Goal: Task Accomplishment & Management: Use online tool/utility

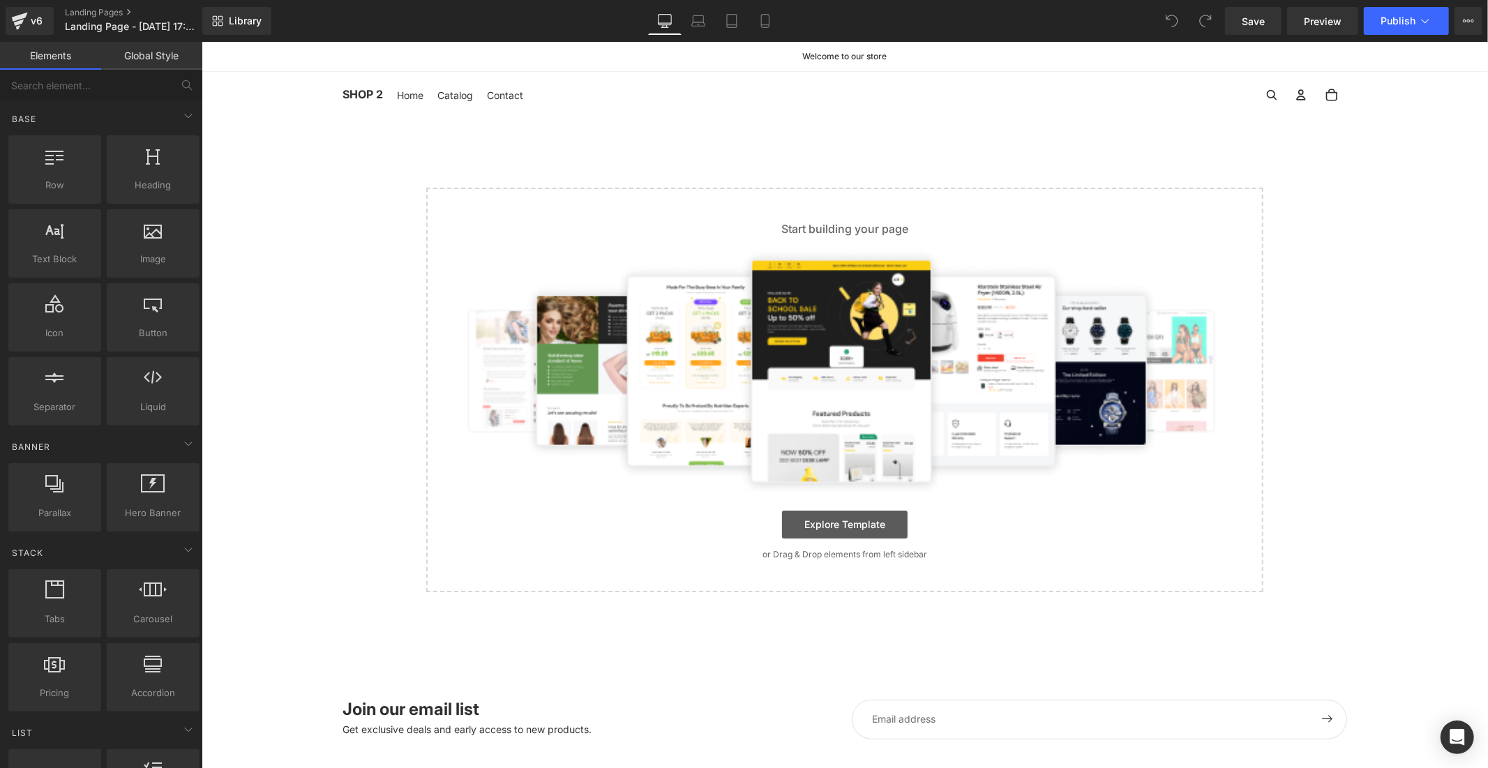
click at [805, 531] on link "Explore Template" at bounding box center [845, 524] width 126 height 28
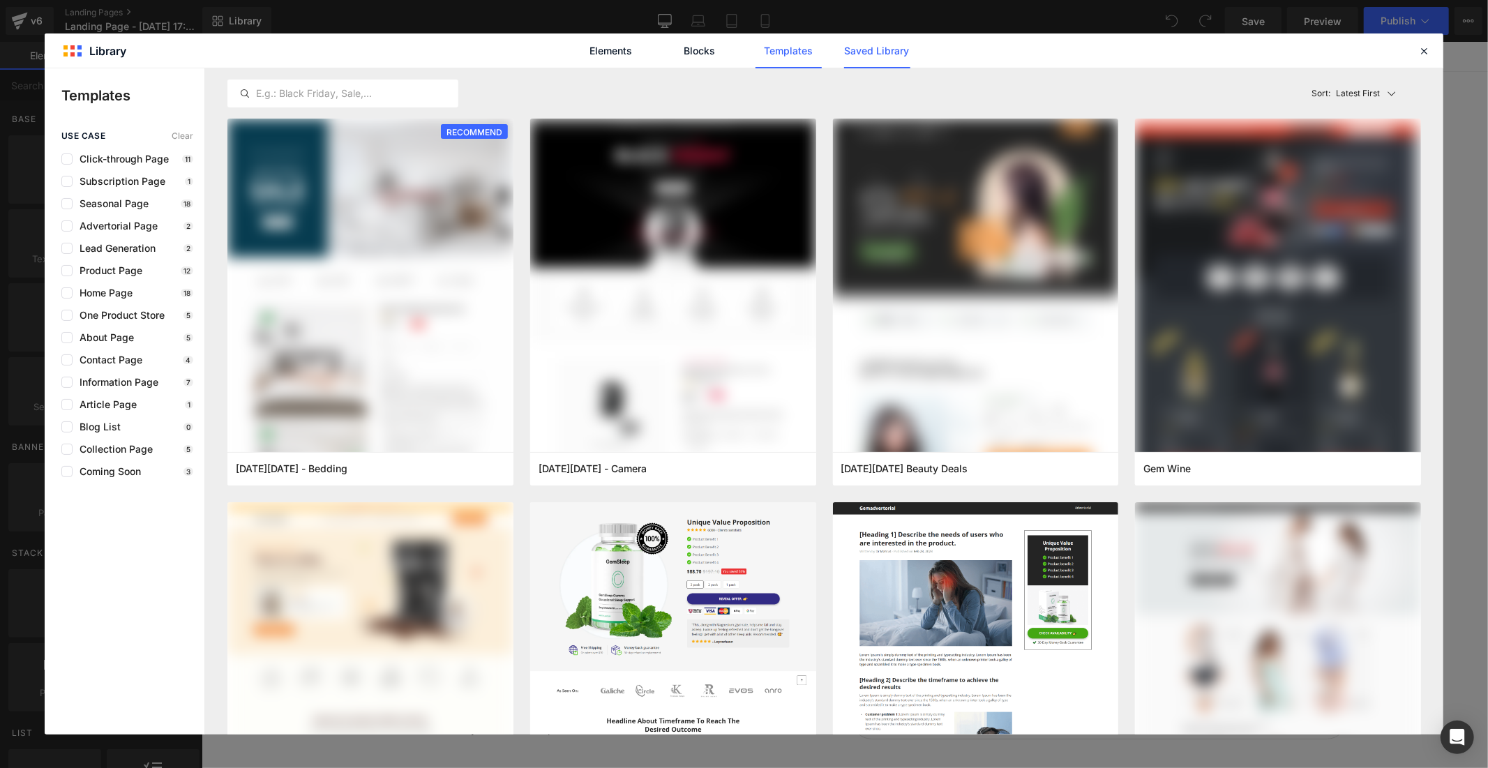
click at [866, 52] on link "Saved Library" at bounding box center [877, 50] width 66 height 35
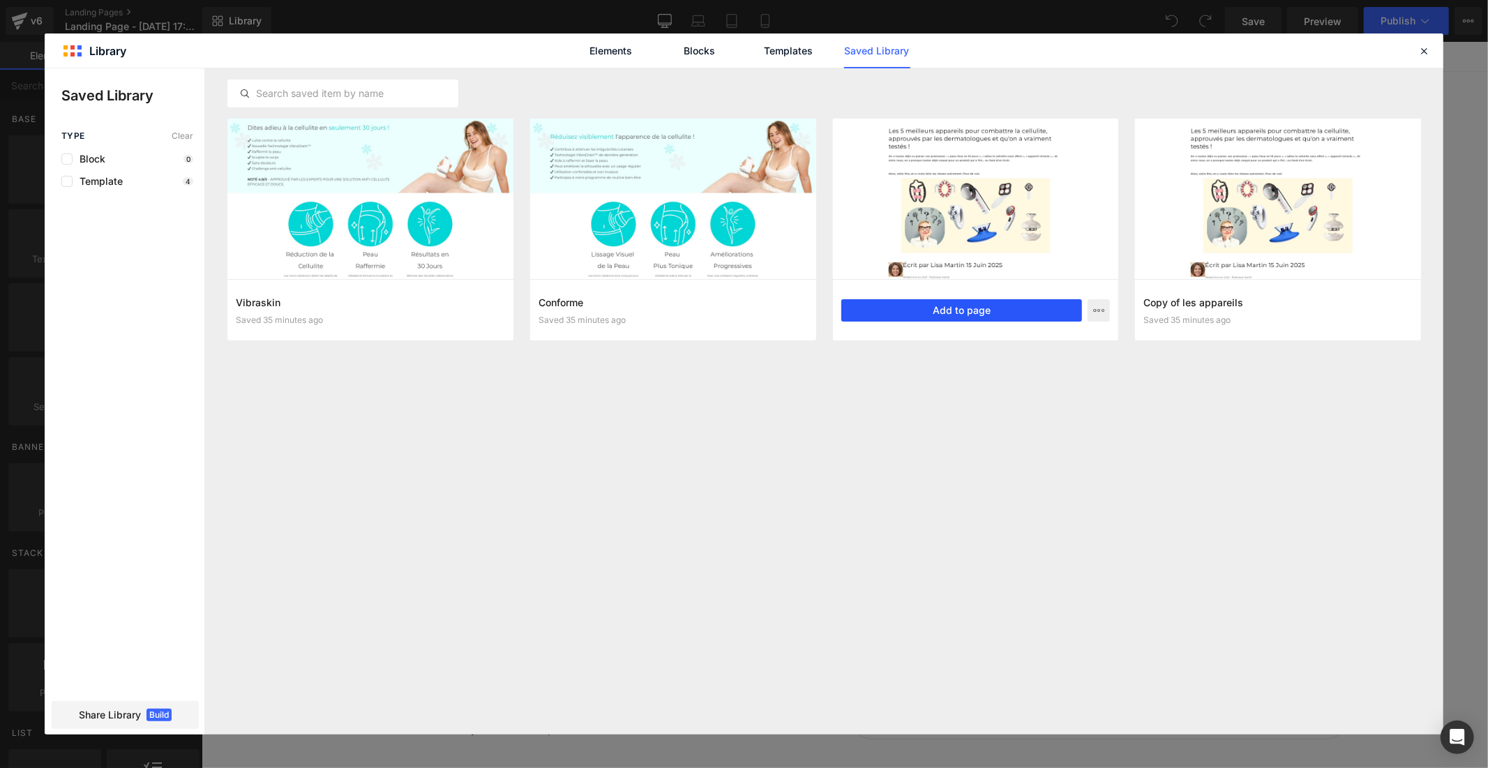
click at [903, 311] on button "Add to page" at bounding box center [962, 310] width 241 height 22
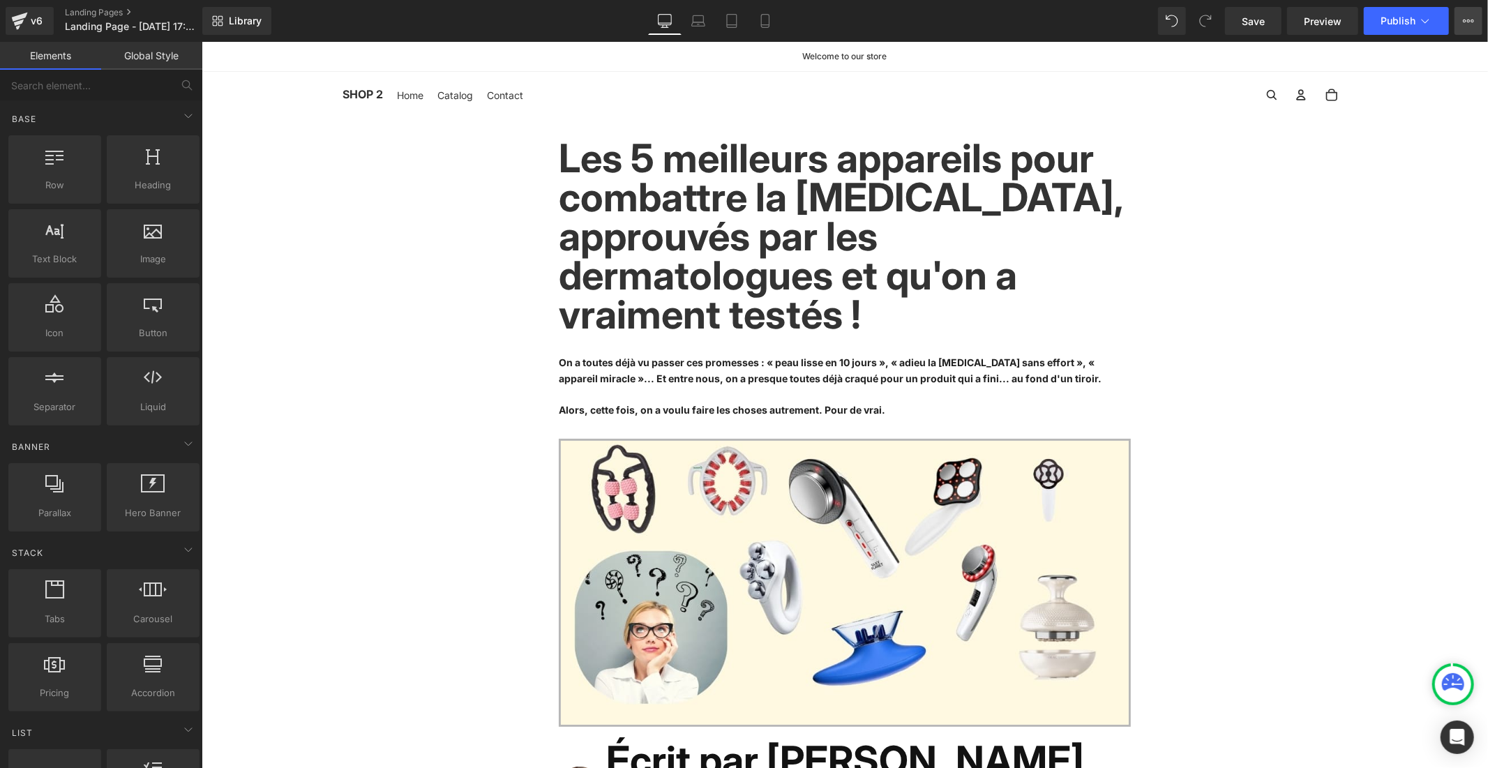
click at [1464, 20] on icon at bounding box center [1464, 21] width 3 height 3
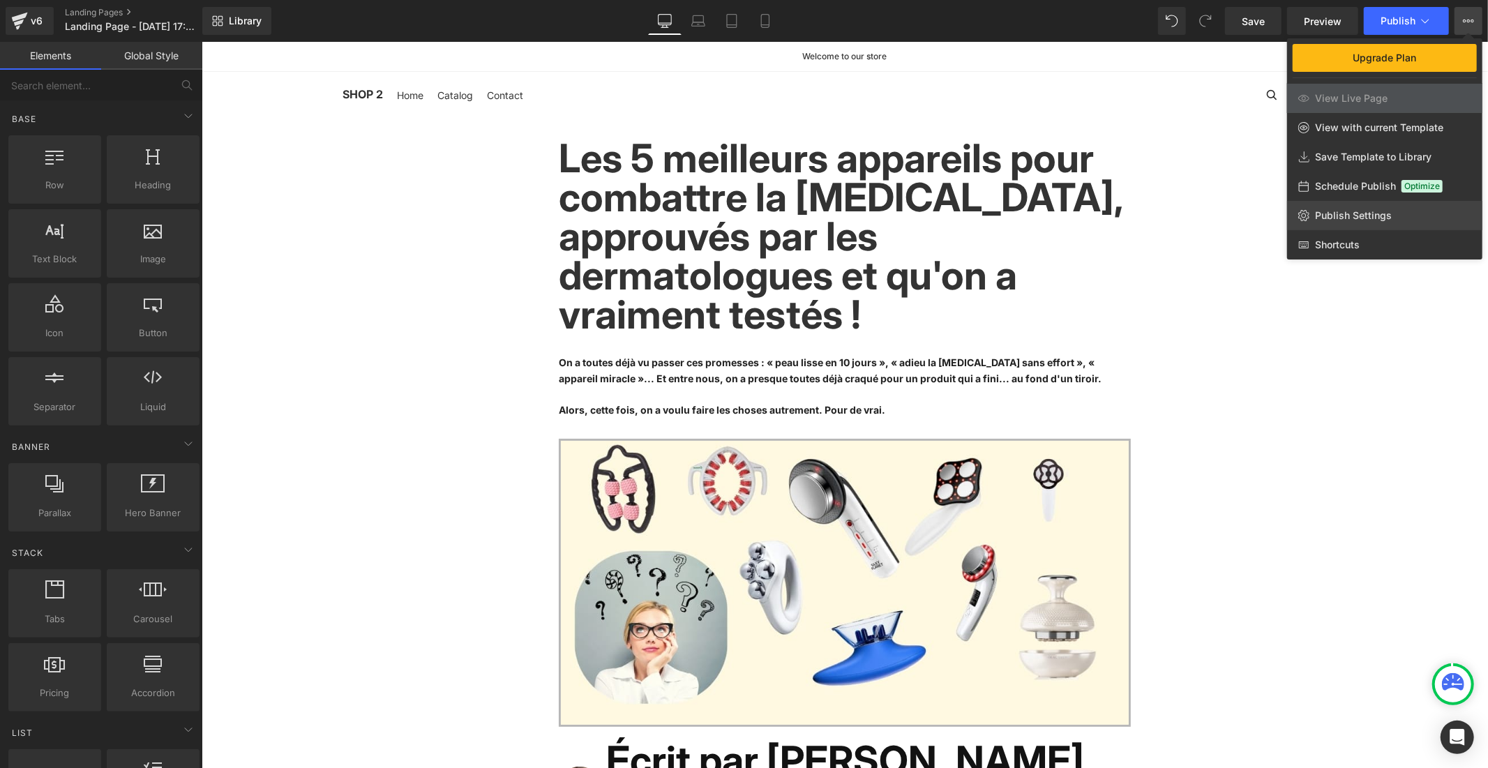
click at [1365, 211] on span "Publish Settings" at bounding box center [1353, 215] width 77 height 13
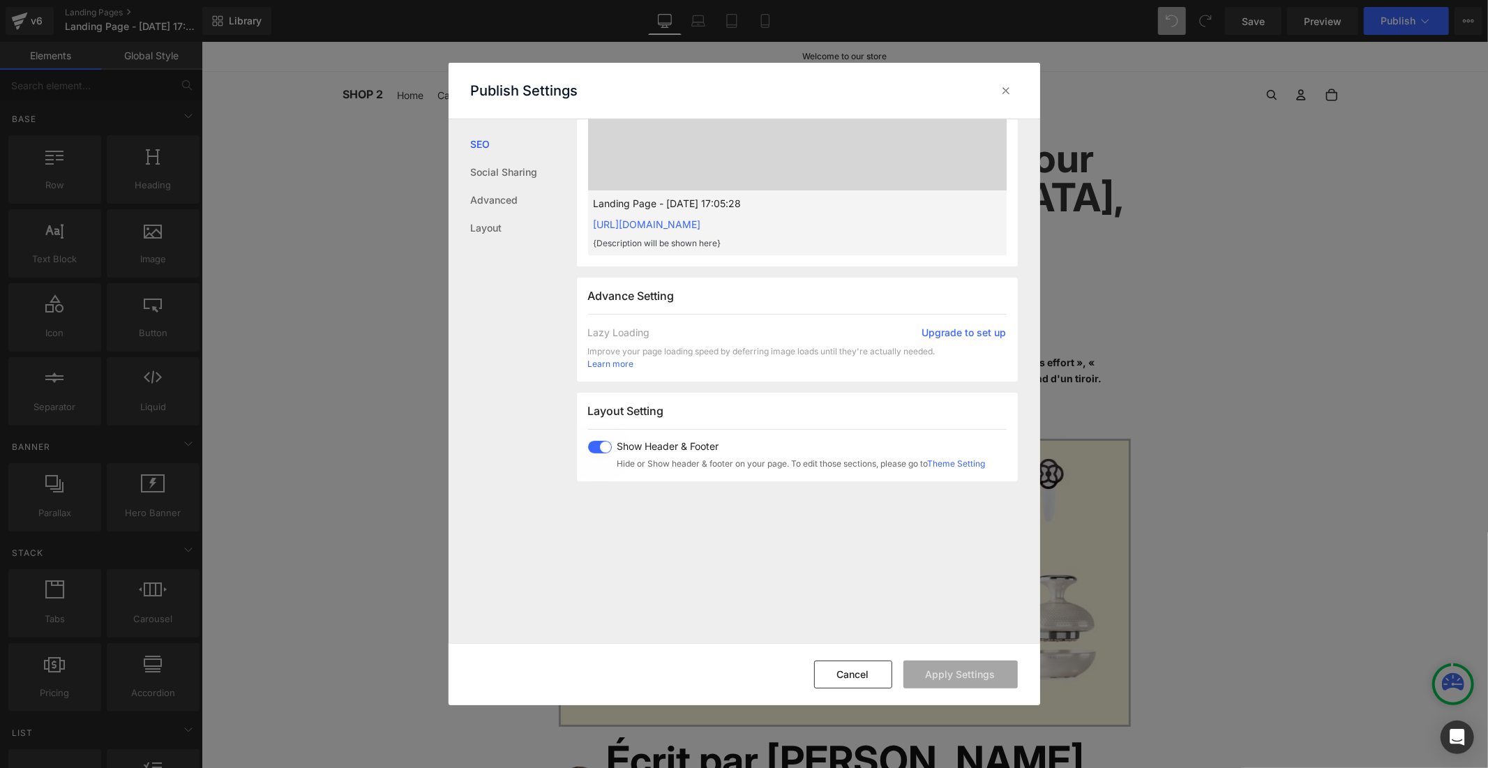
scroll to position [776, 0]
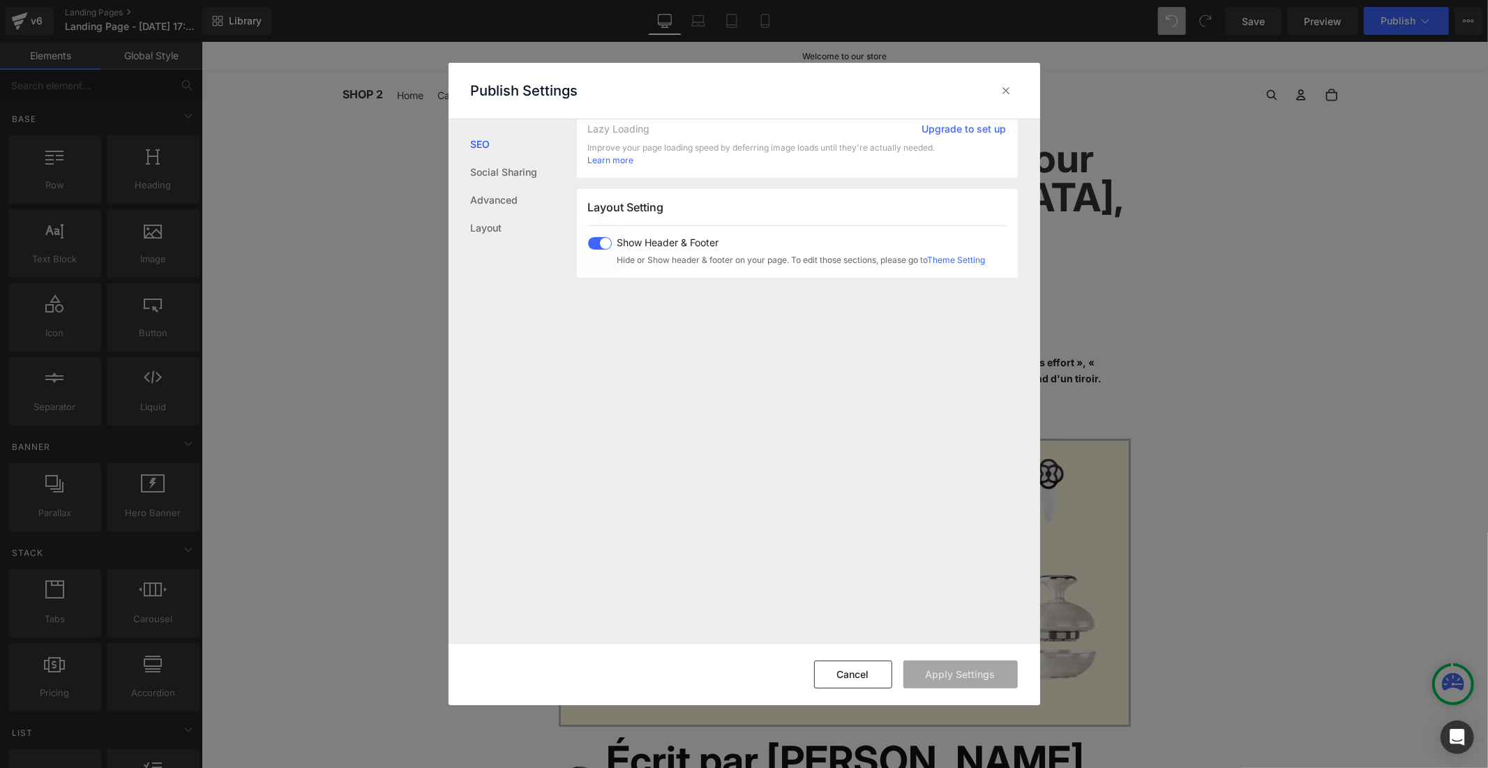
click at [594, 240] on span at bounding box center [600, 243] width 24 height 13
click at [942, 677] on button "Apply Settings" at bounding box center [961, 675] width 114 height 28
click at [1001, 92] on icon at bounding box center [1007, 91] width 14 height 14
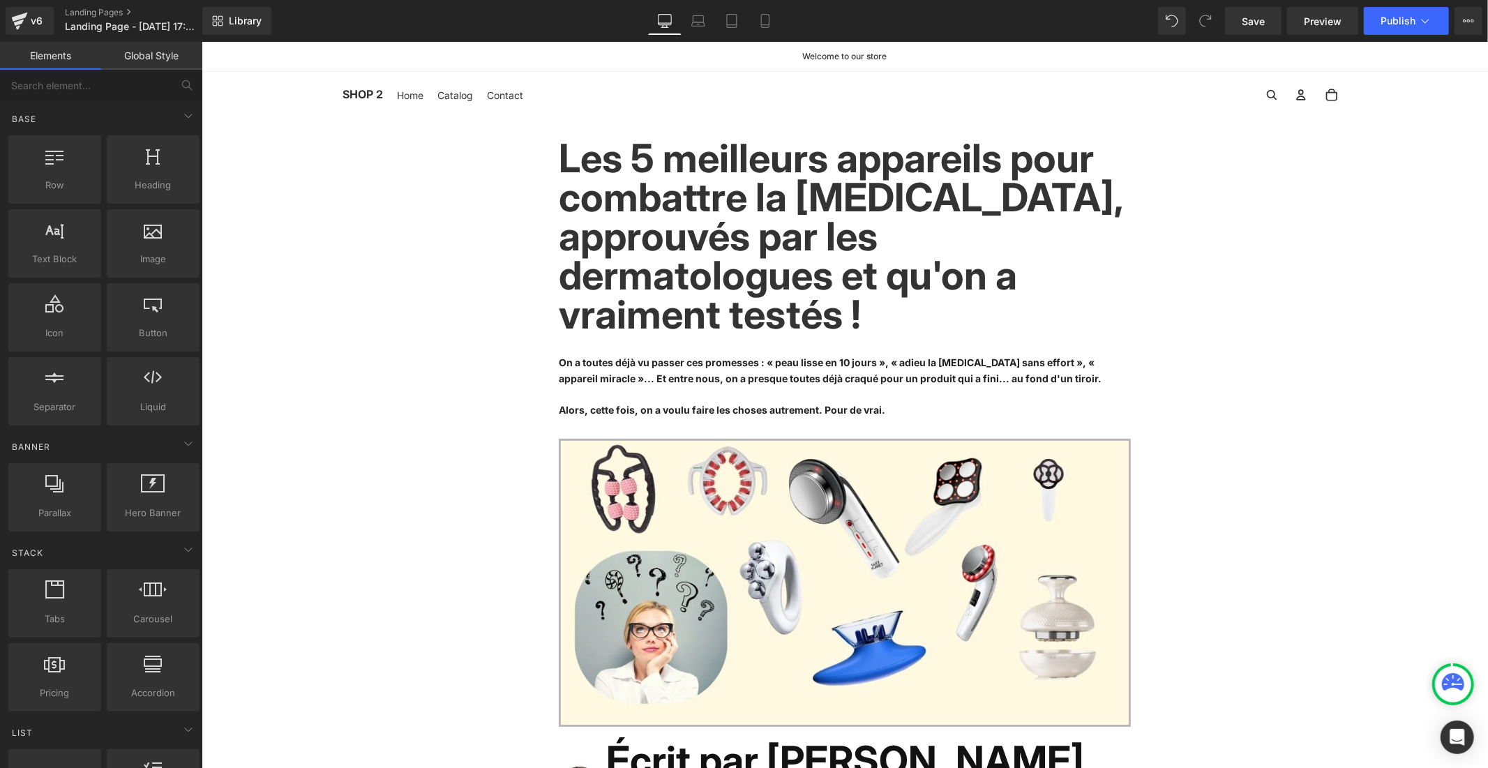
click at [149, 58] on link "Global Style" at bounding box center [151, 56] width 101 height 28
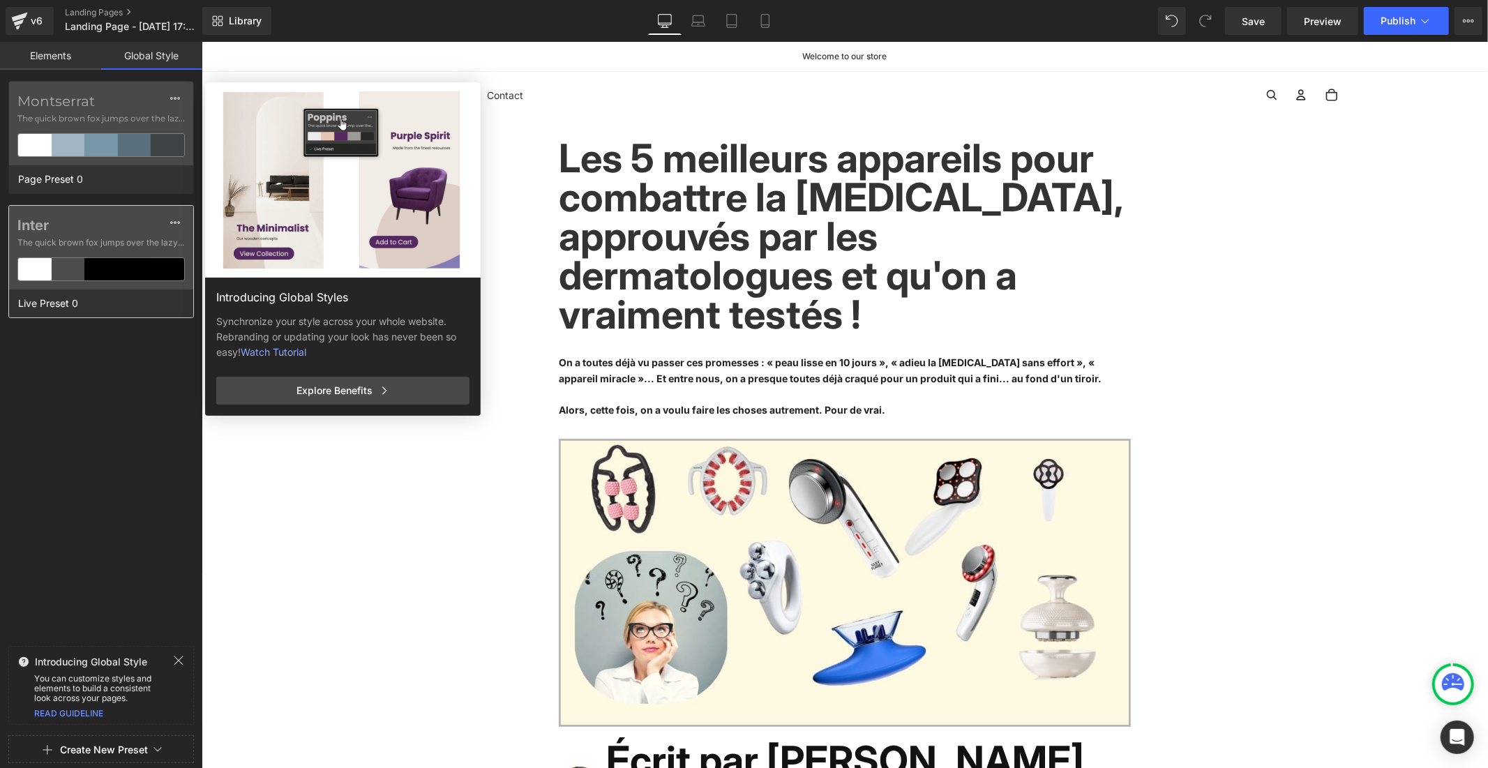
click at [24, 221] on label "Inter" at bounding box center [100, 225] width 167 height 17
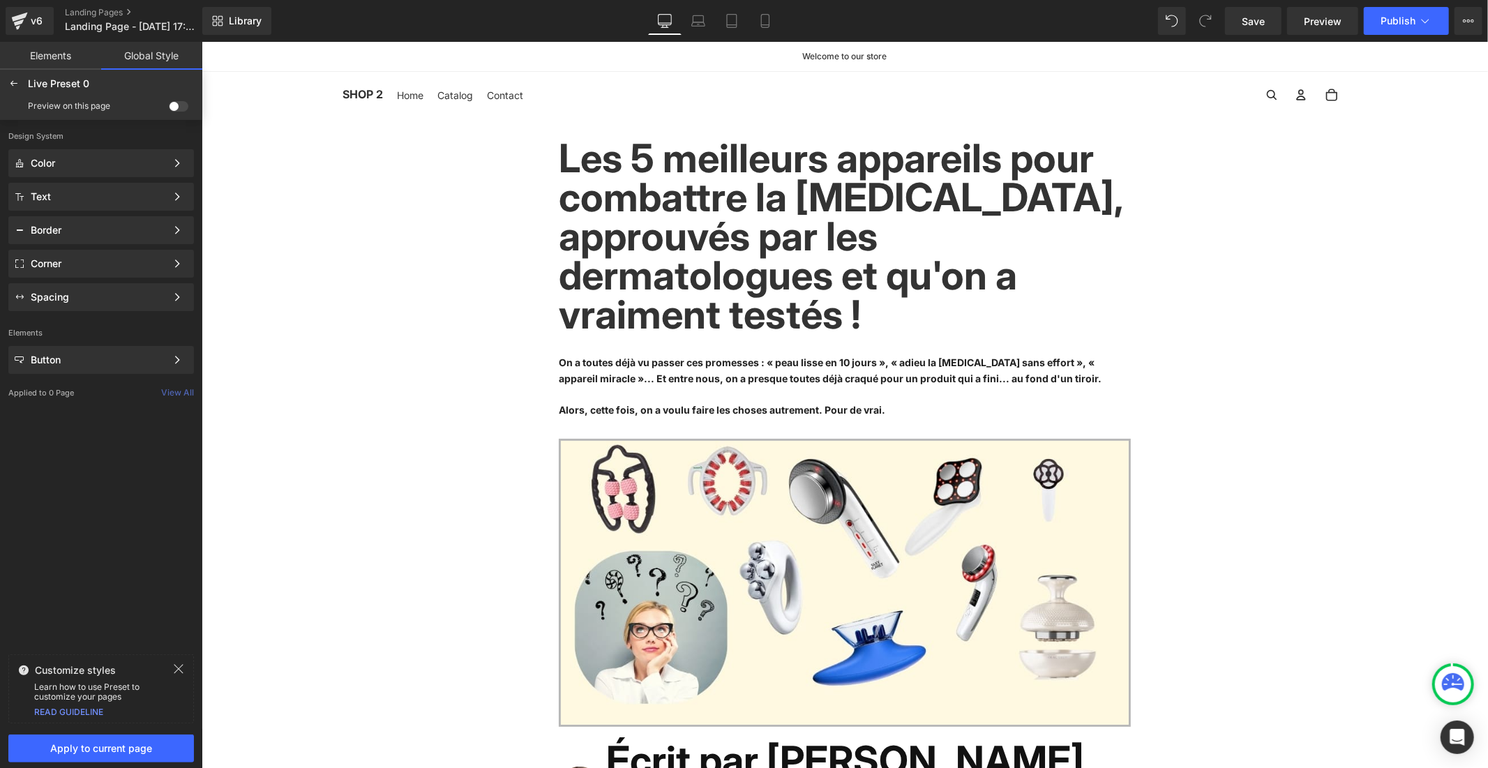
click at [188, 103] on label at bounding box center [179, 106] width 20 height 10
click at [169, 109] on input "checkbox" at bounding box center [169, 109] width 0 height 0
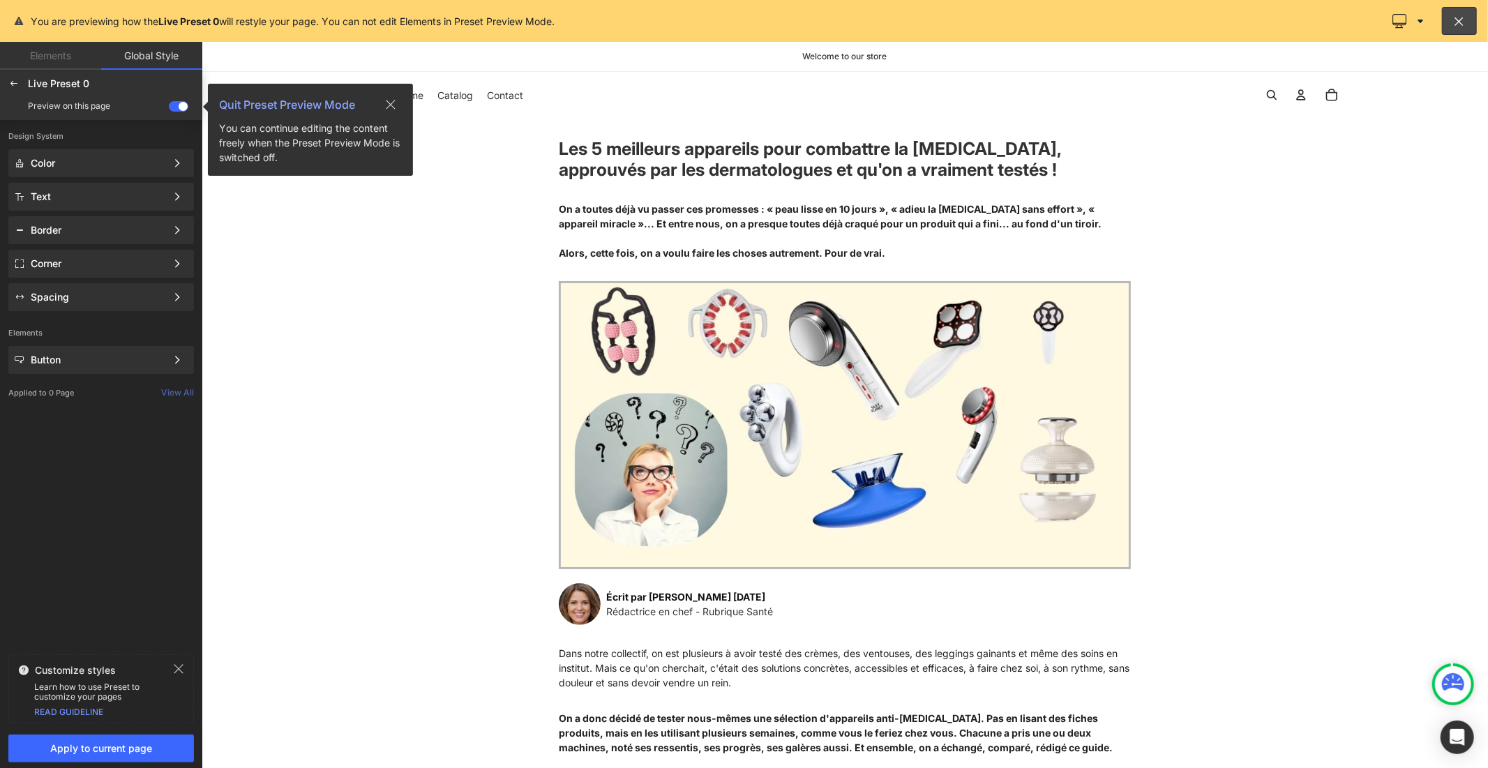
click at [179, 106] on span at bounding box center [179, 106] width 20 height 10
click at [169, 109] on input "checkbox" at bounding box center [169, 109] width 0 height 0
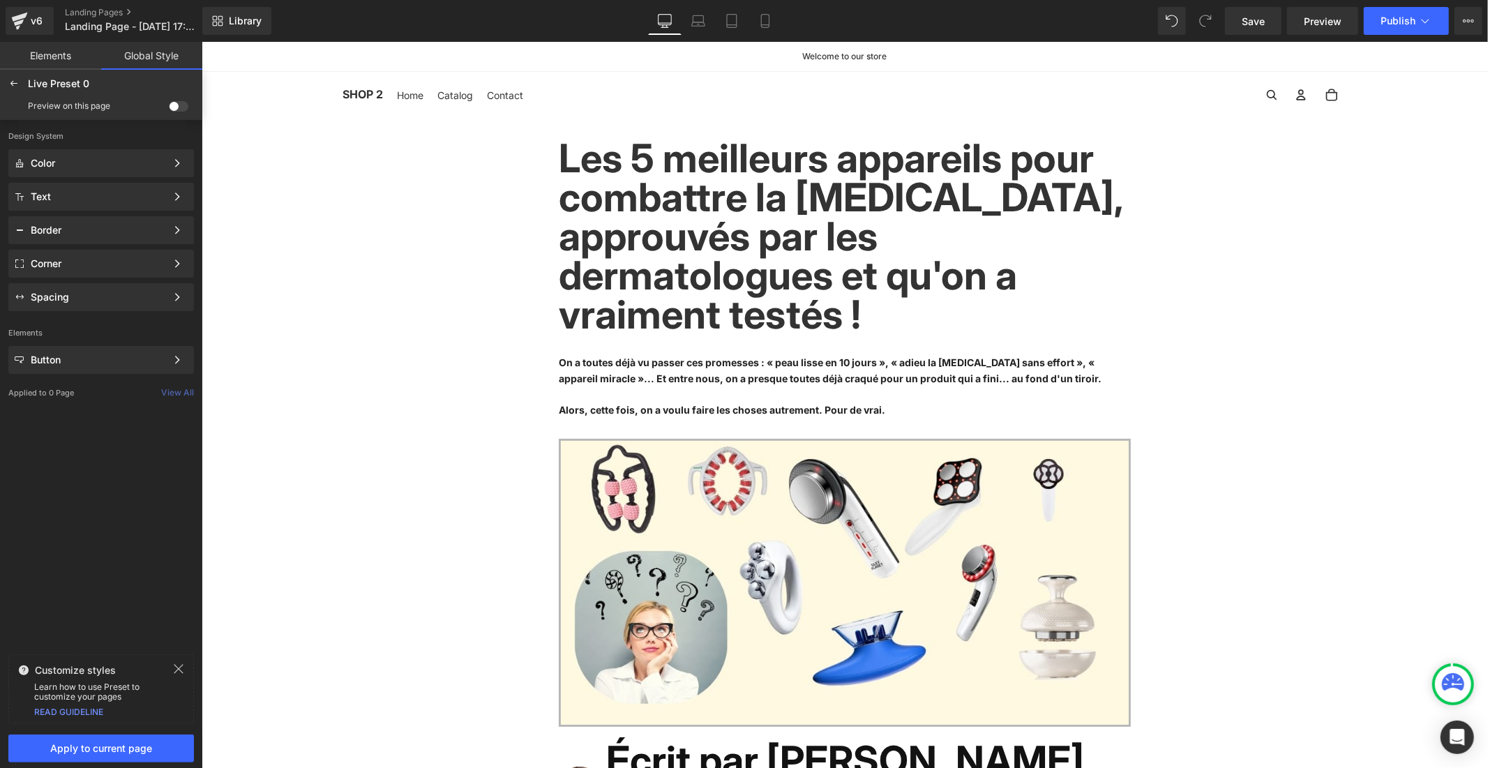
click at [179, 106] on span at bounding box center [179, 106] width 20 height 10
click at [169, 109] on input "checkbox" at bounding box center [169, 109] width 0 height 0
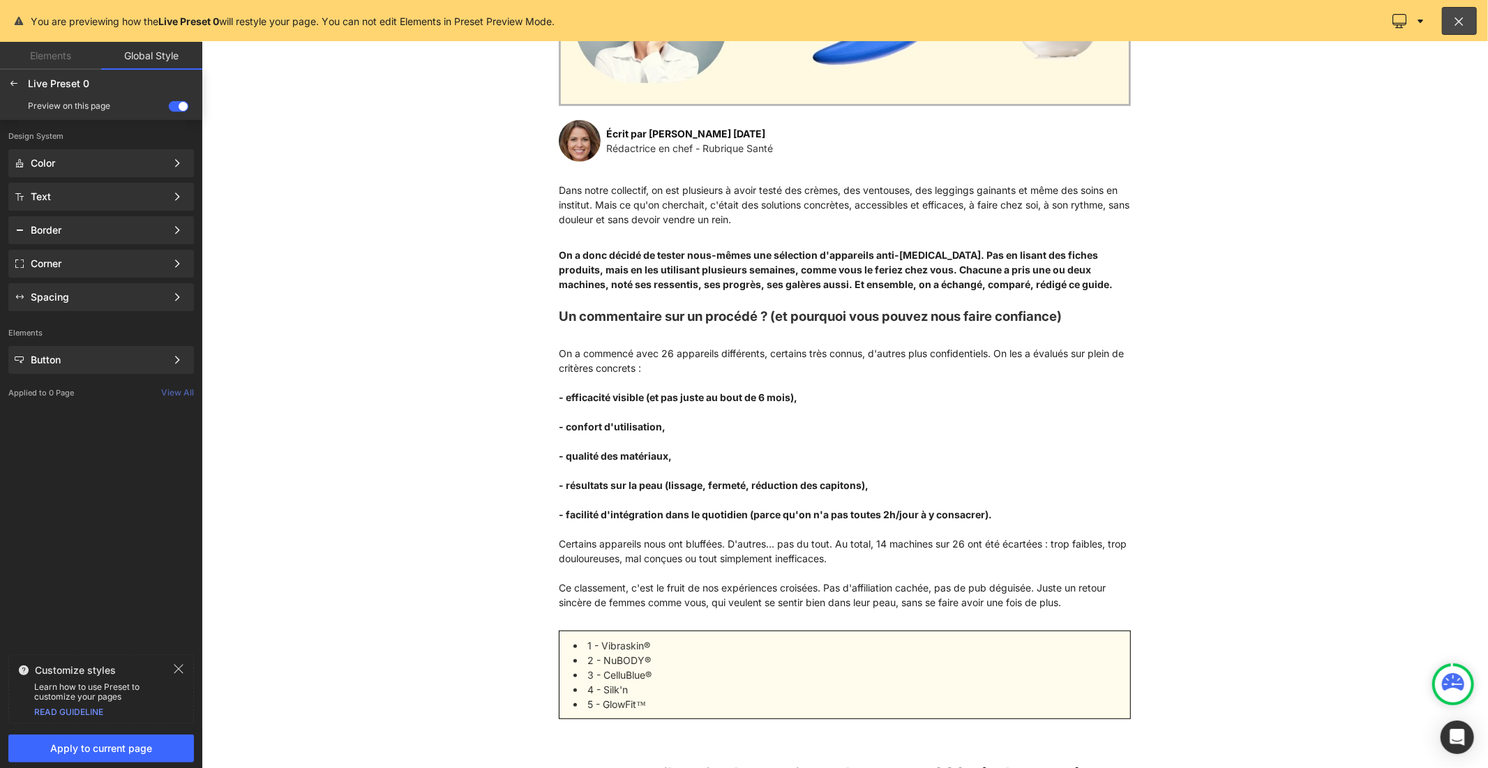
scroll to position [465, 0]
click at [73, 155] on div "Color Color Style Define a color palette and apply it to your pages 1 of 3 Next" at bounding box center [101, 163] width 186 height 28
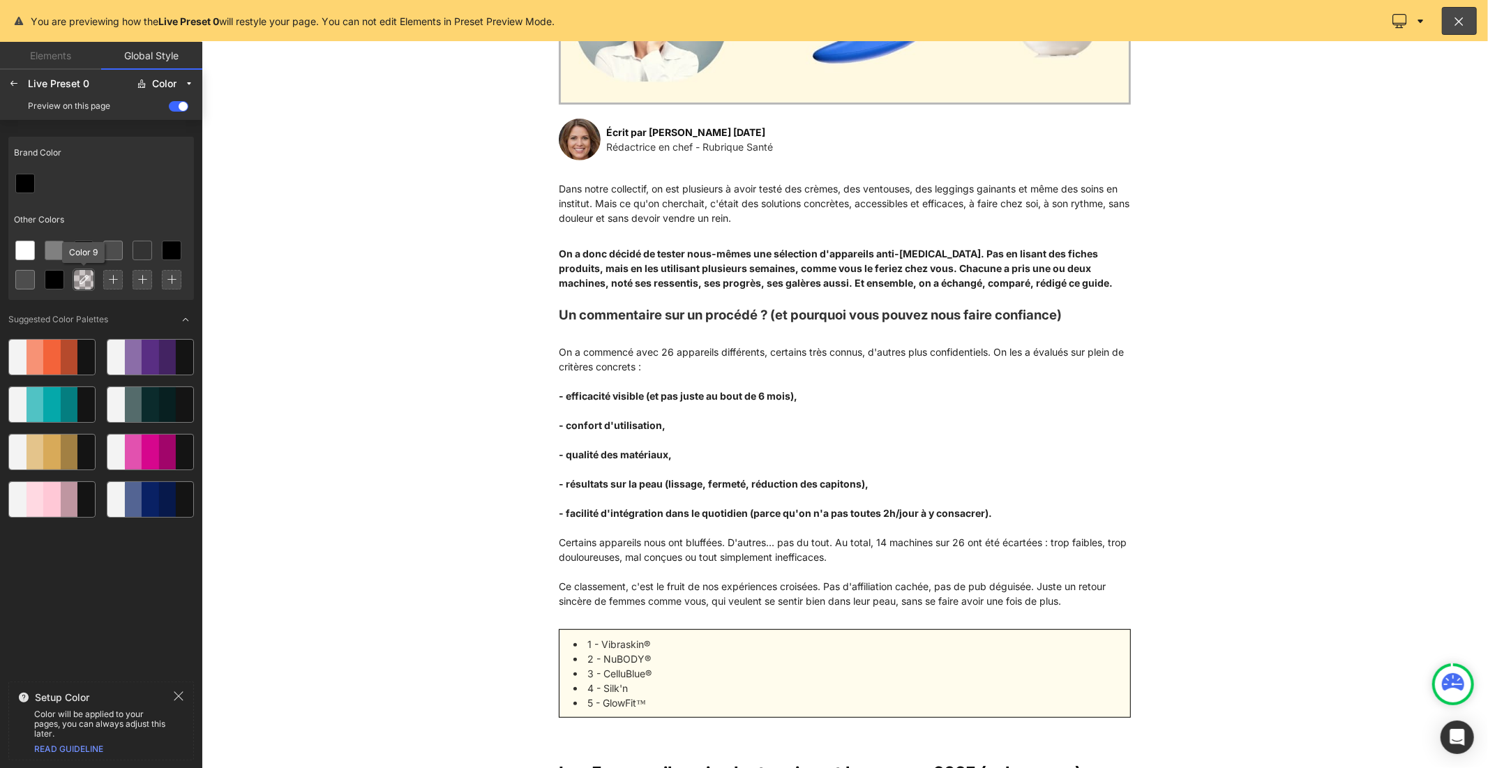
drag, startPoint x: 81, startPoint y: 268, endPoint x: 82, endPoint y: 277, distance: 9.1
click at [82, 277] on icon at bounding box center [83, 279] width 11 height 11
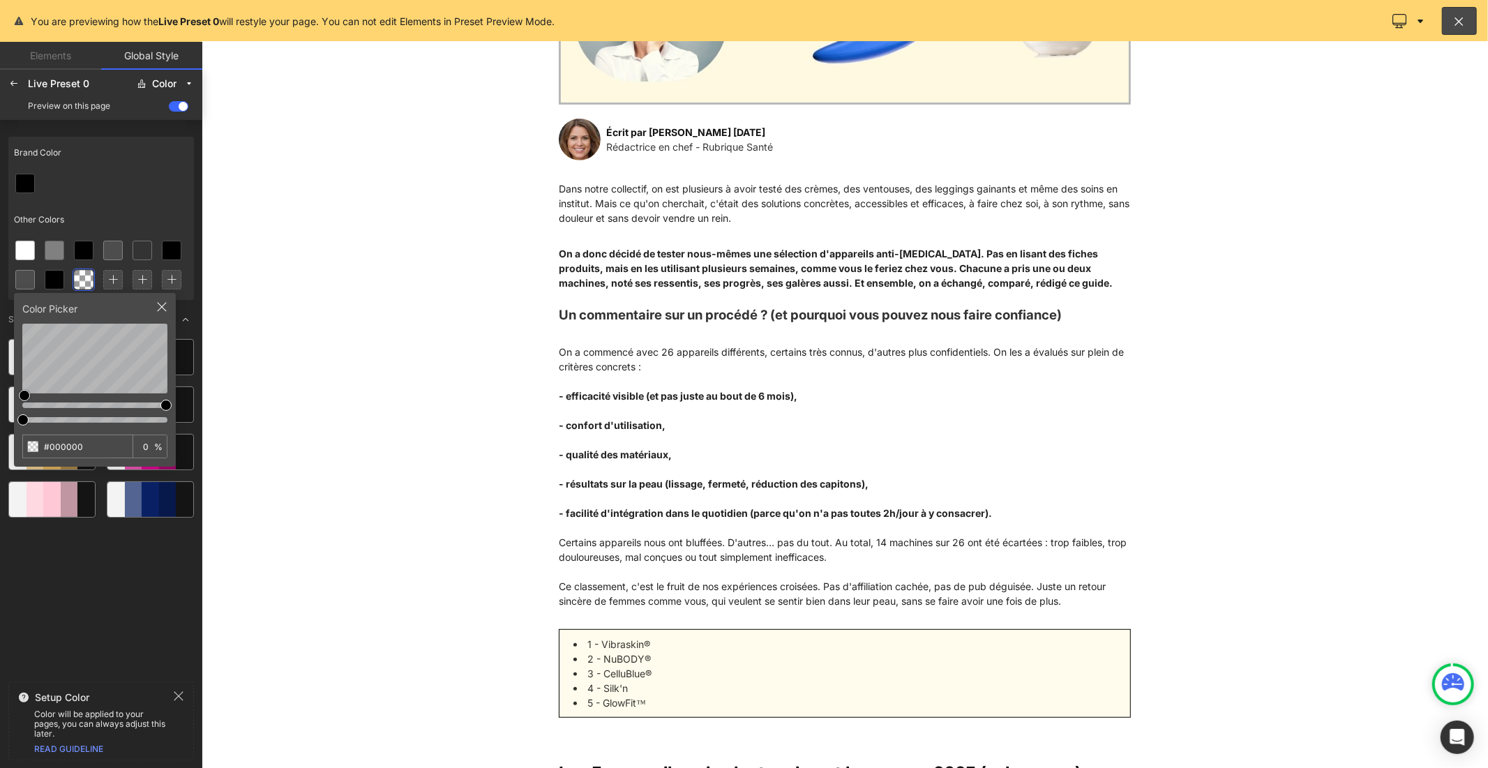
drag, startPoint x: 94, startPoint y: 442, endPoint x: 14, endPoint y: 441, distance: 79.6
click at [14, 441] on div "Color Picker #000000 0 %" at bounding box center [95, 380] width 162 height 174
click at [14, 84] on icon at bounding box center [13, 83] width 11 height 11
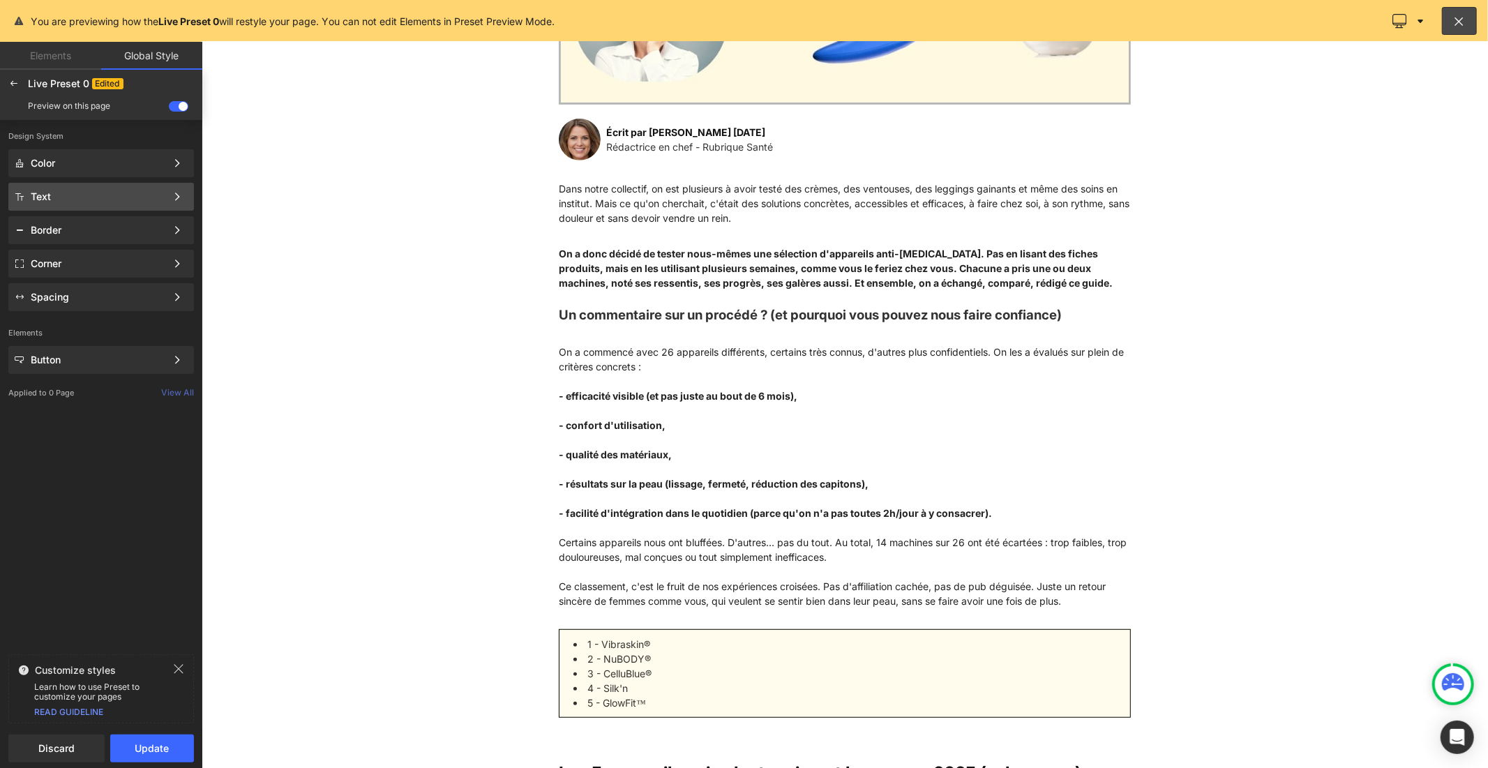
click at [94, 193] on div "Text" at bounding box center [98, 196] width 135 height 11
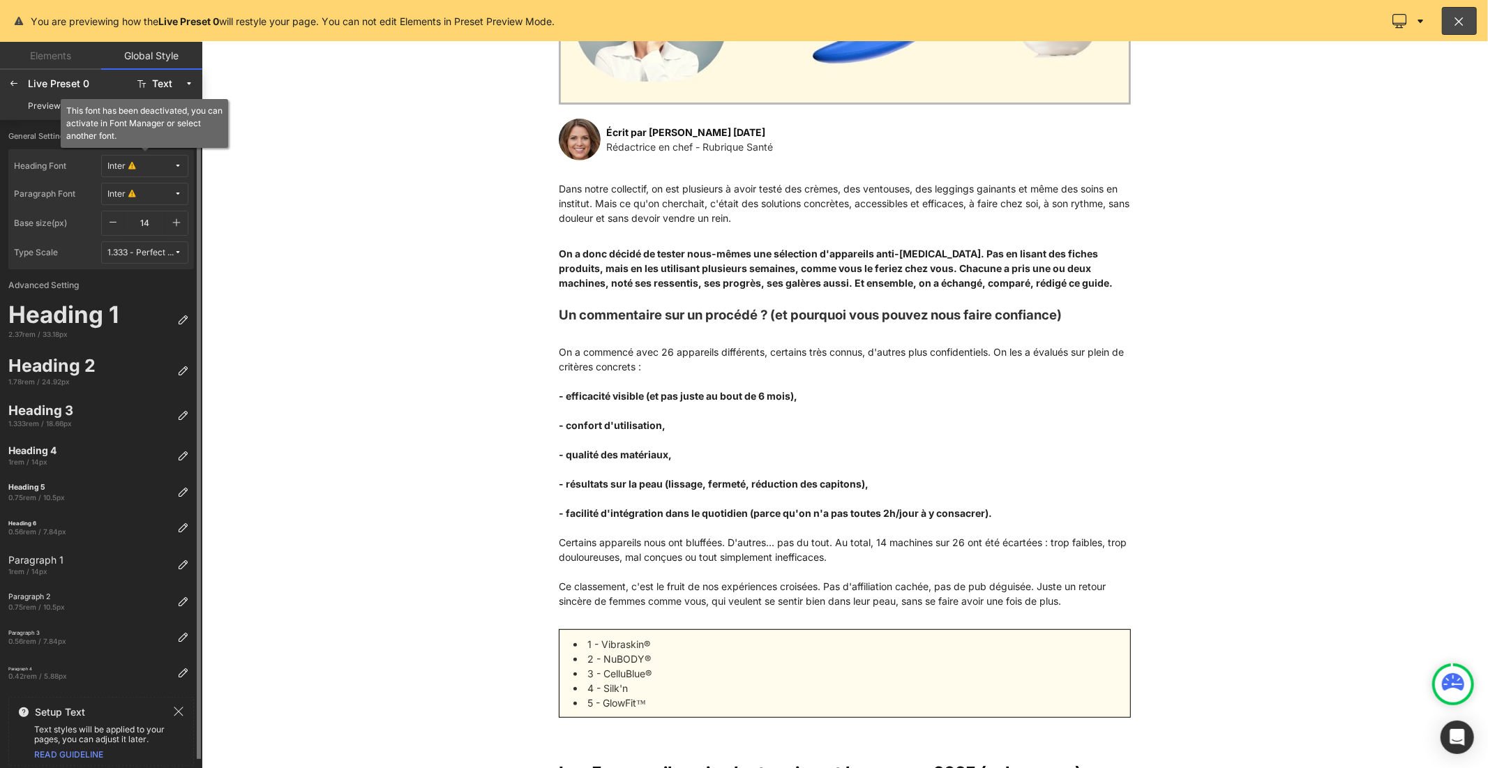
click at [152, 169] on span "Inter" at bounding box center [140, 166] width 66 height 10
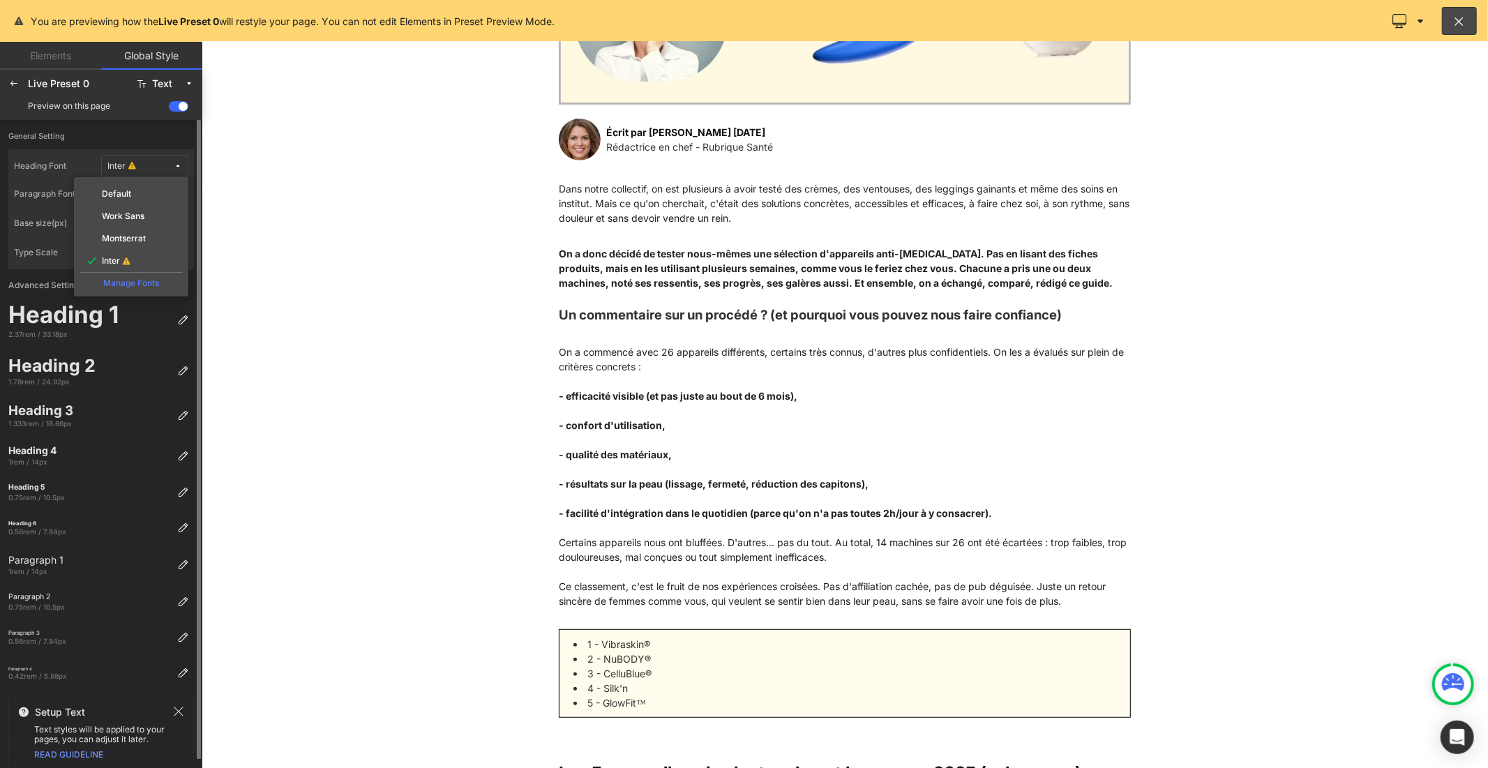
click at [137, 281] on div "Manage Fonts" at bounding box center [131, 281] width 103 height 19
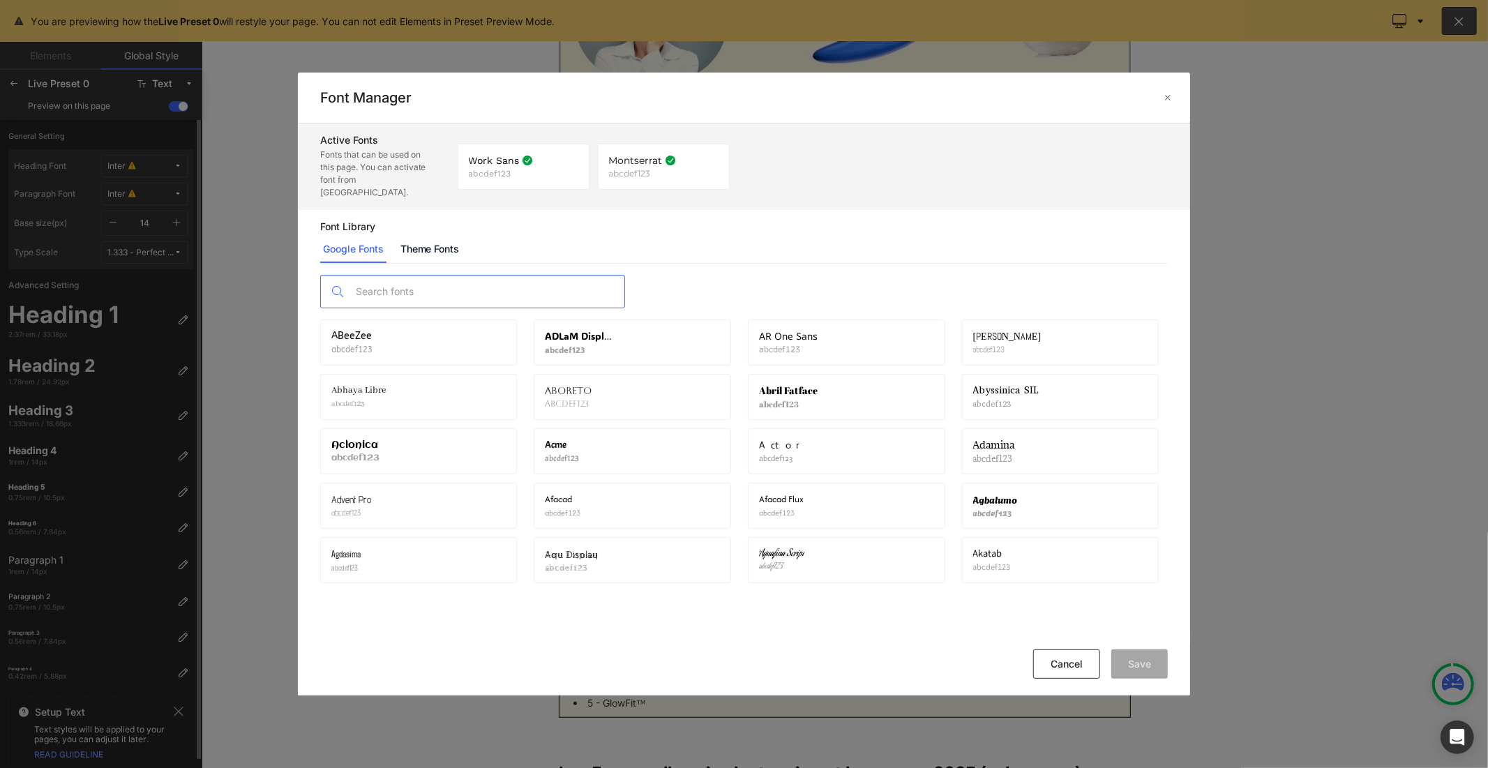
click at [498, 284] on input "text" at bounding box center [487, 292] width 276 height 32
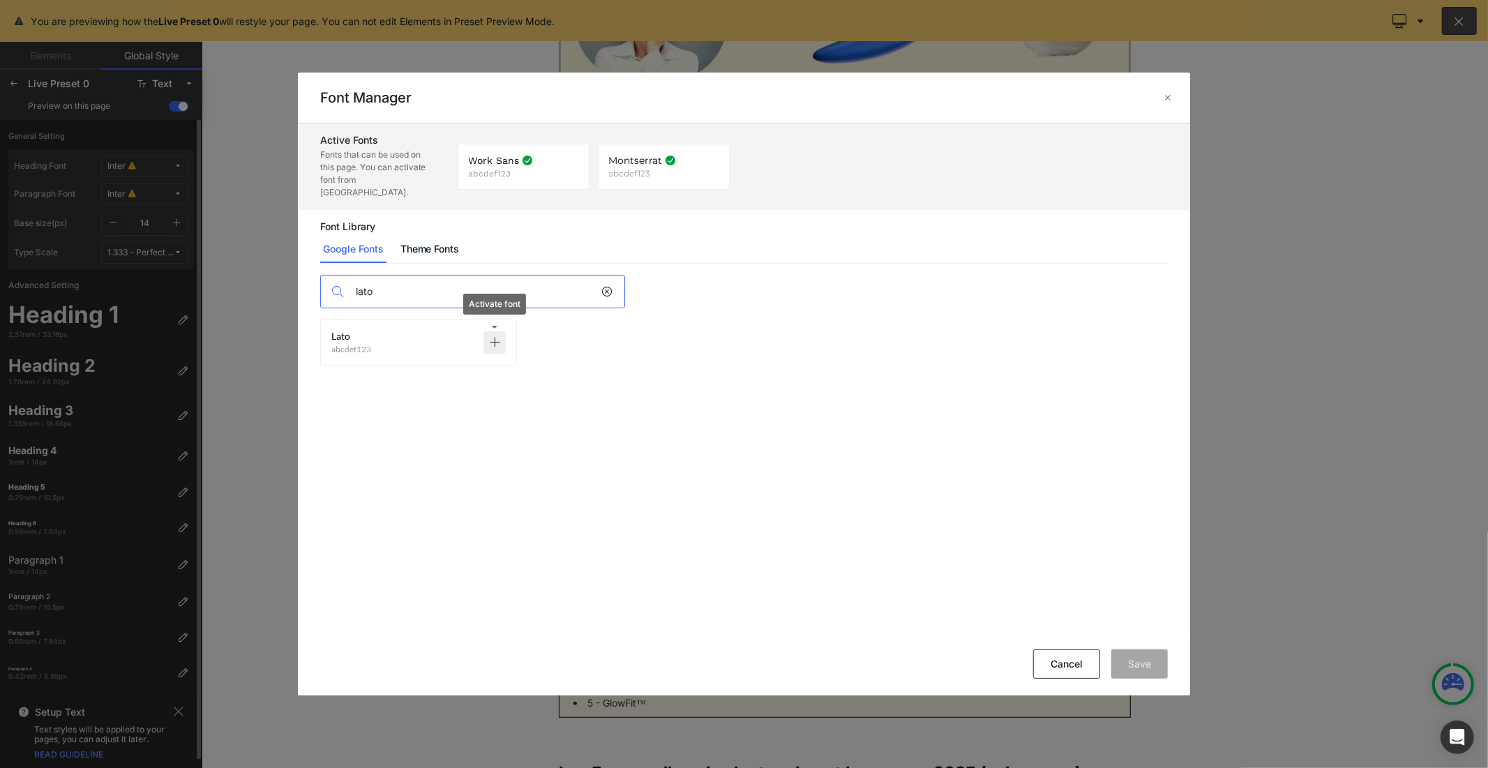
type input "lato"
click at [488, 331] on p at bounding box center [495, 342] width 22 height 22
click at [1122, 670] on button "Save" at bounding box center [1140, 664] width 57 height 29
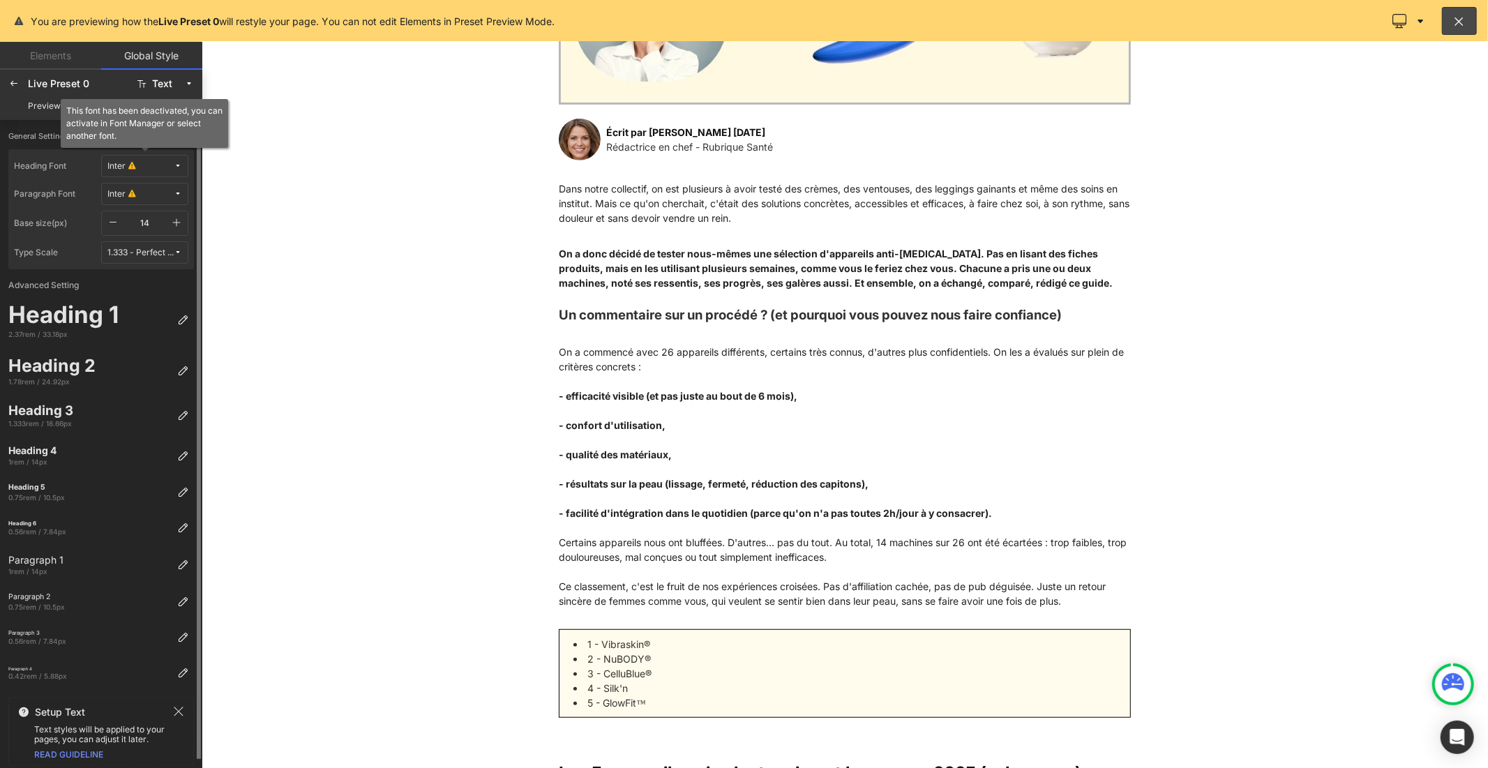
click at [163, 165] on span "Inter" at bounding box center [140, 166] width 66 height 10
click at [142, 267] on div "Lato" at bounding box center [131, 261] width 103 height 22
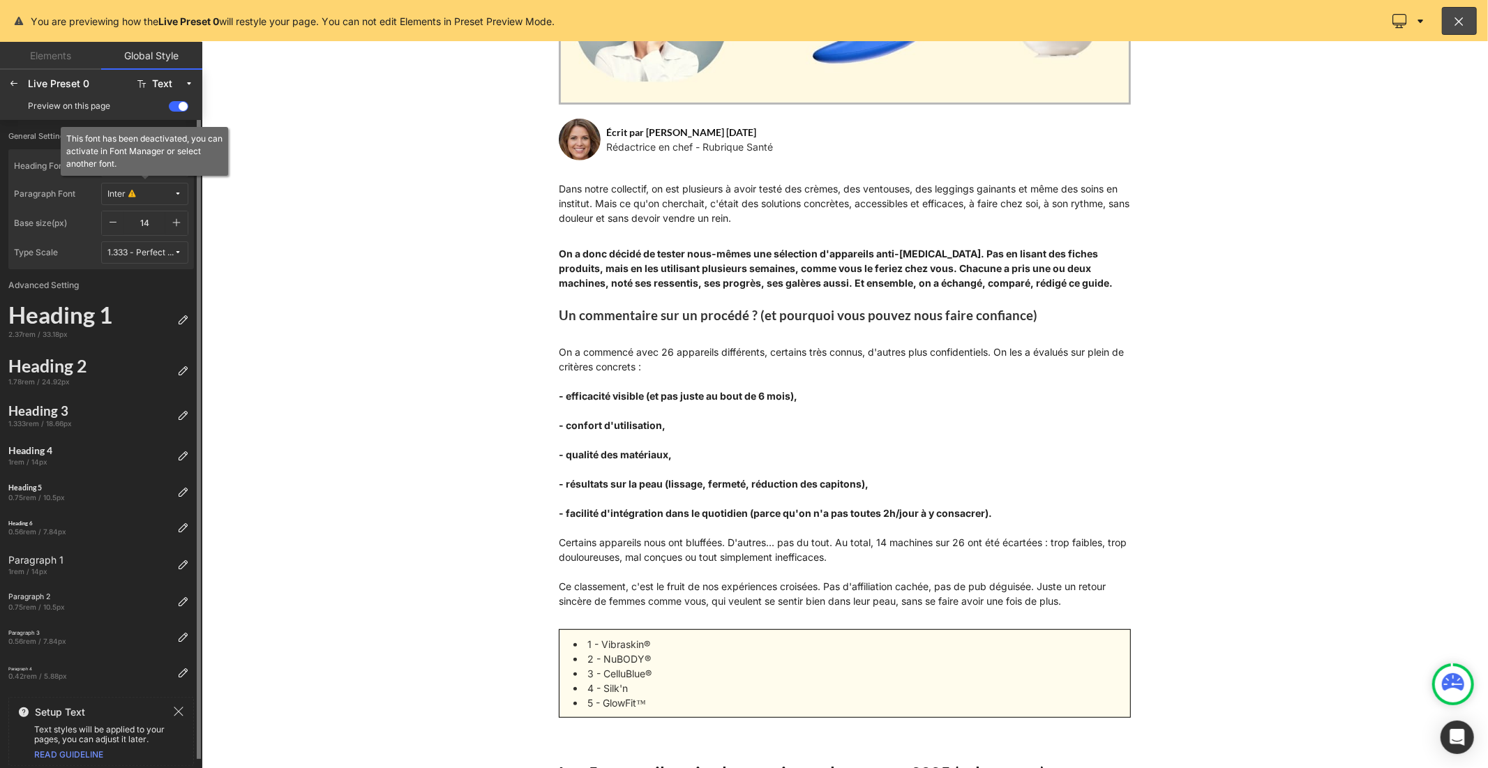
click at [155, 187] on button "Inter" at bounding box center [144, 194] width 87 height 22
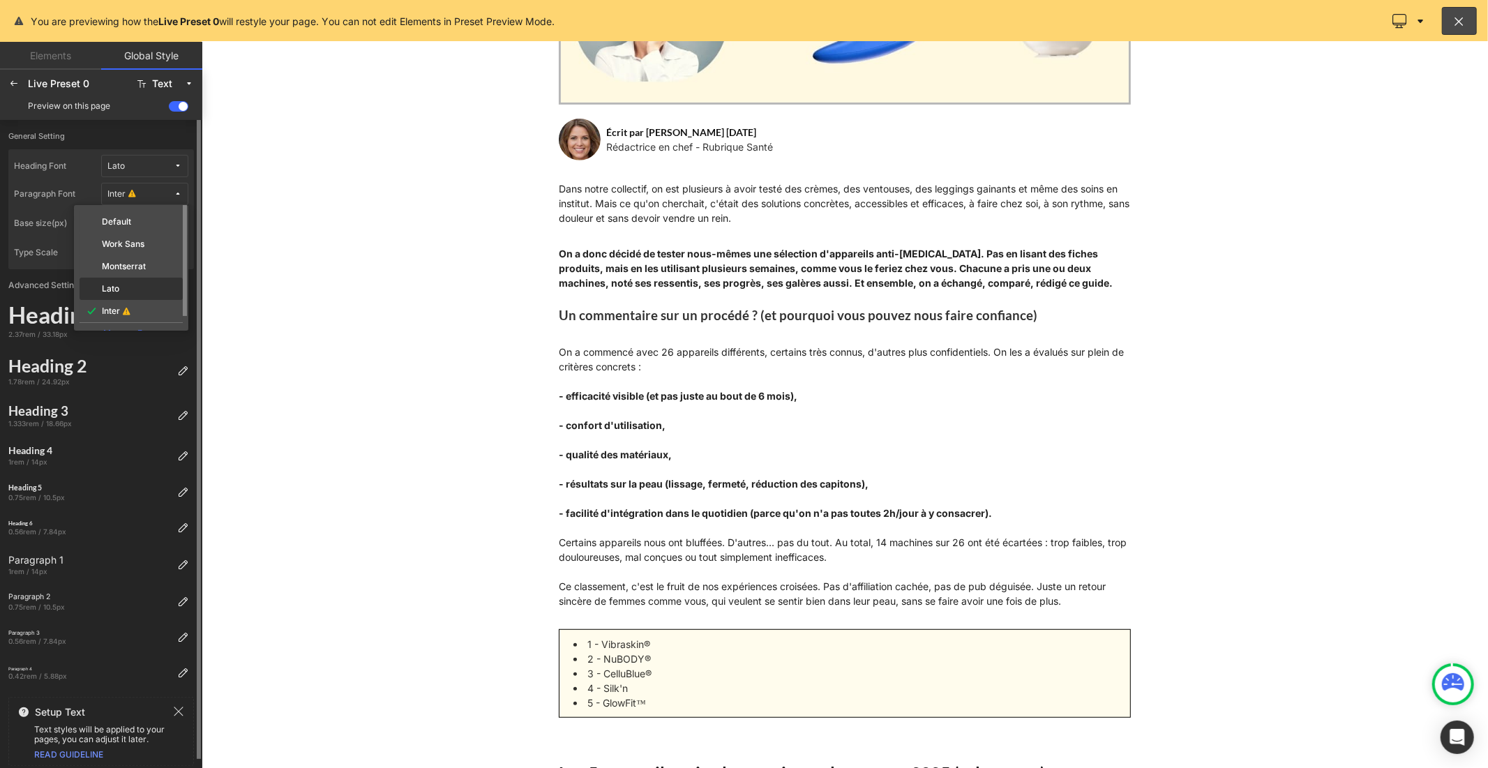
click at [129, 279] on div "Lato" at bounding box center [131, 289] width 103 height 22
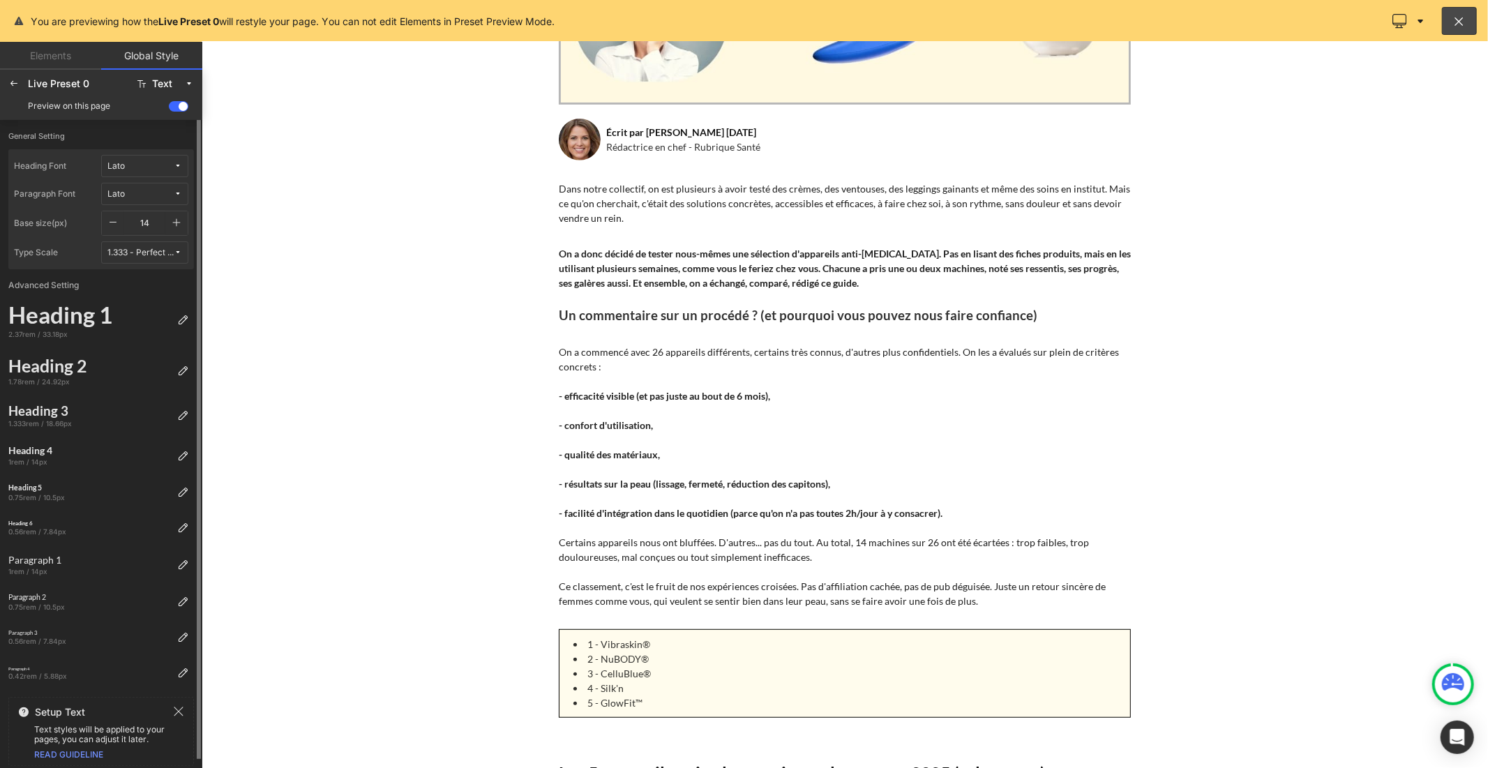
click at [185, 218] on button "button" at bounding box center [176, 223] width 22 height 24
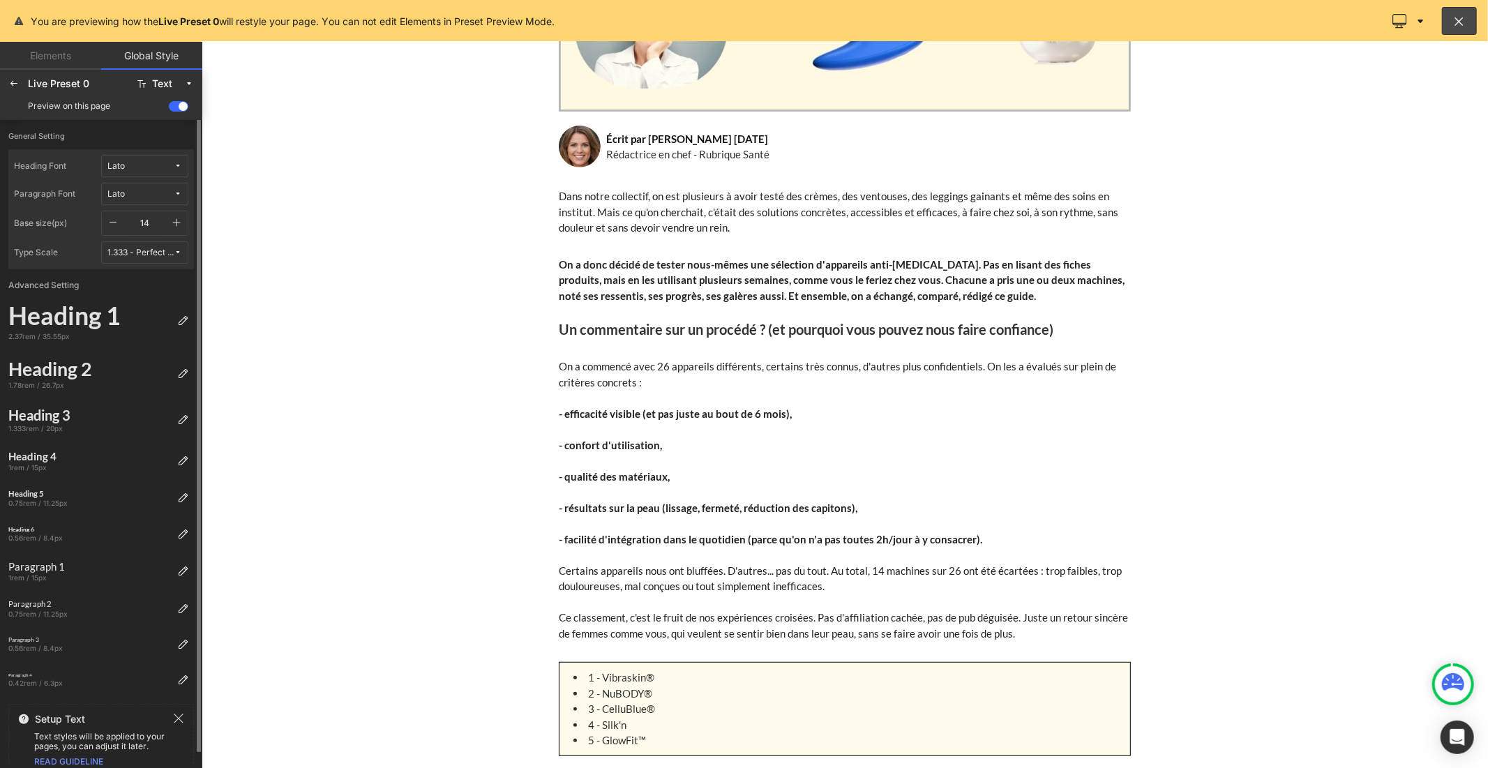
scroll to position [472, 0]
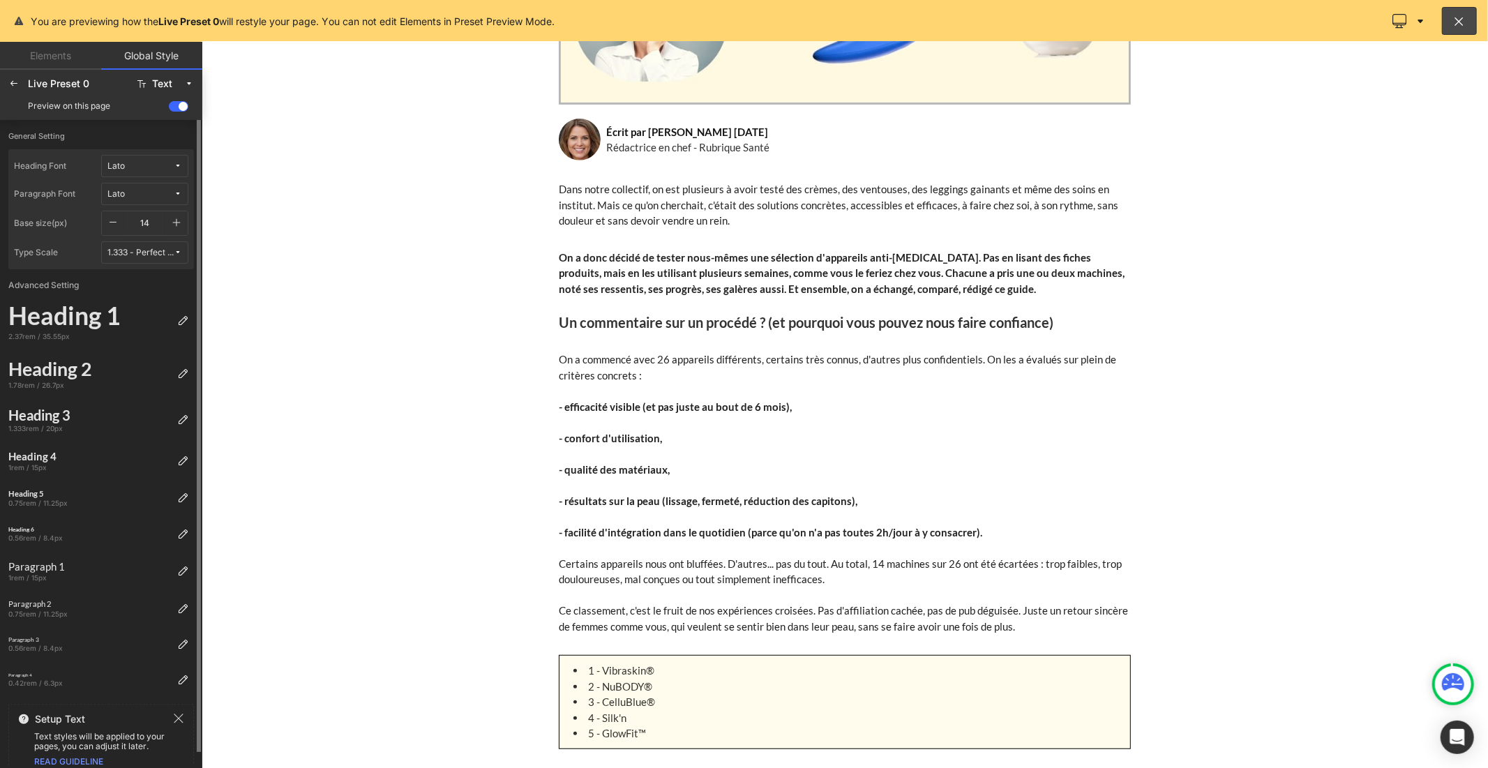
click at [177, 223] on icon "button" at bounding box center [176, 222] width 11 height 11
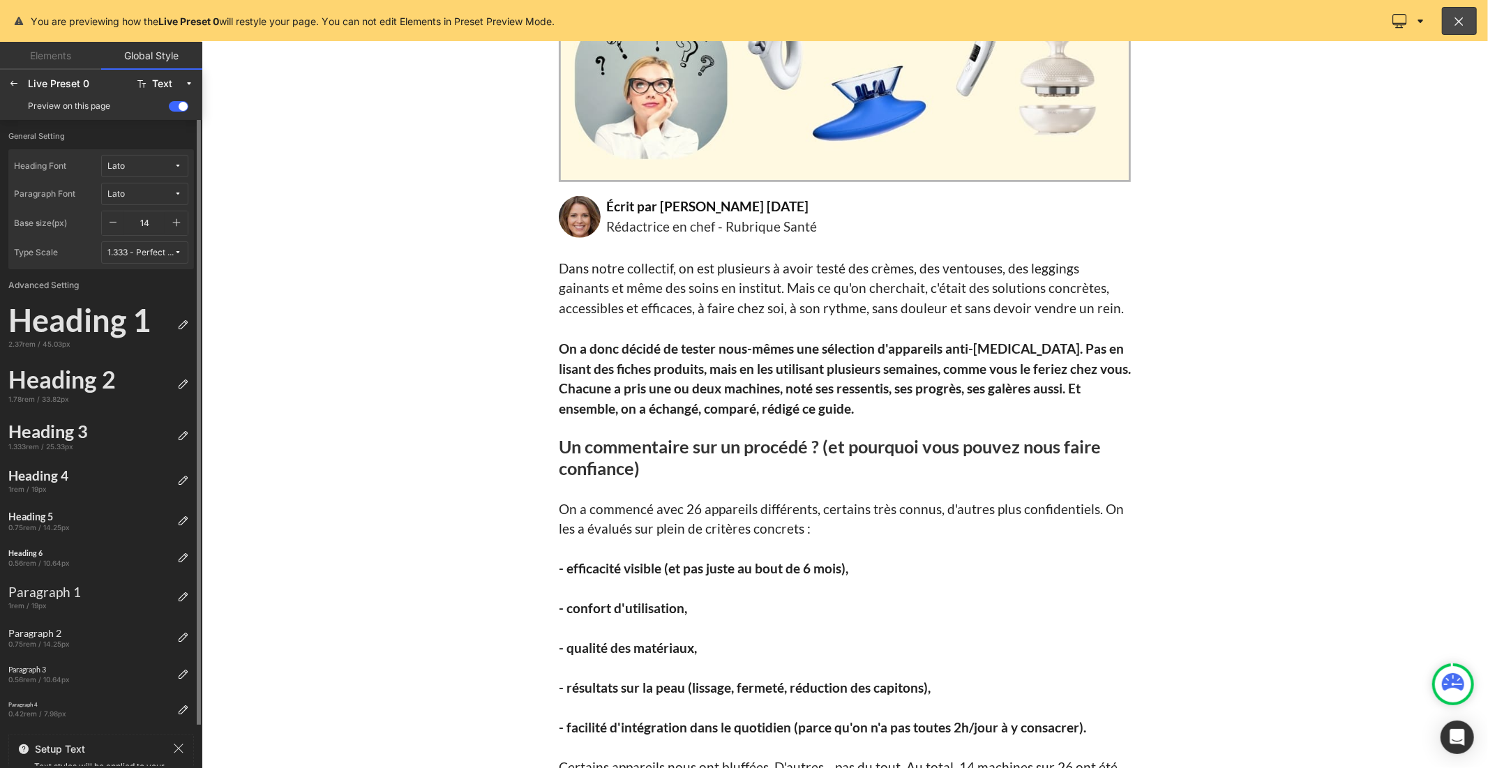
scroll to position [548, 0]
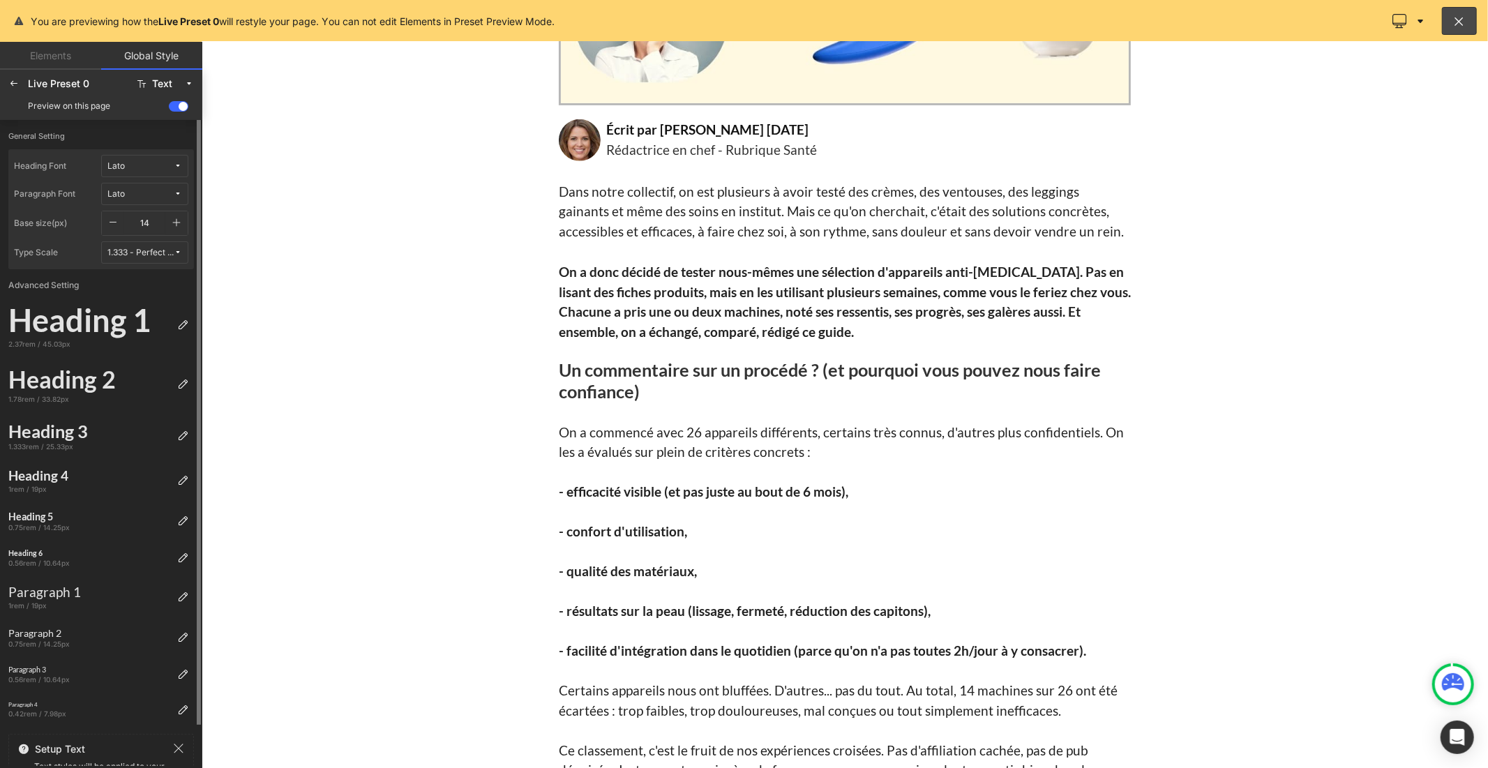
click at [177, 223] on icon "button" at bounding box center [176, 222] width 11 height 11
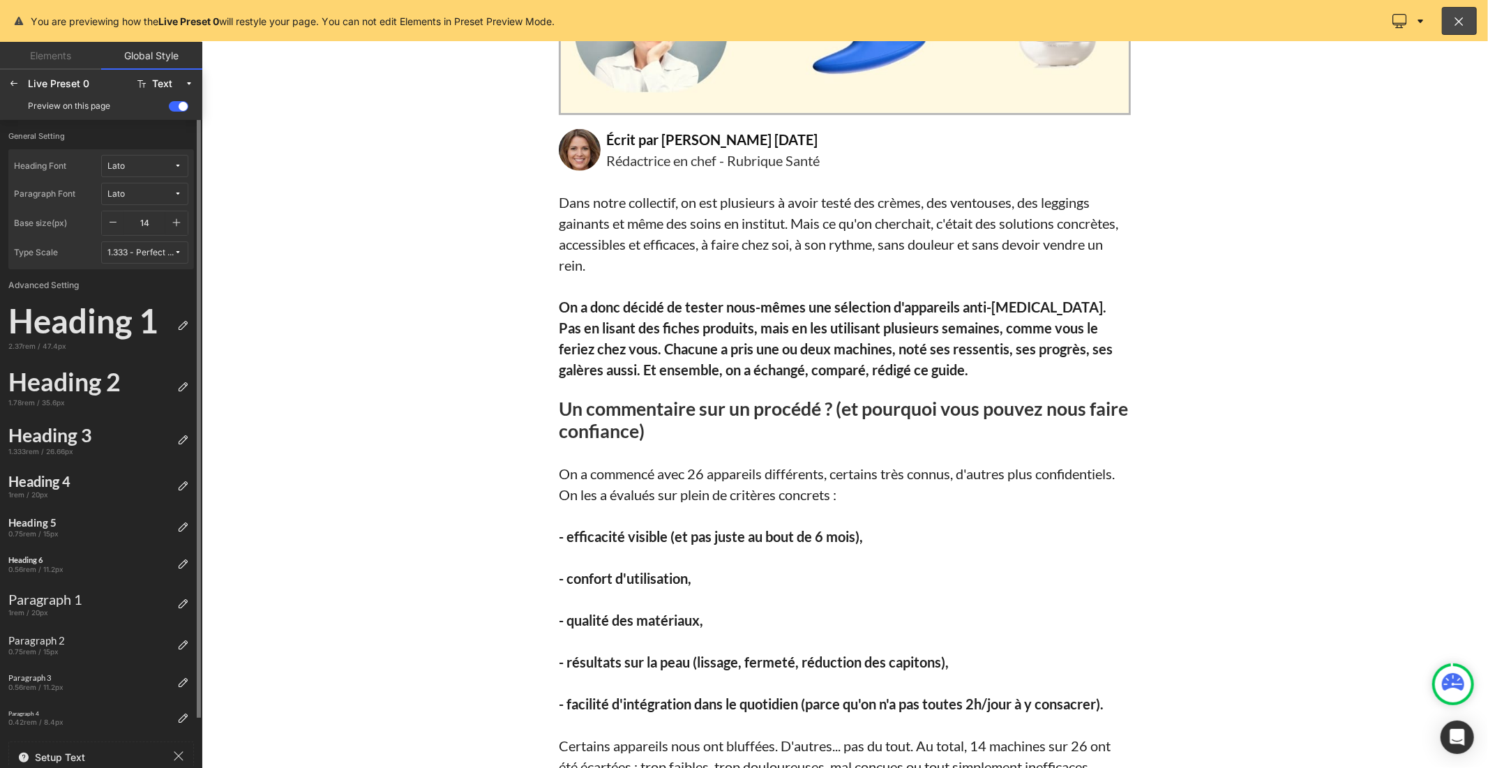
scroll to position [559, 0]
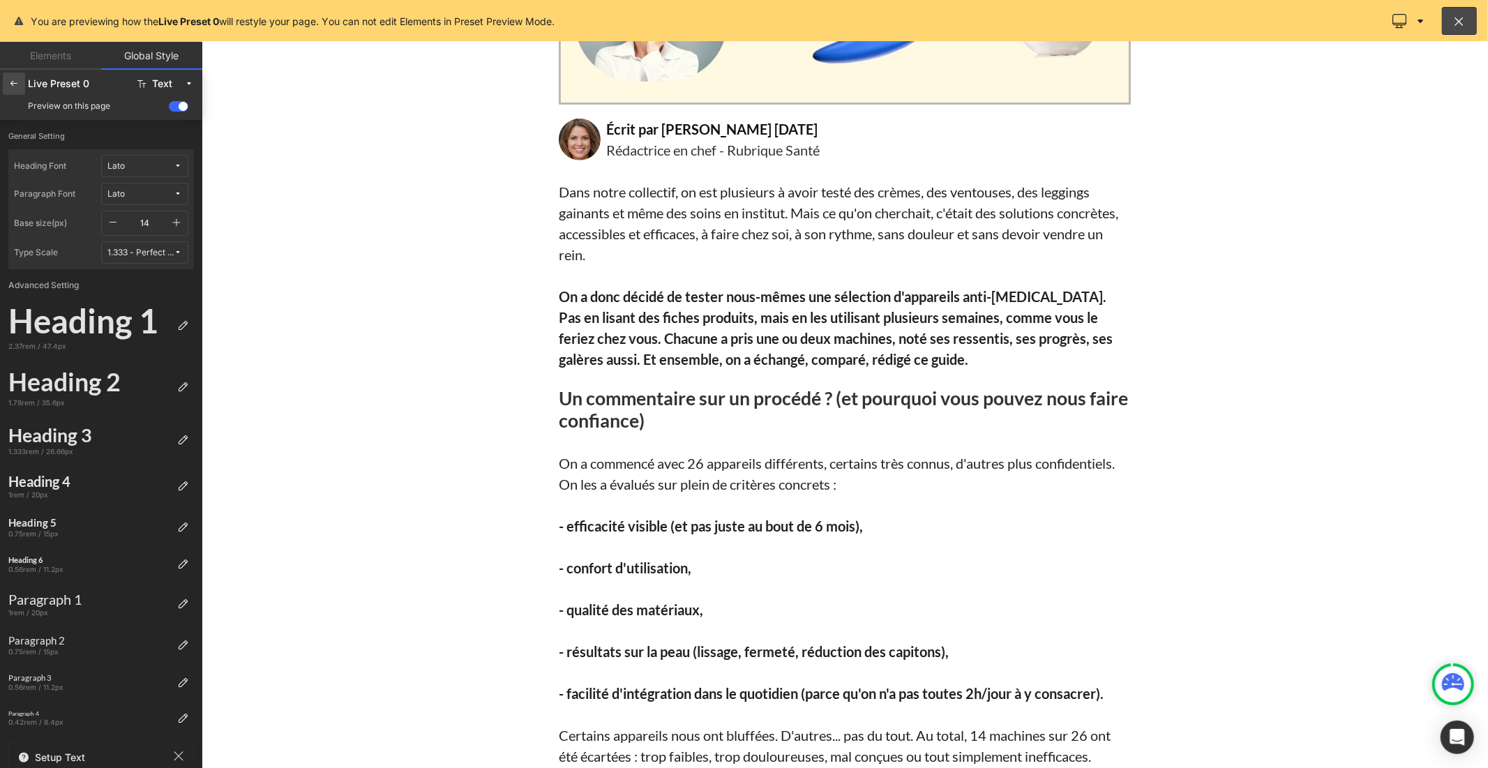
click at [15, 89] on div at bounding box center [14, 84] width 22 height 22
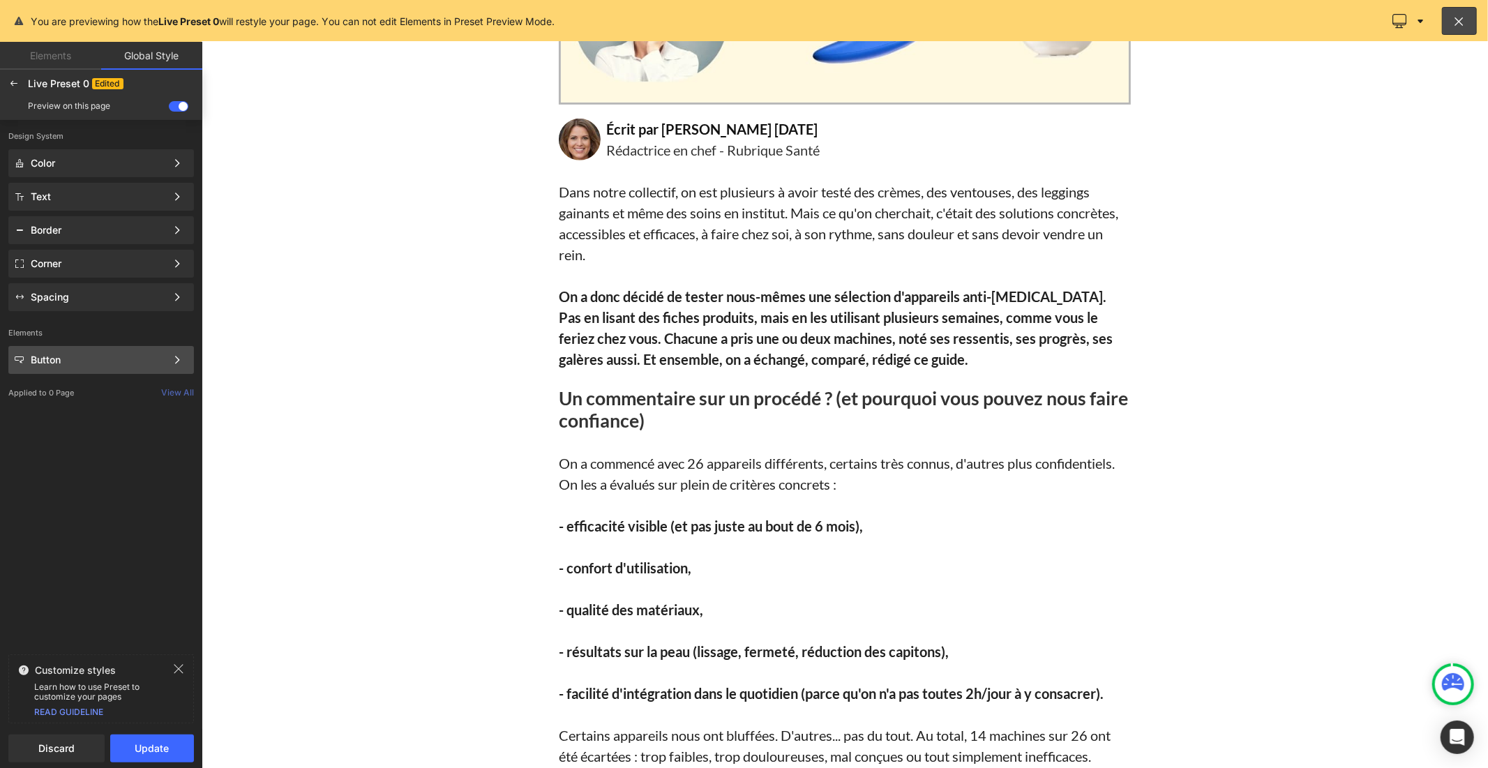
click at [88, 361] on div "Button" at bounding box center [98, 359] width 135 height 11
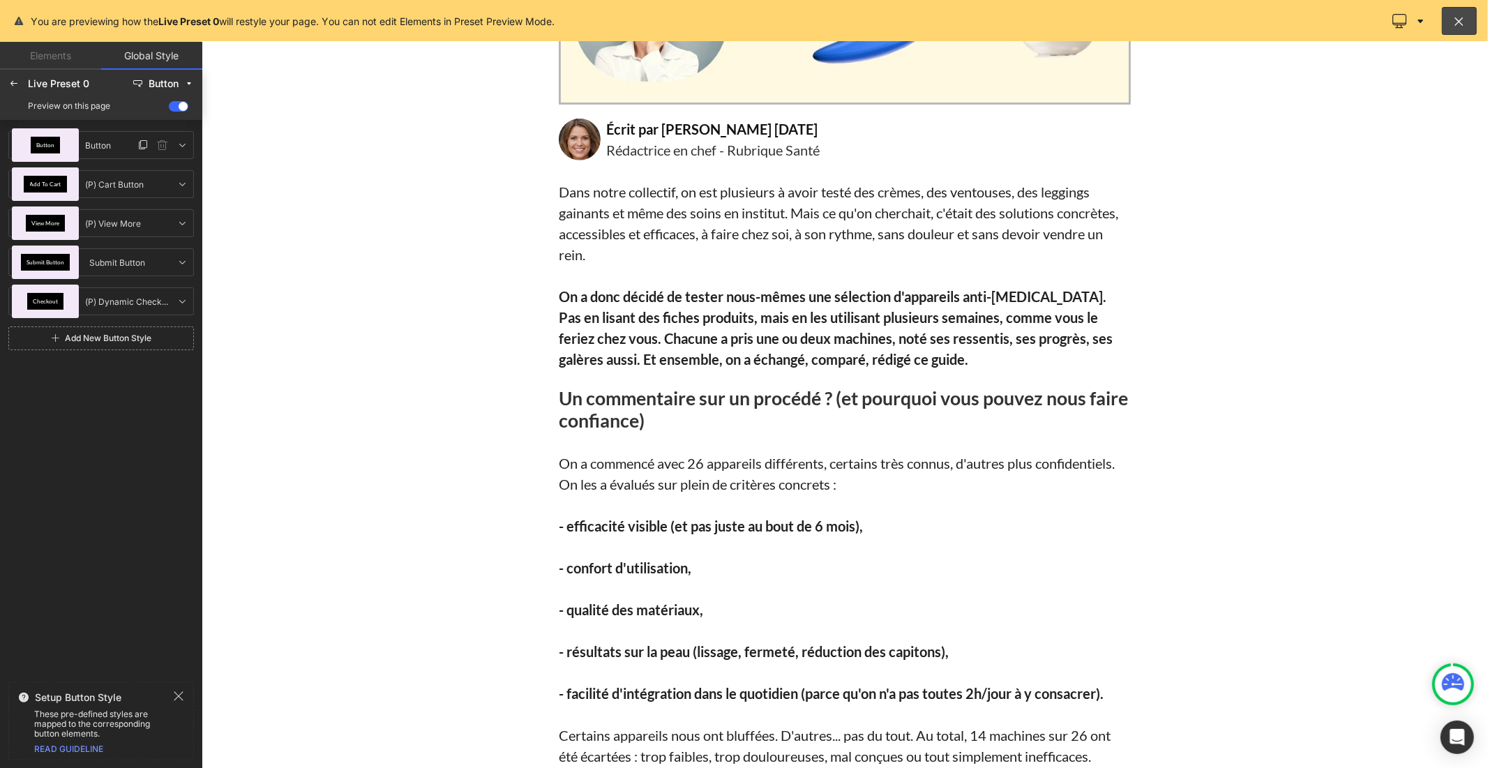
click at [64, 154] on div "Button" at bounding box center [45, 144] width 67 height 33
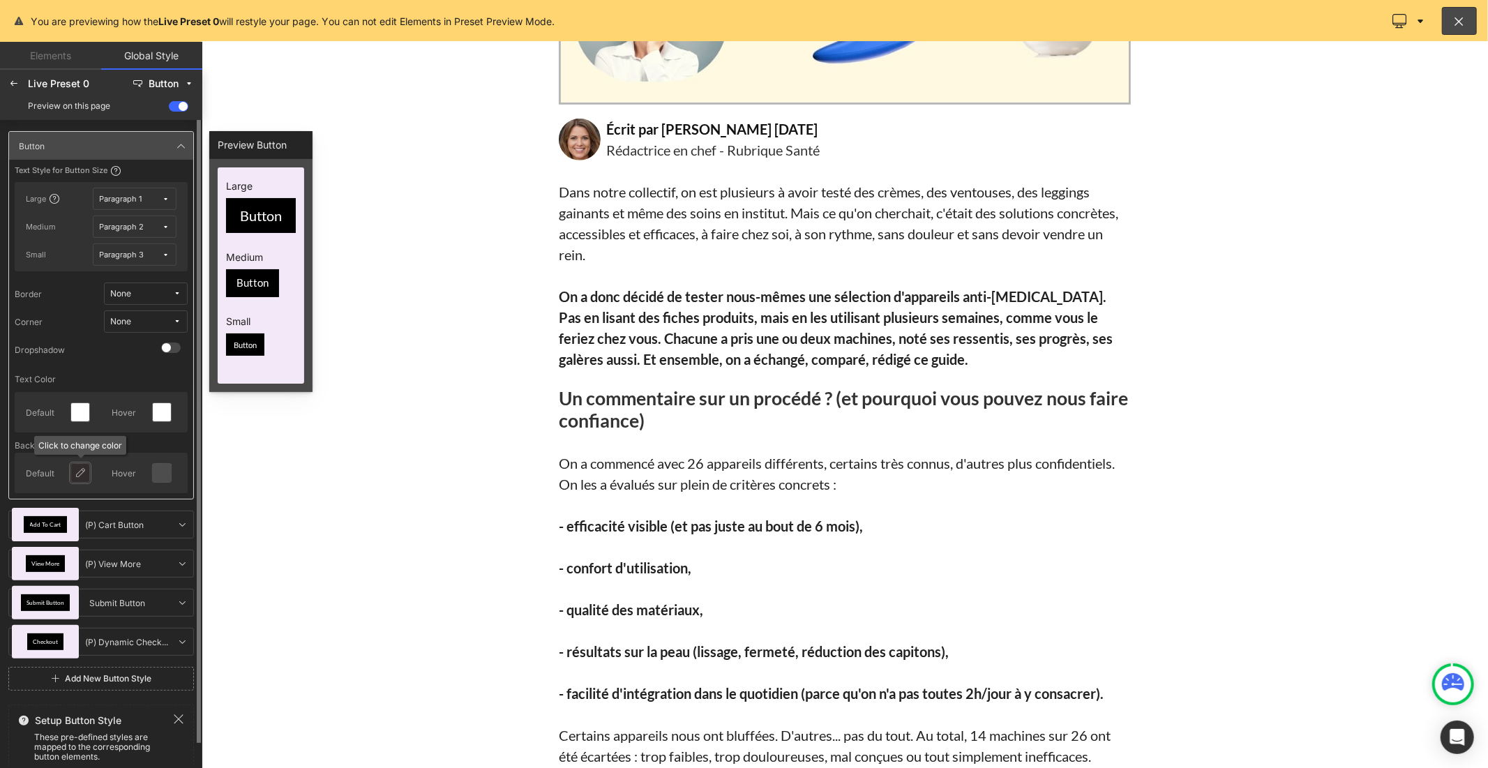
click at [85, 468] on icon at bounding box center [80, 473] width 11 height 11
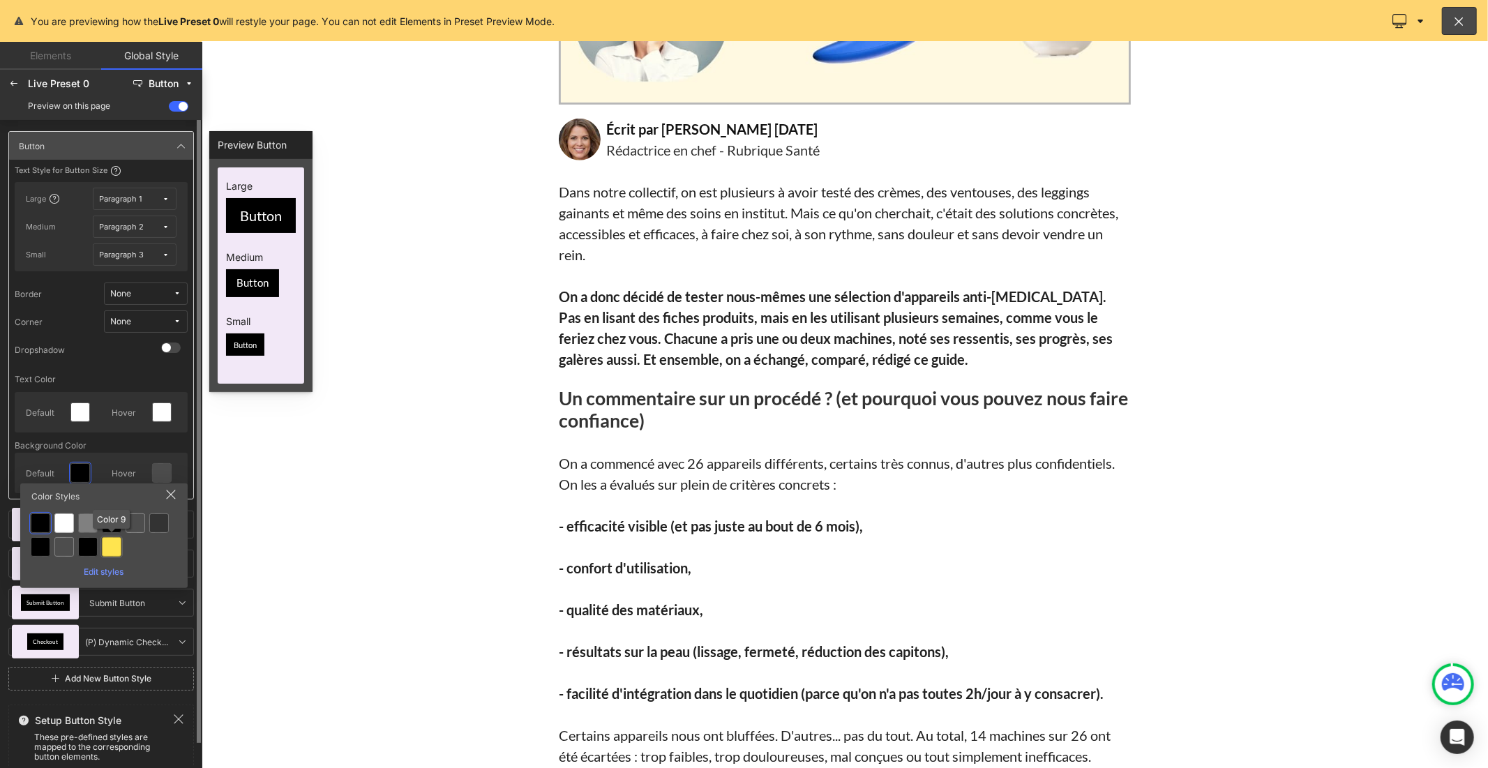
click at [112, 546] on div at bounding box center [112, 547] width 20 height 20
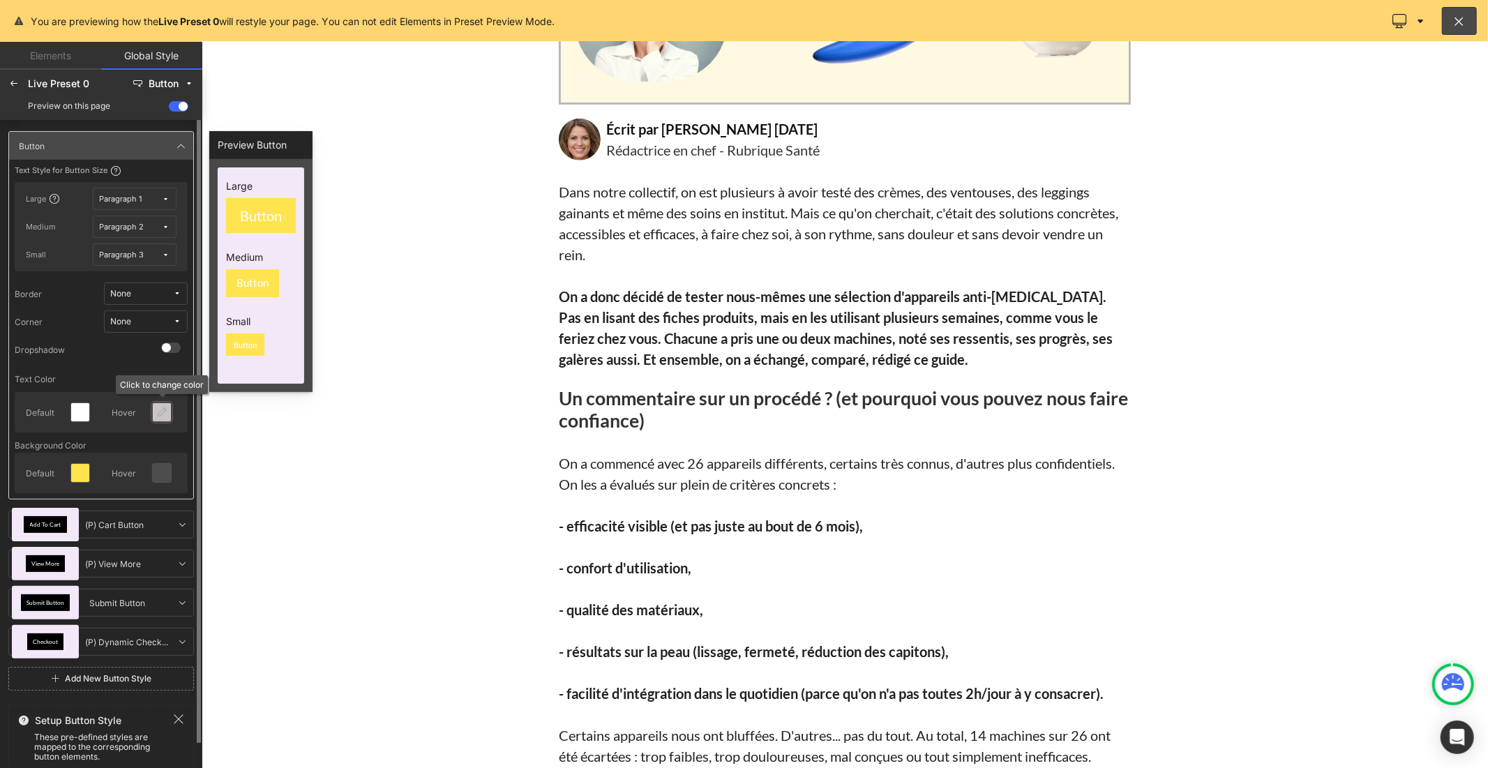
click at [170, 415] on div at bounding box center [162, 412] width 18 height 18
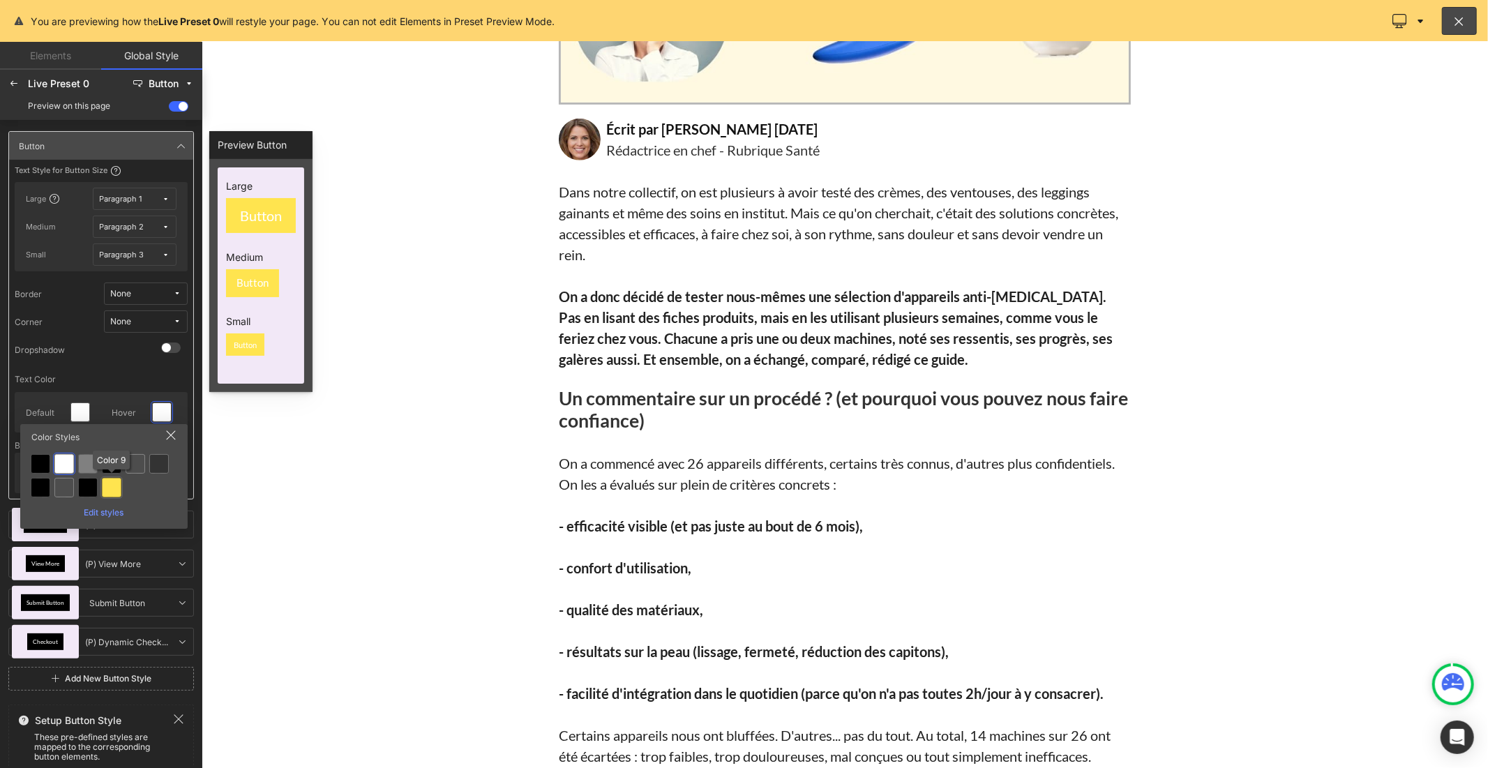
drag, startPoint x: 114, startPoint y: 489, endPoint x: 151, endPoint y: 465, distance: 43.9
click at [114, 490] on div at bounding box center [112, 488] width 20 height 20
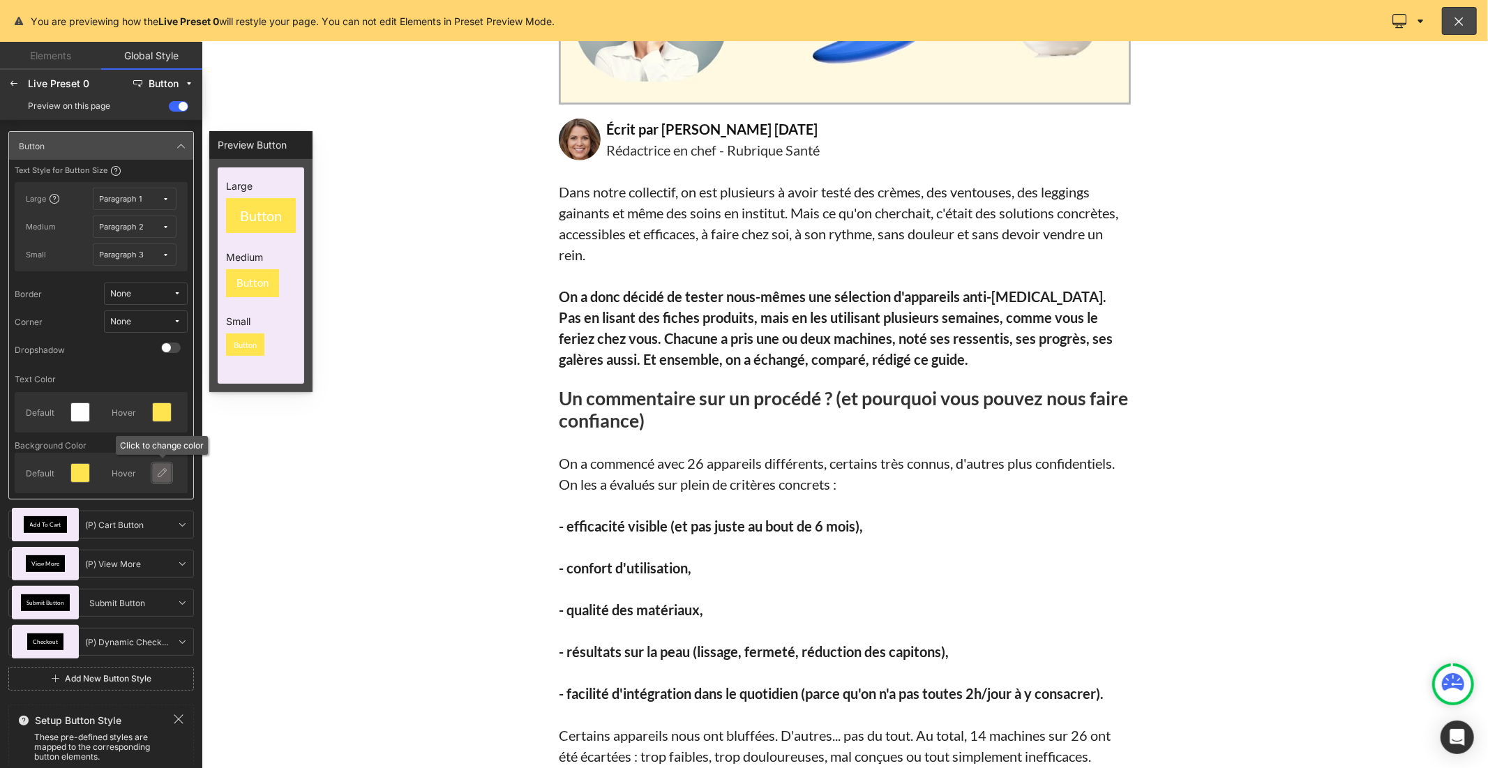
click at [151, 471] on div at bounding box center [162, 473] width 22 height 22
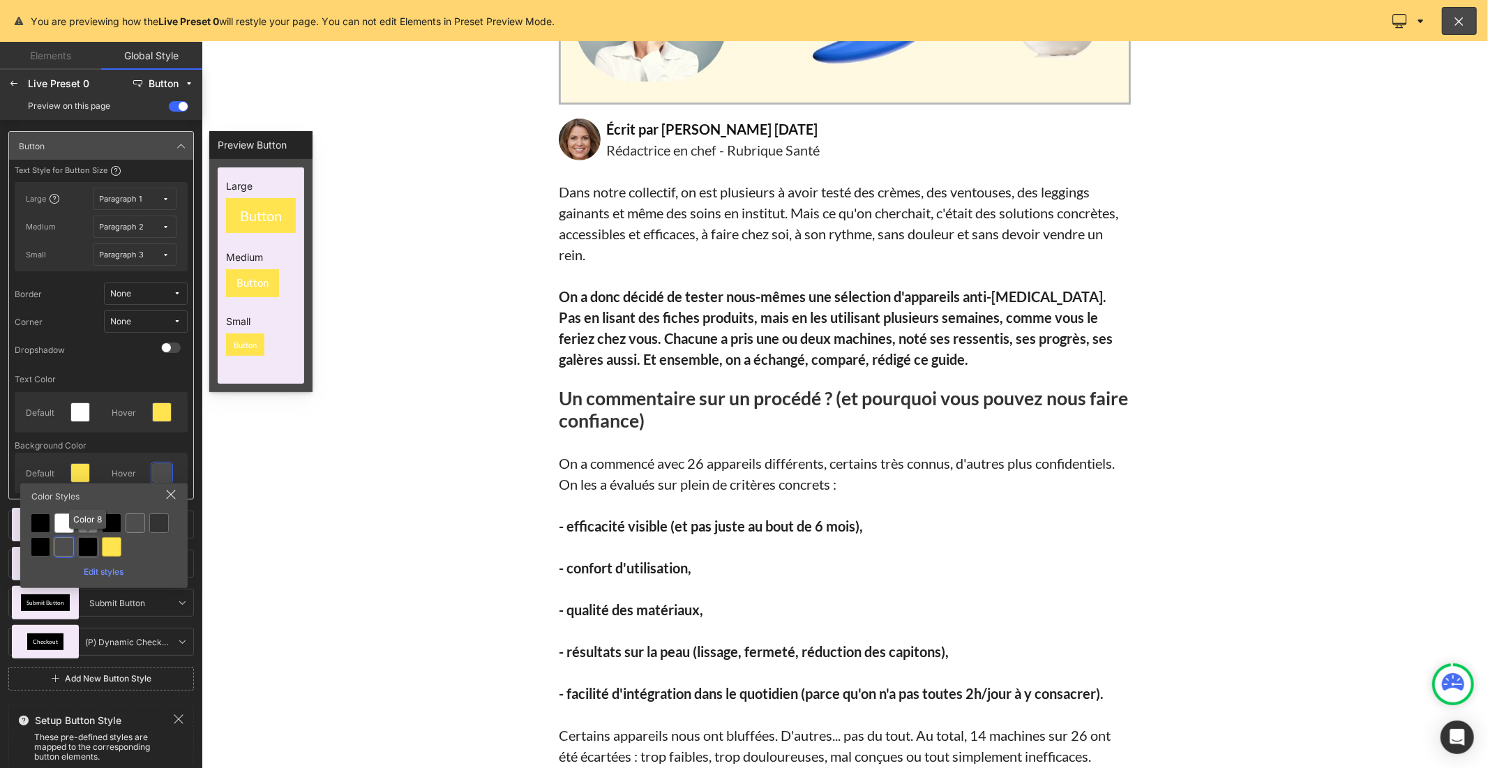
click at [89, 550] on div at bounding box center [88, 547] width 20 height 20
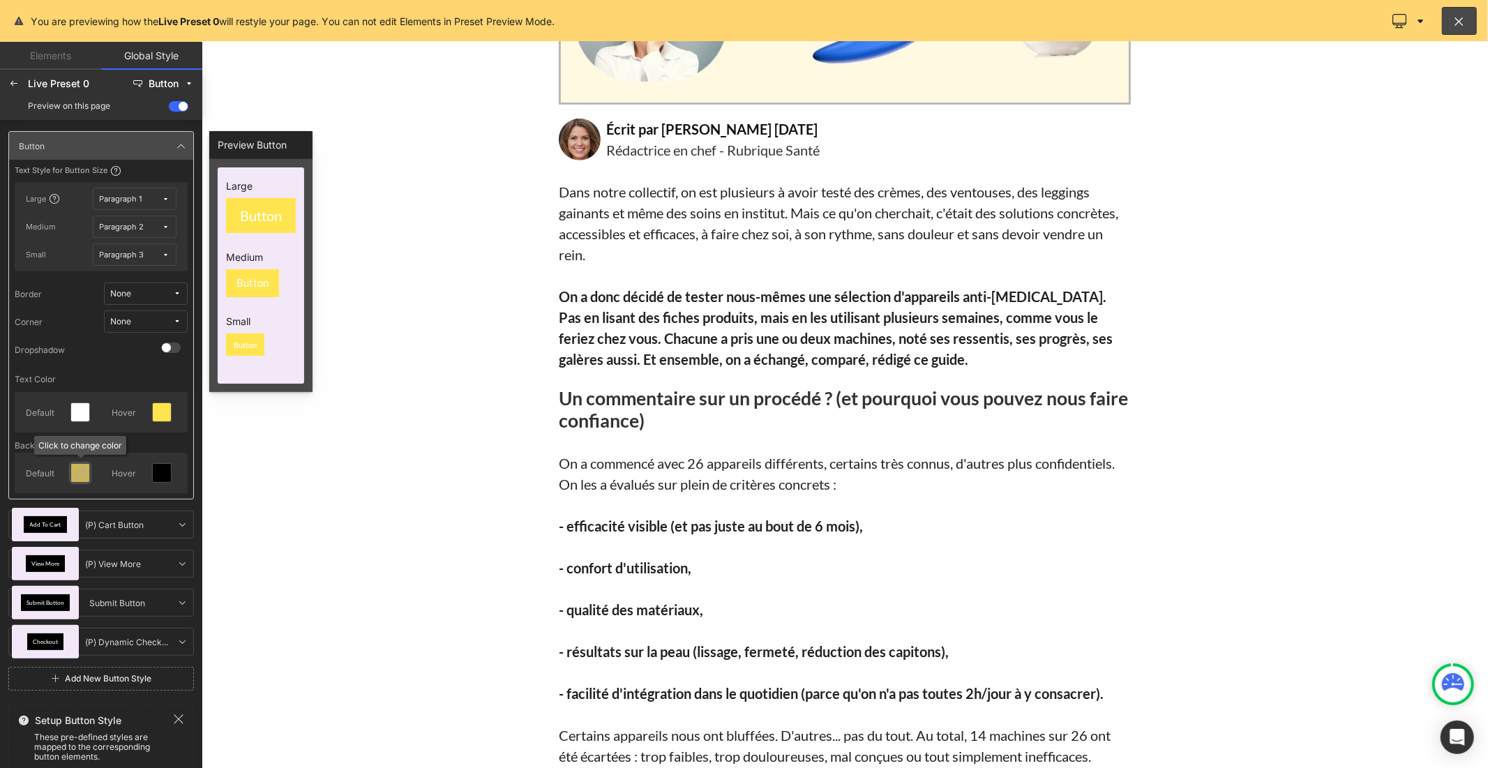
click at [75, 472] on icon at bounding box center [80, 473] width 11 height 11
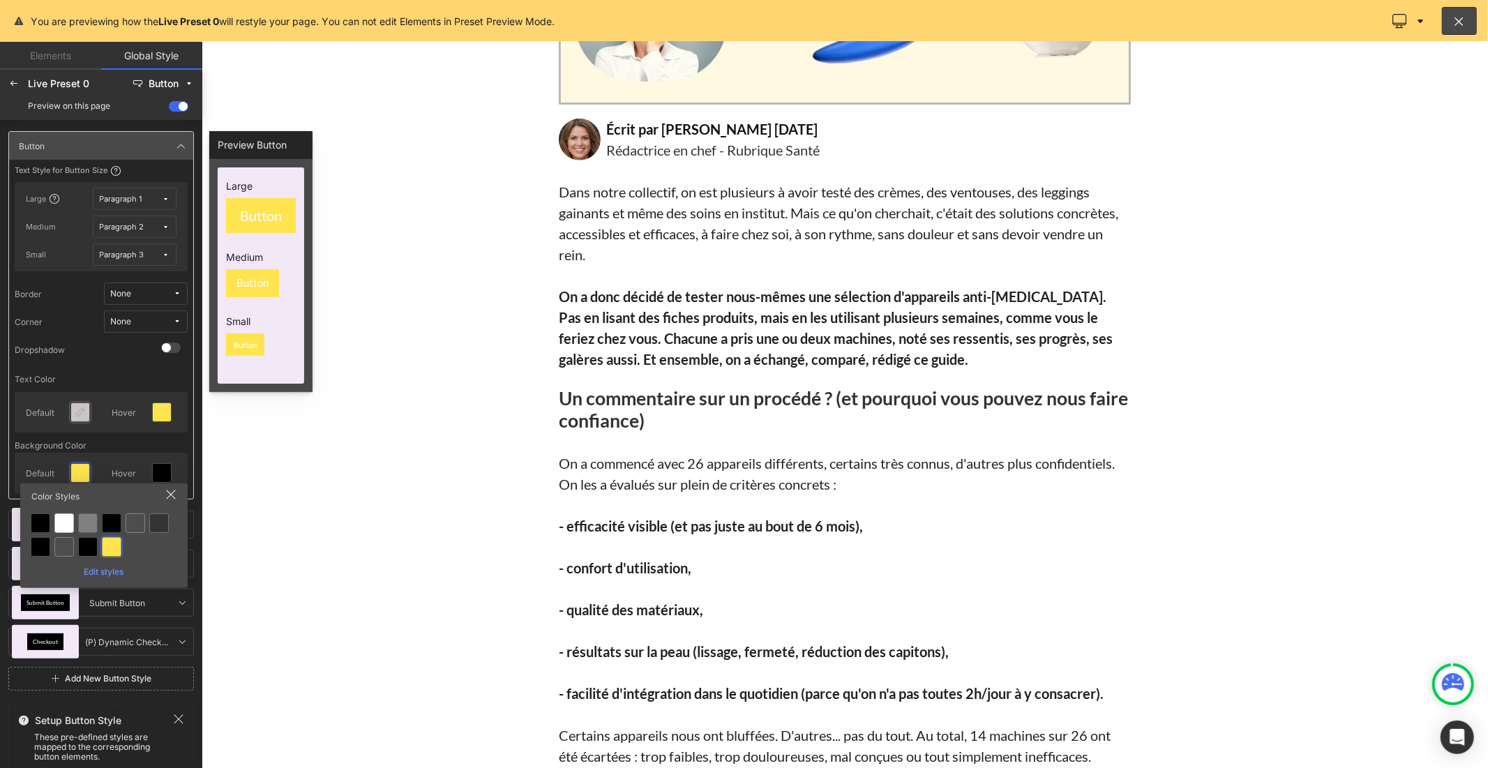
click at [81, 417] on icon at bounding box center [80, 412] width 11 height 11
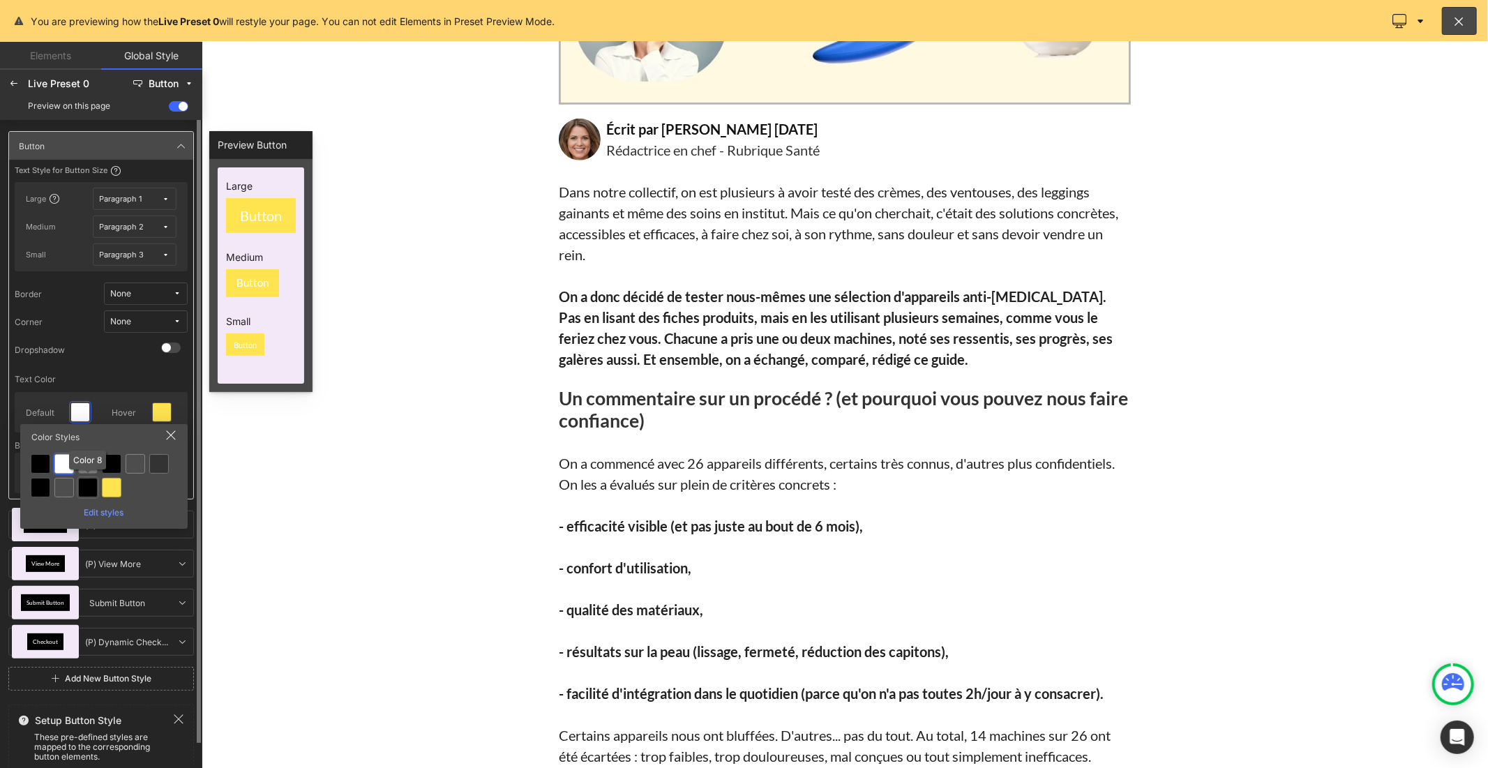
click at [89, 491] on div at bounding box center [88, 488] width 20 height 20
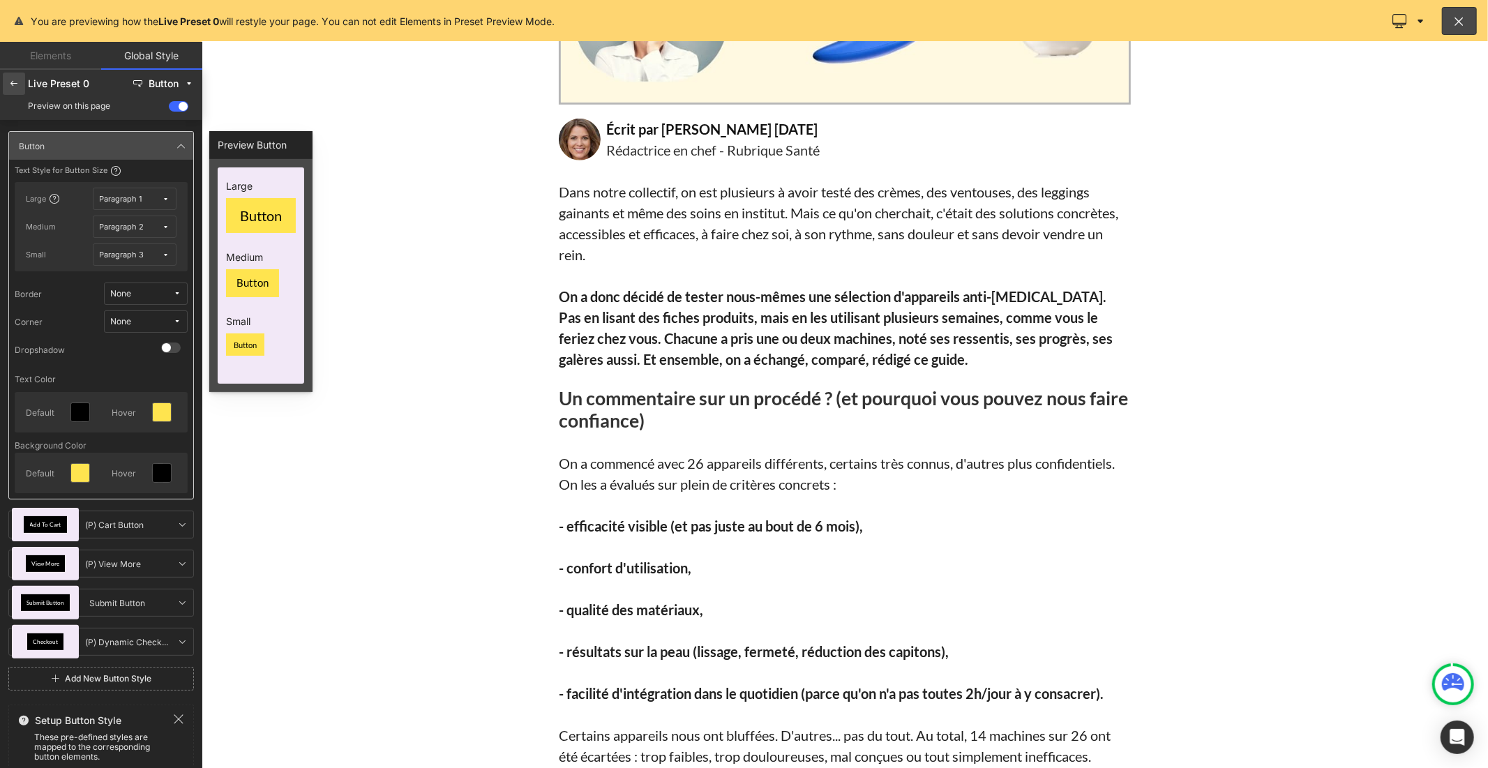
click at [8, 82] on icon at bounding box center [13, 83] width 11 height 11
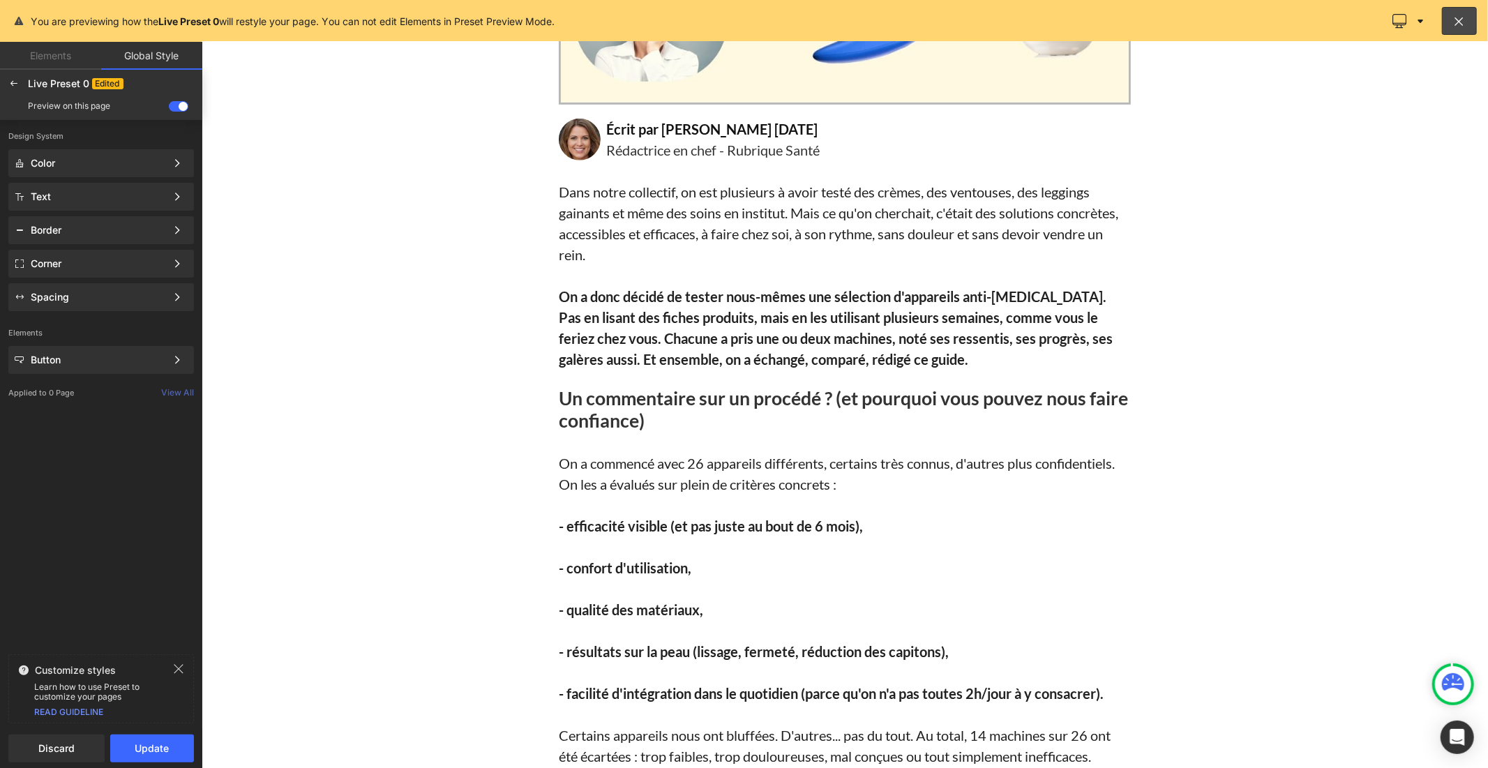
click at [129, 496] on div "Design System Color Color Style Define a color palette and apply it to your pag…" at bounding box center [101, 384] width 202 height 529
click at [176, 666] on icon at bounding box center [178, 669] width 9 height 9
click at [158, 757] on button "Update" at bounding box center [152, 749] width 84 height 28
click at [156, 747] on span "Apply to current page" at bounding box center [101, 748] width 169 height 11
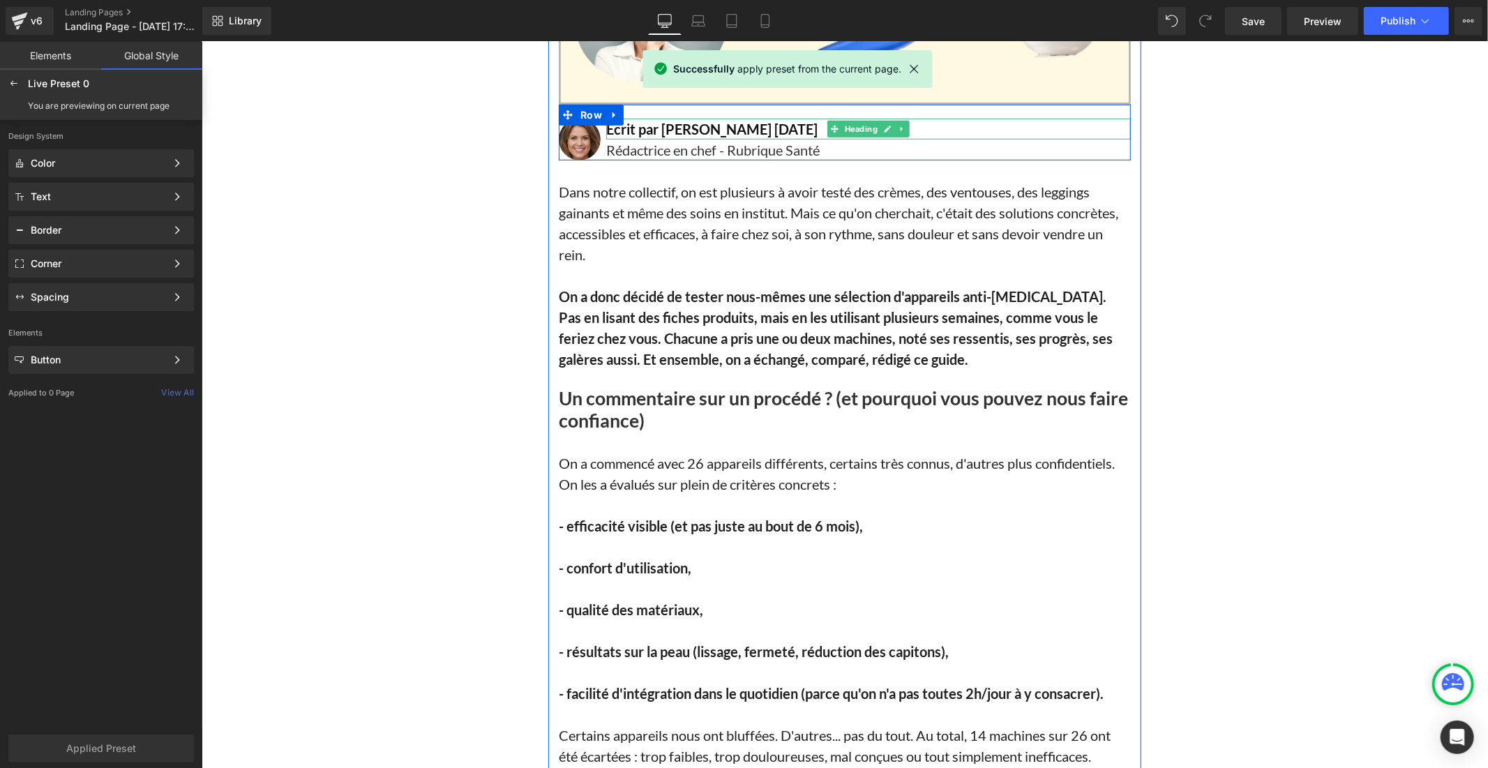
click at [770, 123] on font "Écrit par [PERSON_NAME] [DATE]" at bounding box center [711, 128] width 211 height 17
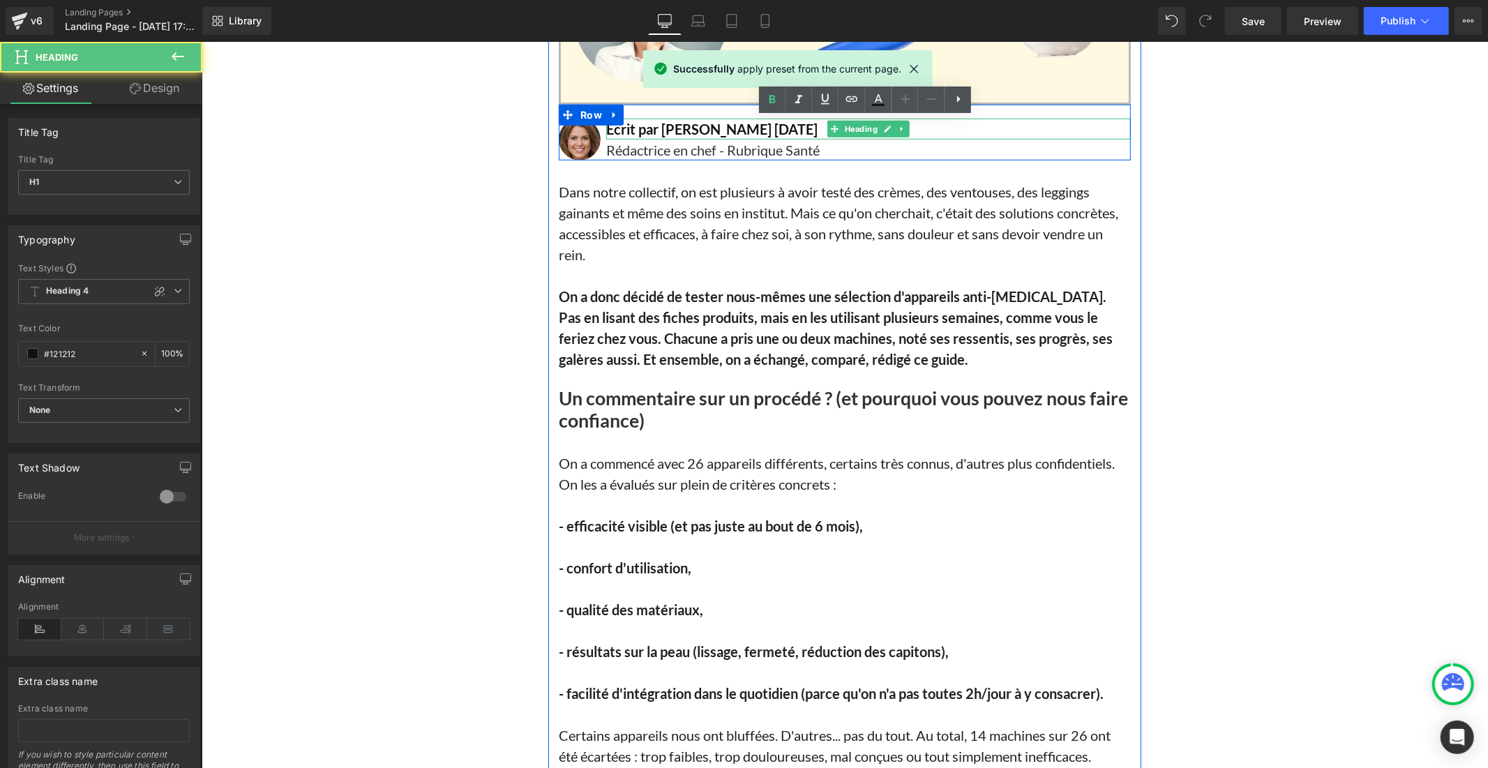
click at [773, 123] on font "Écrit par [PERSON_NAME] [DATE]" at bounding box center [711, 128] width 211 height 17
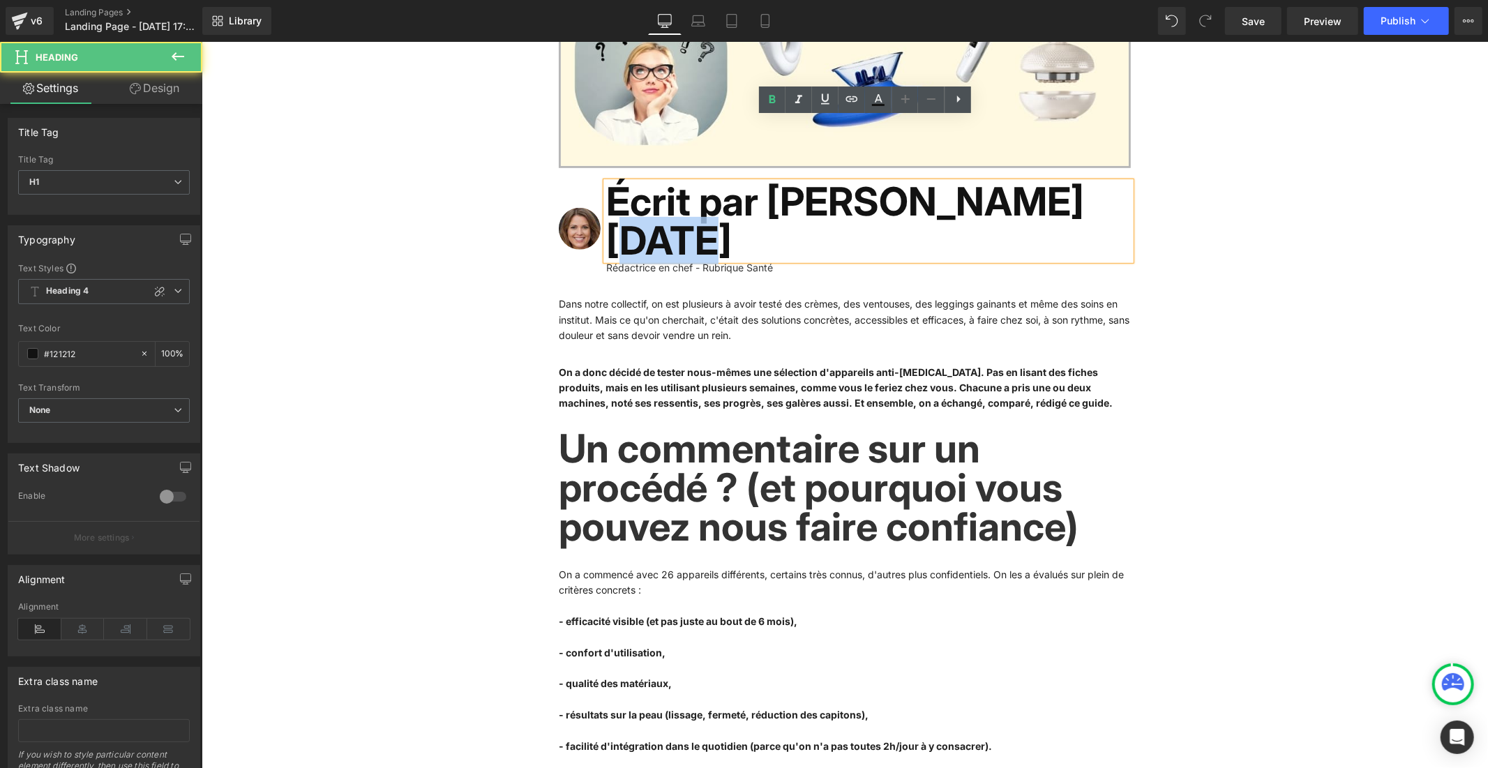
drag, startPoint x: 773, startPoint y: 123, endPoint x: 752, endPoint y: 128, distance: 21.7
click at [752, 177] on font "Écrit par [PERSON_NAME] [DATE]" at bounding box center [845, 220] width 478 height 87
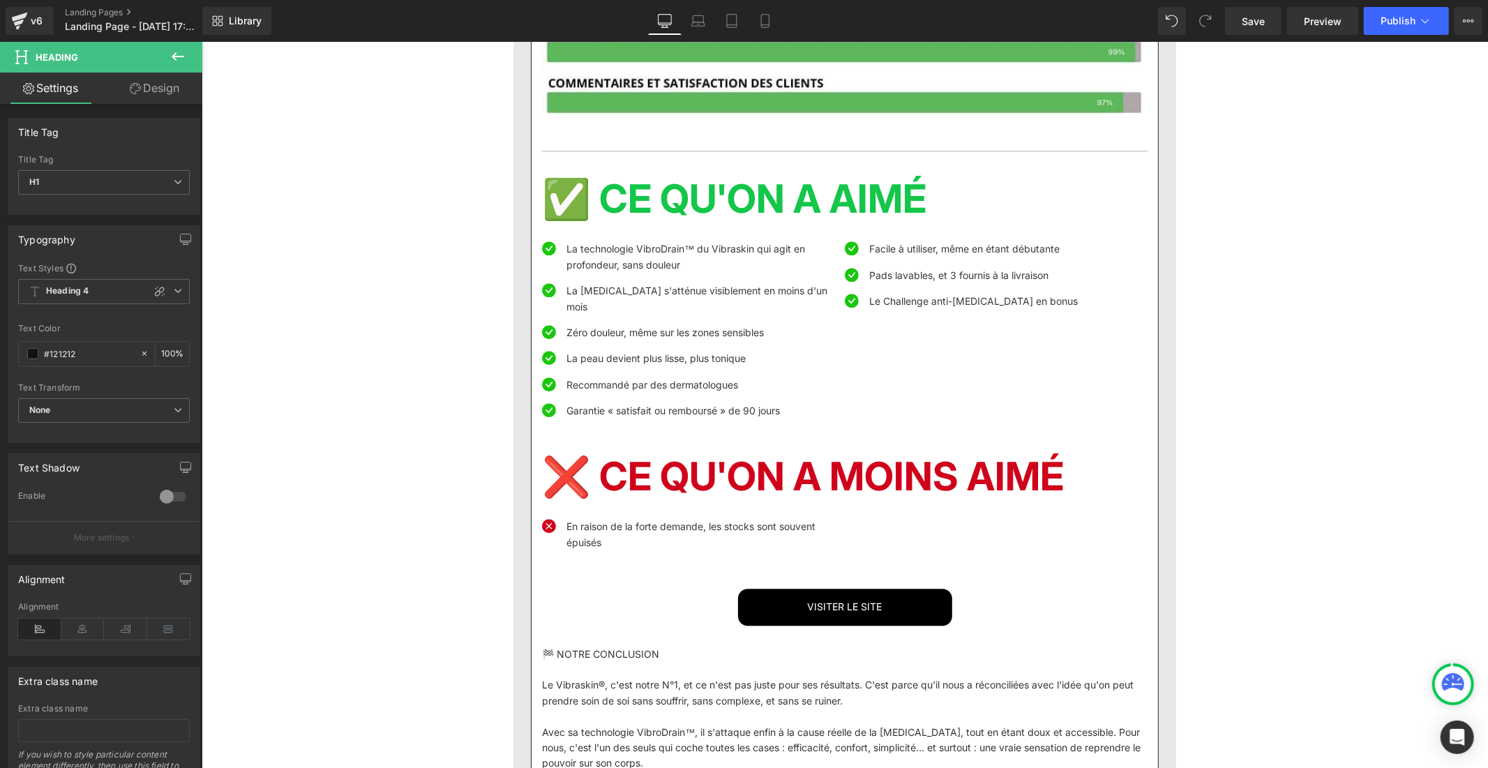
scroll to position [2962, 0]
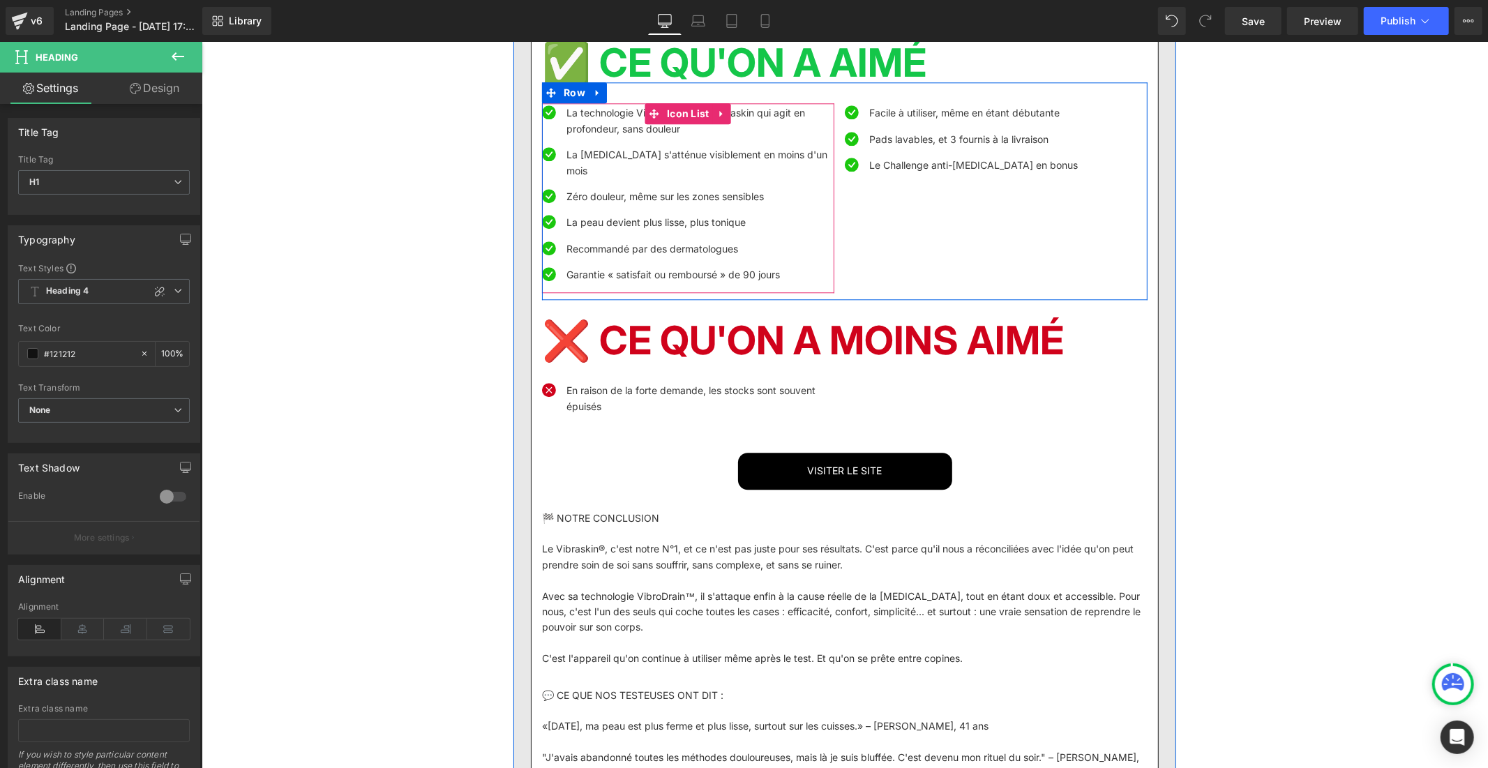
click at [585, 133] on font "La technologie VibroDrain™ du Vibraskin qui agit en profondeur, sans douleur" at bounding box center [685, 119] width 239 height 27
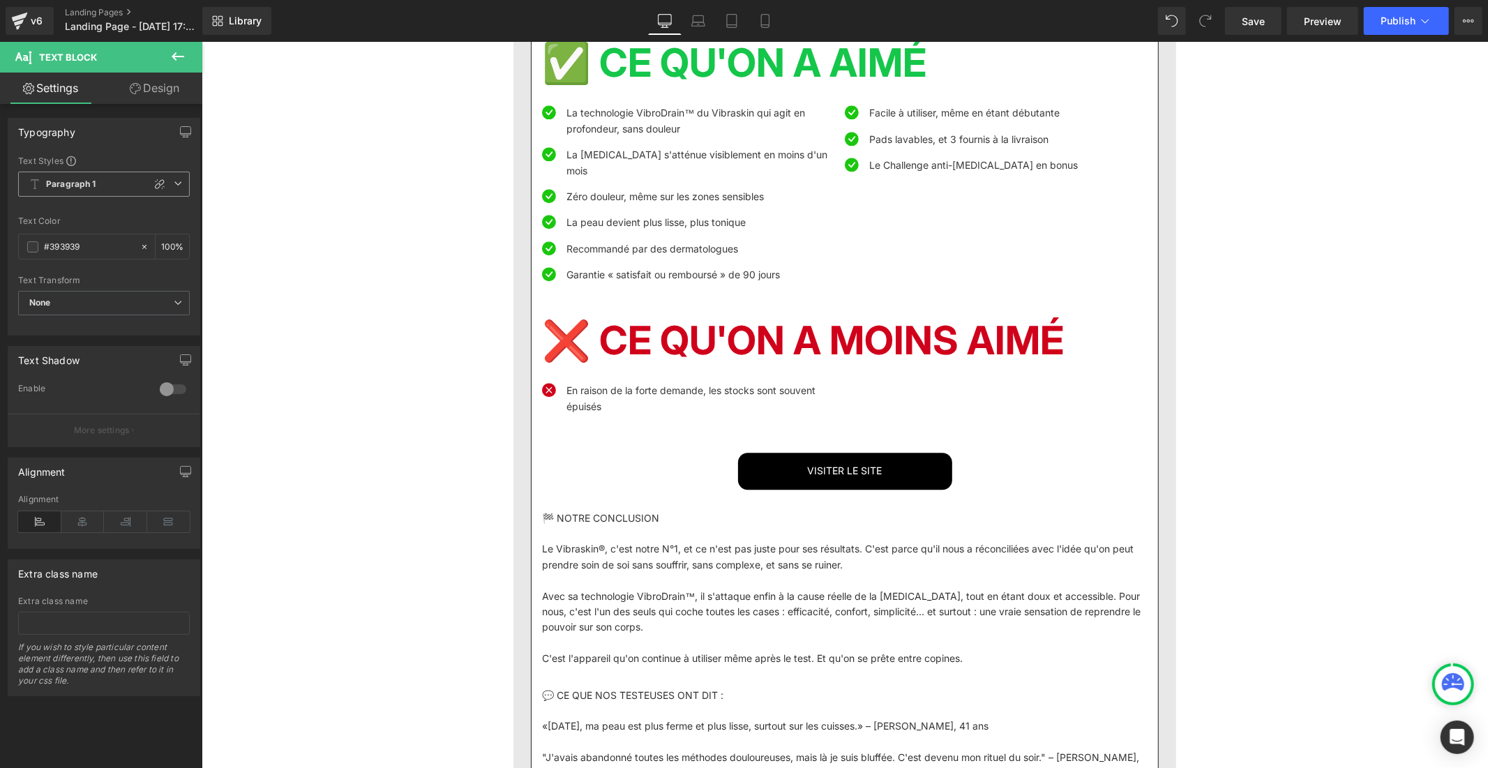
click at [113, 183] on span "Paragraph 1" at bounding box center [104, 184] width 172 height 25
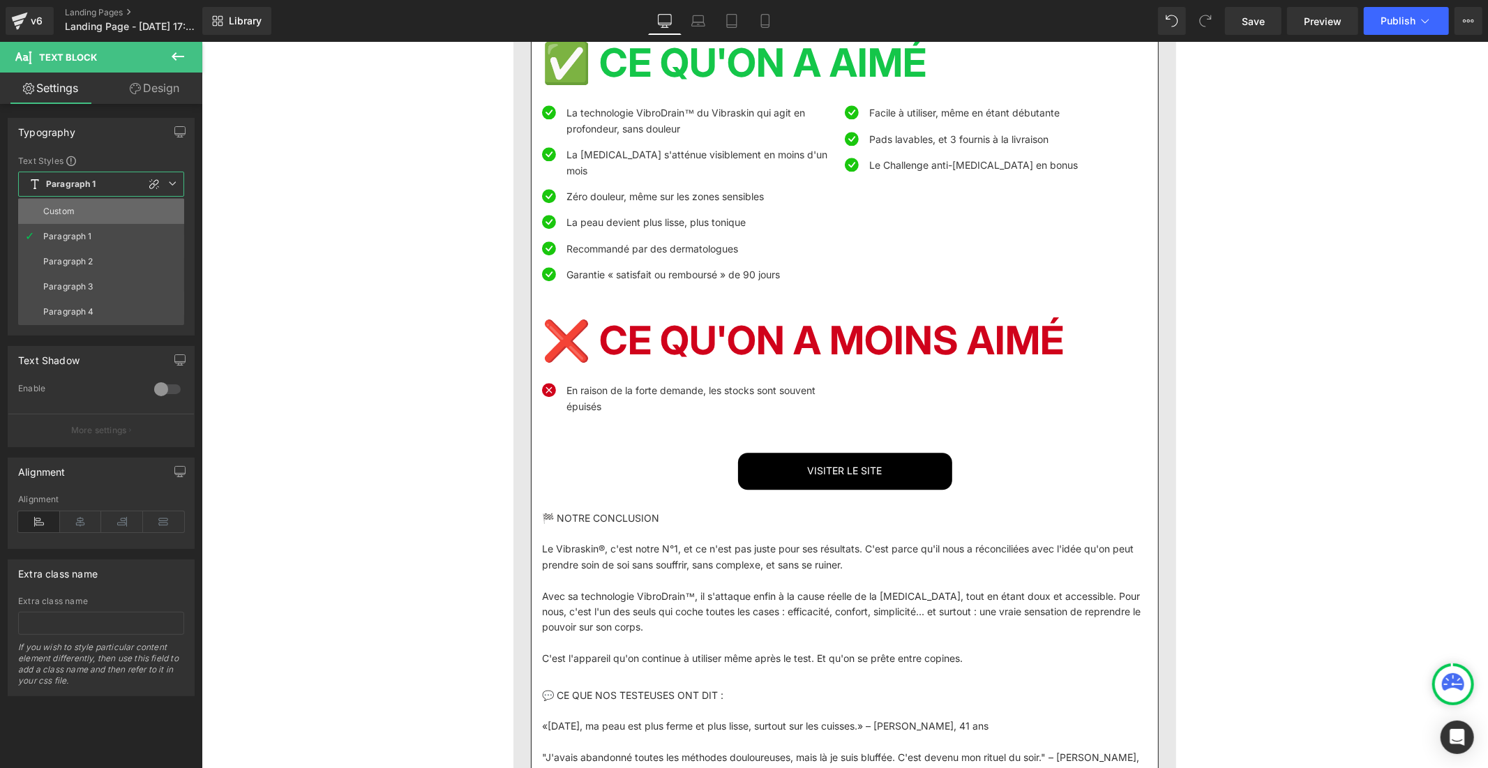
click at [100, 214] on li "Custom" at bounding box center [101, 211] width 166 height 25
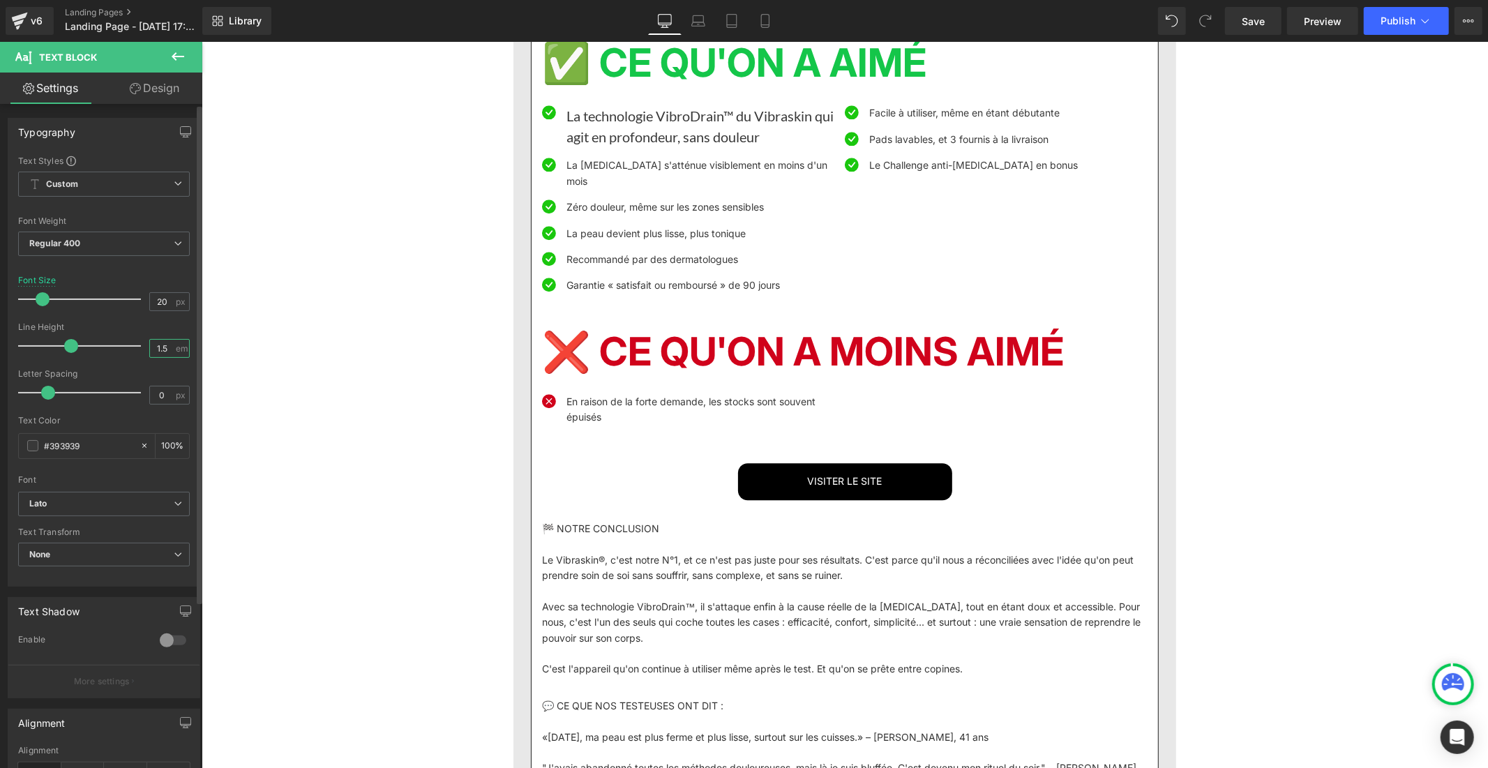
click at [167, 353] on input "1.5" at bounding box center [162, 348] width 24 height 17
type input "1"
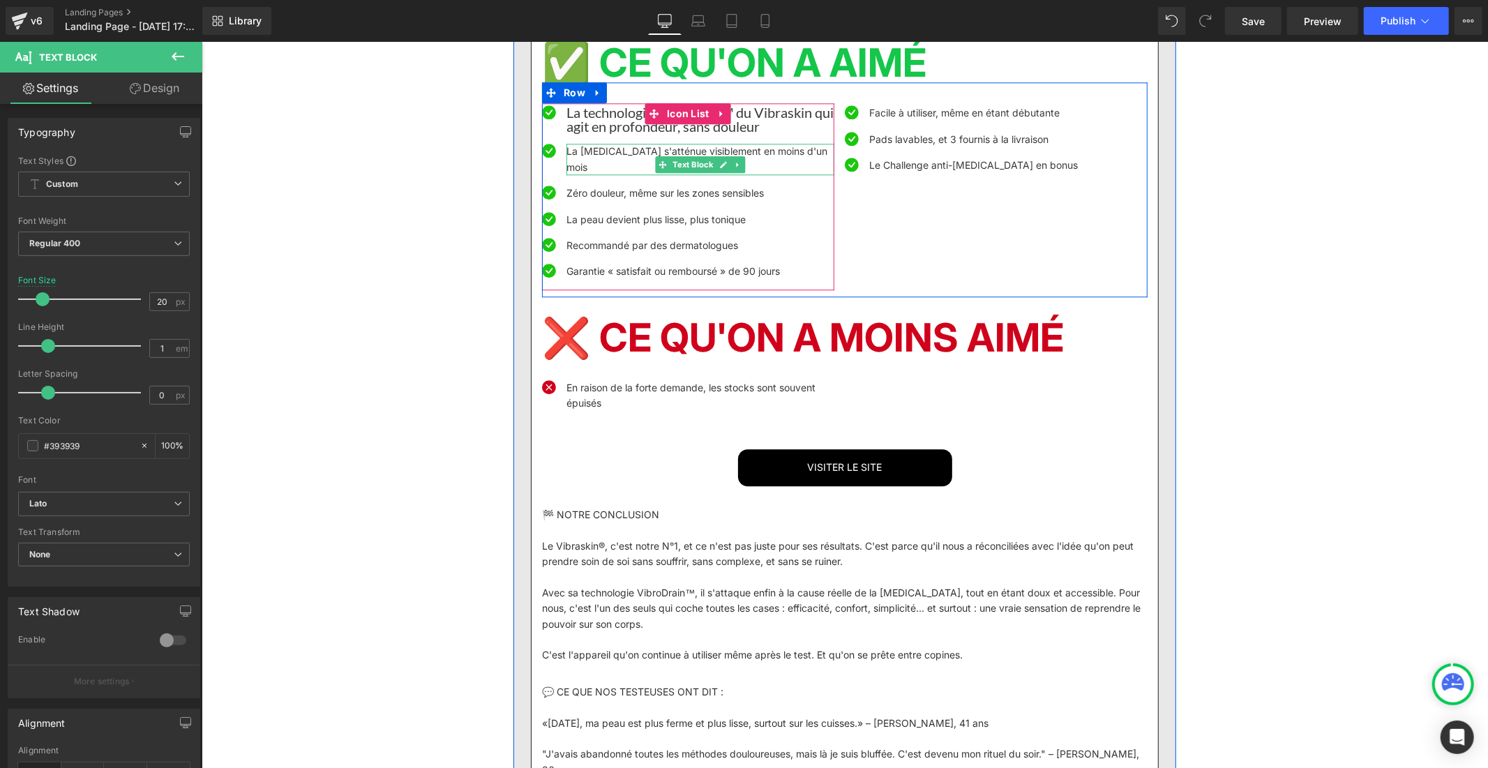
click at [590, 172] on font "La [MEDICAL_DATA] s'atténue visiblement en moins d'un mois" at bounding box center [696, 157] width 261 height 27
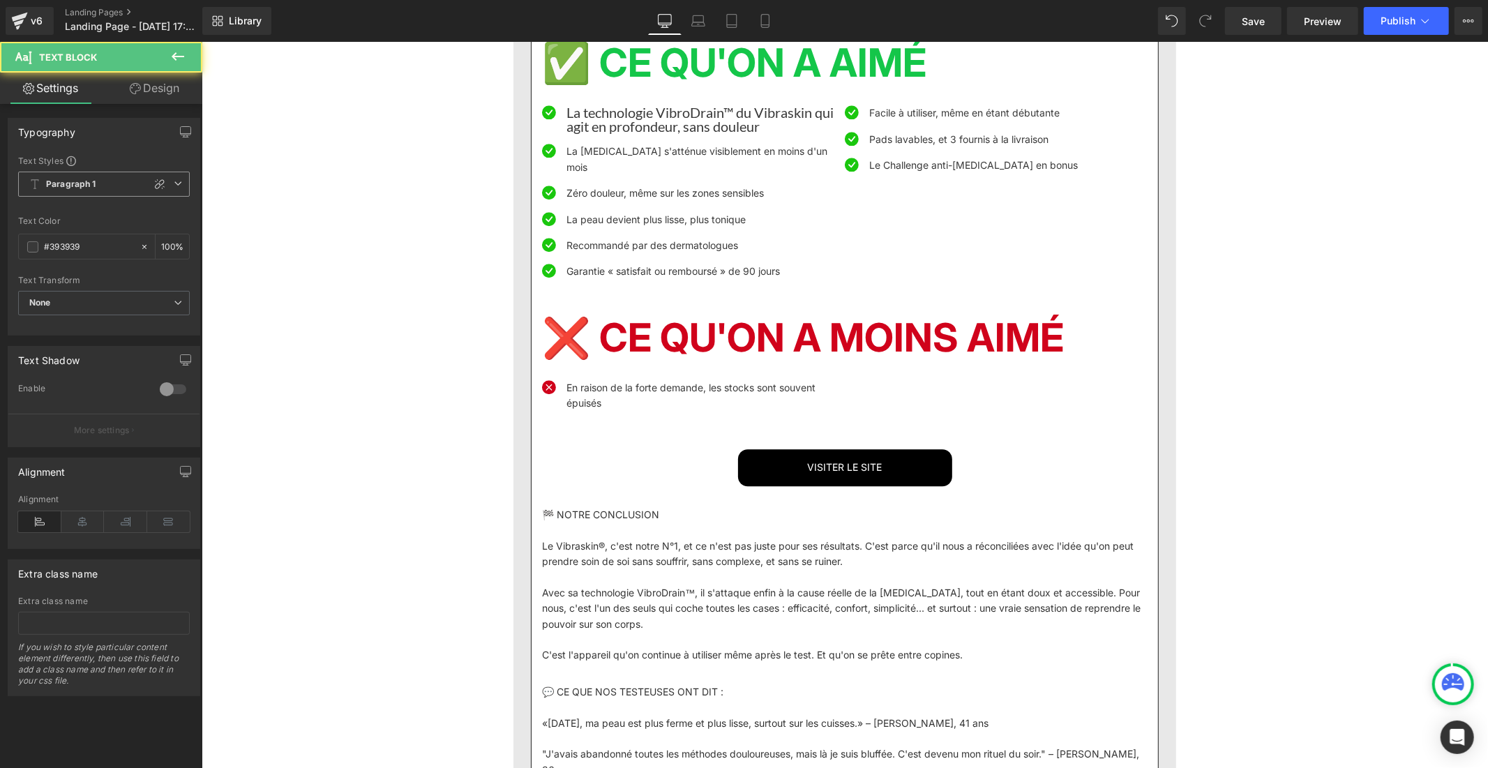
click at [71, 179] on b "Paragraph 1" at bounding box center [71, 185] width 50 height 12
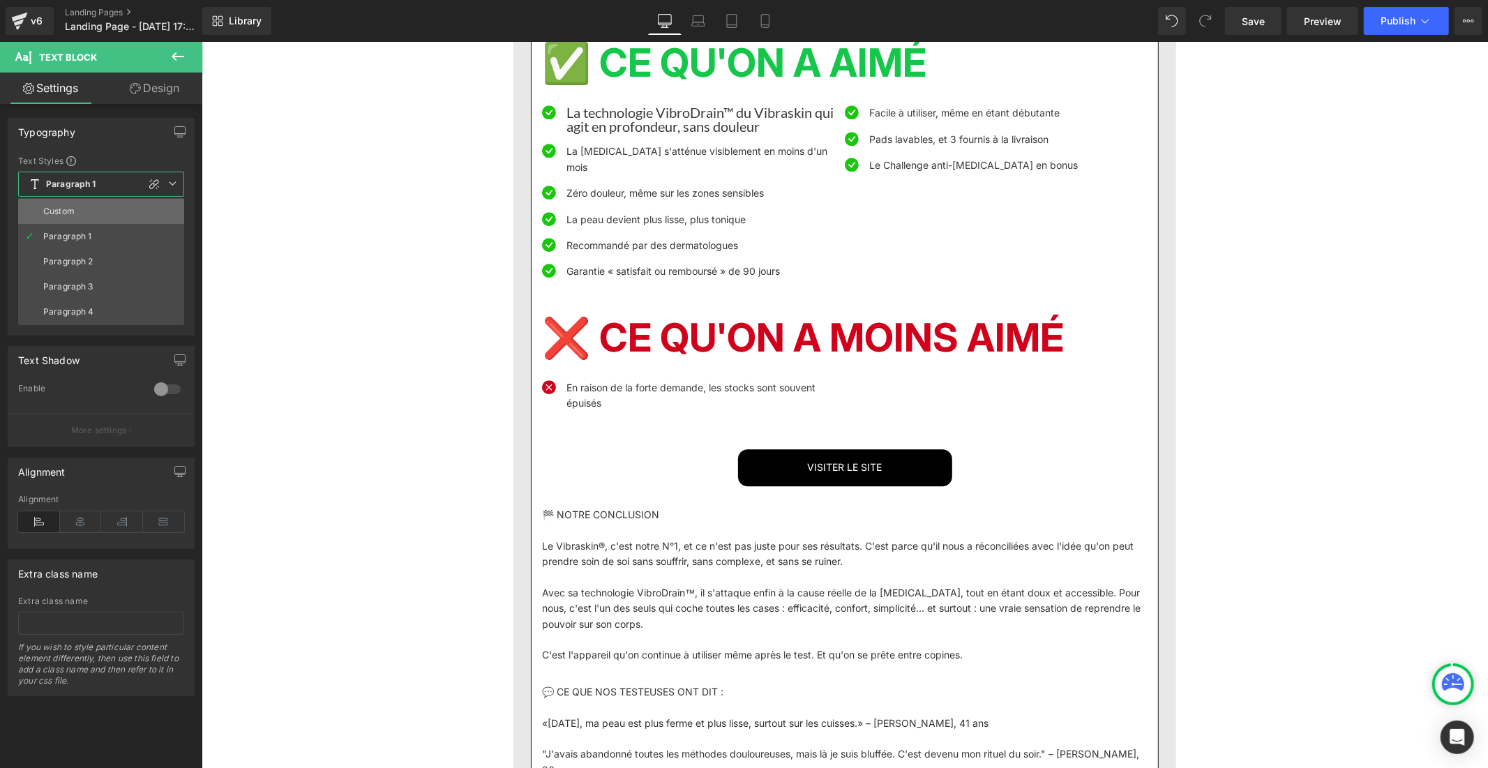
click at [84, 214] on li "Custom" at bounding box center [101, 211] width 166 height 25
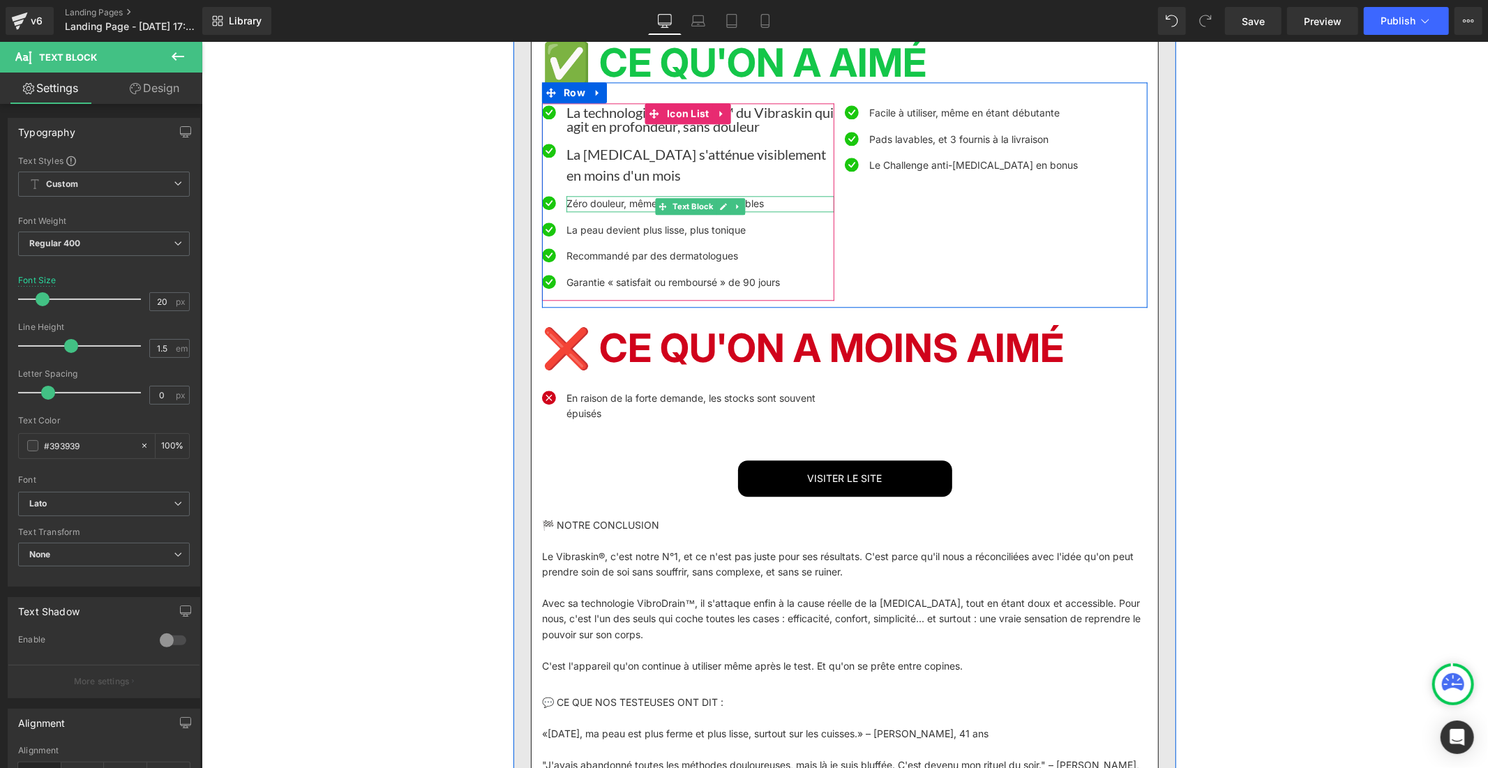
click at [602, 209] on font "Zéro douleur, même sur les zones sensibles" at bounding box center [664, 203] width 197 height 12
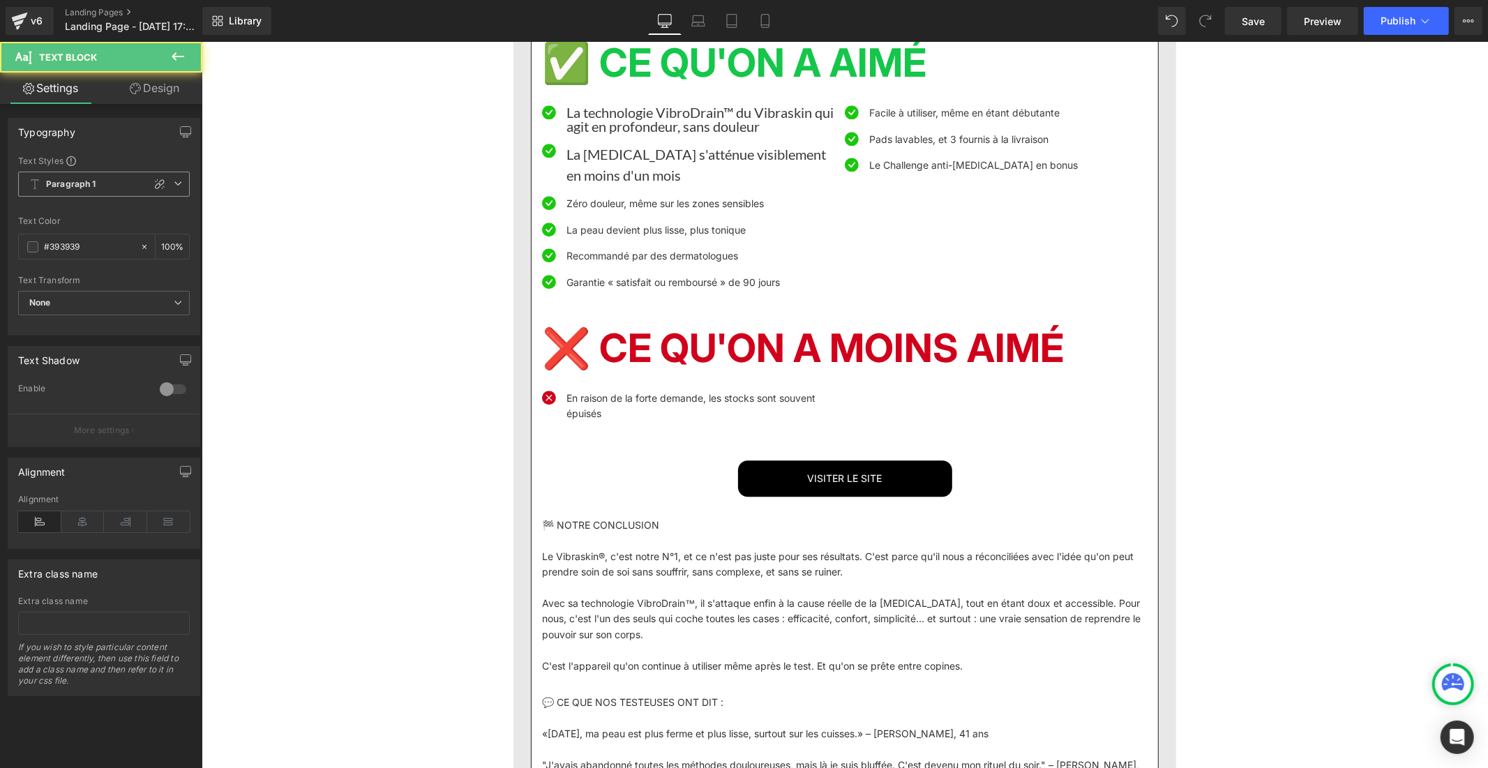
click at [112, 174] on span "Paragraph 1" at bounding box center [104, 184] width 172 height 25
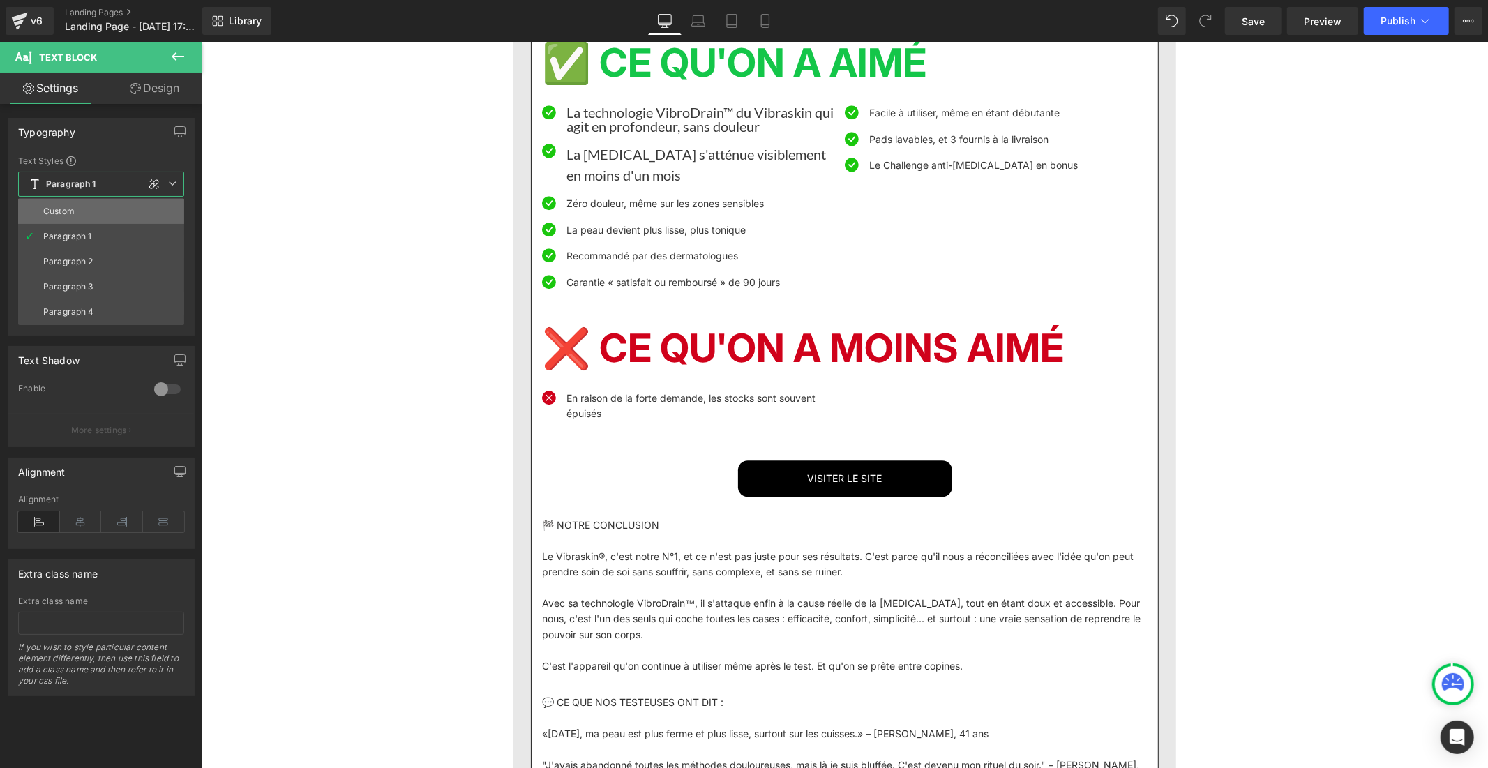
drag, startPoint x: 110, startPoint y: 209, endPoint x: 351, endPoint y: 280, distance: 250.8
click at [110, 209] on li "Custom" at bounding box center [101, 211] width 166 height 25
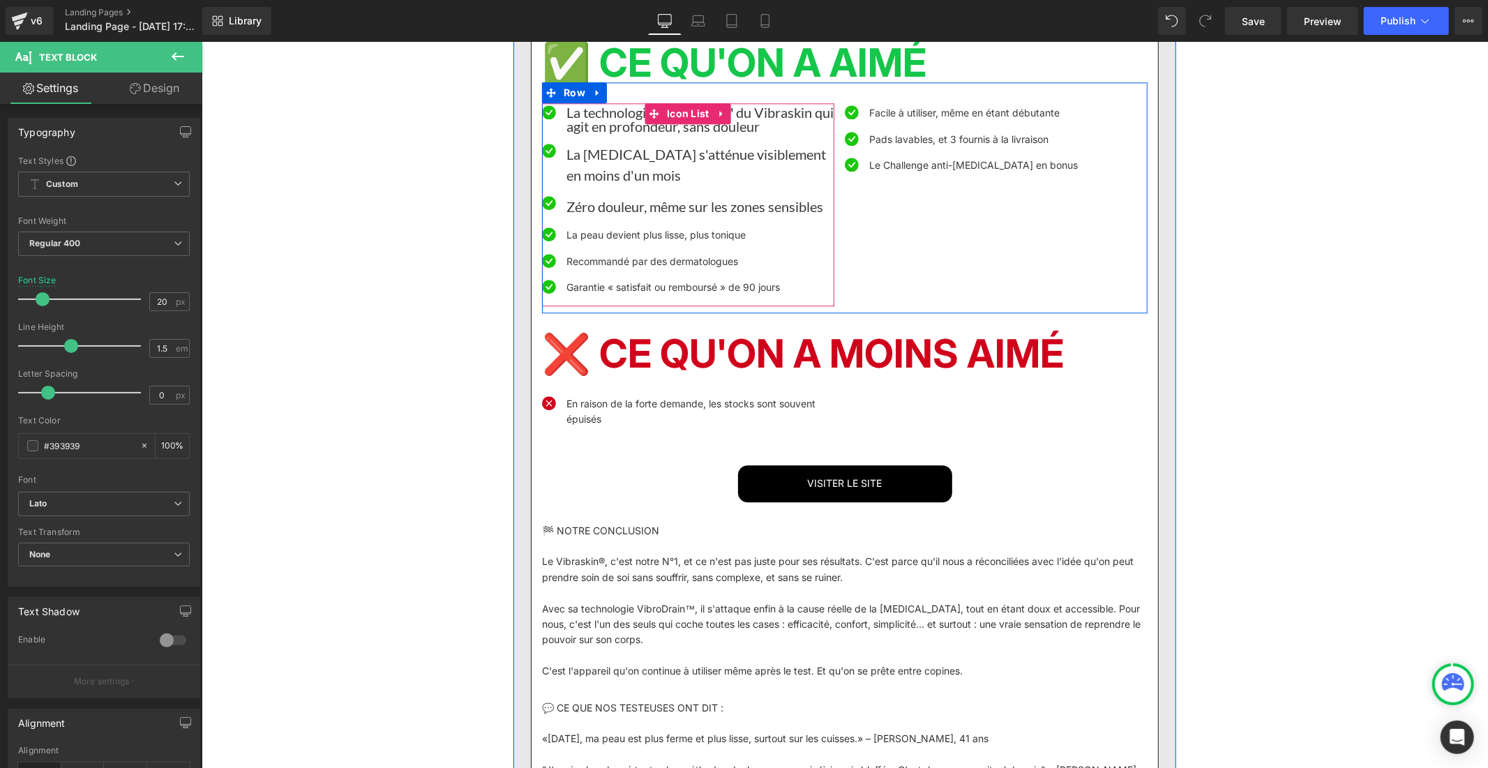
click at [585, 240] on font "La peau devient plus lisse, plus tonique" at bounding box center [655, 234] width 179 height 12
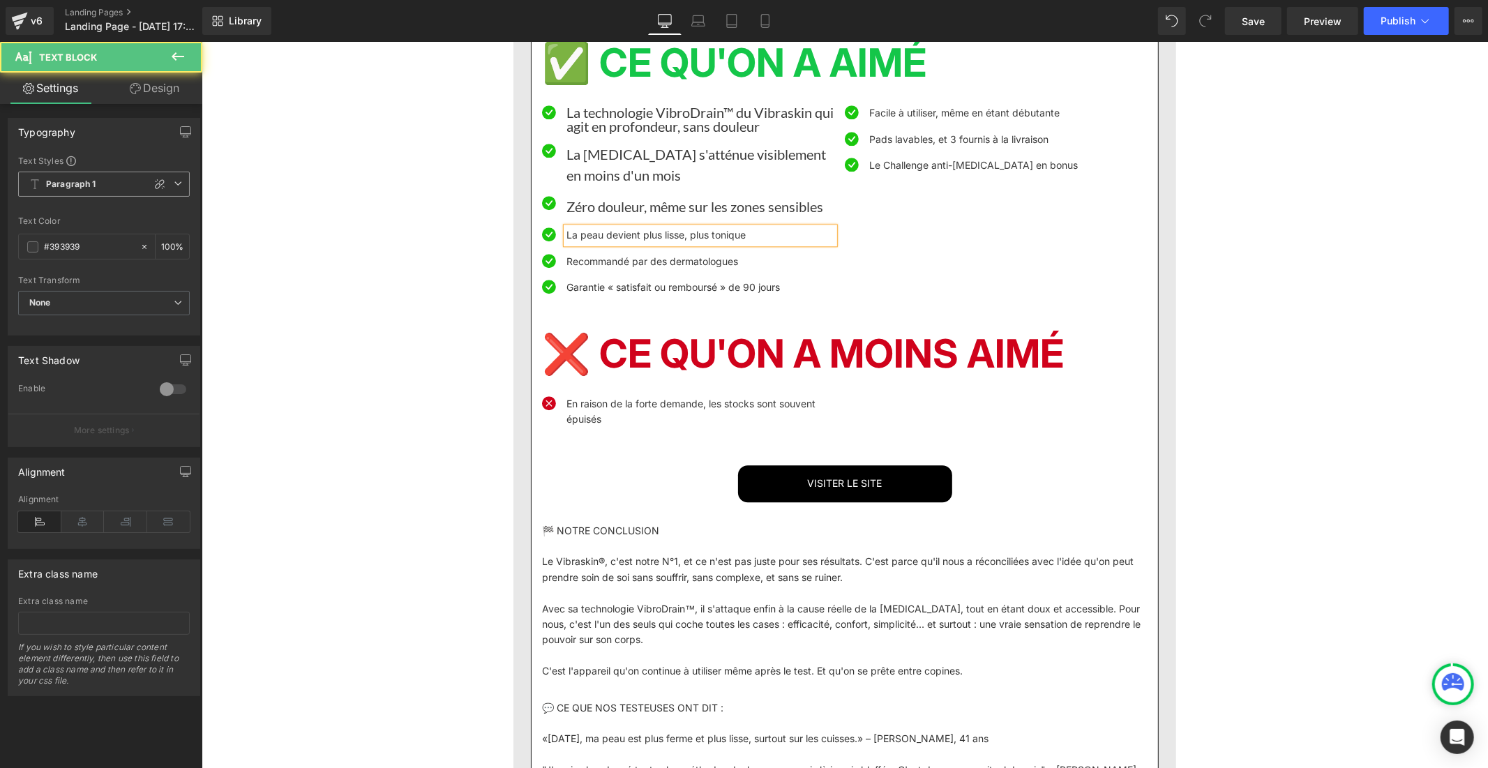
click at [107, 190] on span "Paragraph 1" at bounding box center [104, 184] width 172 height 25
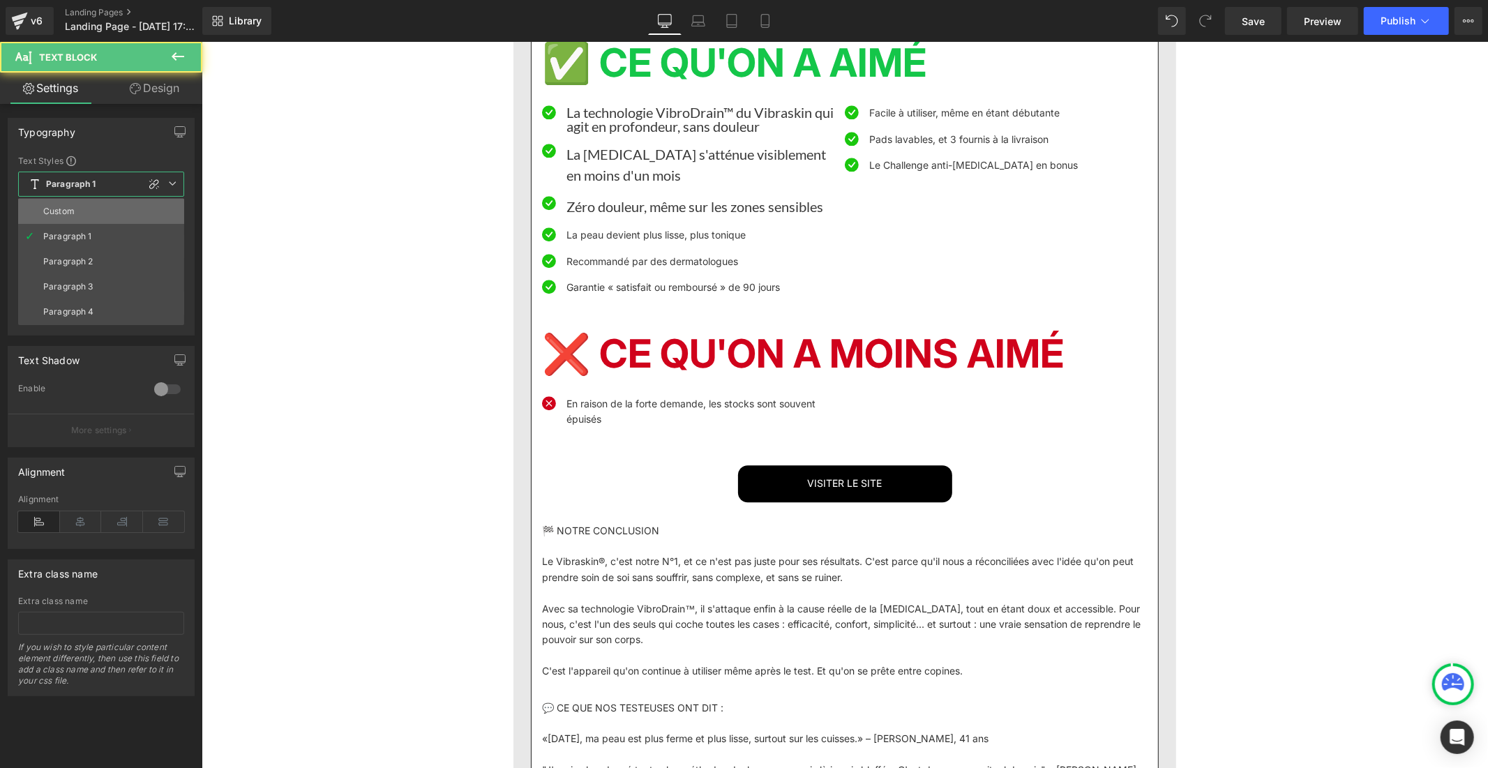
drag, startPoint x: 107, startPoint y: 216, endPoint x: 427, endPoint y: 359, distance: 350.5
click at [107, 216] on li "Custom" at bounding box center [101, 211] width 166 height 25
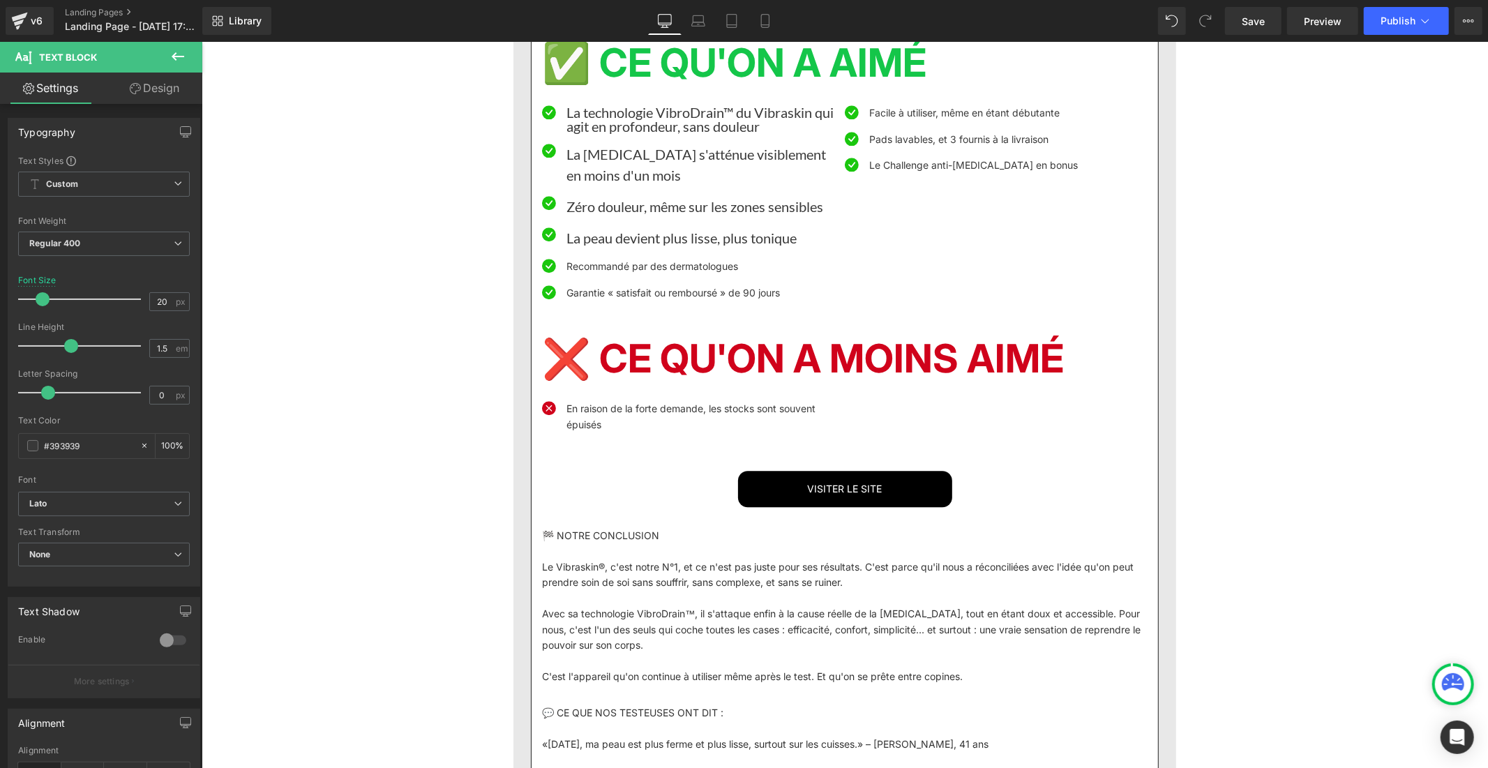
click at [614, 271] on font "Recommandé par des dermatologues" at bounding box center [652, 266] width 172 height 12
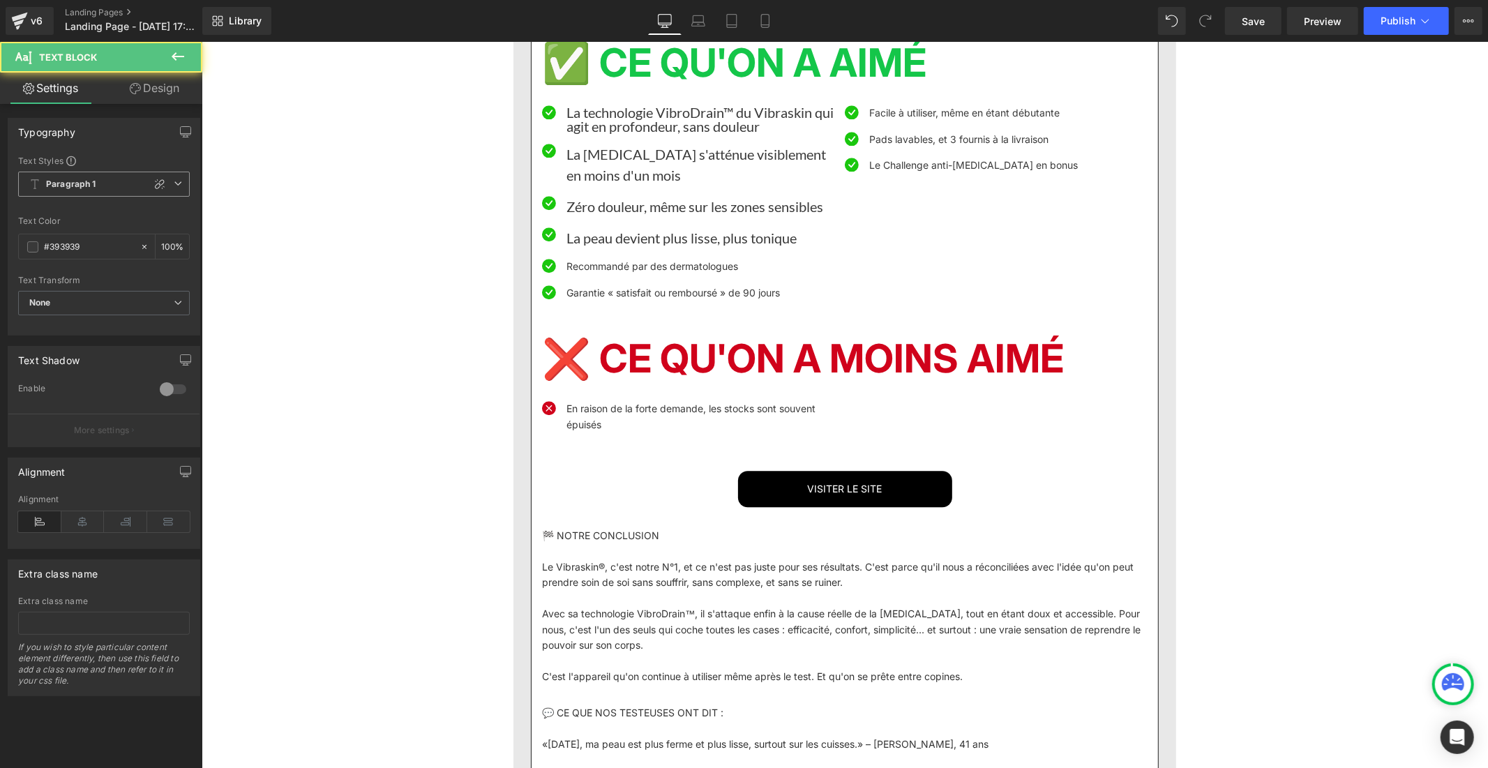
click at [128, 191] on span "Paragraph 1" at bounding box center [104, 184] width 172 height 25
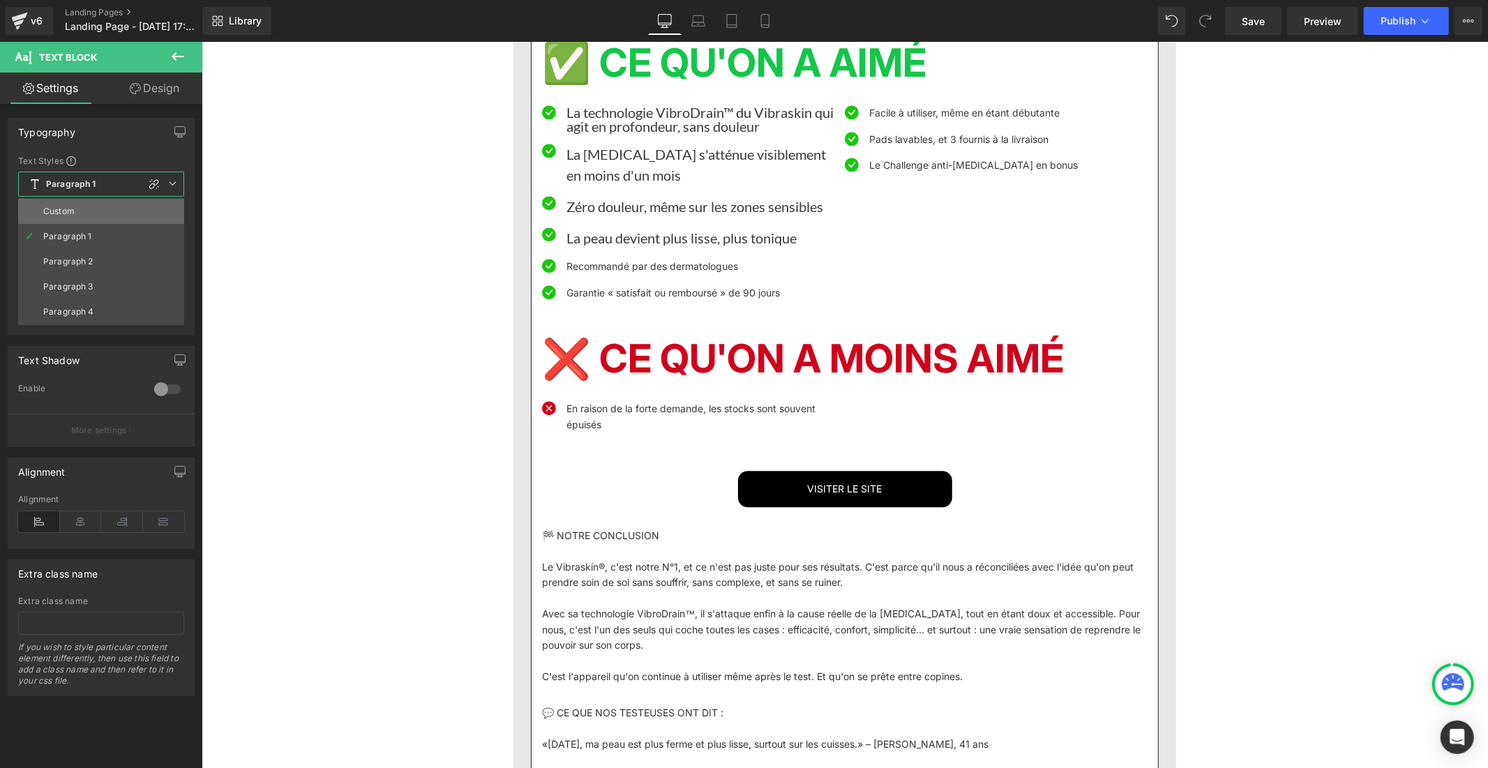
click at [121, 220] on li "Custom" at bounding box center [101, 211] width 166 height 25
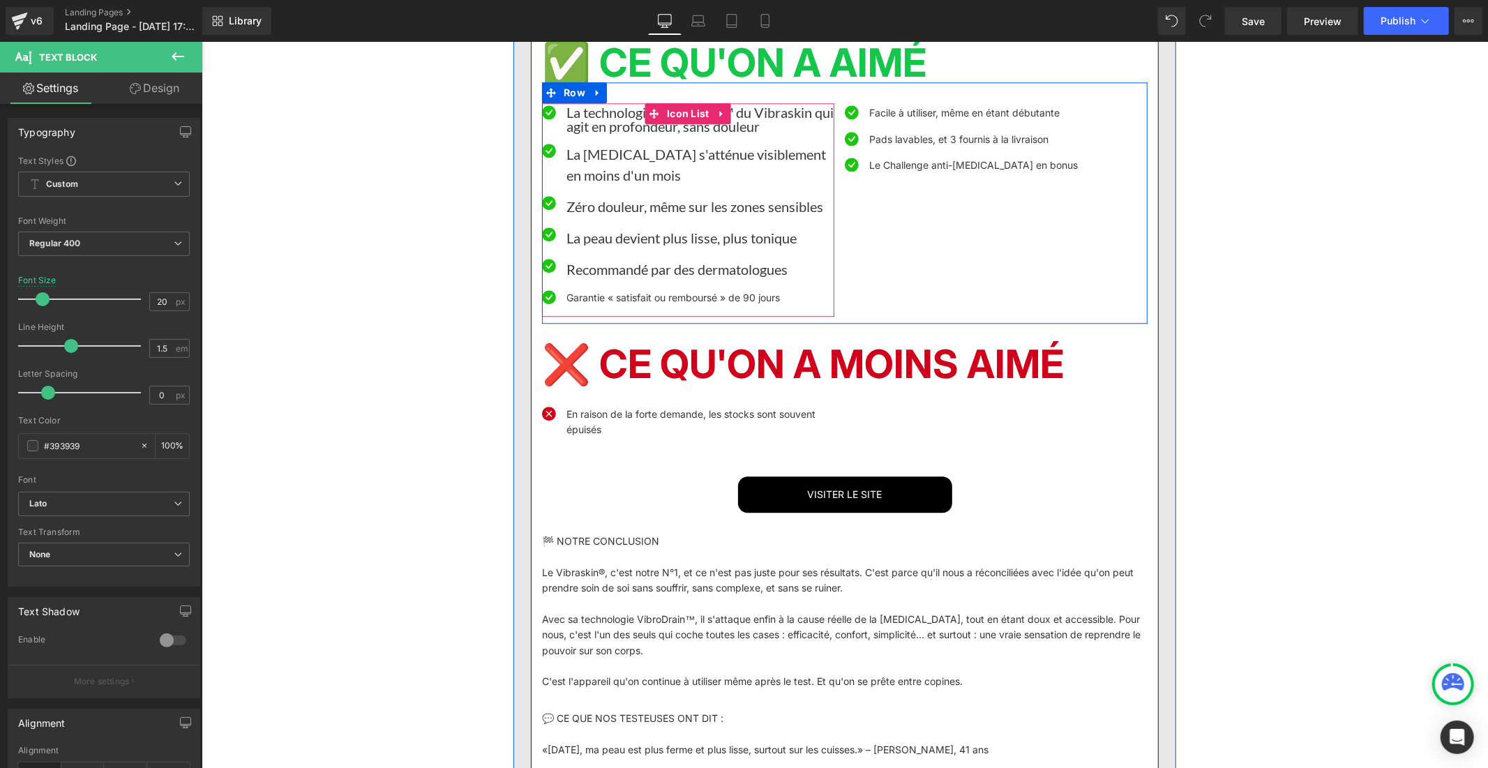
click at [585, 303] on font "Garantie « satisfait ou remboursé » de 90 jours" at bounding box center [673, 297] width 214 height 12
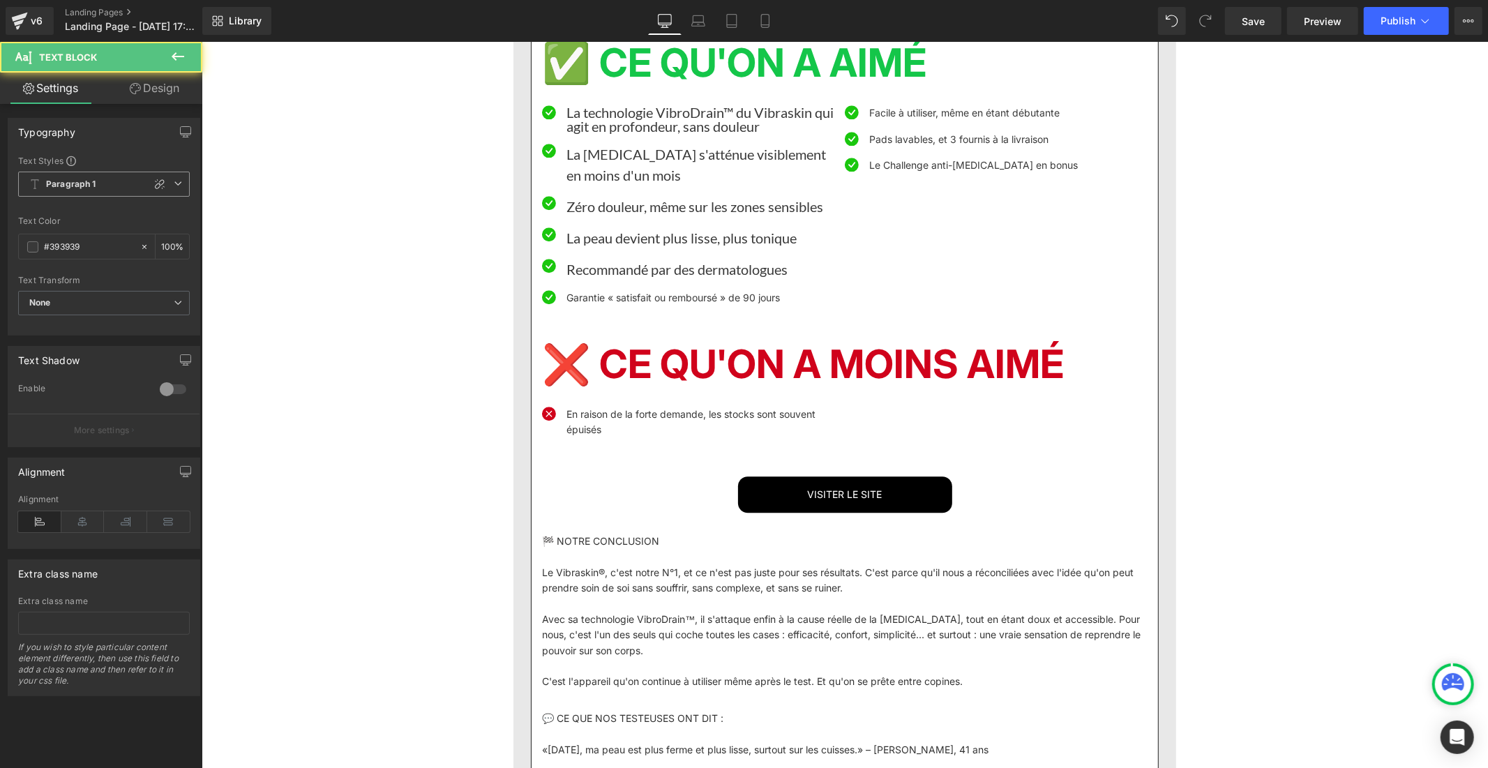
click at [126, 175] on span "Paragraph 1" at bounding box center [104, 184] width 172 height 25
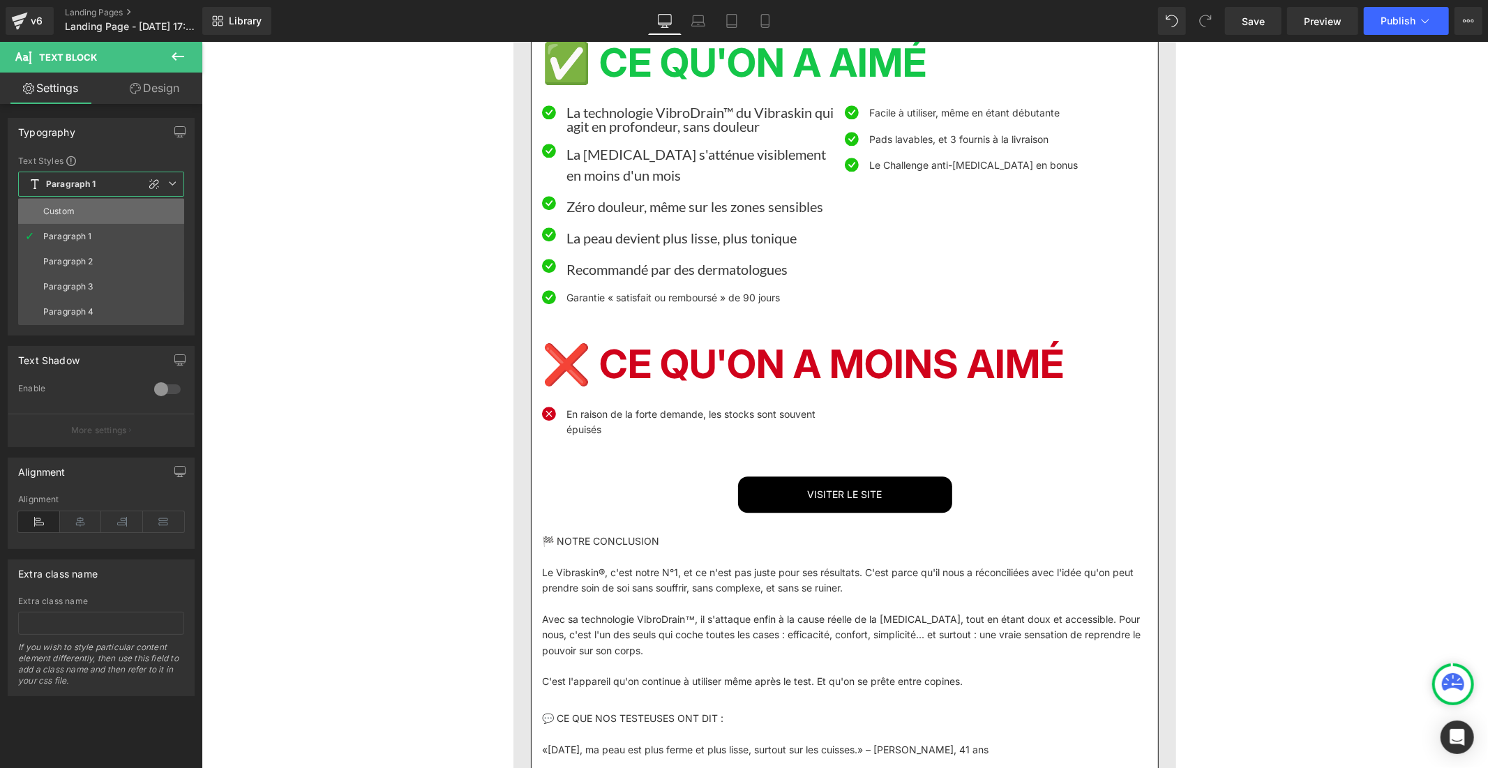
click at [126, 211] on li "Custom" at bounding box center [101, 211] width 166 height 25
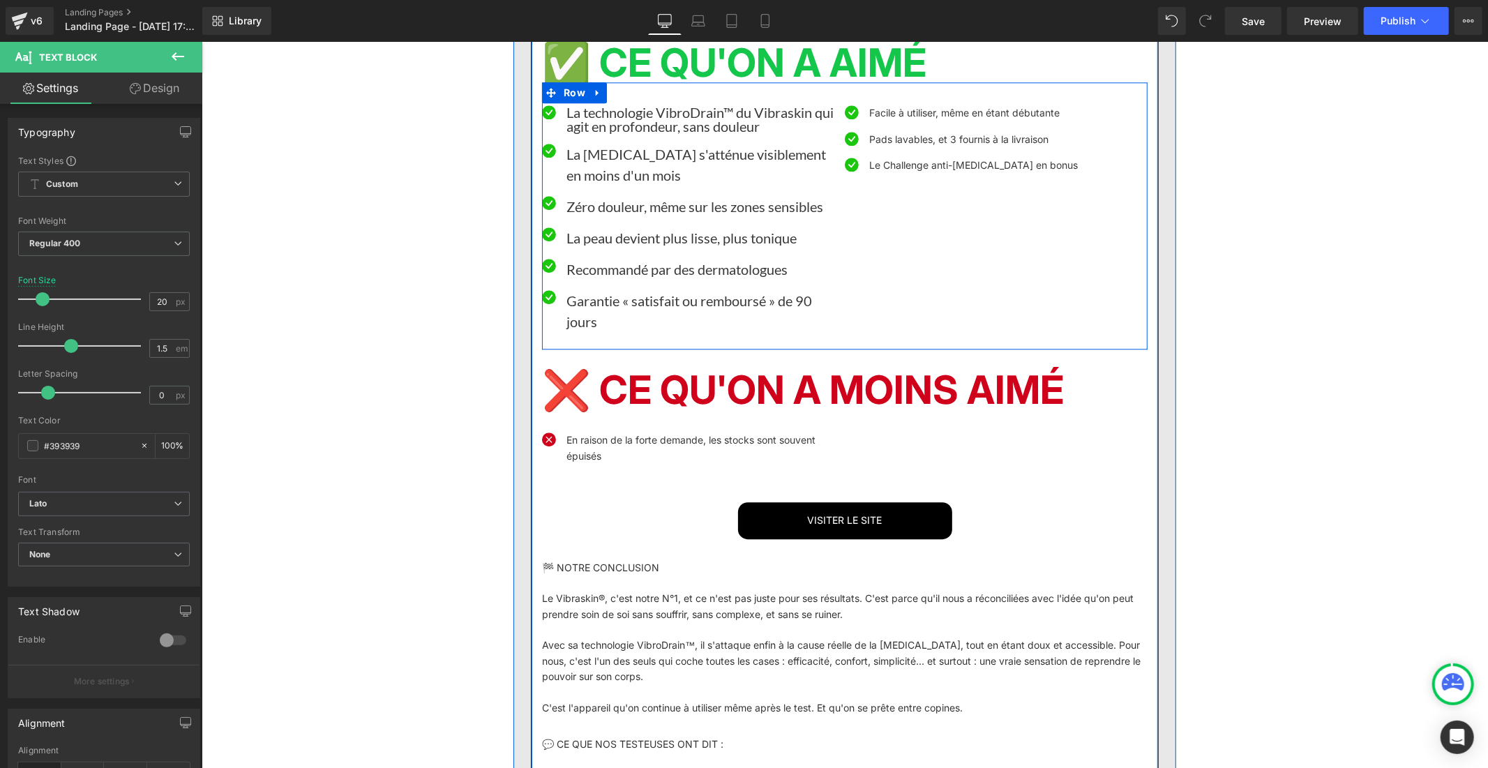
click at [884, 118] on font "Facile à utiliser, même en étant débutante" at bounding box center [964, 112] width 191 height 12
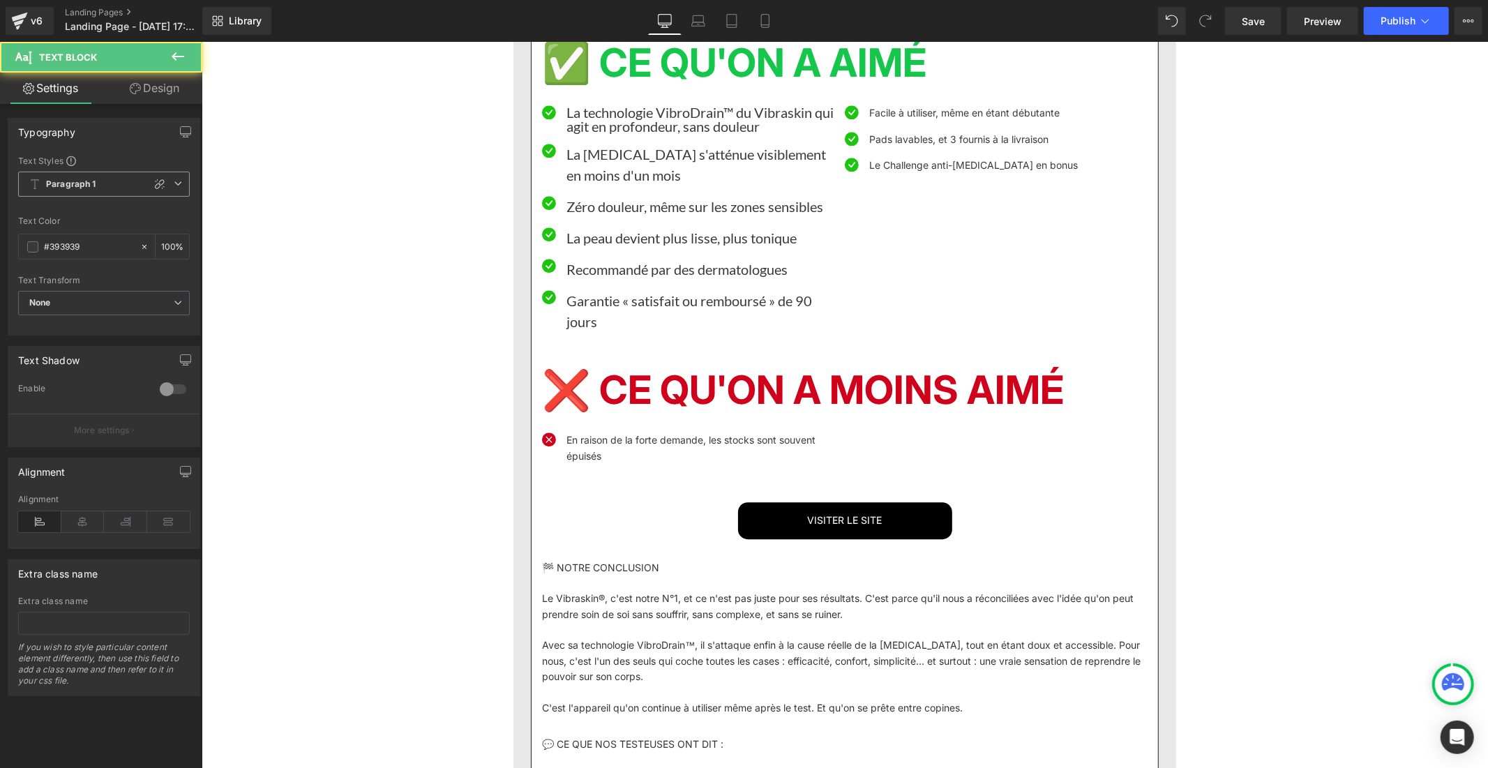
click at [126, 182] on span "Paragraph 1" at bounding box center [104, 184] width 172 height 25
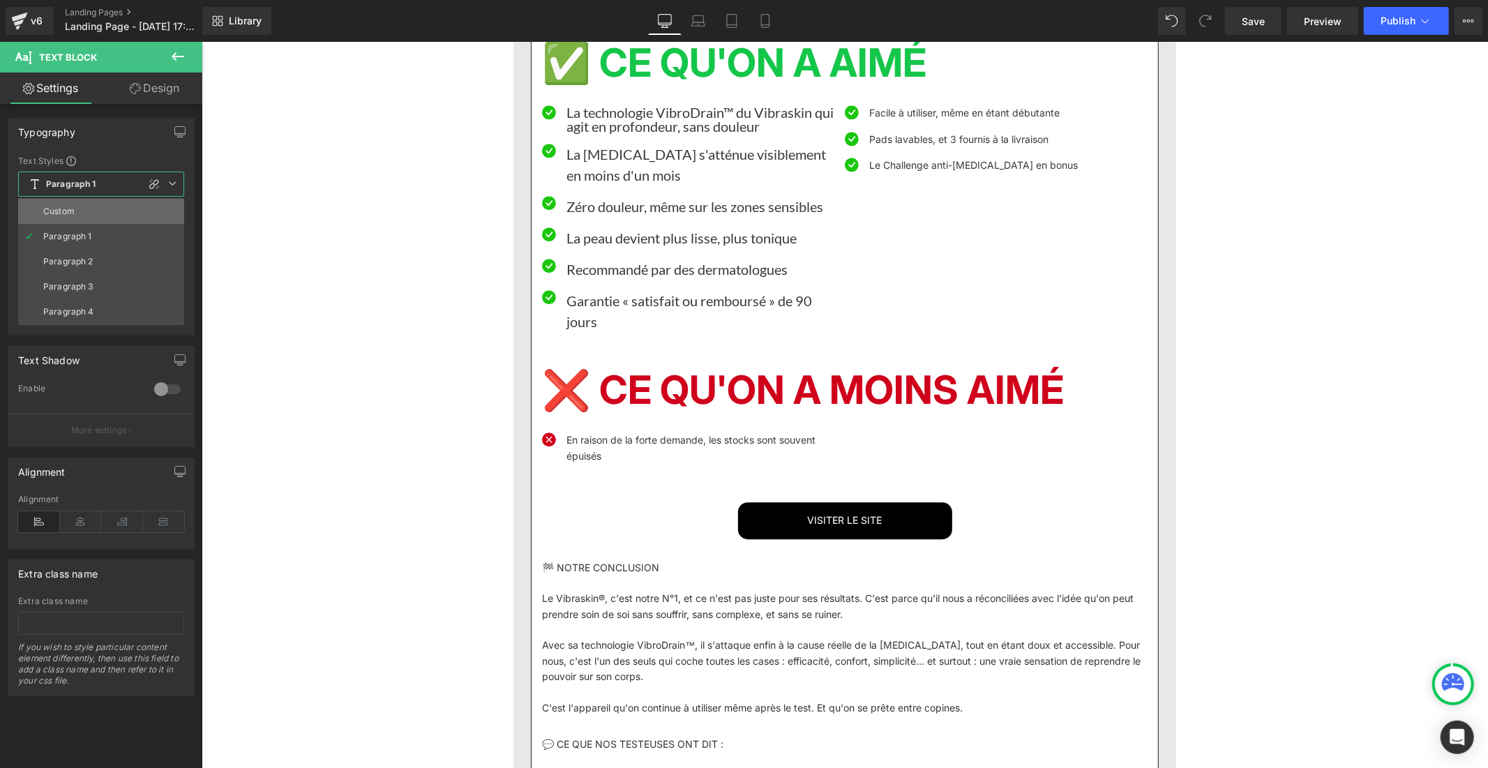
click at [124, 208] on li "Custom" at bounding box center [101, 211] width 166 height 25
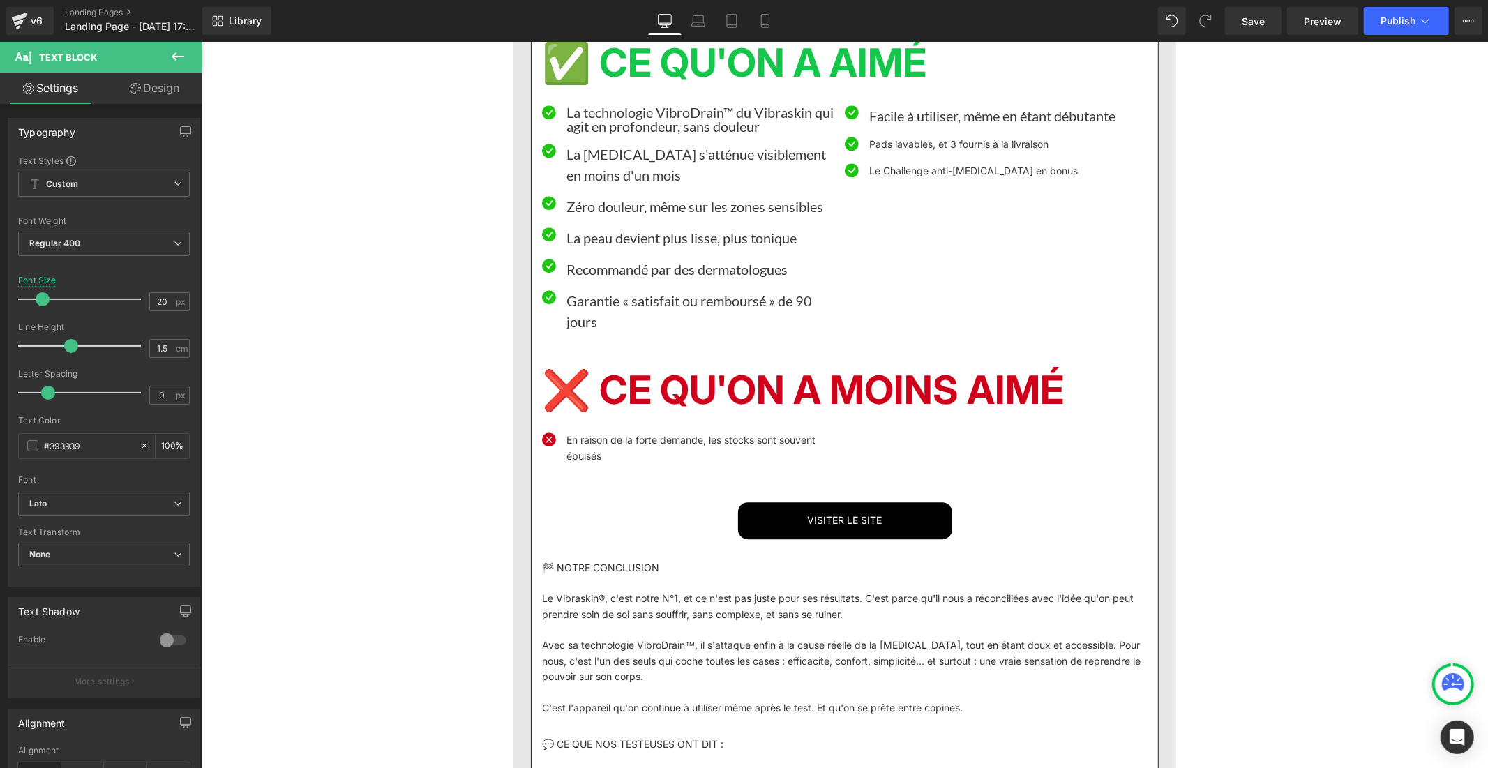
click at [901, 149] on font "Pads lavables, et 3 fournis à la livraison" at bounding box center [958, 143] width 179 height 12
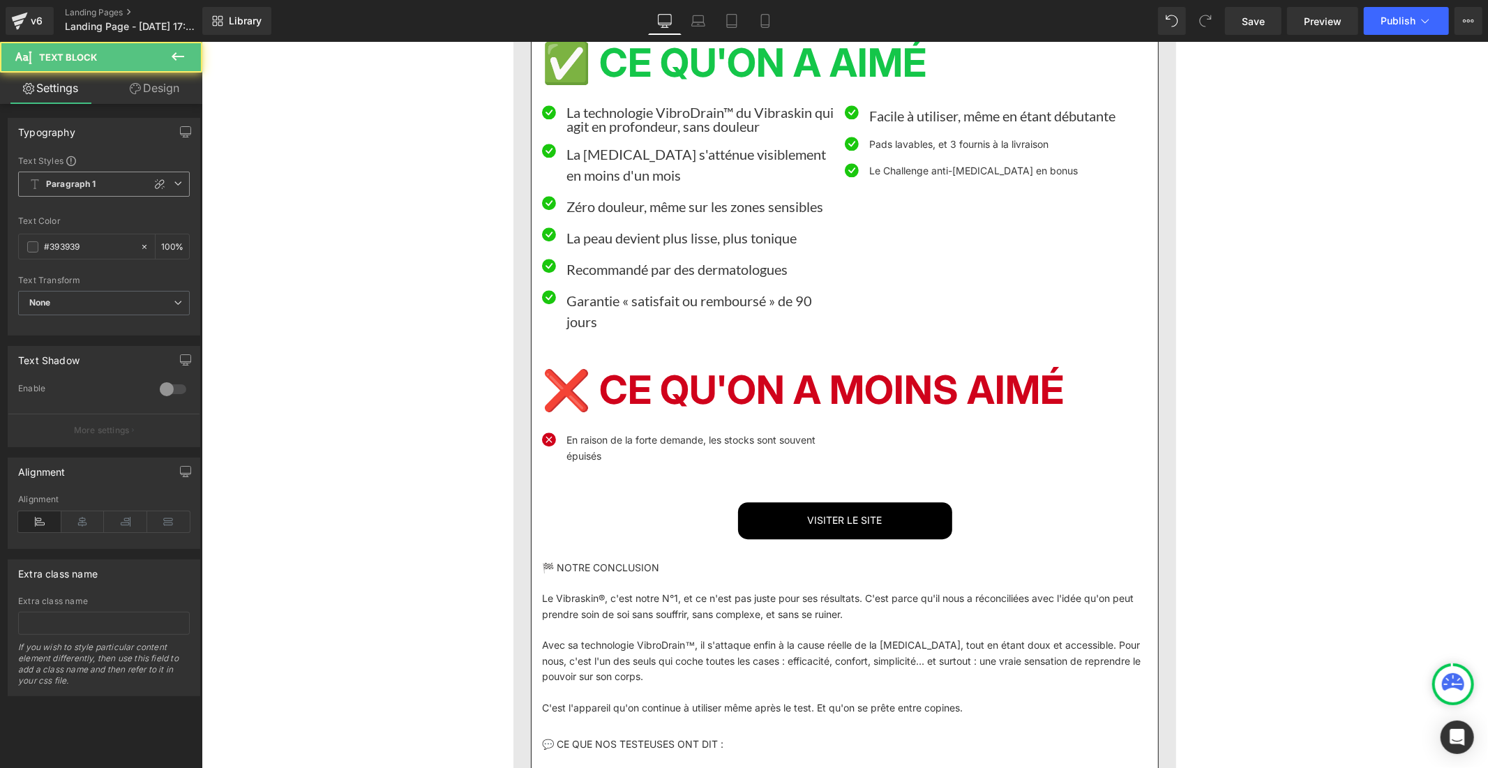
click at [117, 181] on span "Paragraph 1" at bounding box center [104, 184] width 172 height 25
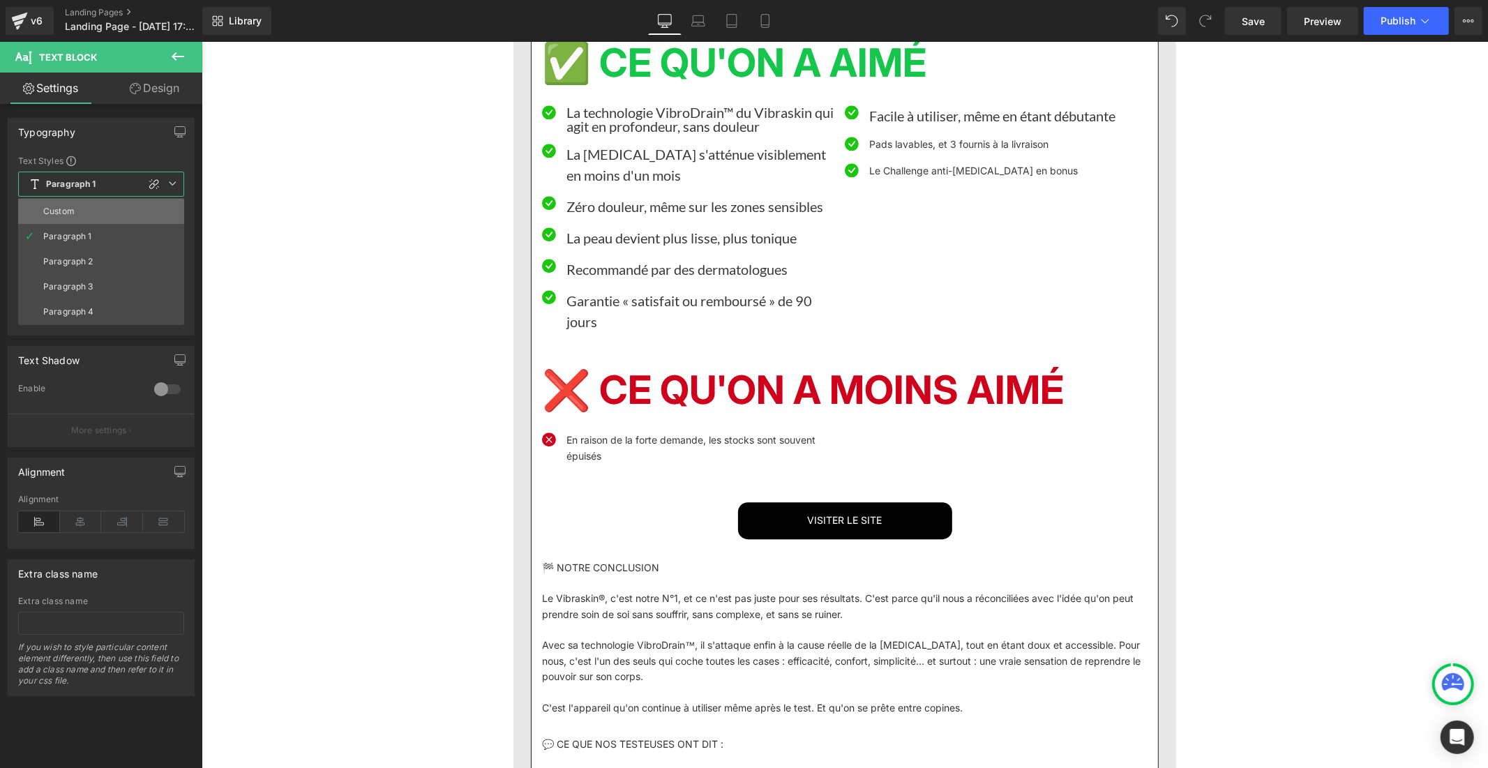
drag, startPoint x: 117, startPoint y: 215, endPoint x: 701, endPoint y: 257, distance: 586.3
click at [117, 216] on li "Custom" at bounding box center [101, 211] width 166 height 25
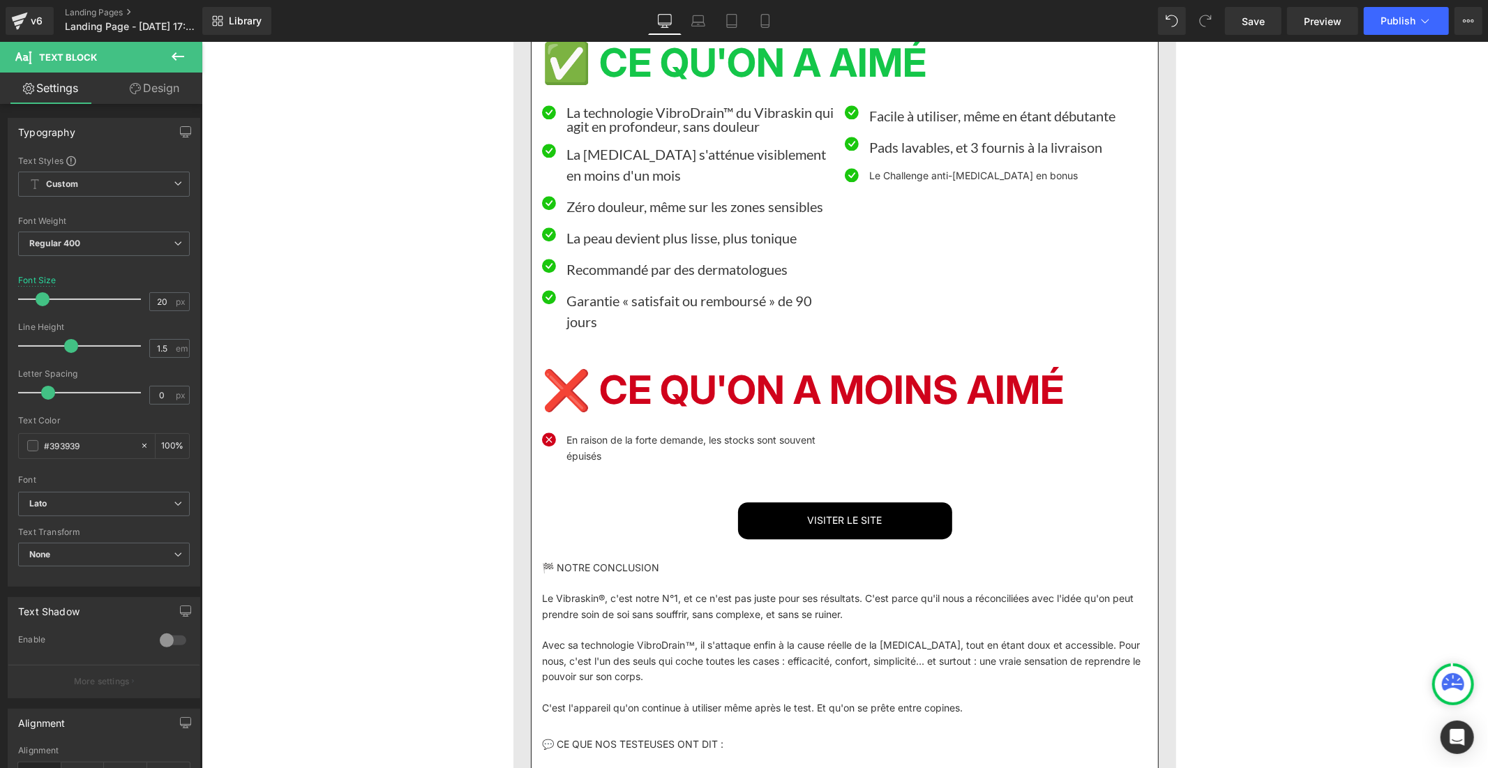
click at [912, 181] on font "Le Challenge anti-[MEDICAL_DATA] en bonus" at bounding box center [973, 175] width 209 height 12
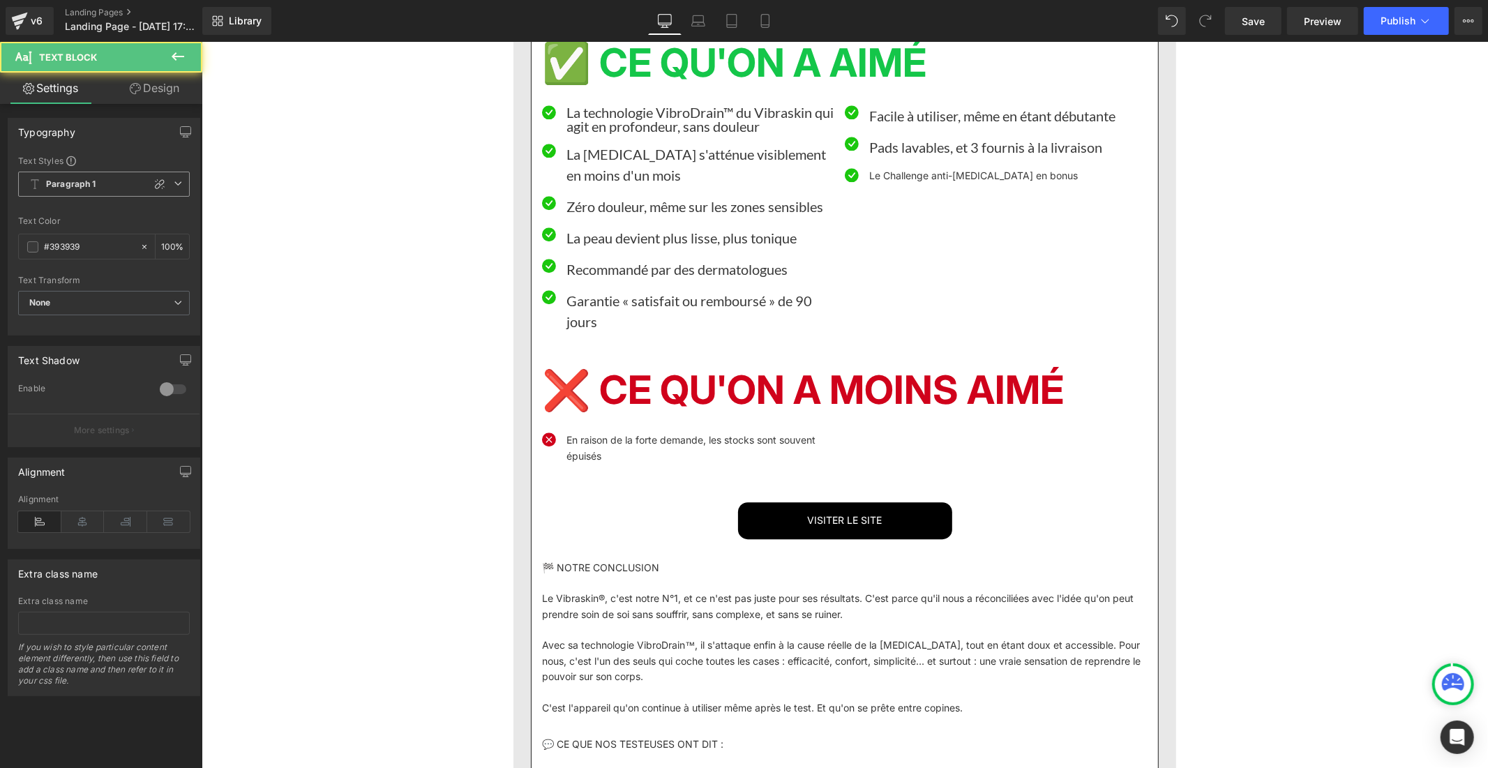
click at [122, 184] on span "Paragraph 1" at bounding box center [104, 184] width 172 height 25
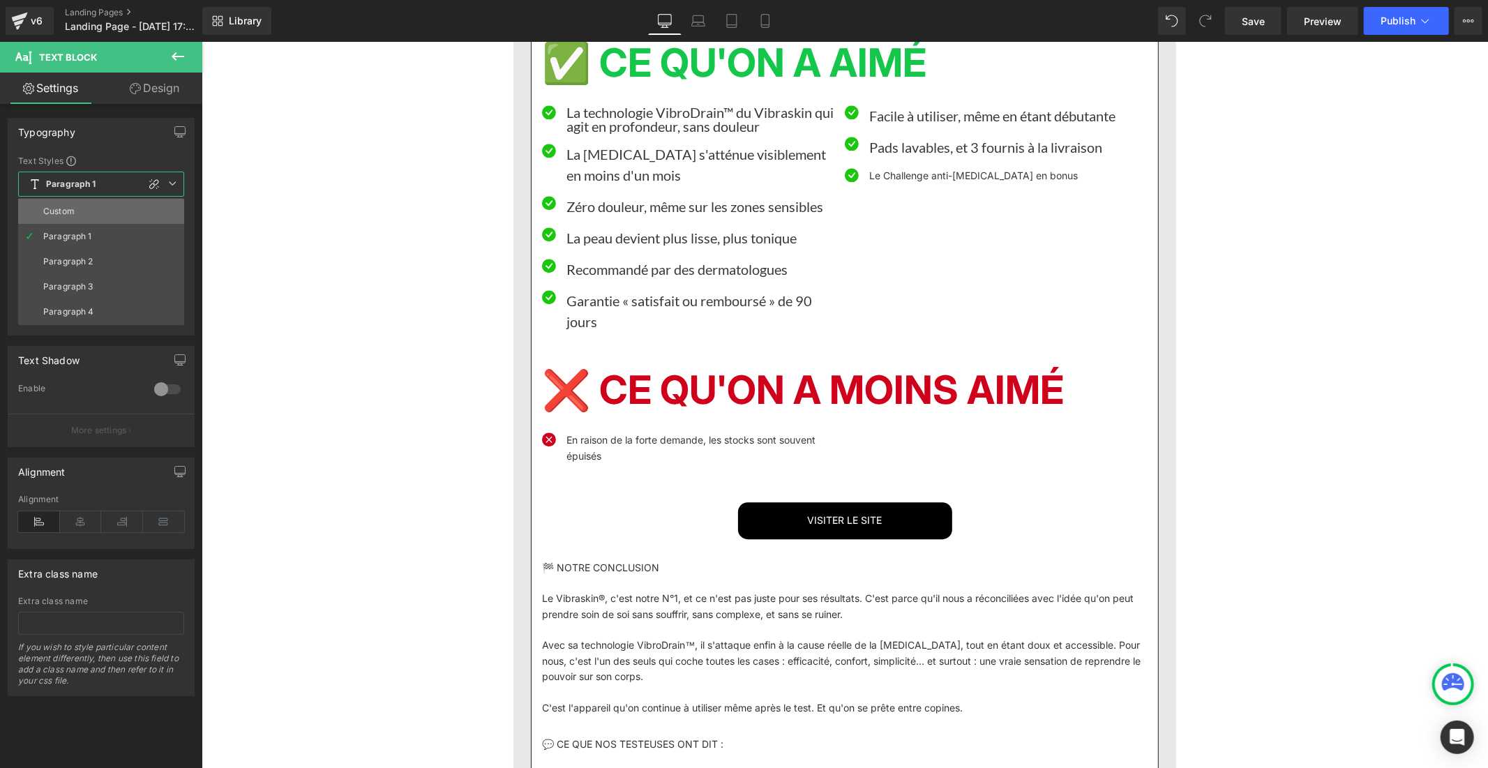
drag, startPoint x: 119, startPoint y: 212, endPoint x: 340, endPoint y: 393, distance: 285.1
click at [119, 212] on li "Custom" at bounding box center [101, 211] width 166 height 25
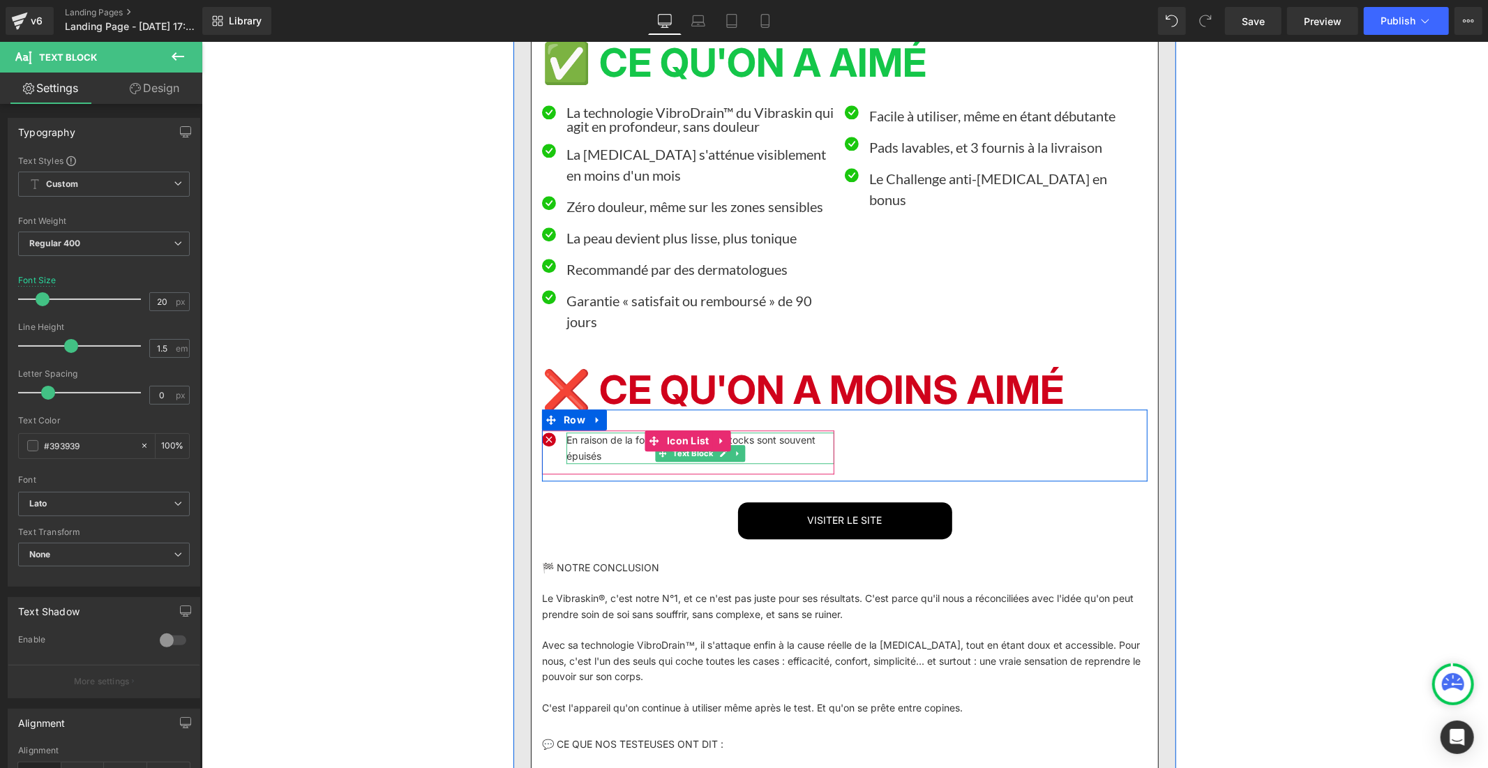
click at [597, 461] on font "En raison de la forte demande, les stocks sont souvent épuisés" at bounding box center [690, 446] width 249 height 27
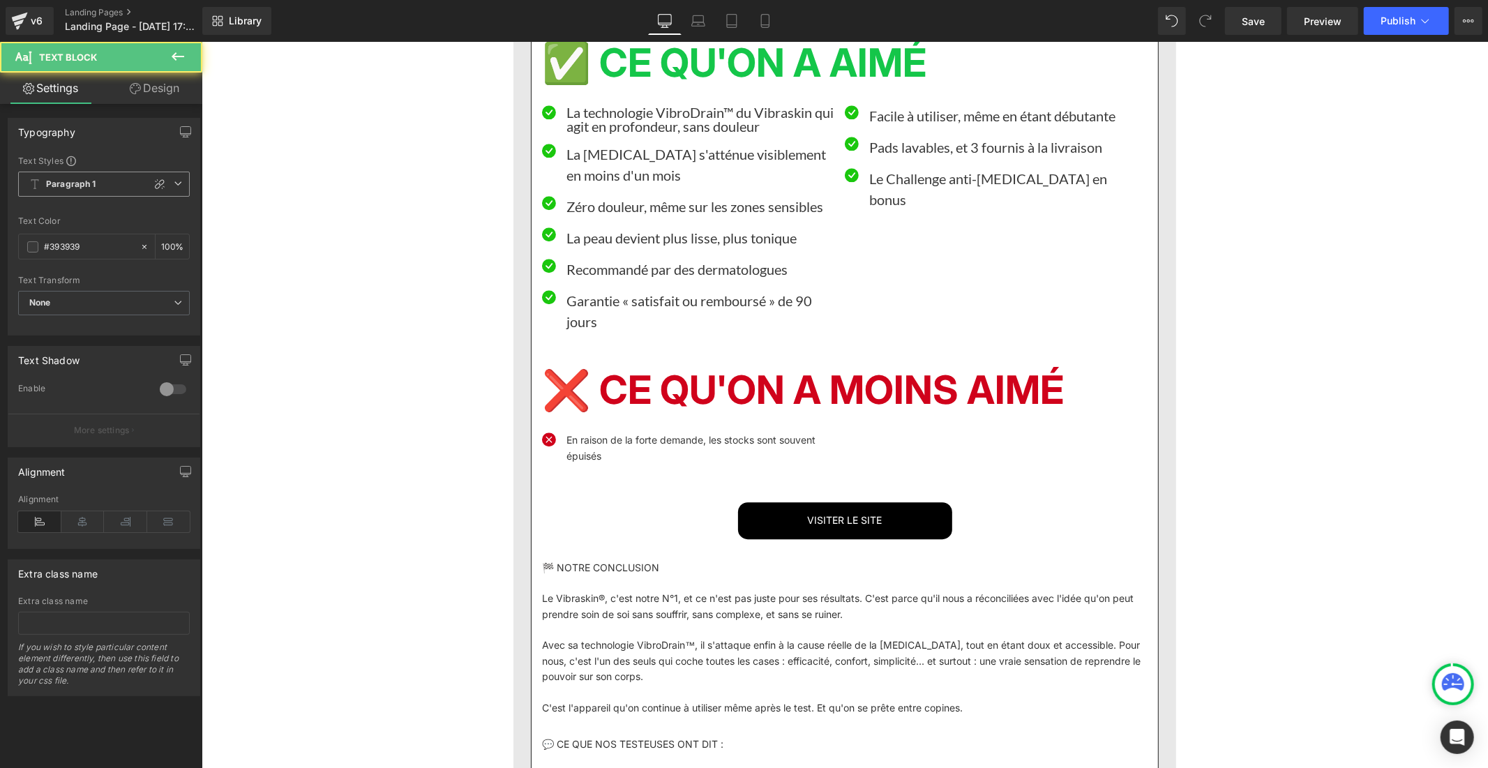
click at [101, 188] on span "Paragraph 1" at bounding box center [104, 184] width 172 height 25
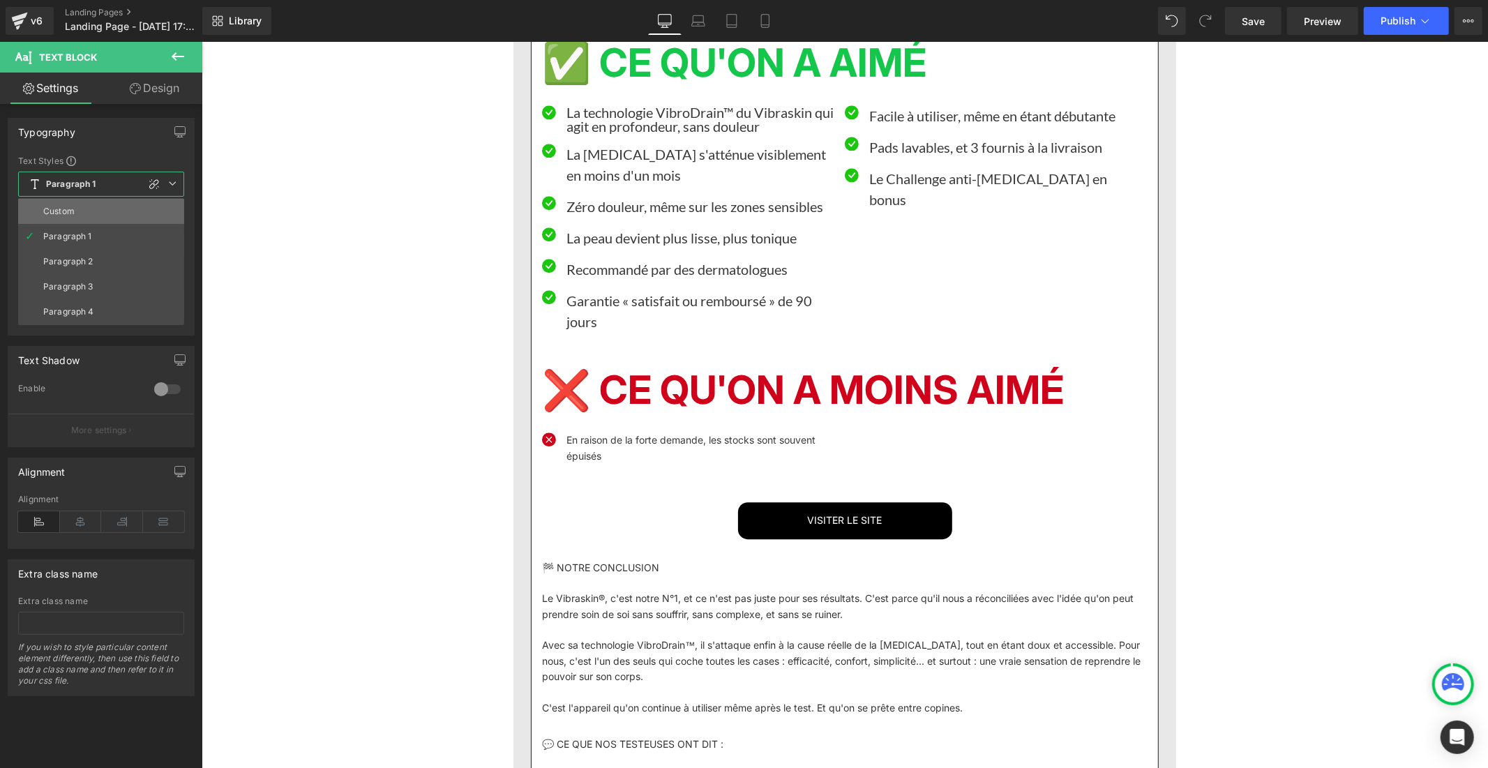
click at [99, 214] on li "Custom" at bounding box center [101, 211] width 166 height 25
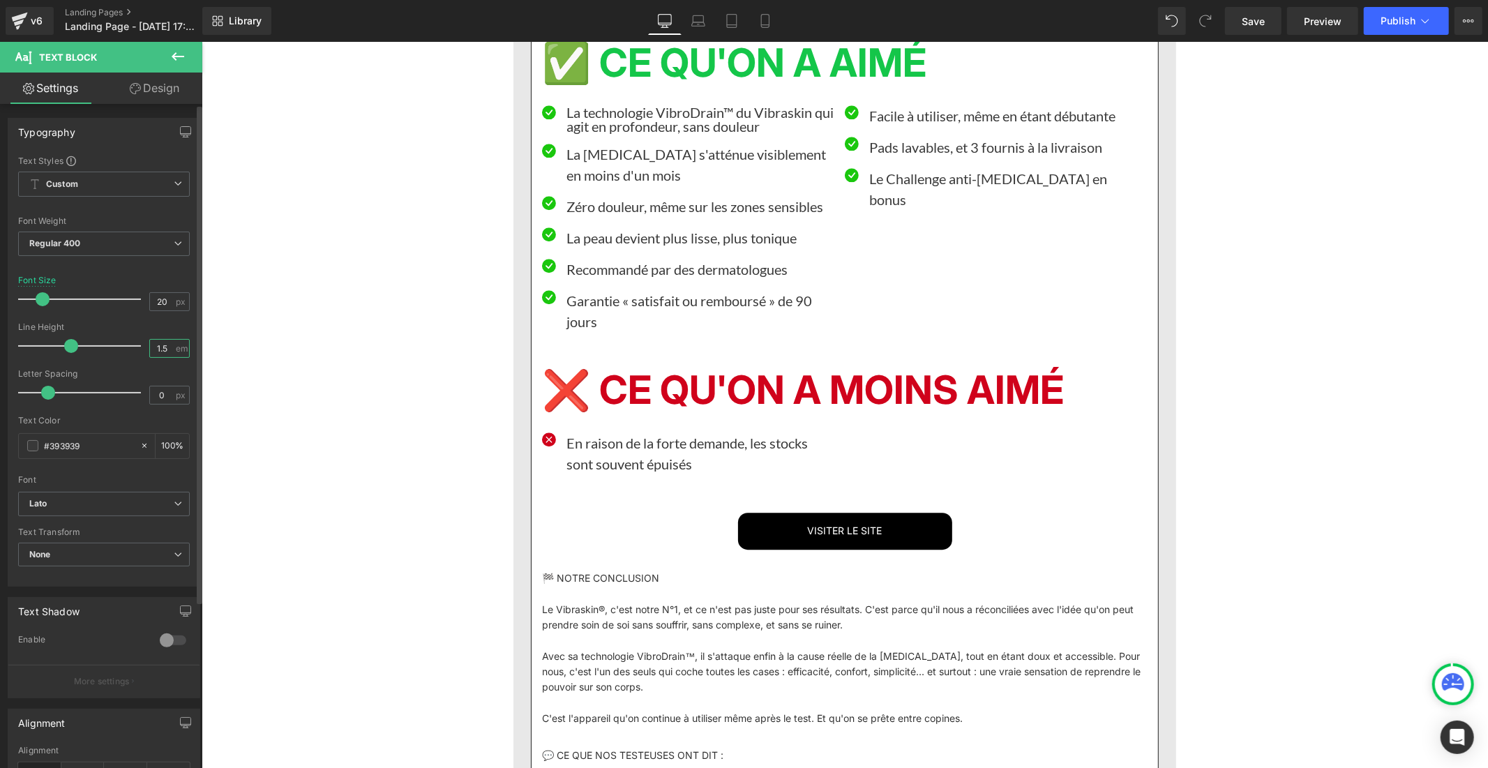
click at [167, 353] on input "1.5" at bounding box center [162, 348] width 24 height 17
type input "1"
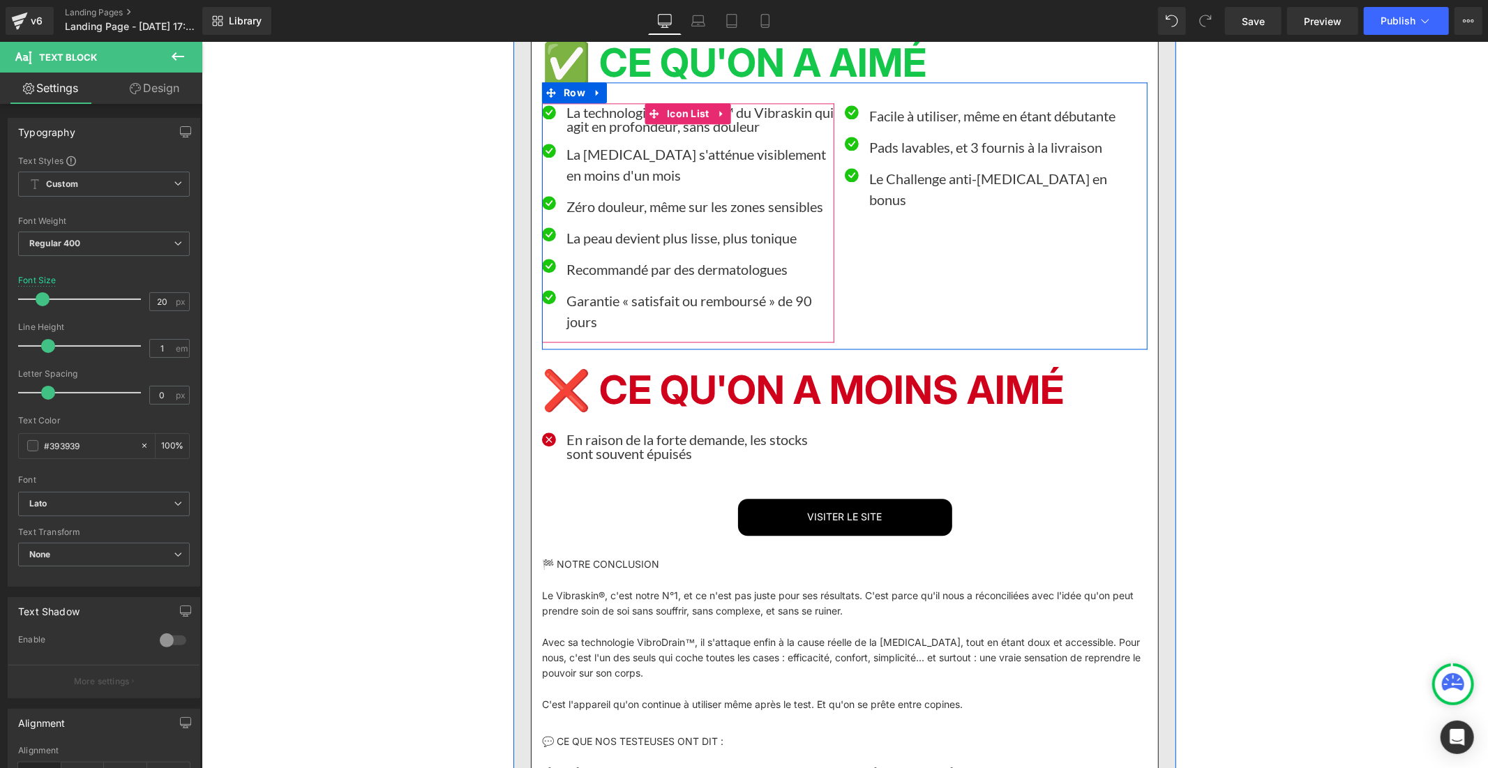
click at [585, 329] on font "Garantie « satisfait ou remboursé » de 90 jours" at bounding box center [689, 311] width 246 height 38
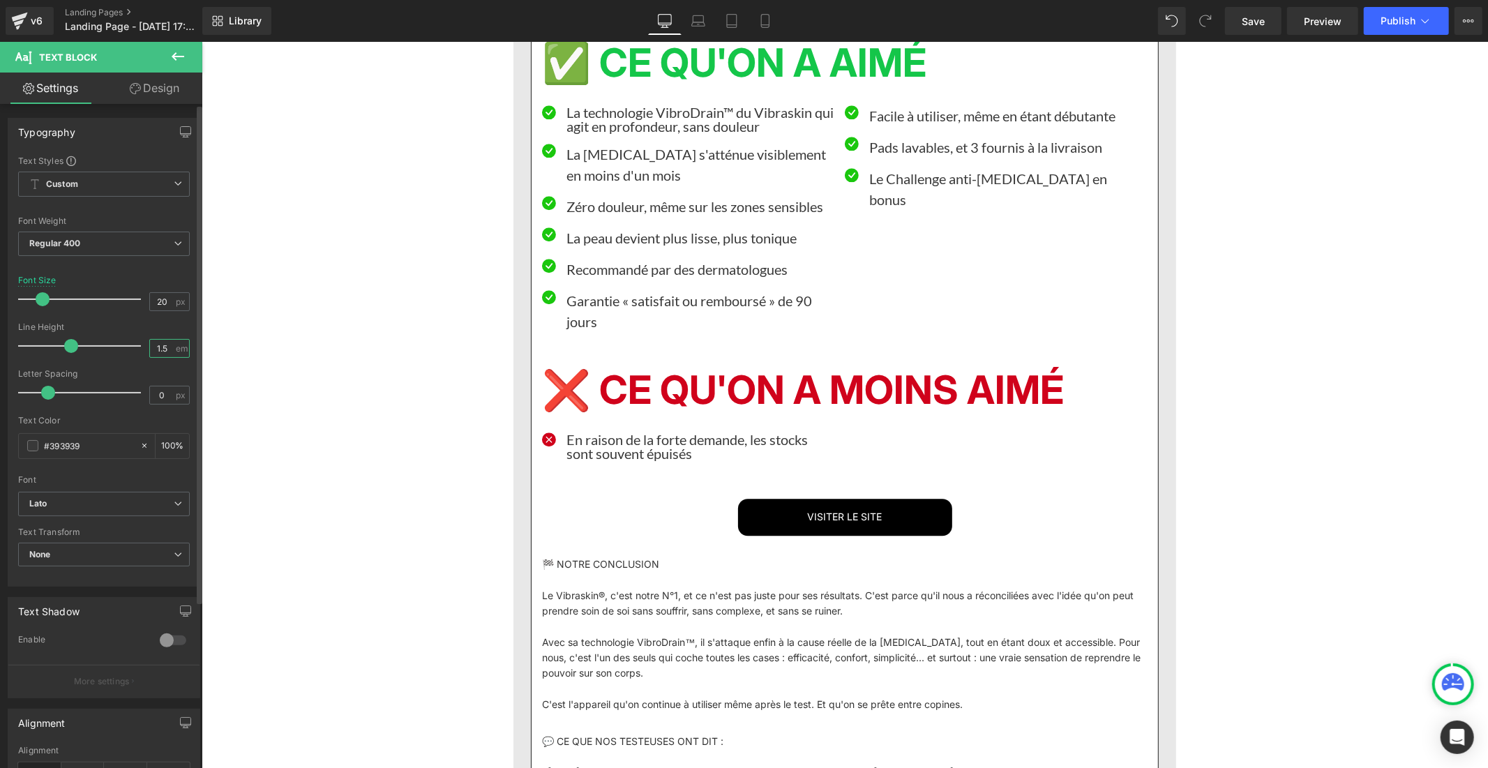
click at [165, 347] on input "1.5" at bounding box center [162, 348] width 24 height 17
type input "1"
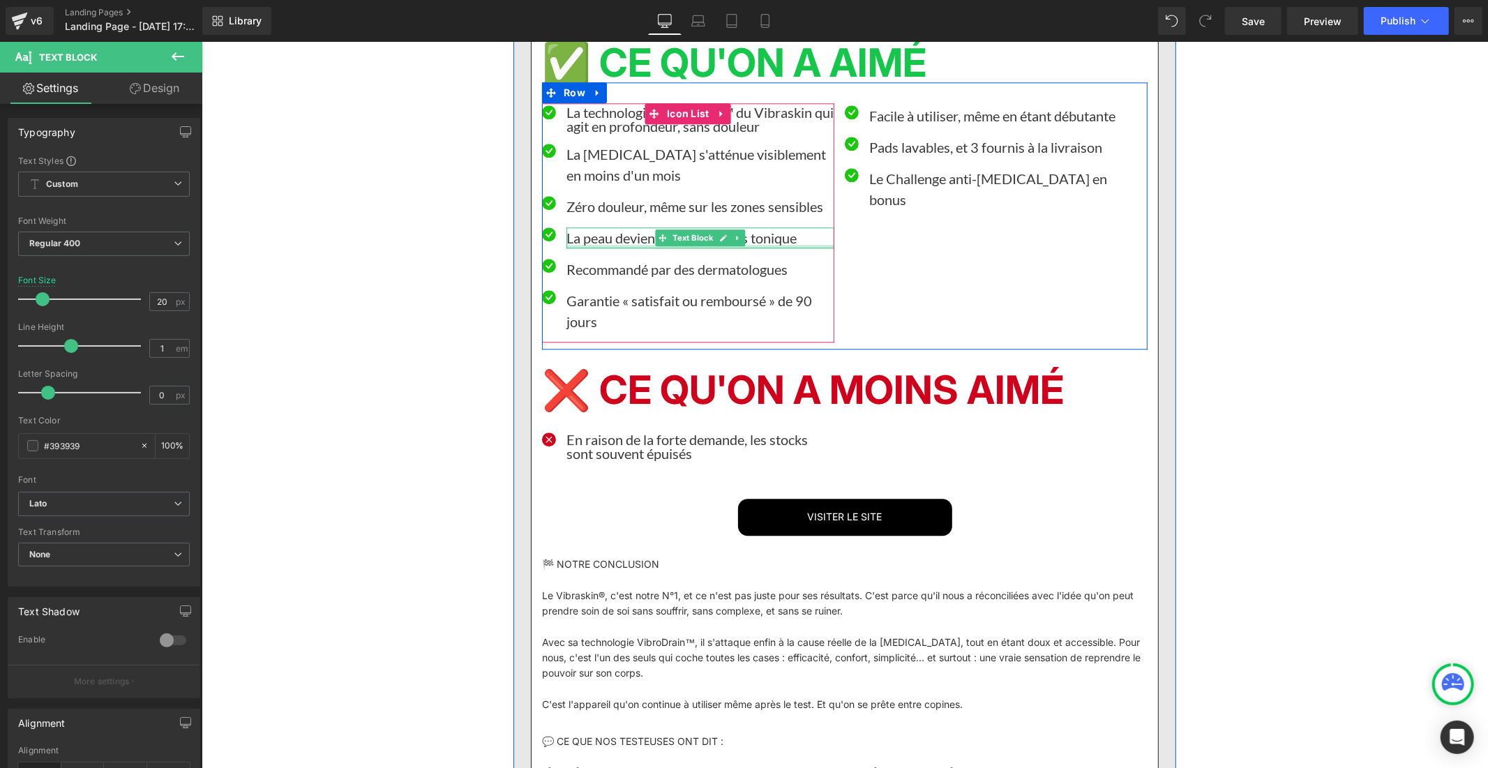
click at [579, 277] on font "Recommandé par des dermatologues" at bounding box center [676, 268] width 221 height 17
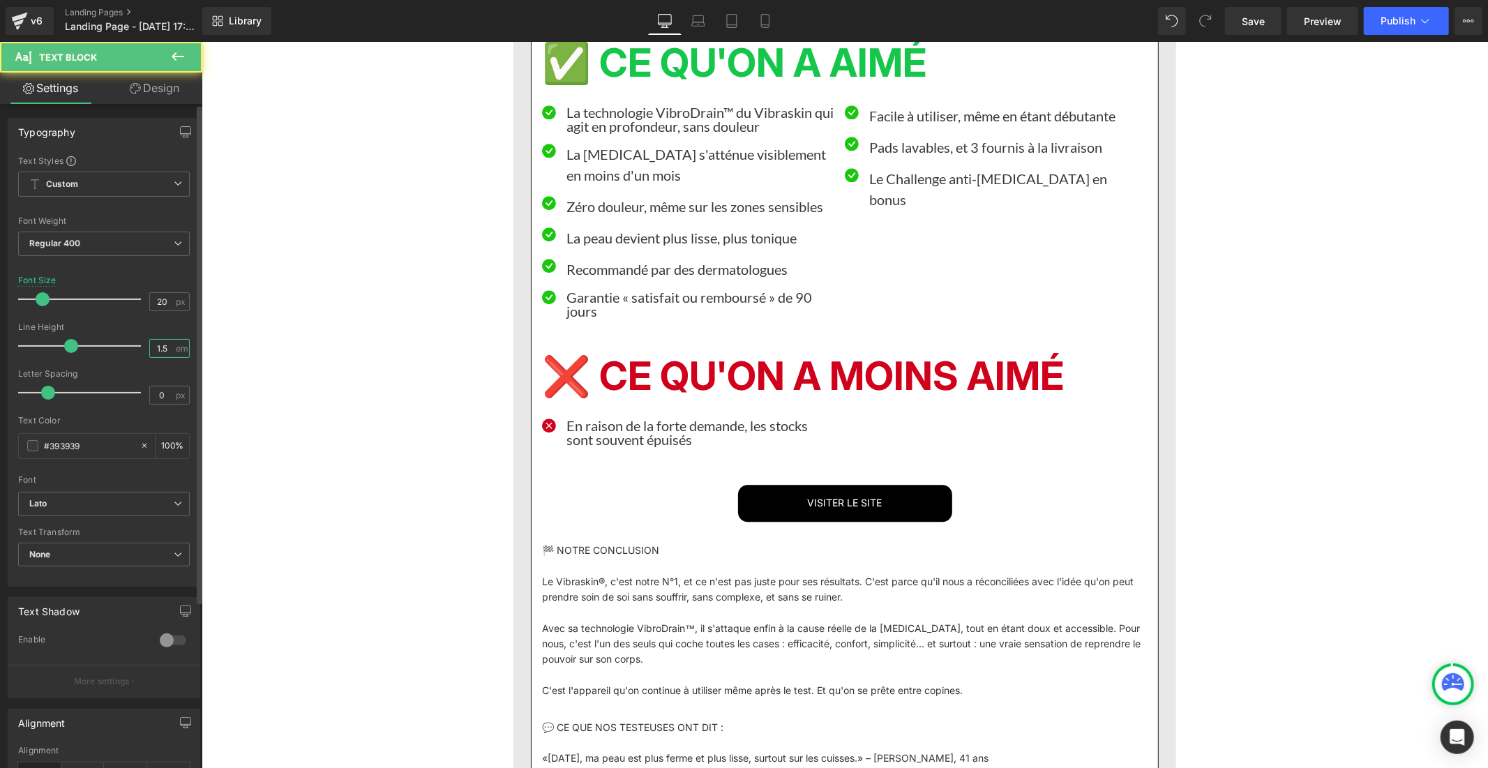
click at [167, 349] on input "1.5" at bounding box center [162, 348] width 24 height 17
type input "1"
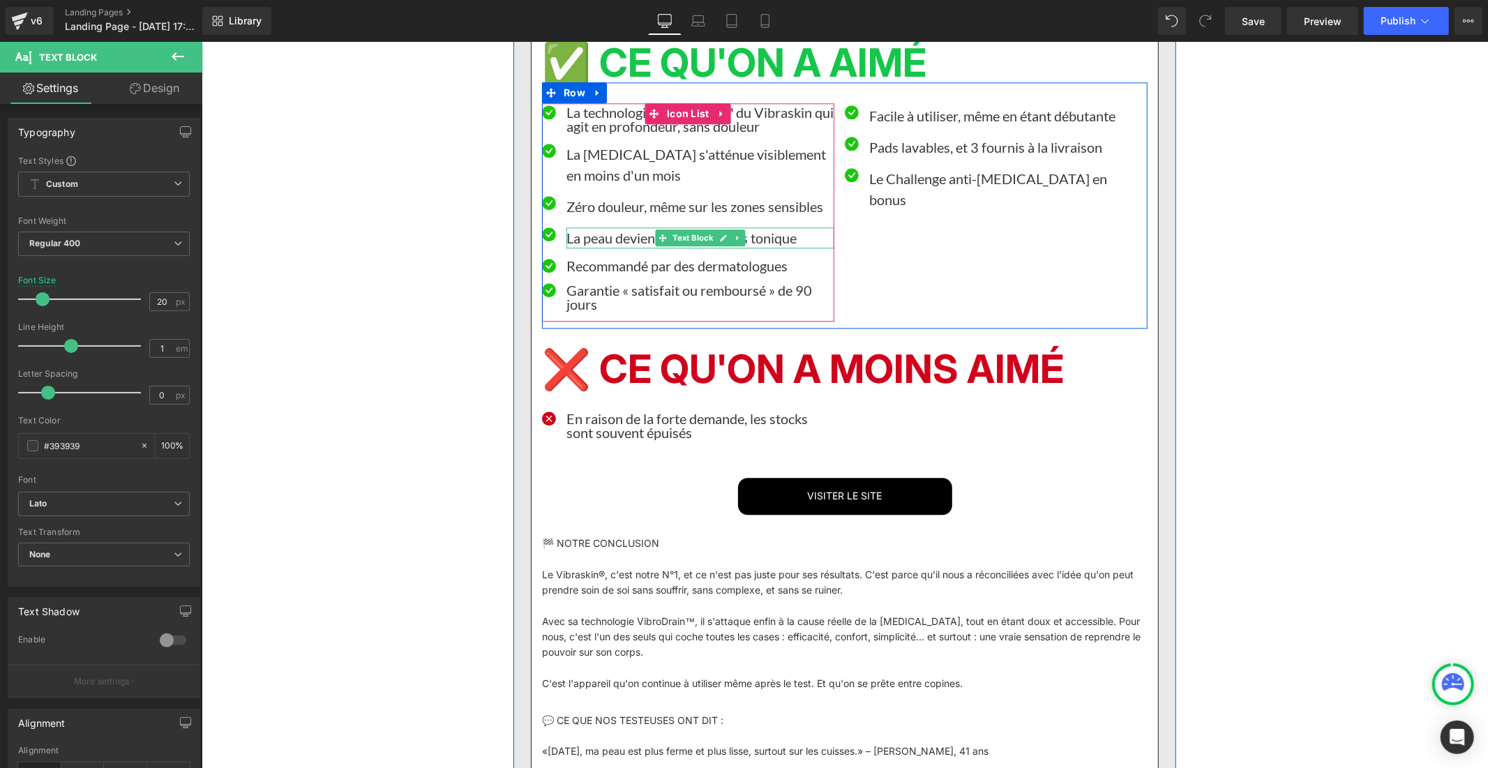
click at [612, 246] on font "La peau devient plus lisse, plus tonique" at bounding box center [681, 237] width 230 height 17
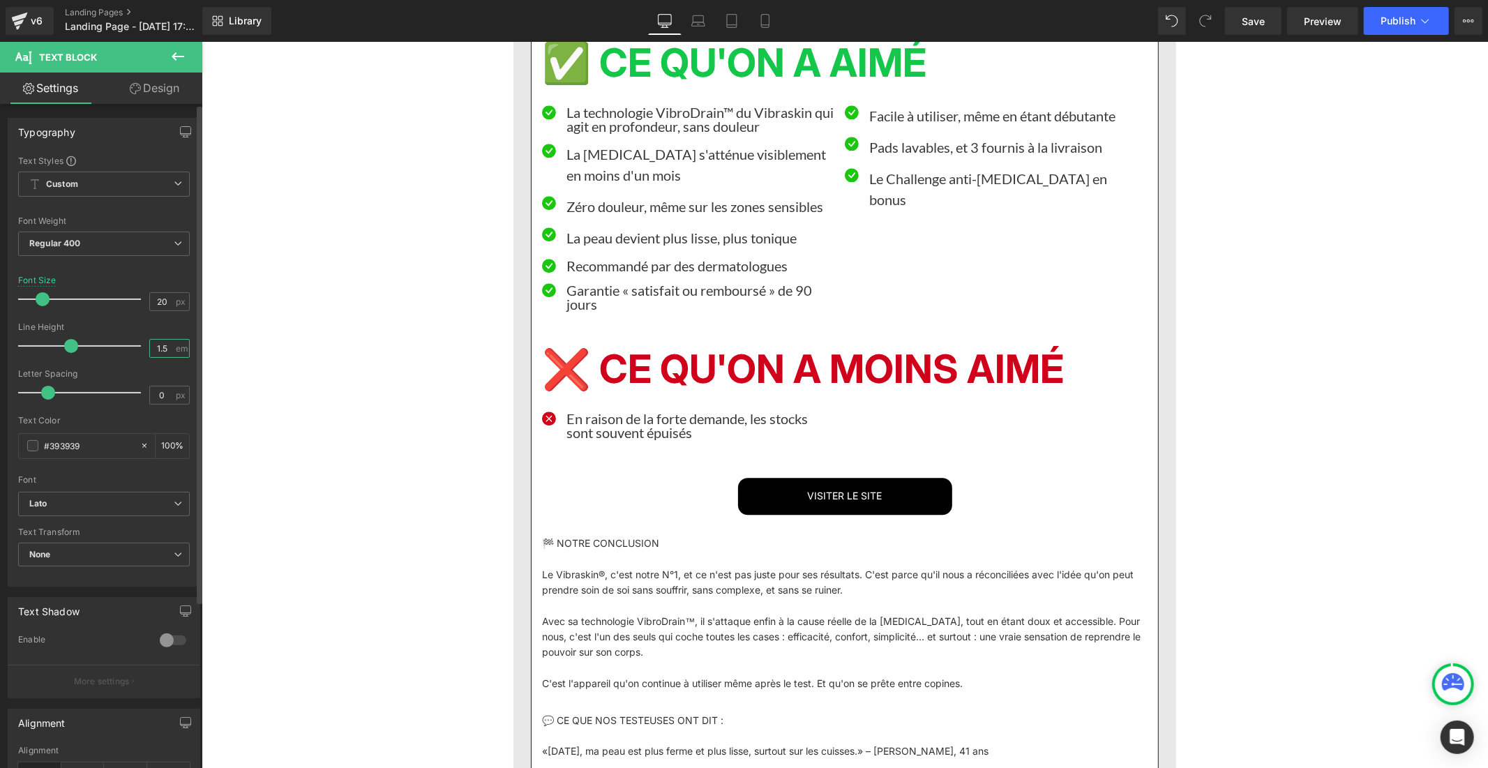
click at [165, 351] on input "1.5" at bounding box center [162, 348] width 24 height 17
type input "1"
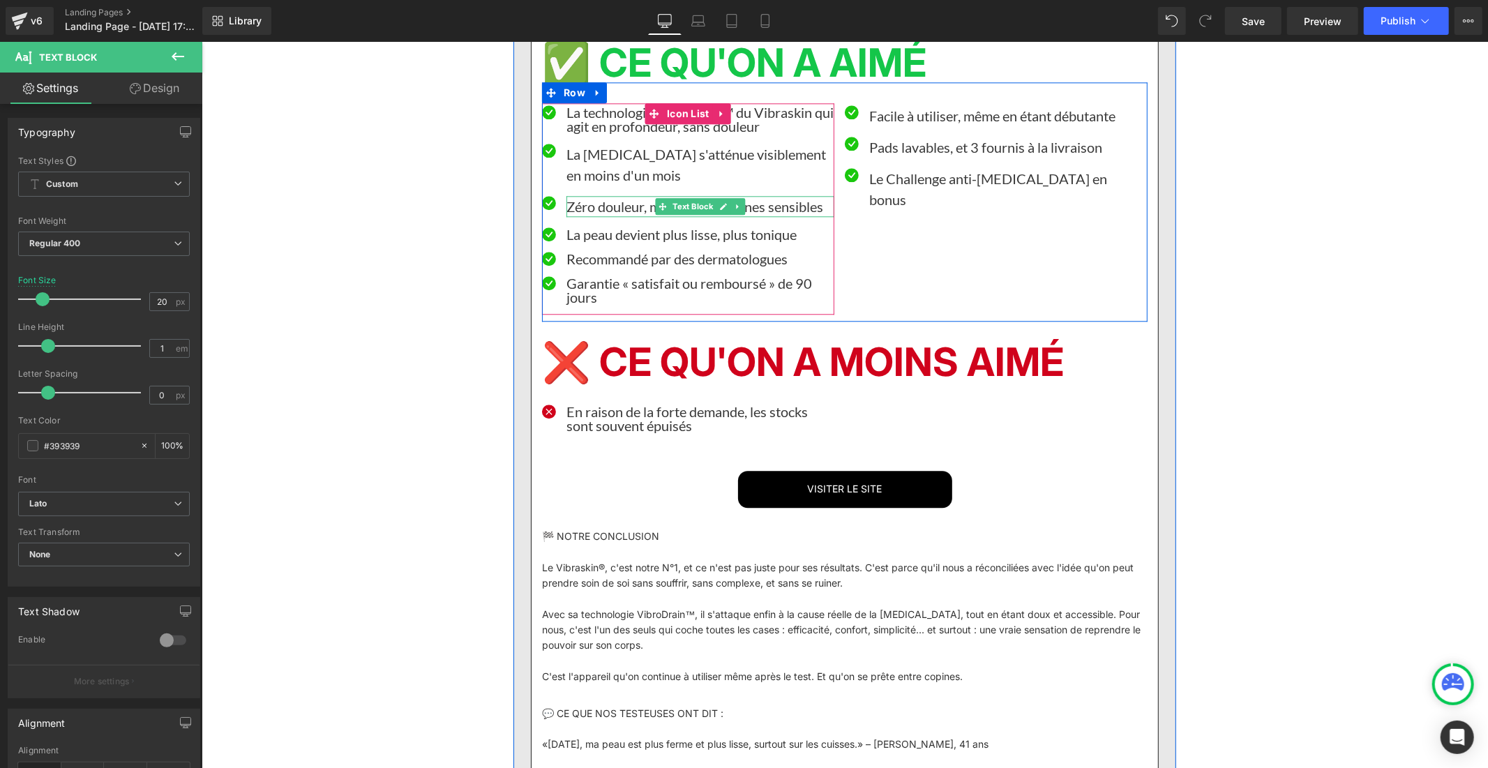
click at [584, 214] on font "Zéro douleur, même sur les zones sensibles" at bounding box center [694, 205] width 257 height 17
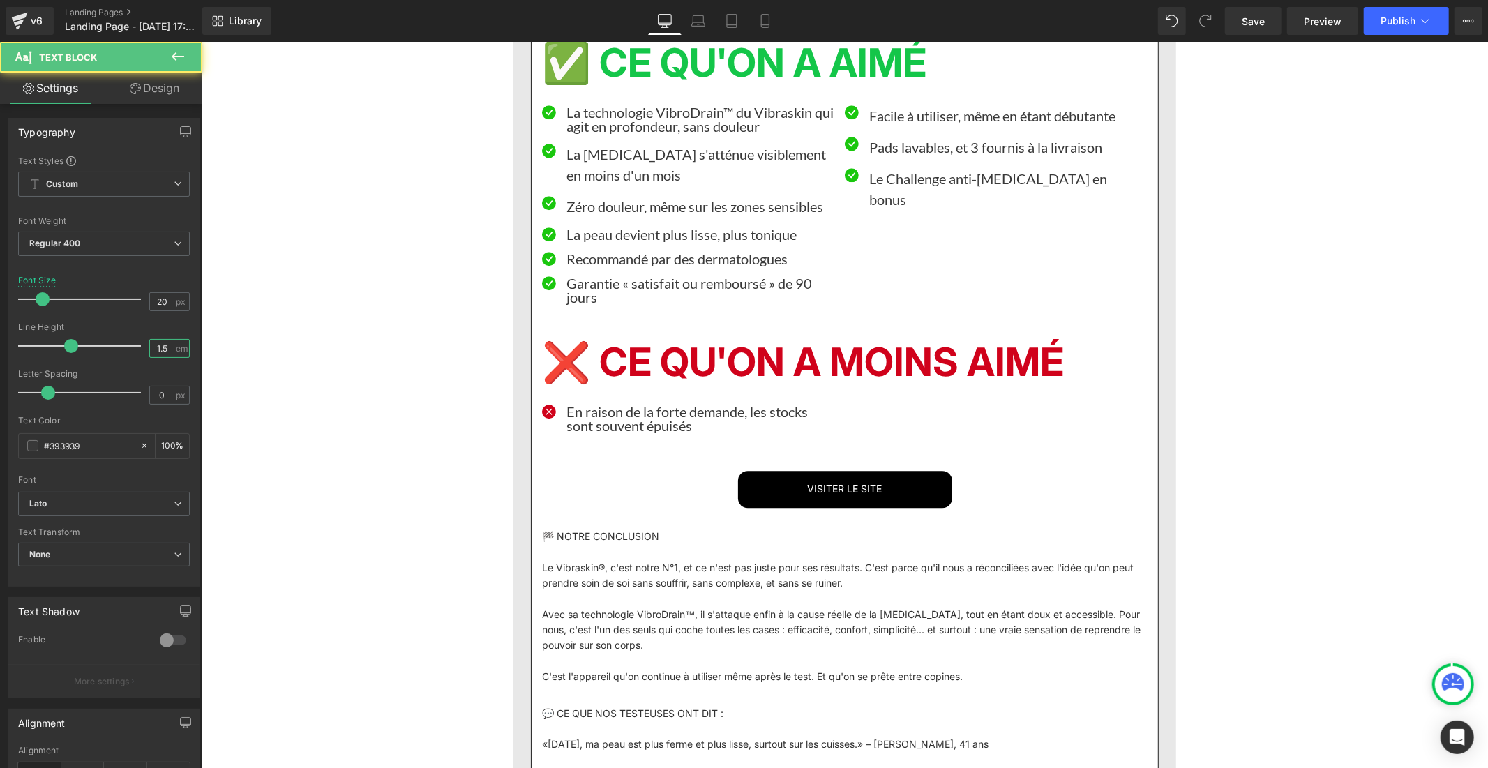
click at [163, 350] on input "1.5" at bounding box center [162, 348] width 24 height 17
type input "1"
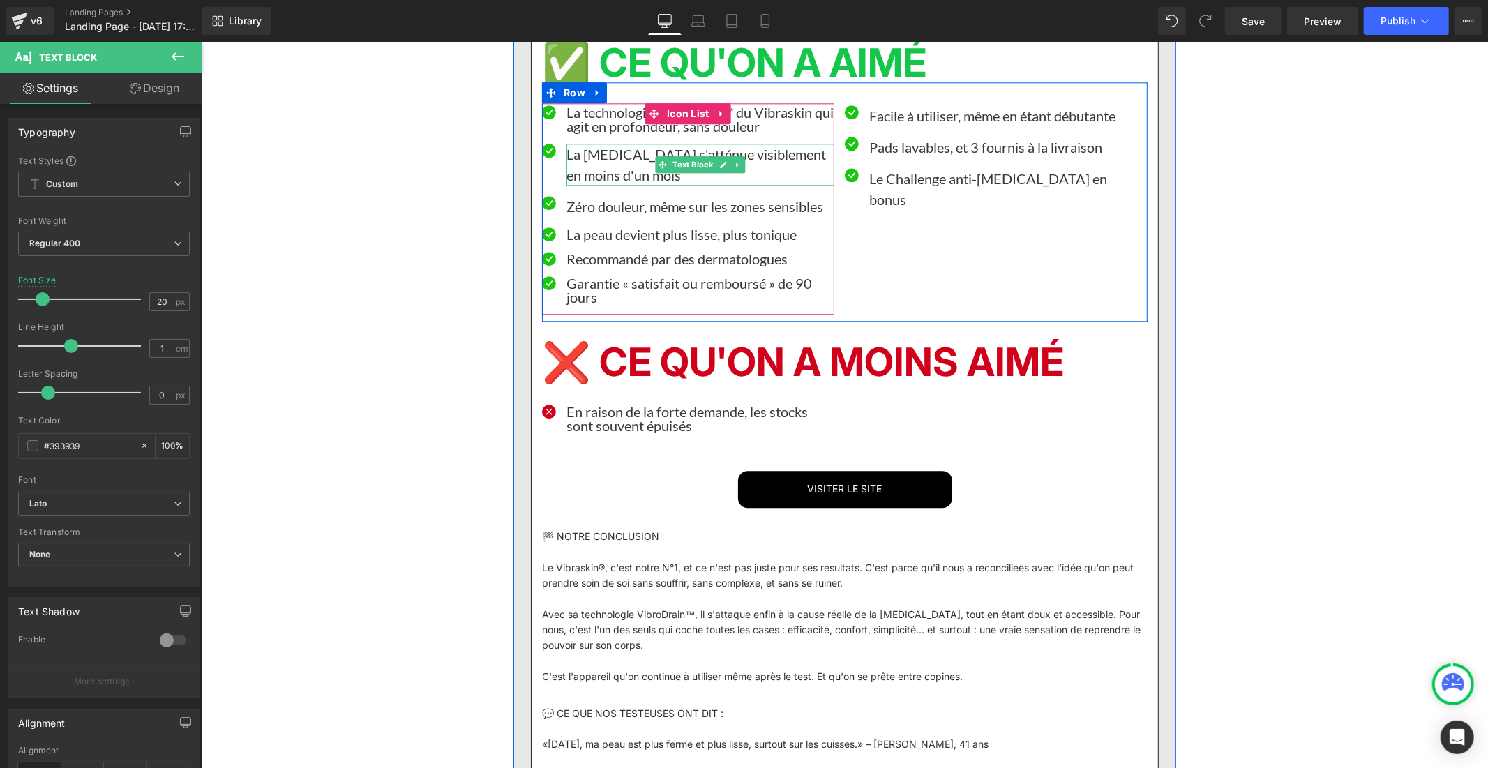
click at [579, 183] on font "La [MEDICAL_DATA] s'atténue visiblement en moins d'un mois" at bounding box center [696, 164] width 260 height 38
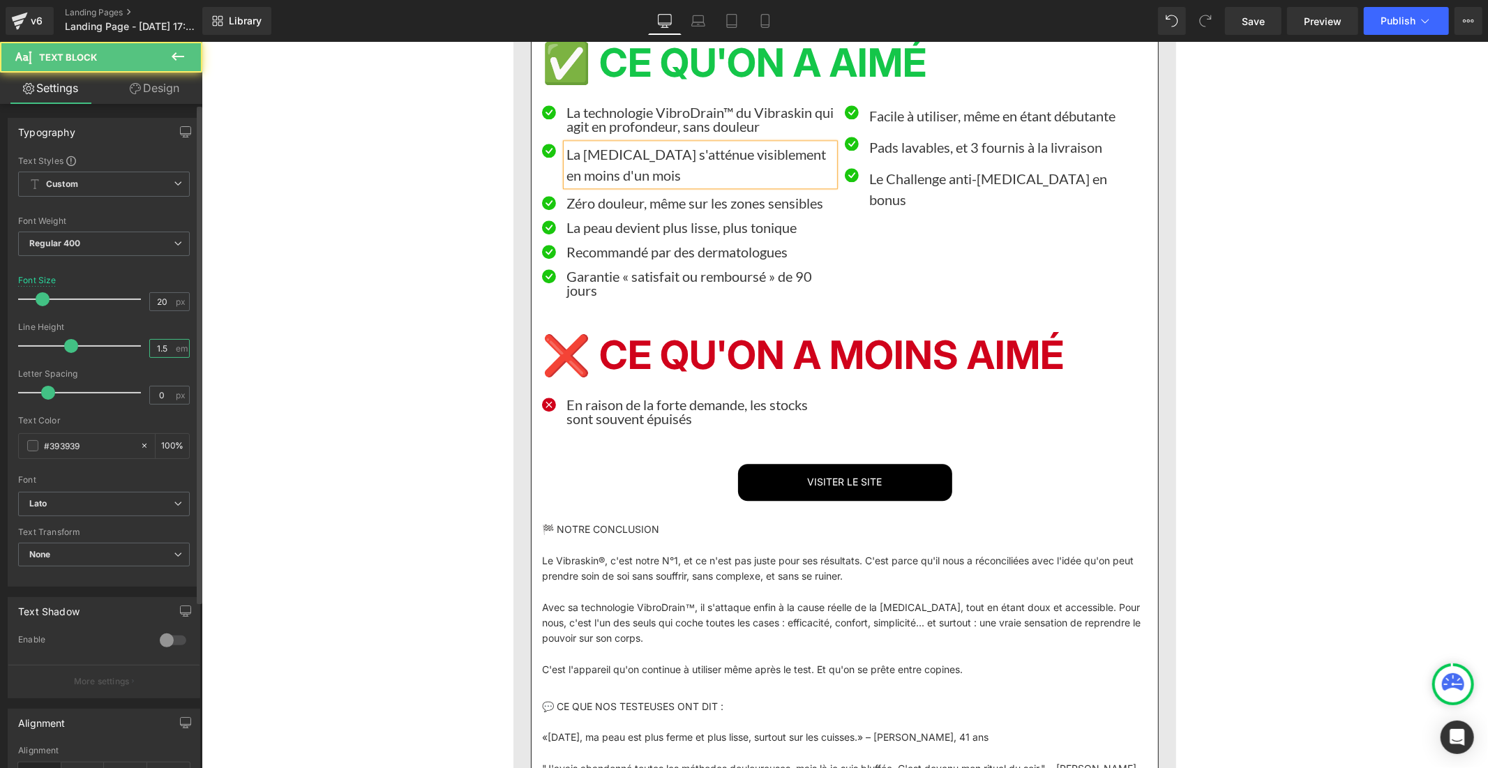
click at [163, 348] on input "1.5" at bounding box center [162, 348] width 24 height 17
type input "1"
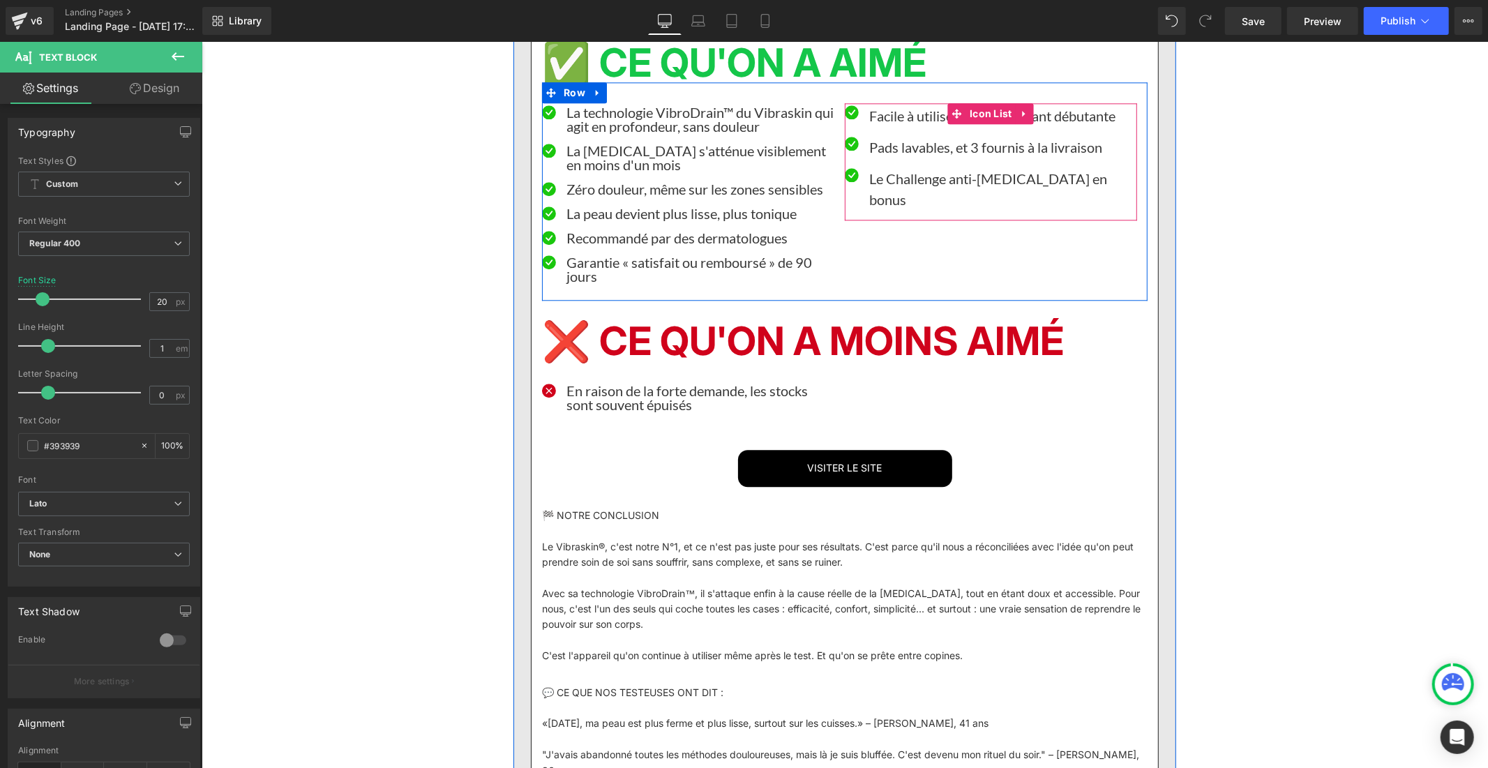
click at [908, 124] on font "Facile à utiliser, même en étant débutante" at bounding box center [992, 115] width 246 height 17
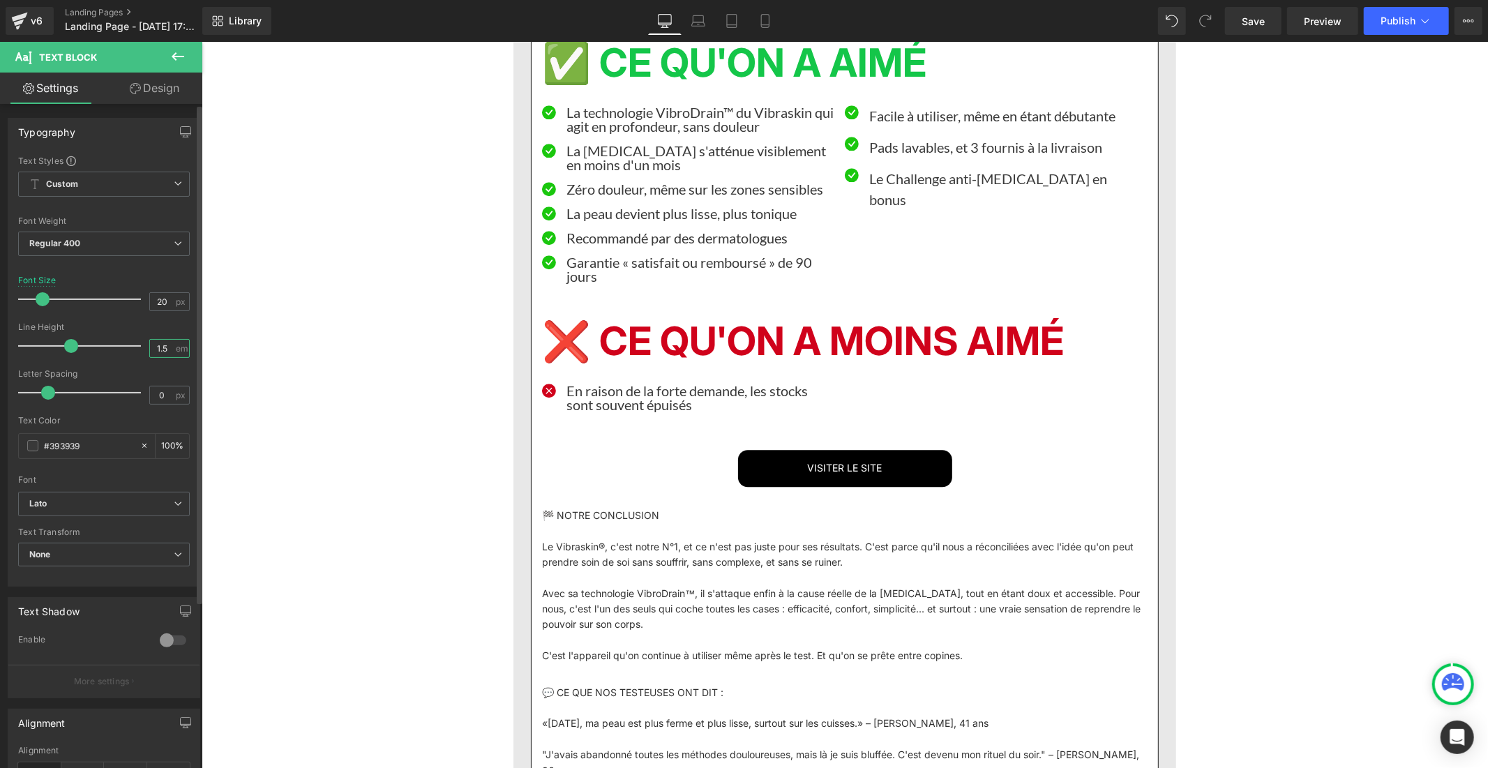
click at [164, 349] on input "1.5" at bounding box center [162, 348] width 24 height 17
type input "1"
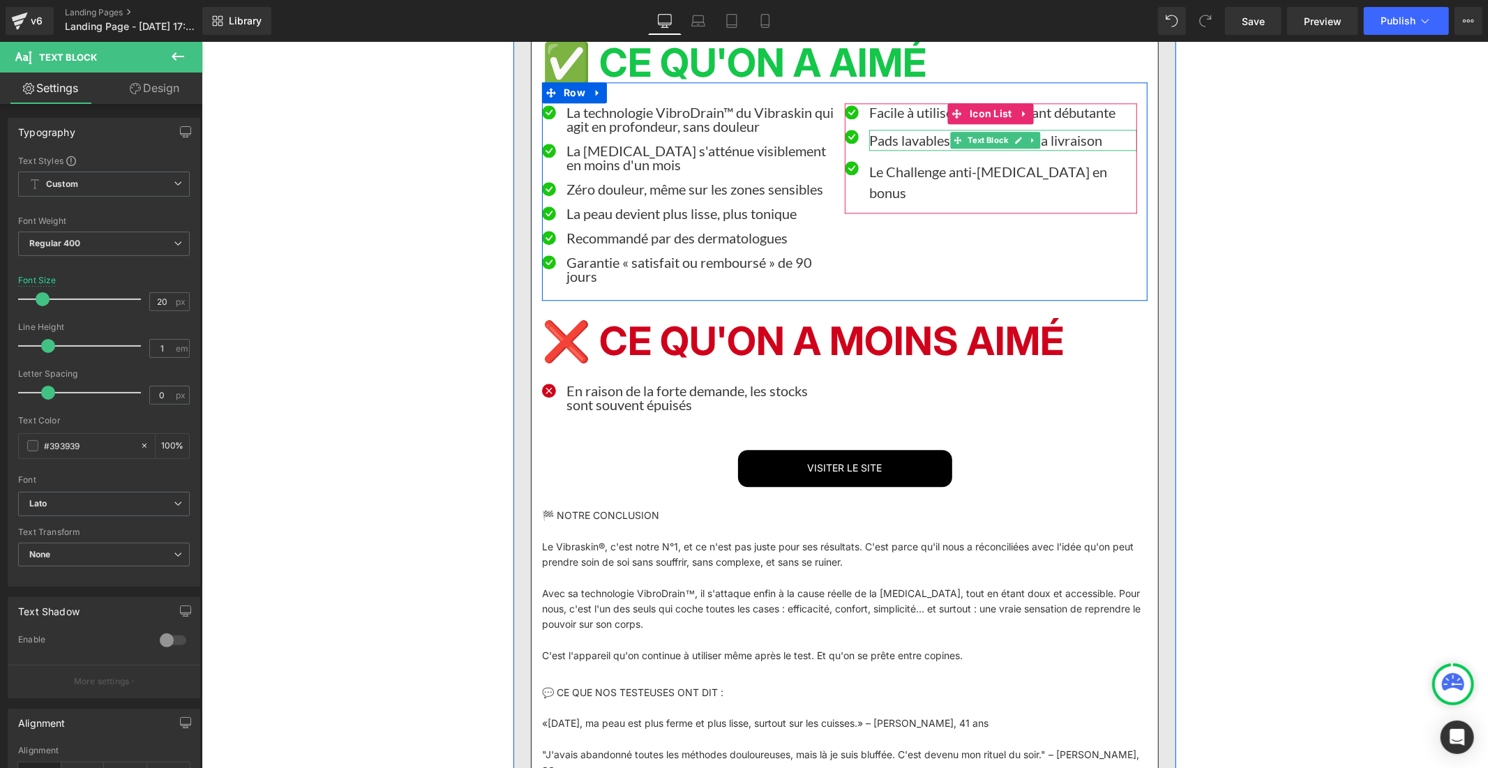
click at [881, 148] on font "Pads lavables, et 3 fournis à la livraison" at bounding box center [985, 139] width 233 height 17
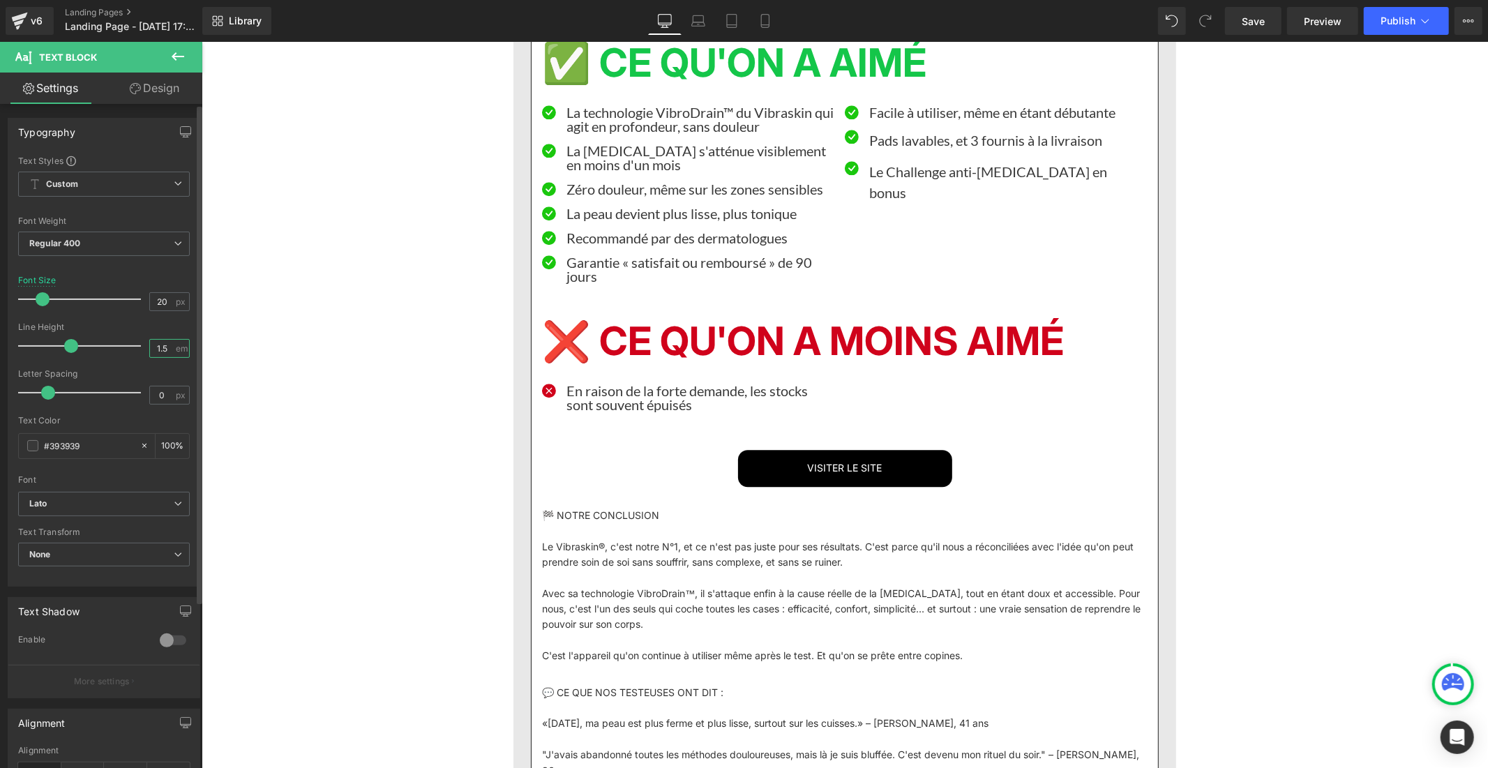
click at [167, 354] on input "1.5" at bounding box center [162, 348] width 24 height 17
type input "1"
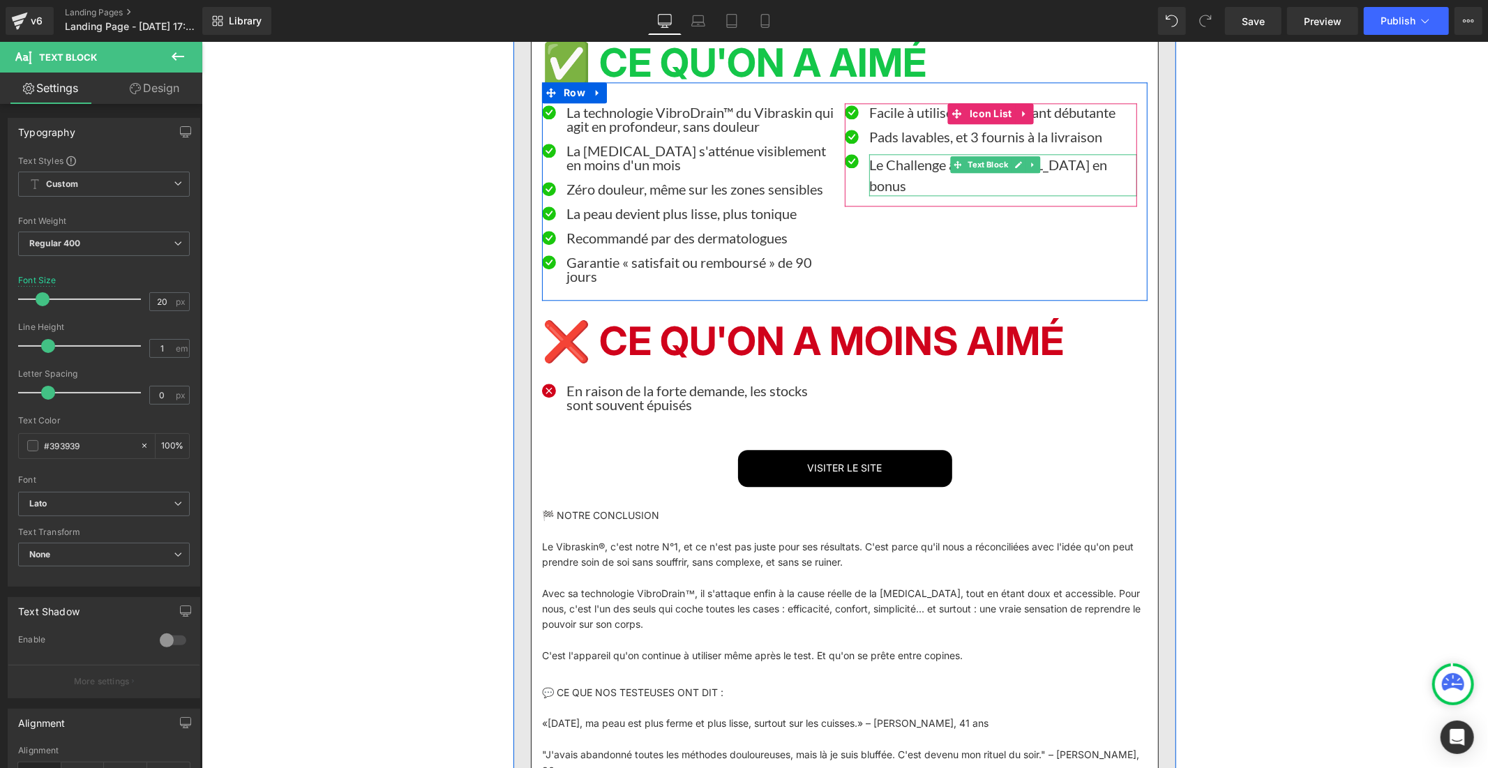
click at [878, 193] on font "Le Challenge anti-[MEDICAL_DATA] en bonus" at bounding box center [988, 175] width 238 height 38
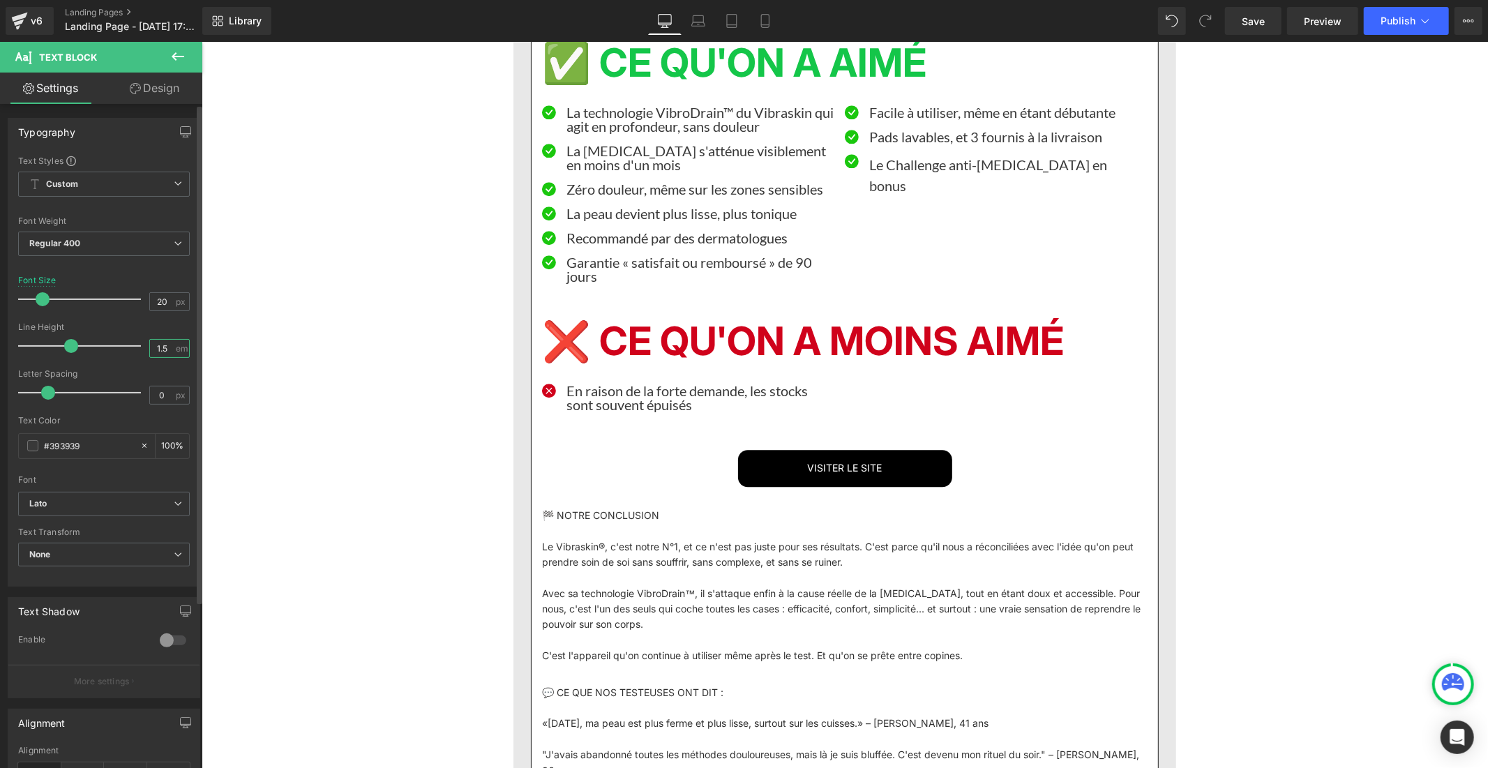
click at [163, 345] on input "1.5" at bounding box center [162, 348] width 24 height 17
type input "1"
click at [1269, 26] on link "Save" at bounding box center [1253, 21] width 57 height 28
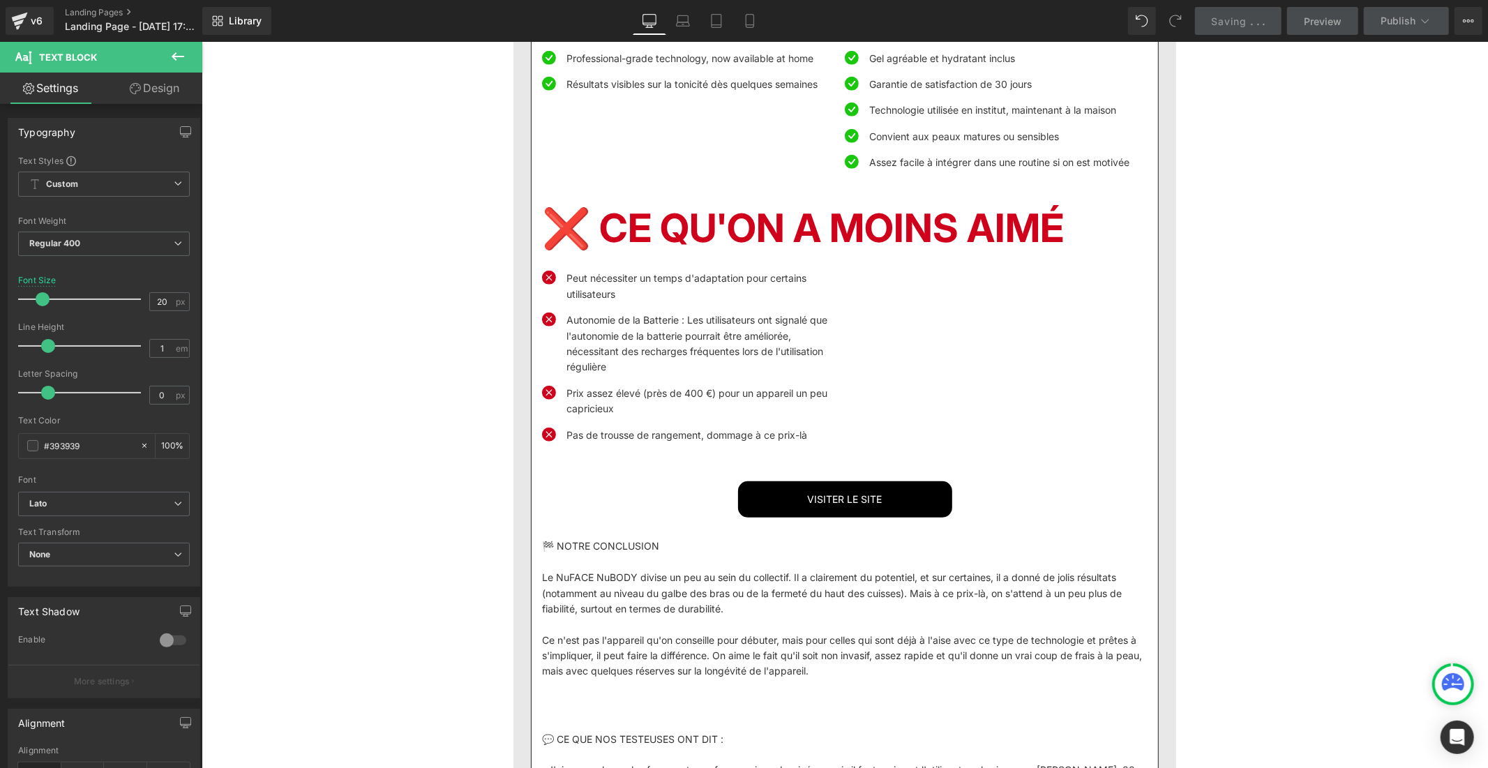
scroll to position [5288, 0]
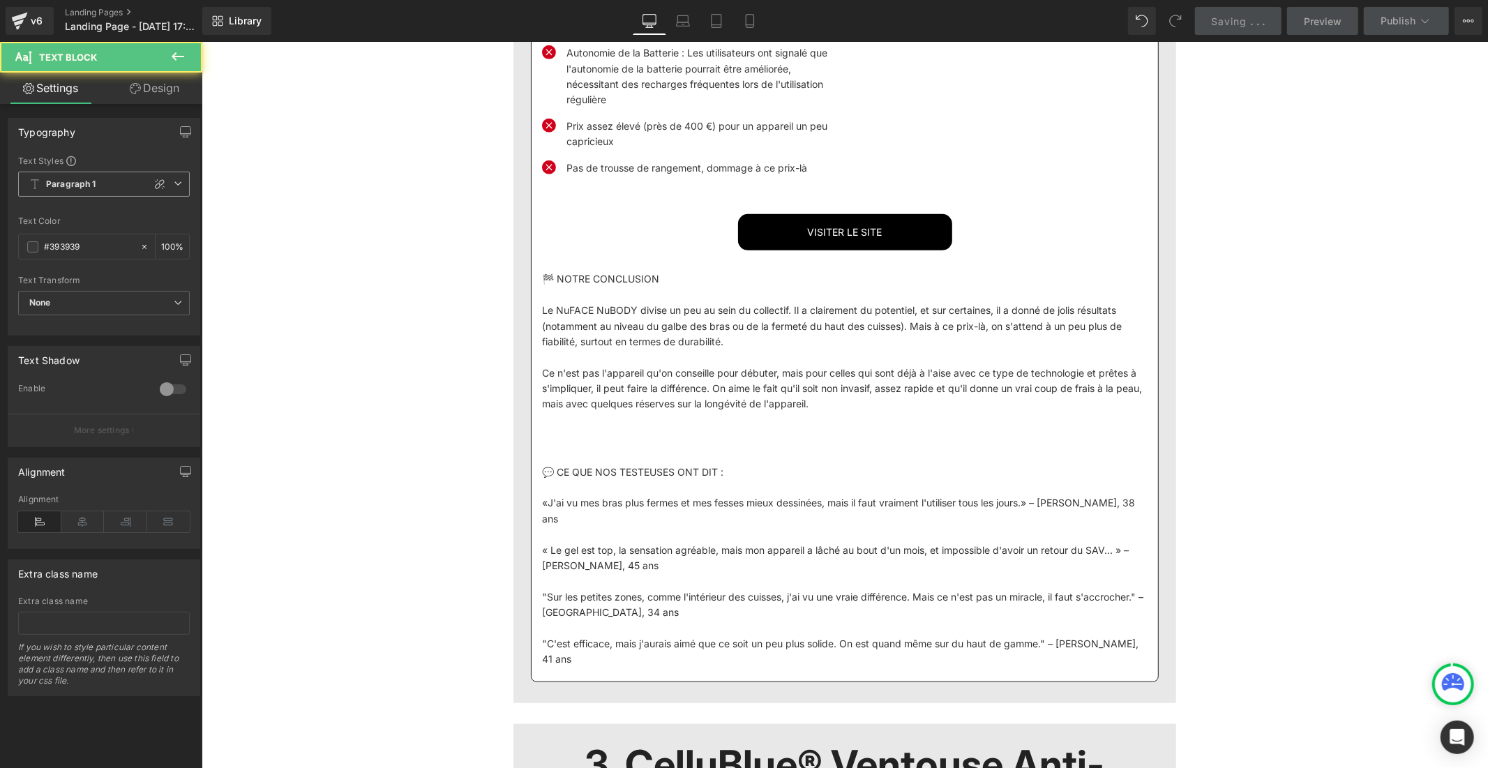
click at [52, 181] on b "Paragraph 1" at bounding box center [71, 185] width 50 height 12
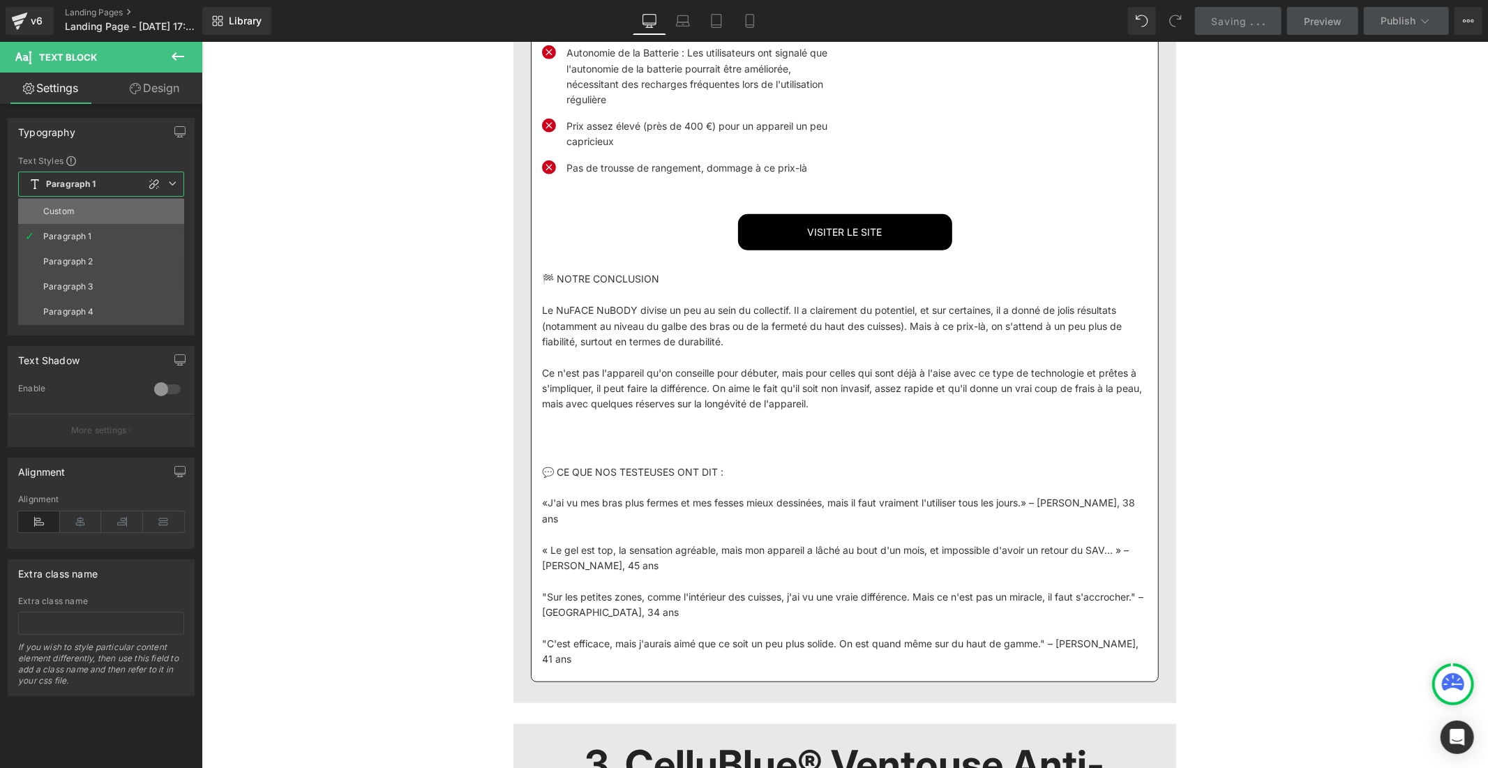
click at [71, 214] on div "Custom" at bounding box center [58, 212] width 31 height 10
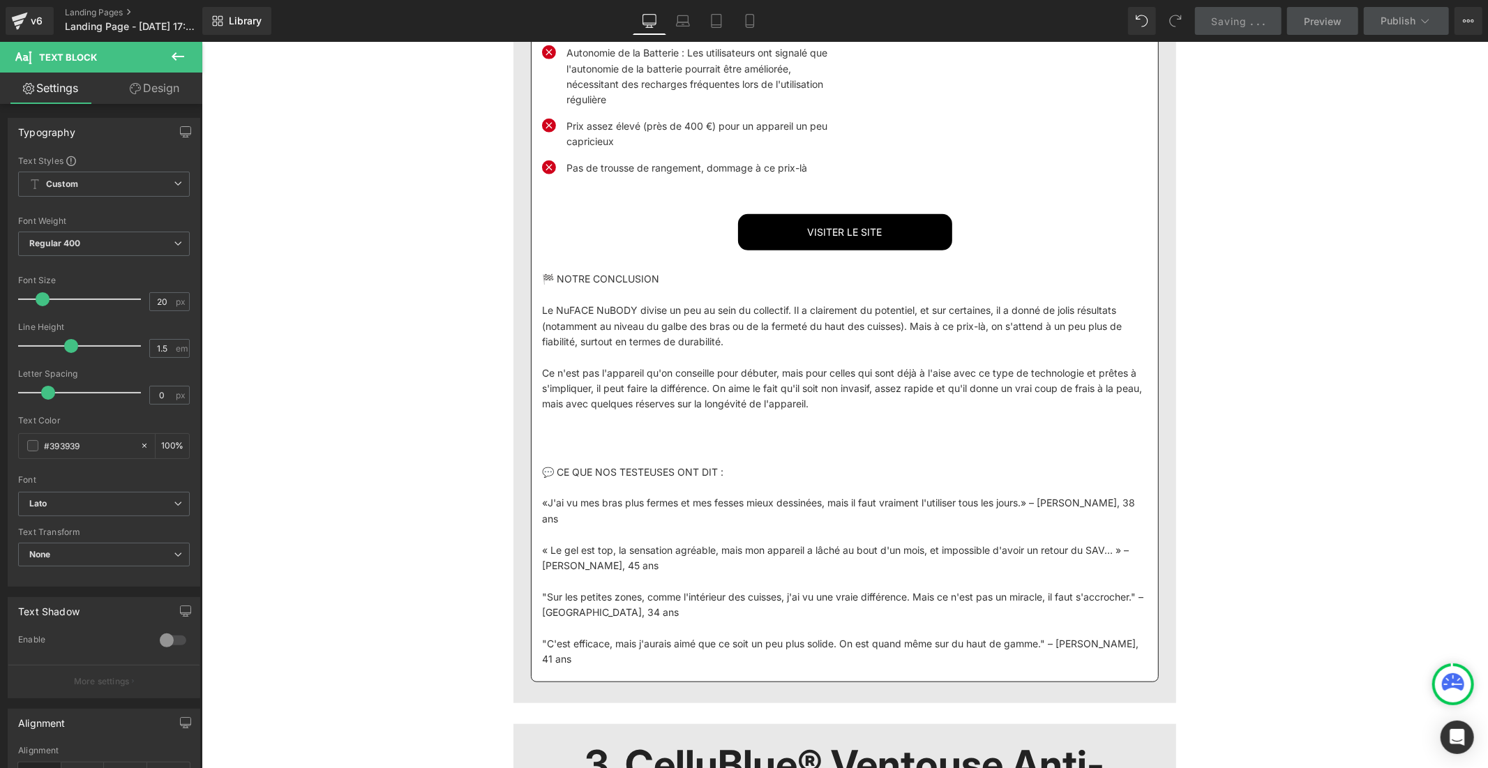
click at [110, 193] on span "Custom" at bounding box center [104, 184] width 172 height 25
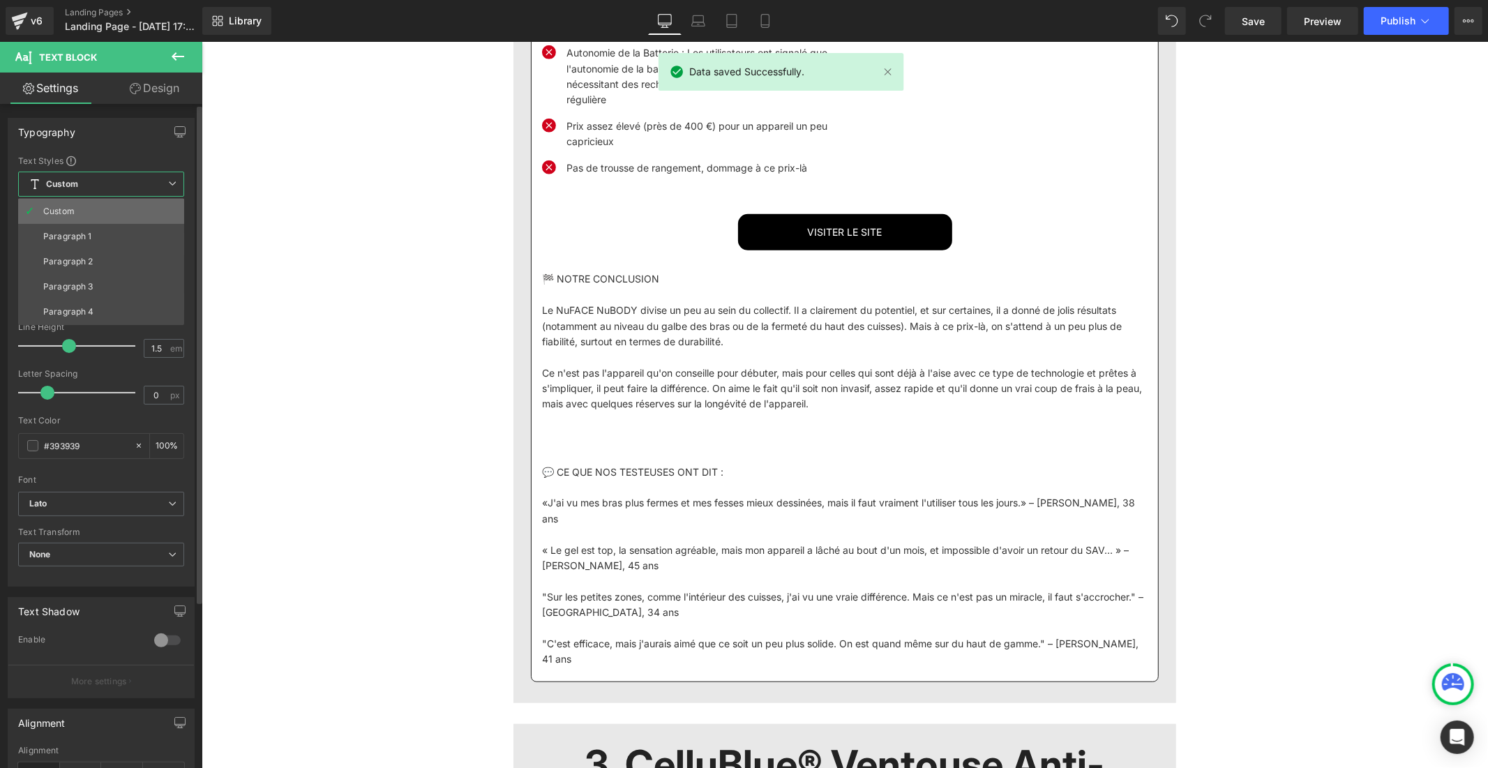
drag, startPoint x: 116, startPoint y: 216, endPoint x: 691, endPoint y: 215, distance: 575.0
click at [116, 216] on li "Custom" at bounding box center [101, 211] width 166 height 25
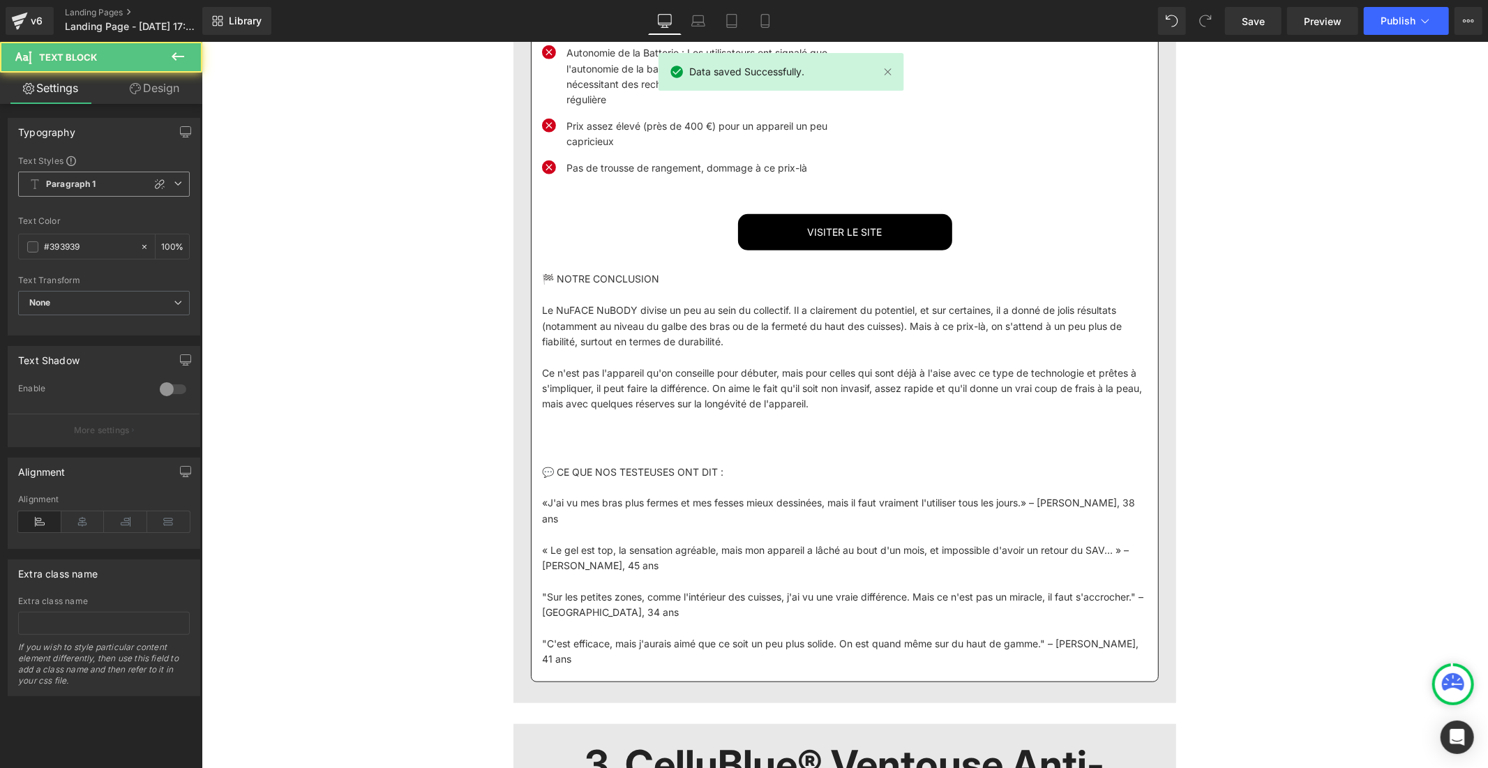
click at [94, 186] on b "Paragraph 1" at bounding box center [71, 185] width 50 height 12
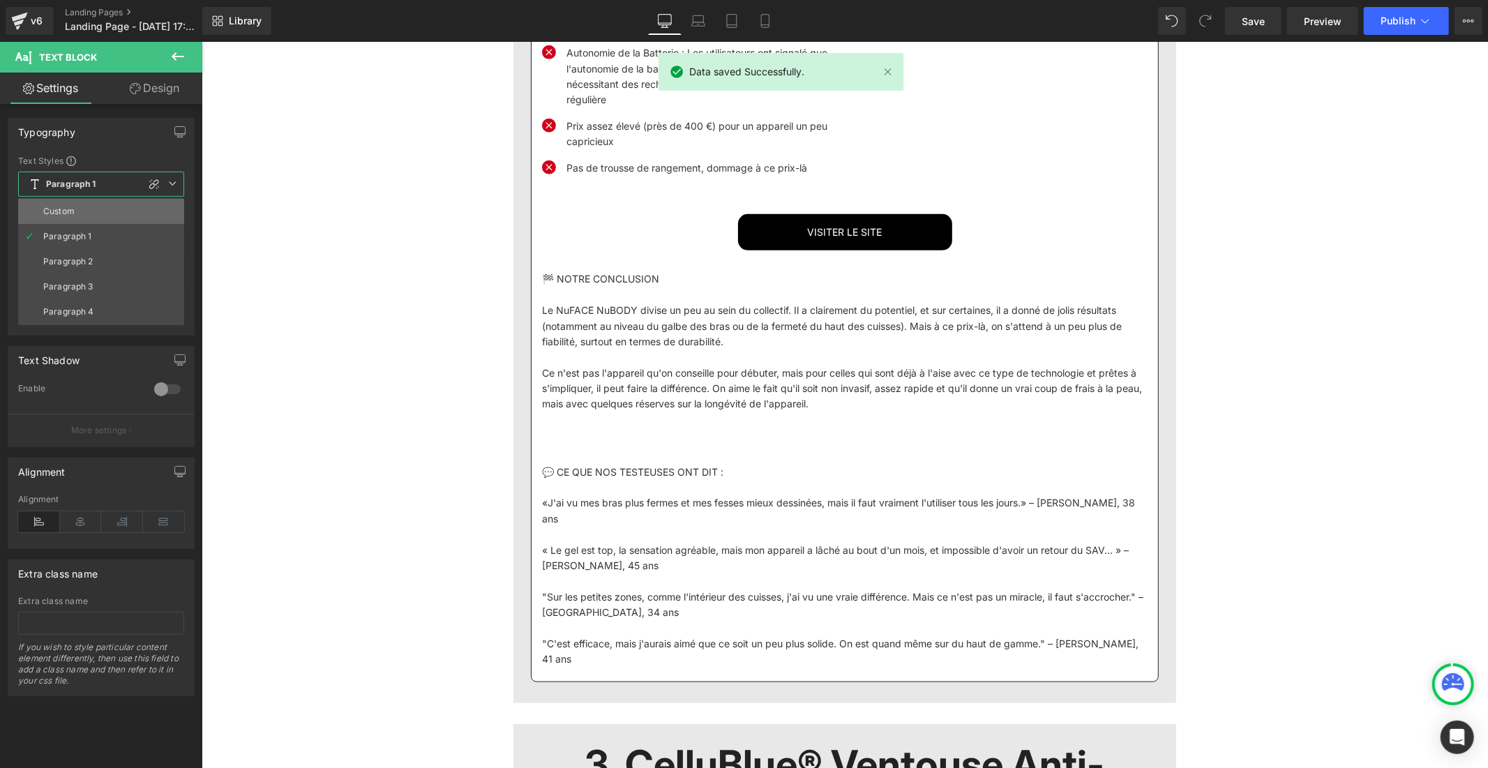
click at [98, 210] on li "Custom" at bounding box center [101, 211] width 166 height 25
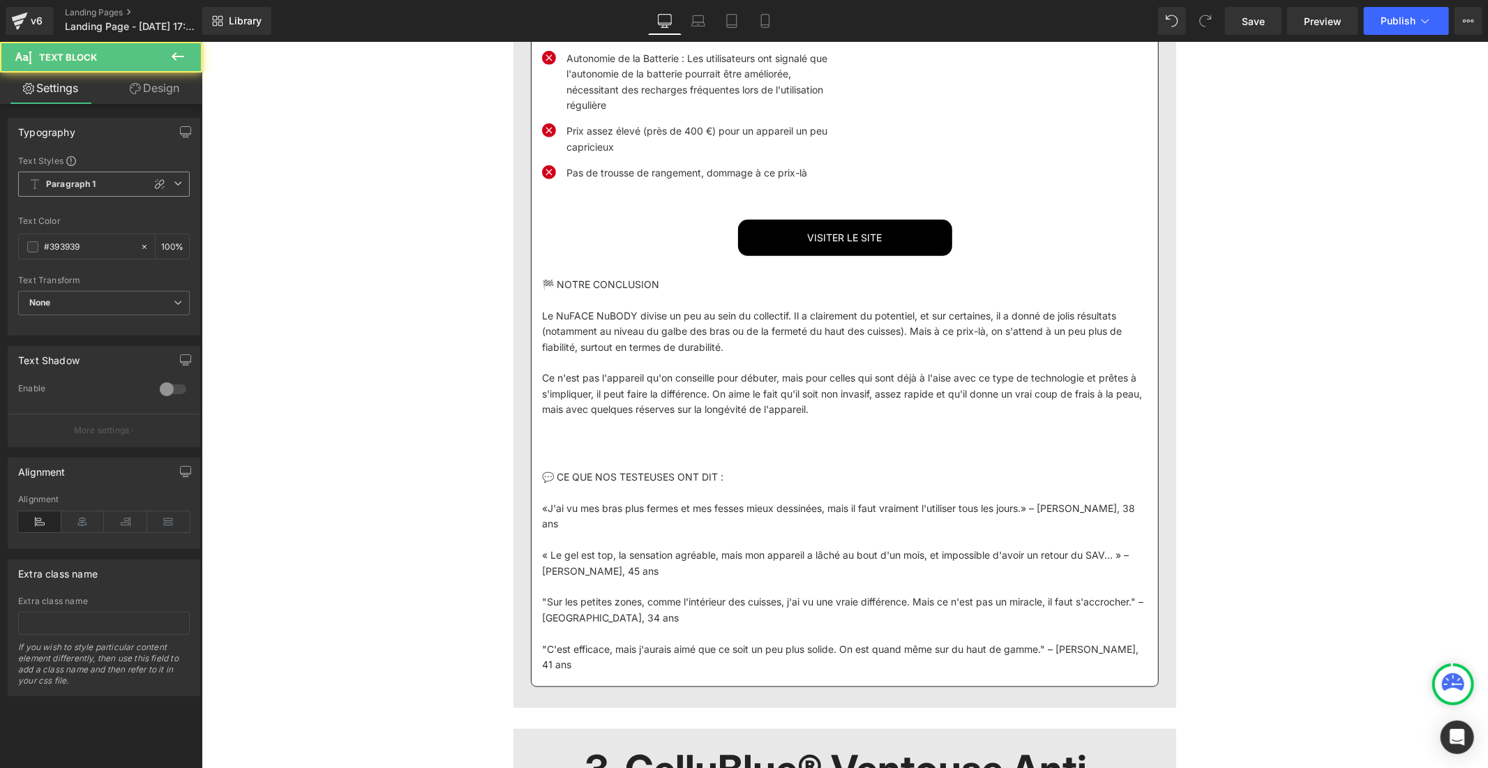
click at [68, 196] on span "Paragraph 1" at bounding box center [104, 184] width 172 height 25
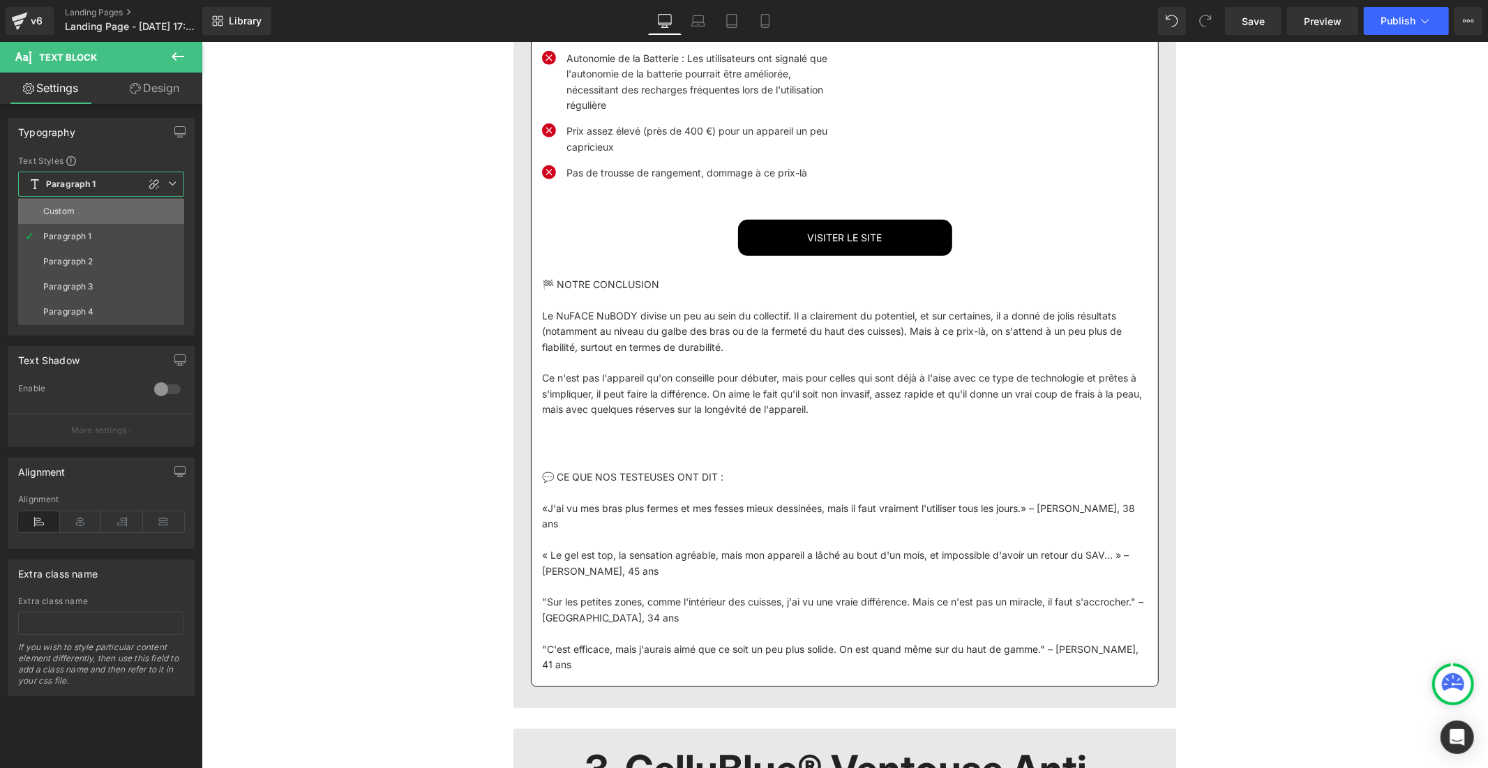
drag, startPoint x: 82, startPoint y: 211, endPoint x: 671, endPoint y: 255, distance: 590.5
click at [82, 211] on li "Custom" at bounding box center [101, 211] width 166 height 25
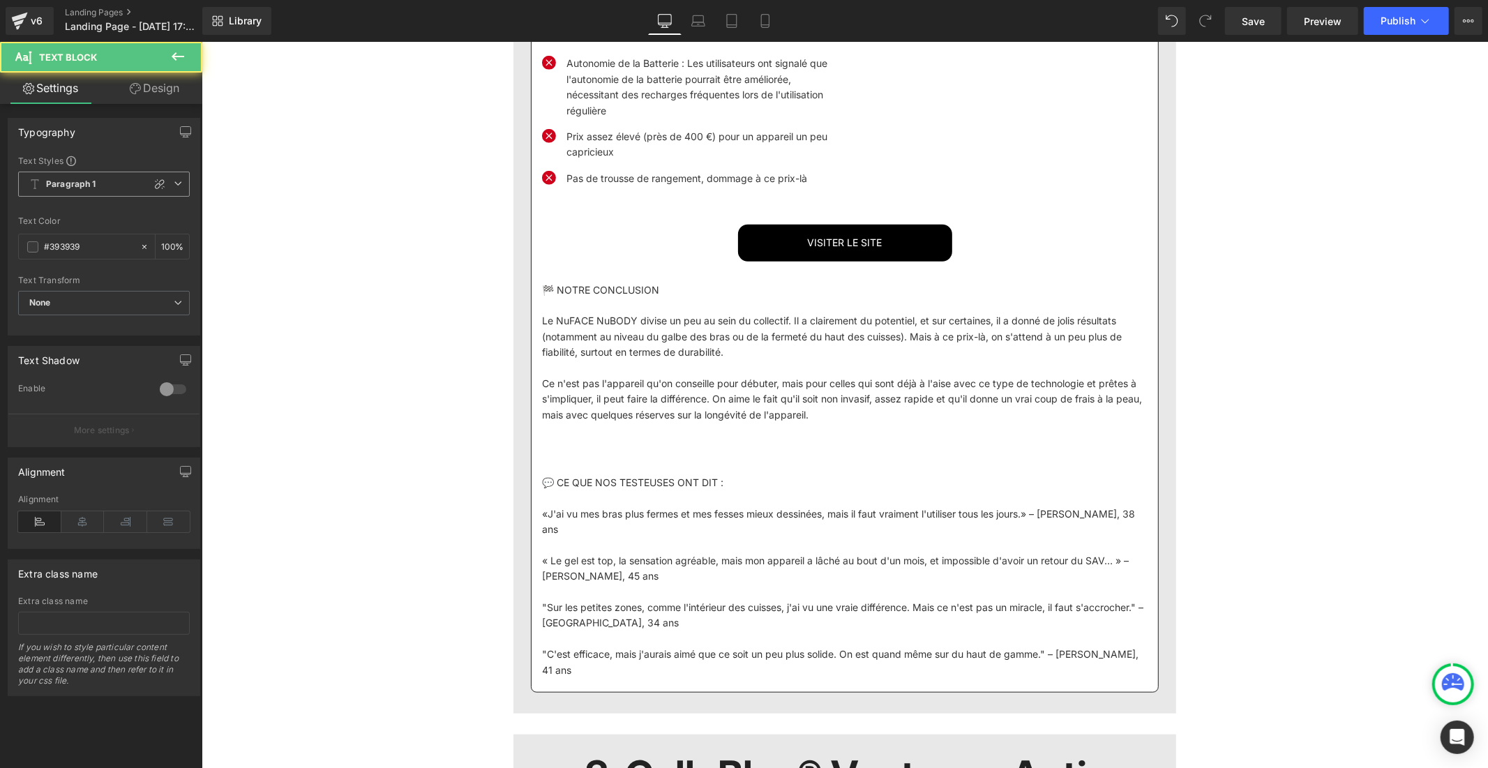
click at [154, 184] on icon at bounding box center [159, 184] width 11 height 11
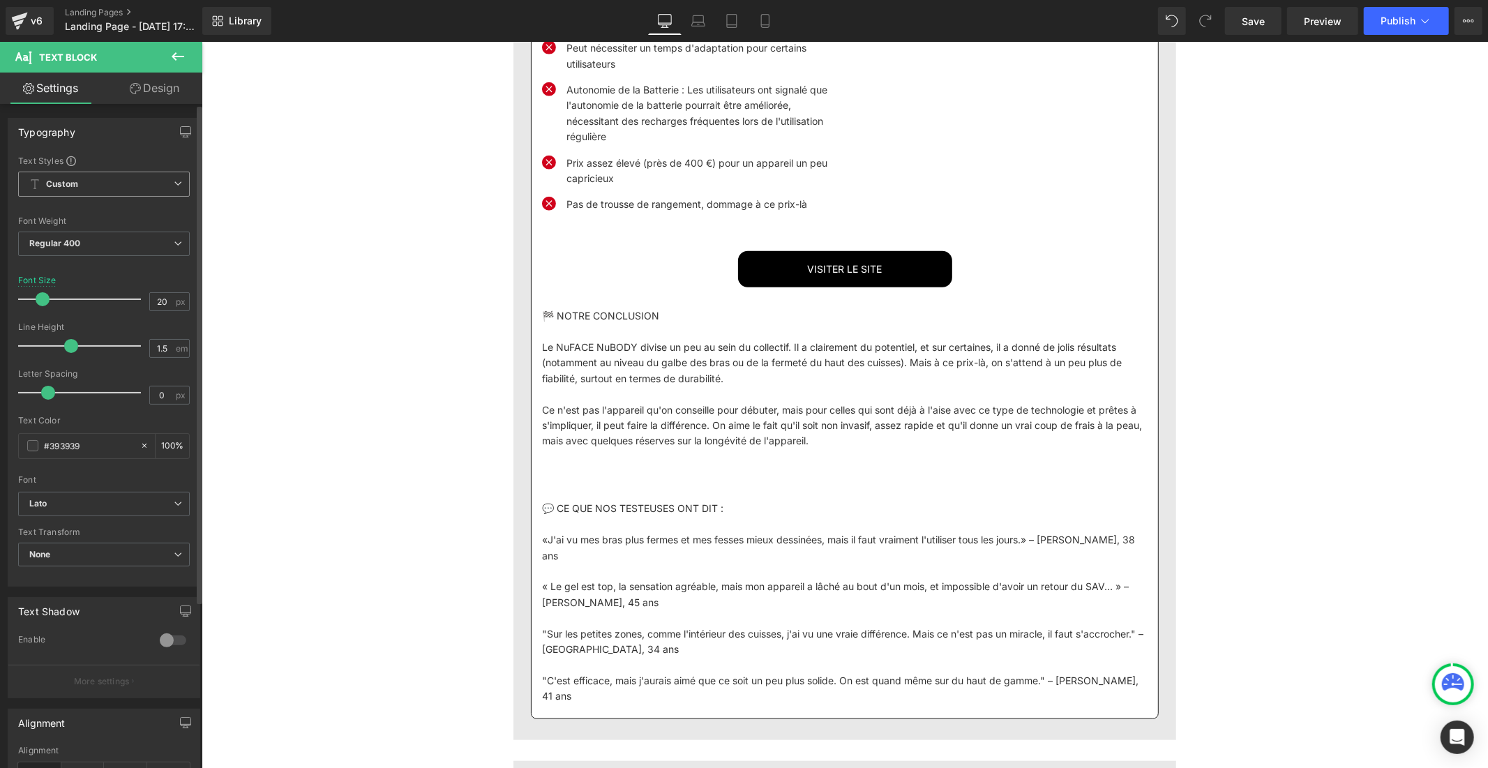
click at [106, 183] on span "Custom" at bounding box center [104, 184] width 172 height 25
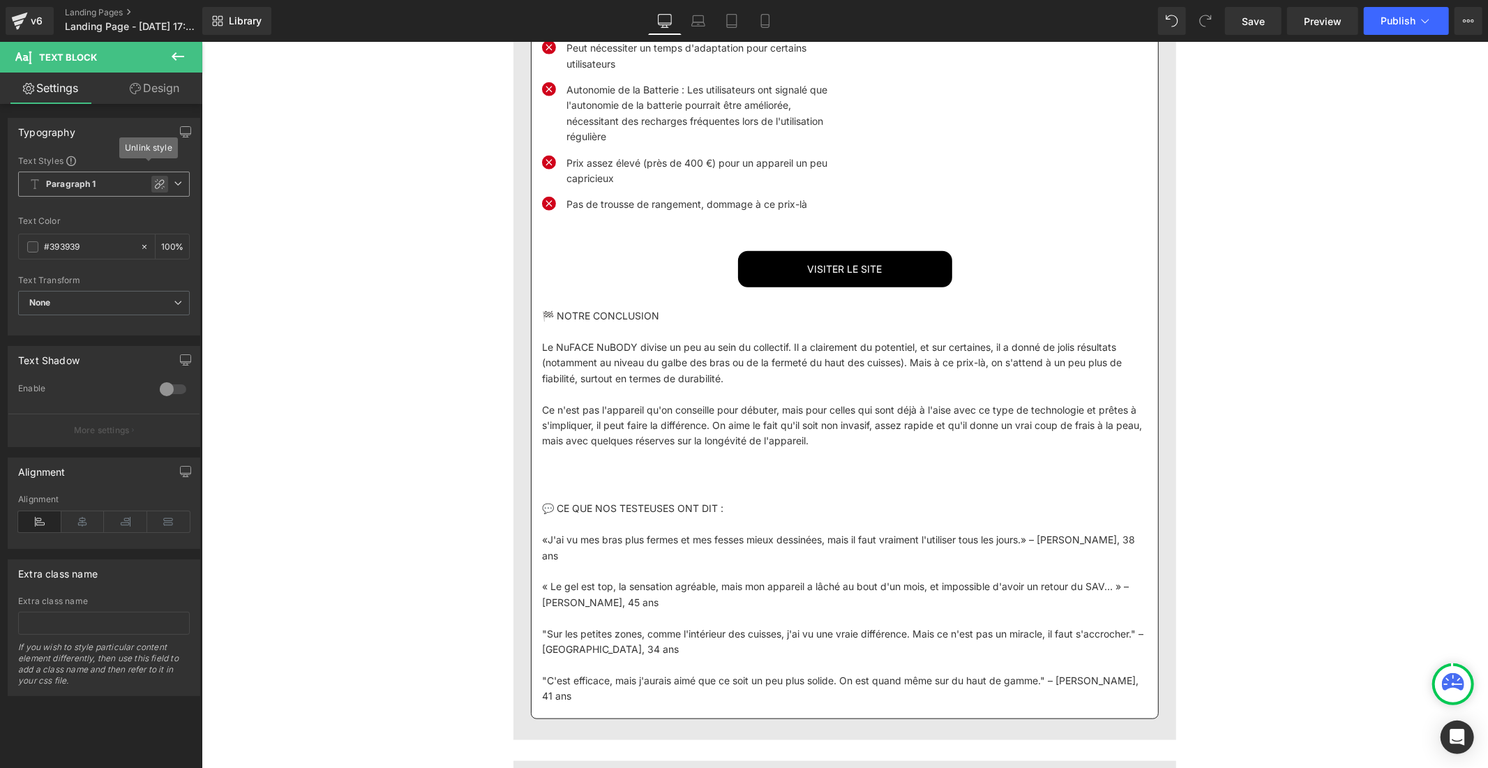
click at [156, 185] on icon at bounding box center [160, 184] width 10 height 10
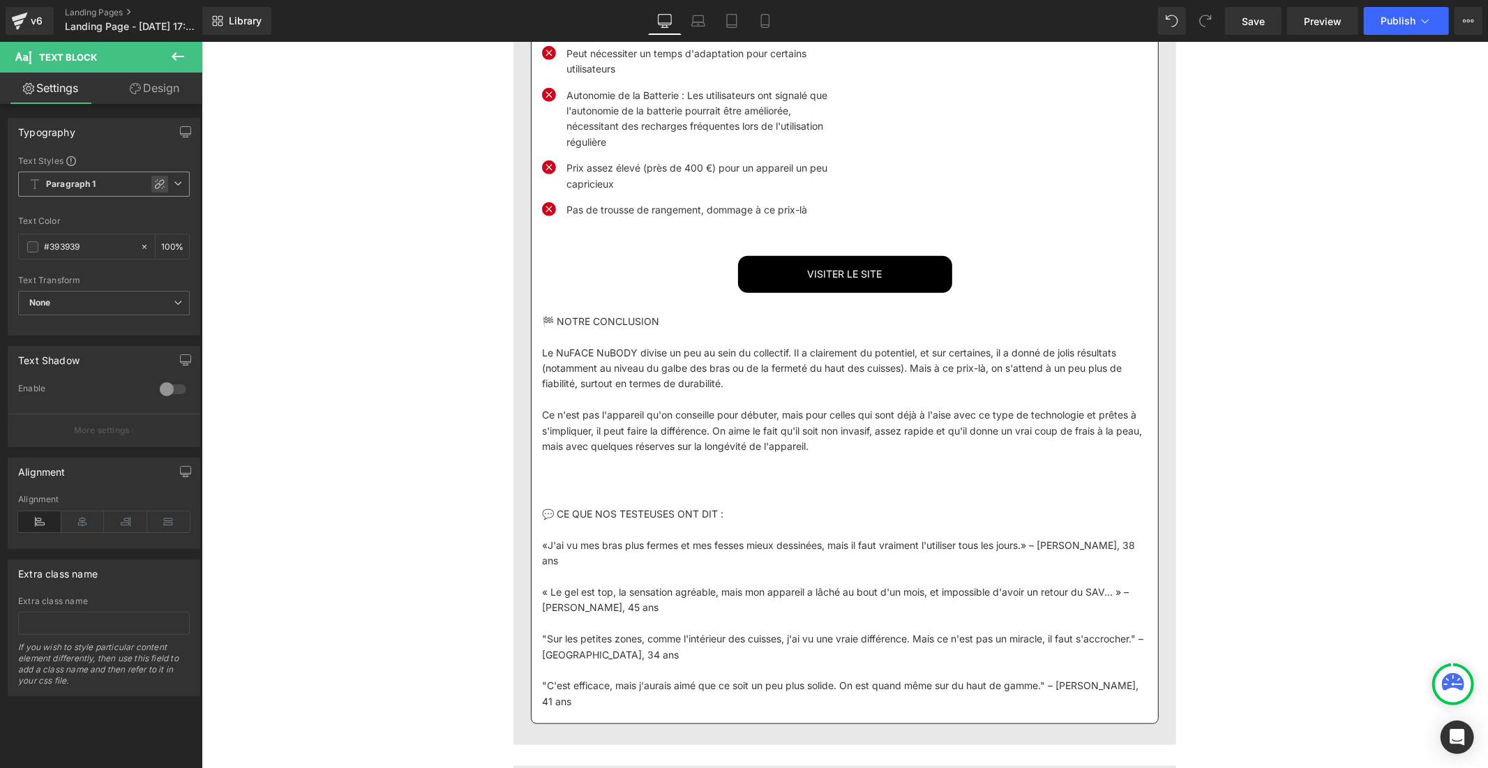
drag, startPoint x: 154, startPoint y: 187, endPoint x: 285, endPoint y: 421, distance: 268.7
click at [155, 187] on icon at bounding box center [160, 184] width 10 height 10
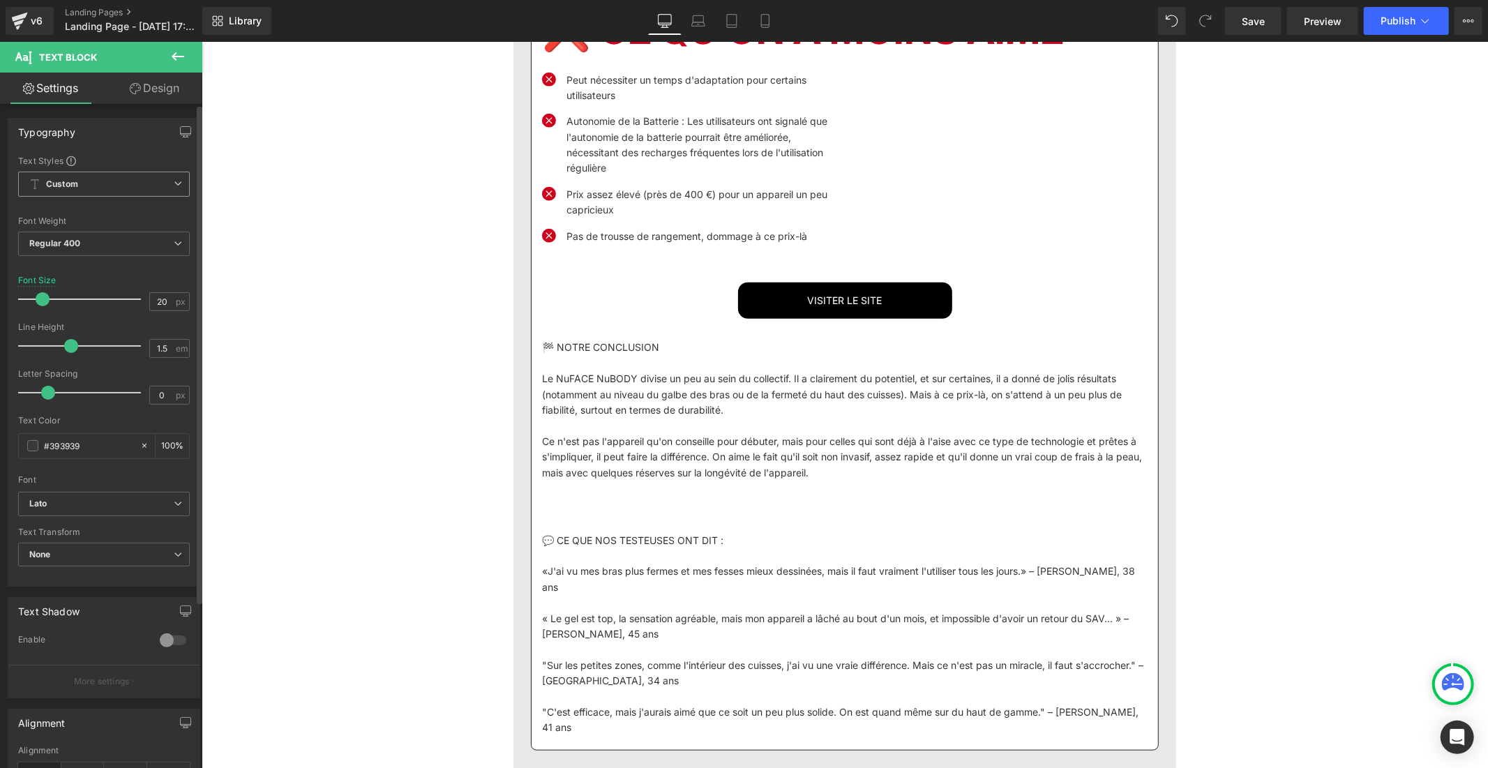
click at [579, 100] on font "Peut nécessiter un temps d'adaptation pour certains utilisateurs" at bounding box center [686, 86] width 240 height 27
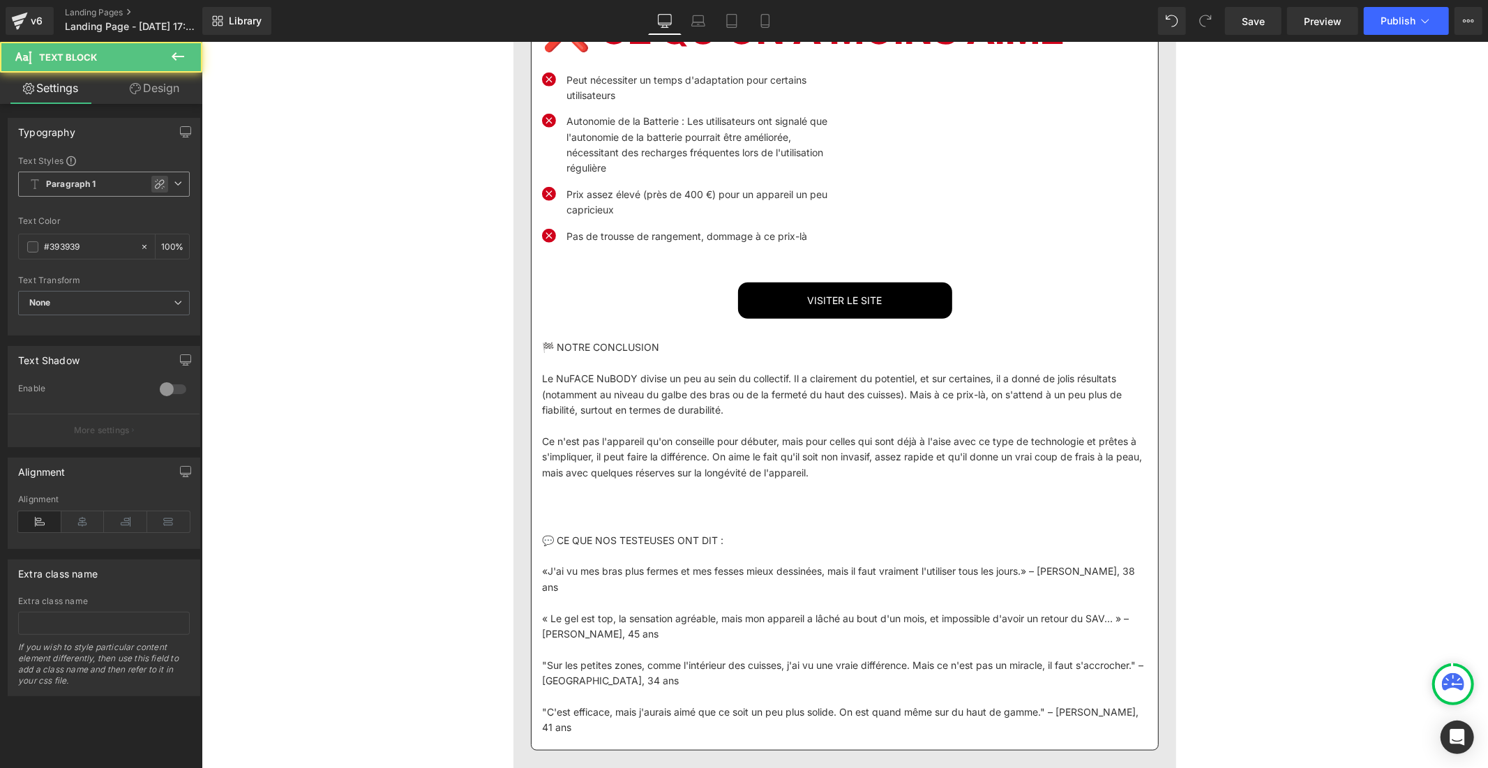
drag, startPoint x: 151, startPoint y: 177, endPoint x: 368, endPoint y: 473, distance: 366.5
click at [151, 177] on div at bounding box center [159, 184] width 17 height 17
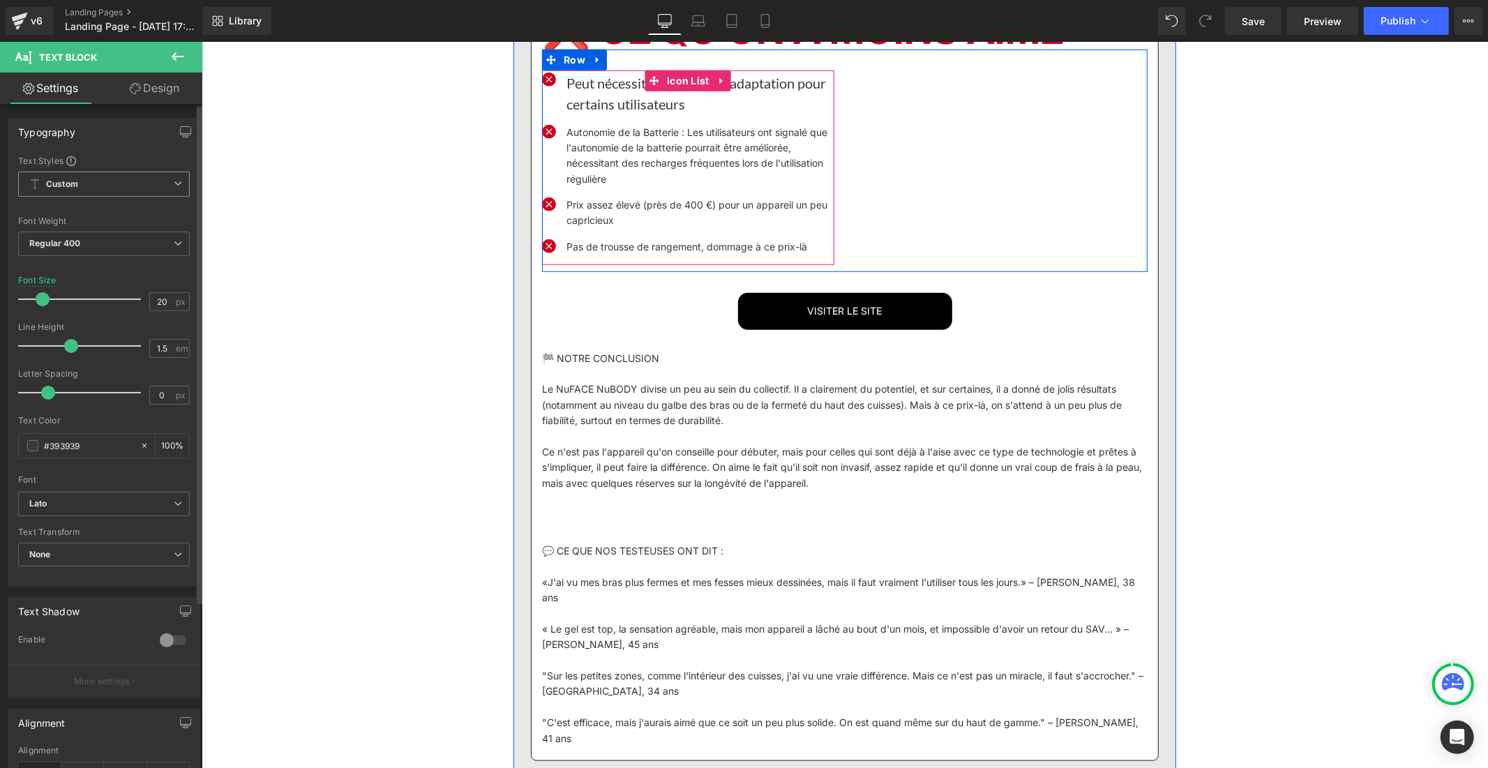
click at [598, 184] on font "Autonomie de la Batterie : Les utilisateurs ont signalé que l'autonomie de la b…" at bounding box center [696, 155] width 261 height 59
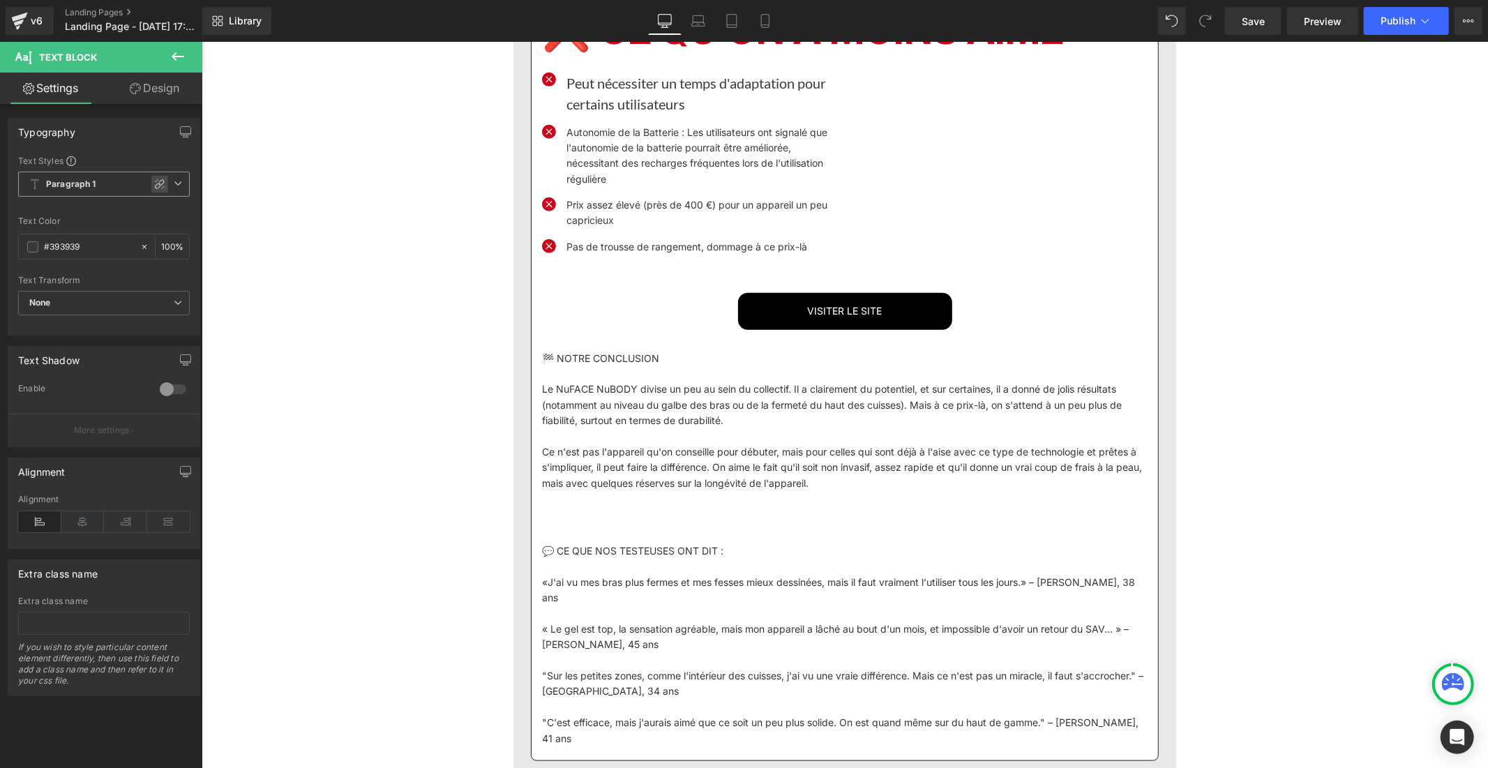
click at [151, 191] on div at bounding box center [159, 184] width 17 height 17
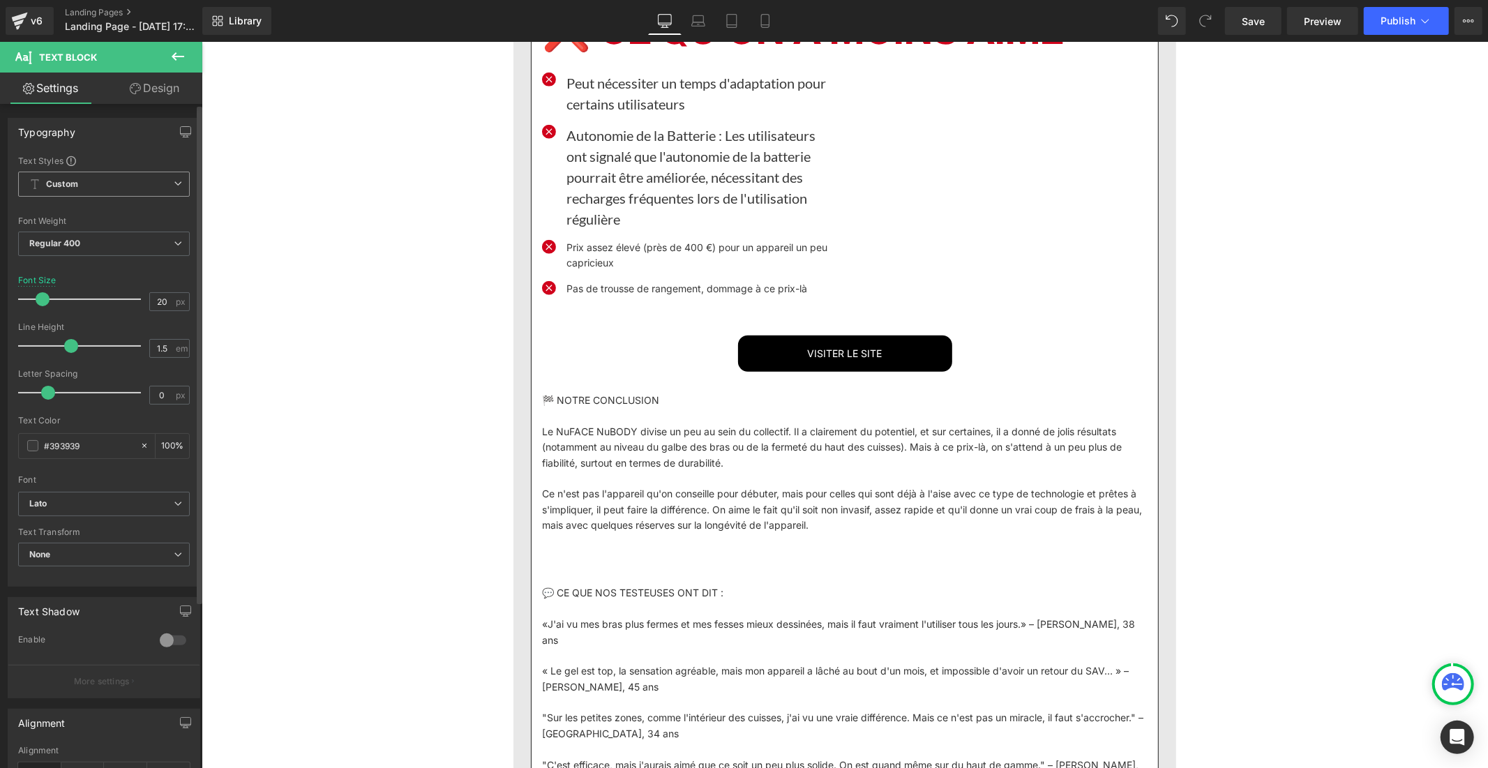
click at [623, 268] on font "Prix ​​assez élevé (près de 400 €) pour un appareil un peu capricieux" at bounding box center [696, 254] width 261 height 27
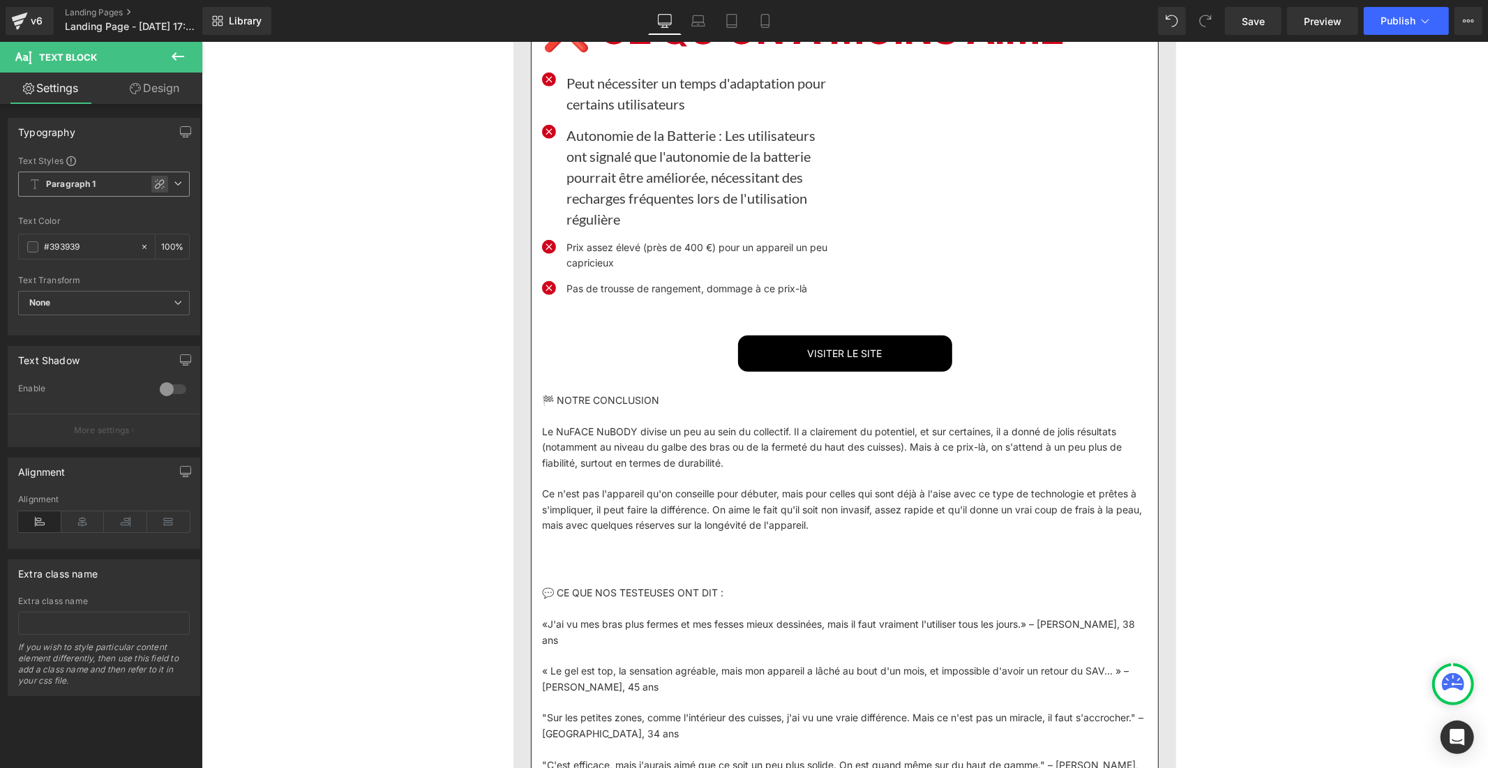
click at [155, 182] on icon at bounding box center [160, 184] width 10 height 10
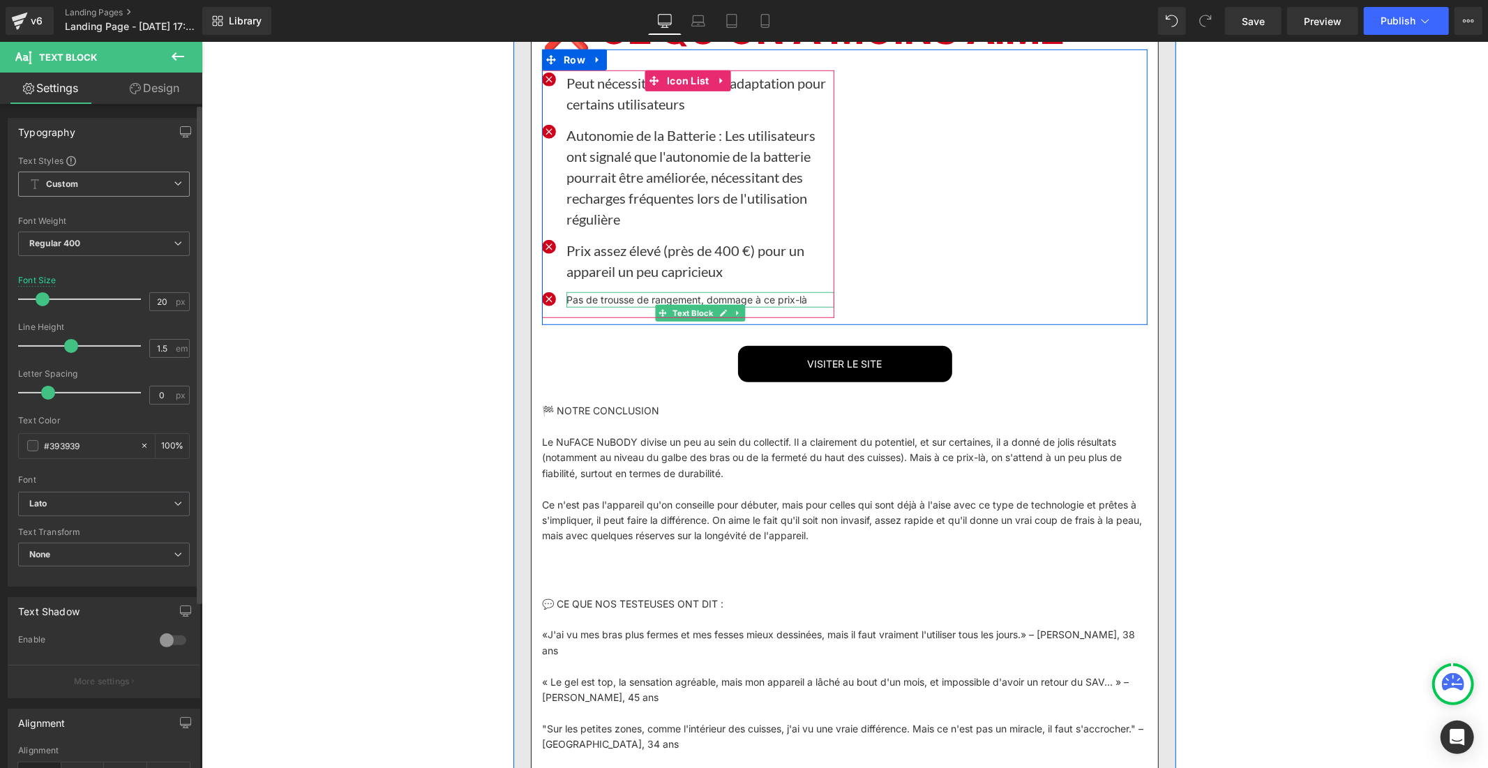
drag, startPoint x: 585, startPoint y: 742, endPoint x: 212, endPoint y: 255, distance: 613.8
click at [585, 305] on font "Pas de trousse de rangement, dommage à ce prix-là" at bounding box center [686, 299] width 241 height 12
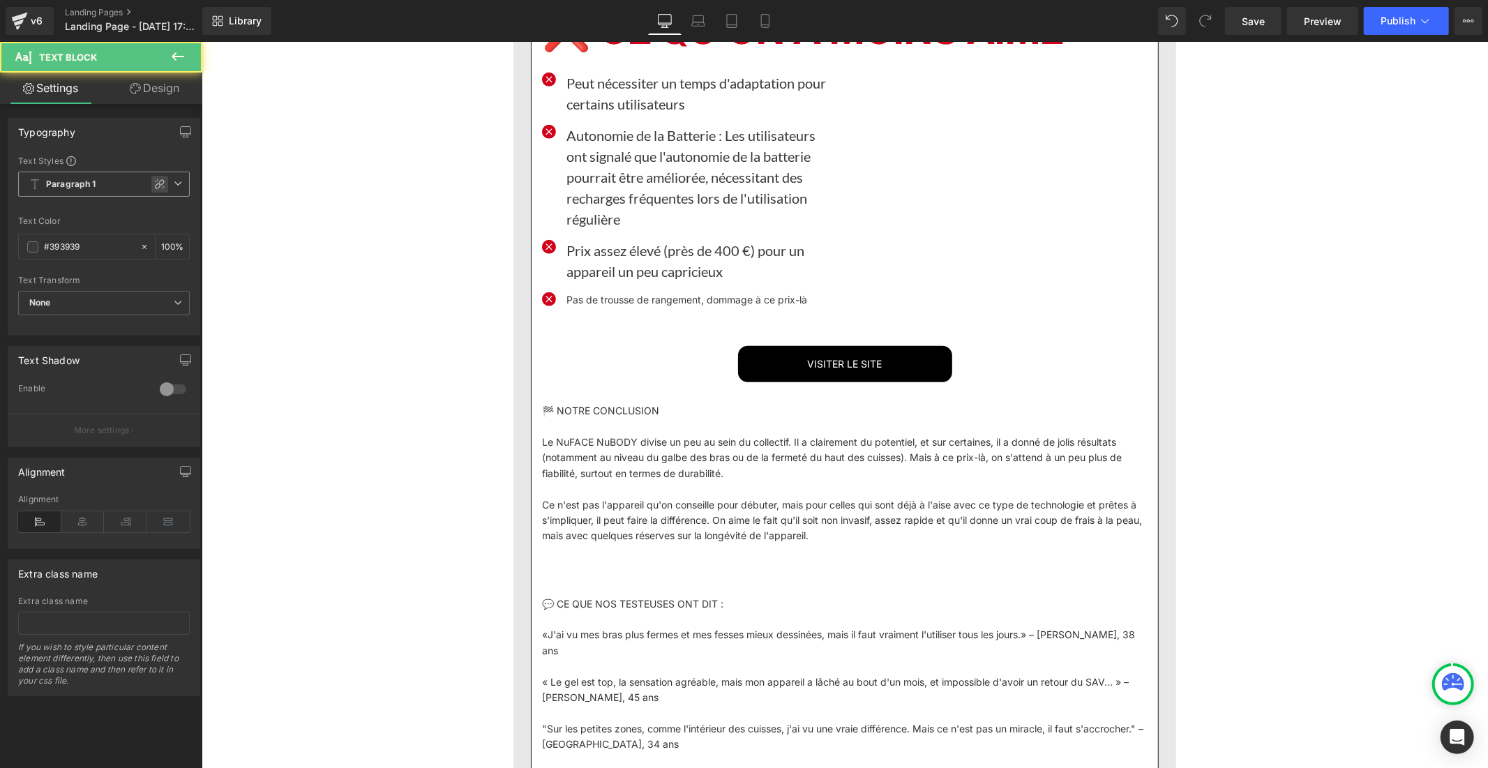
click at [154, 189] on icon at bounding box center [159, 184] width 11 height 11
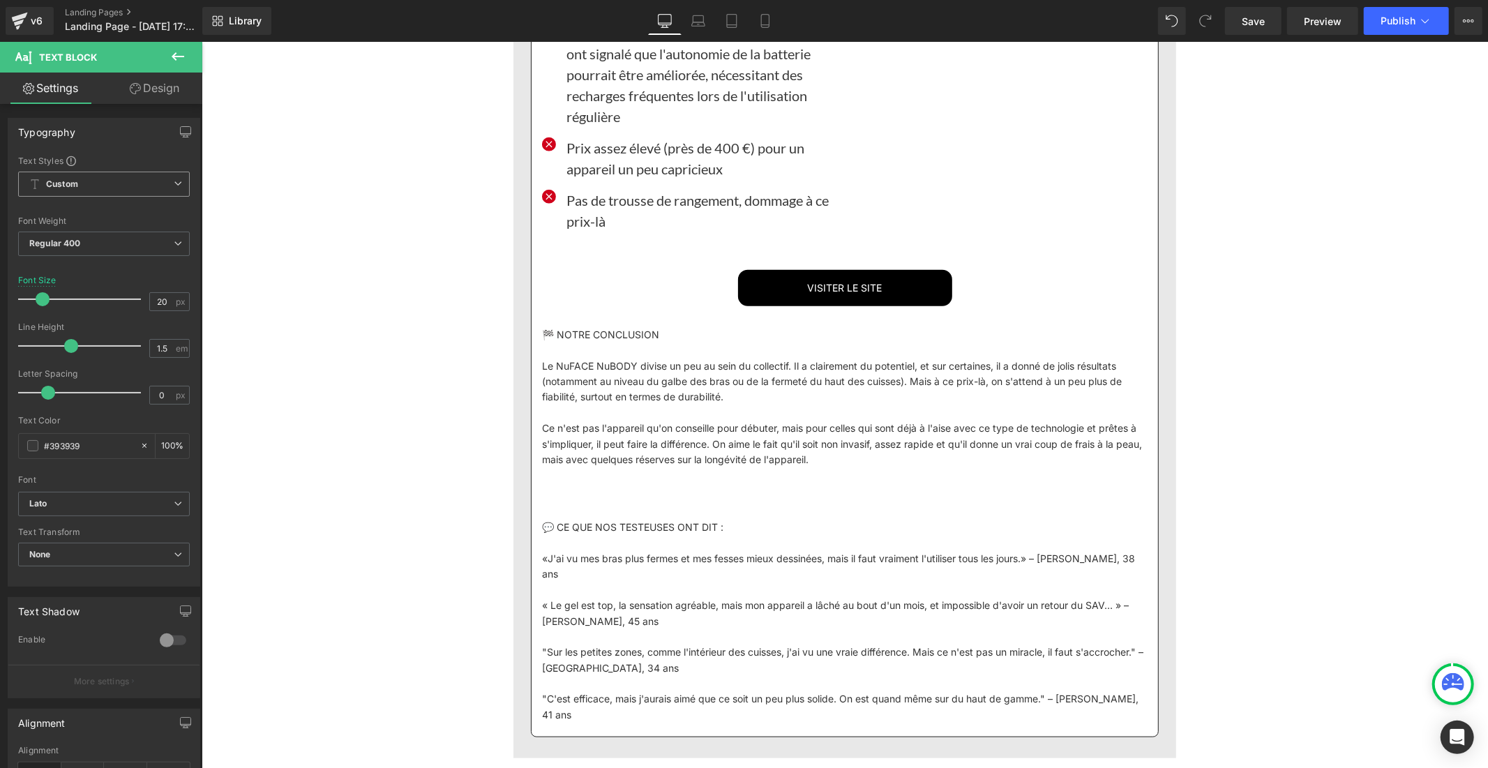
scroll to position [5444, 0]
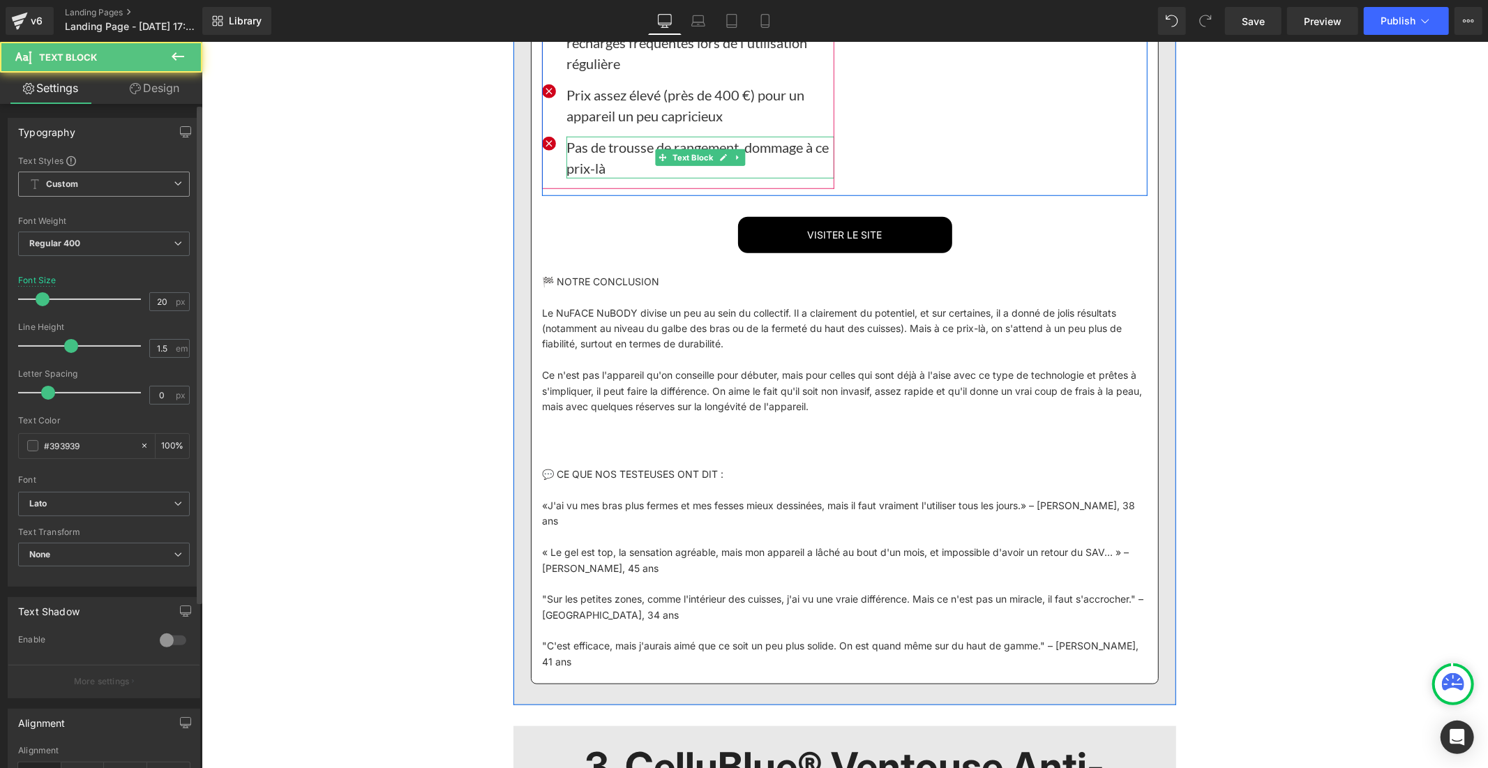
click at [595, 176] on font "Pas de trousse de rangement, dommage à ce prix-là" at bounding box center [697, 157] width 262 height 38
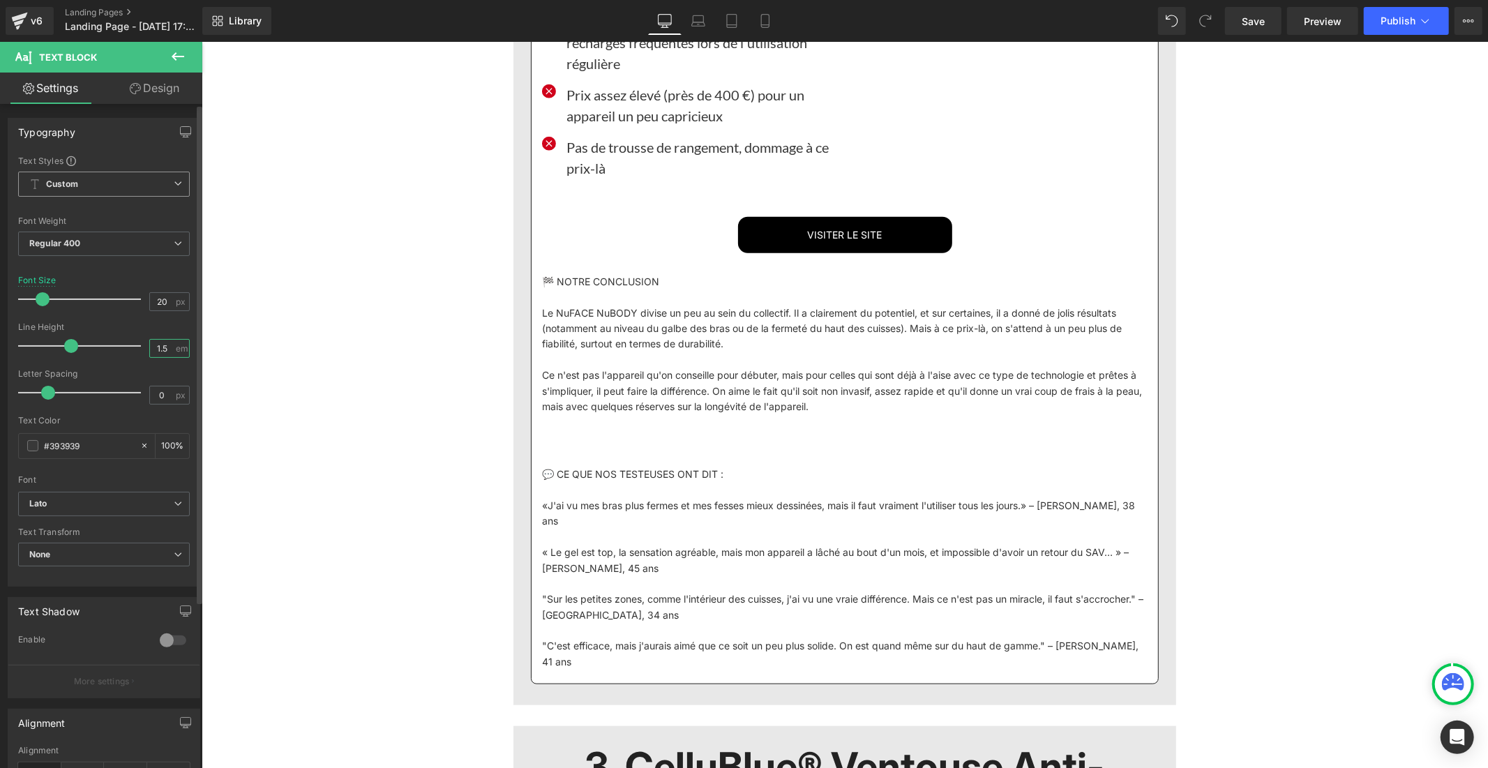
click at [167, 346] on input "1.5" at bounding box center [162, 348] width 24 height 17
type input "1"
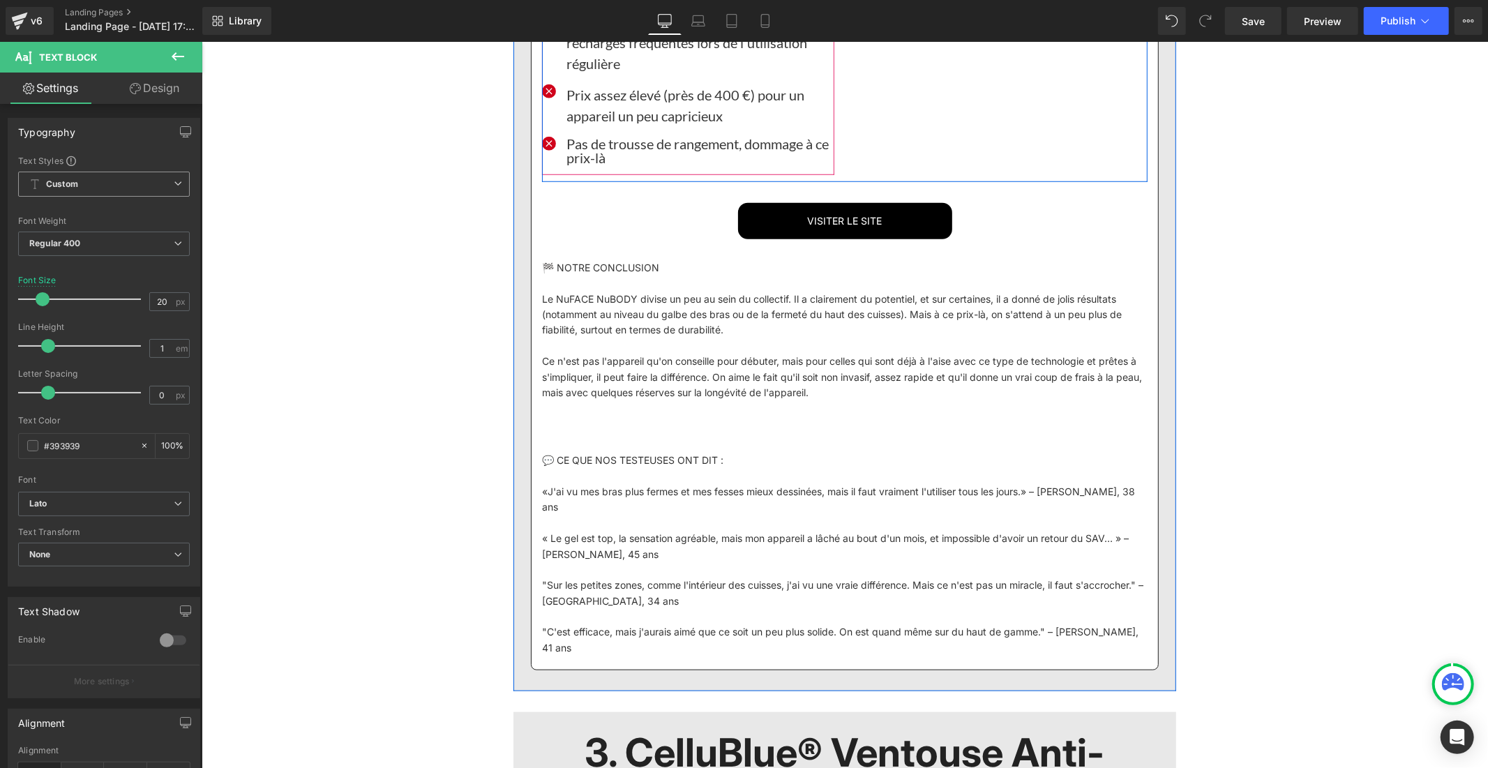
click at [604, 124] on font "Prix ​​assez élevé (près de 400 €) pour un appareil un peu capricieux" at bounding box center [685, 105] width 238 height 38
click at [167, 352] on input "1.5" at bounding box center [162, 348] width 24 height 17
type input "1"
click at [644, 71] on font "Autonomie de la Batterie : Les utilisateurs ont signalé que l'autonomie de la b…" at bounding box center [690, 21] width 249 height 100
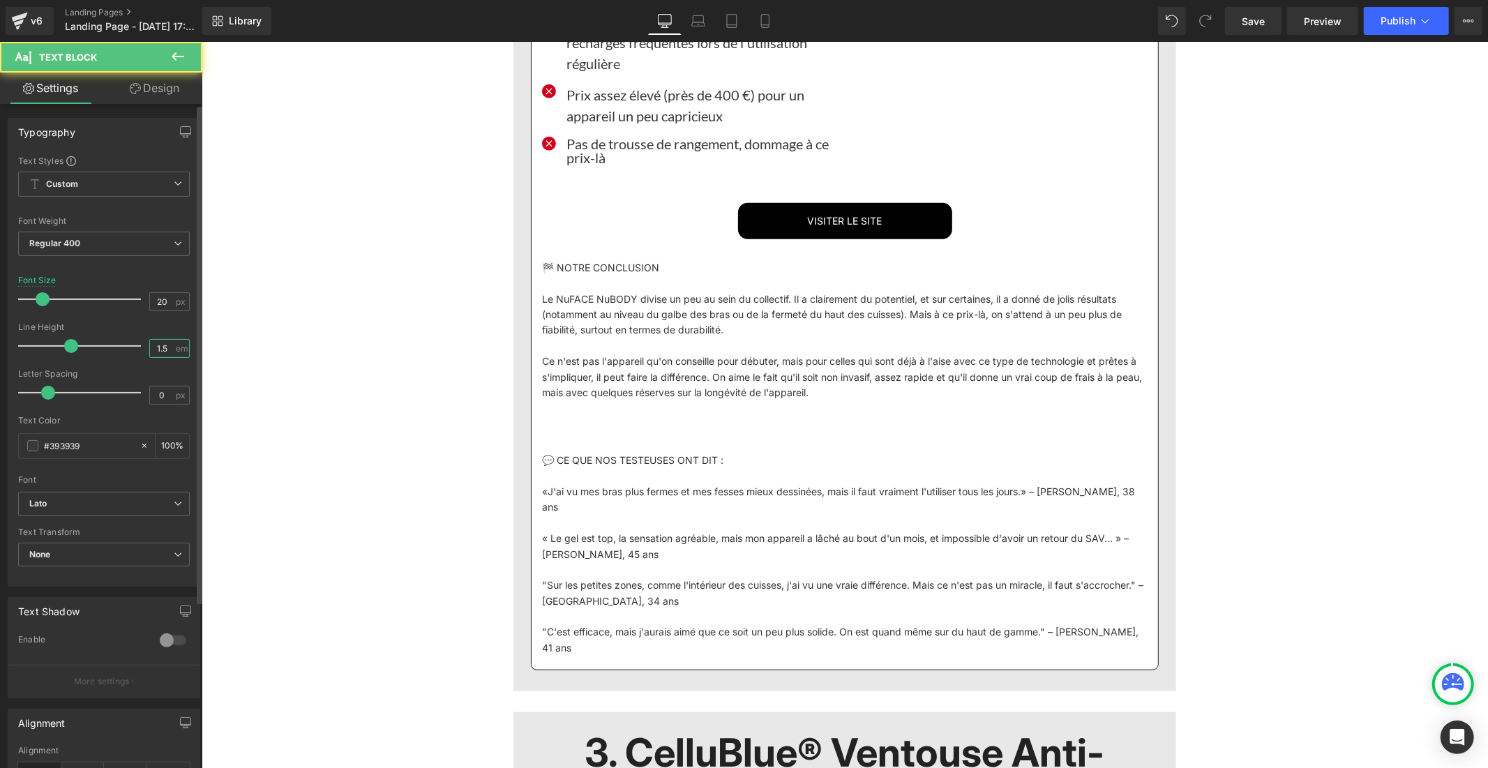
click at [168, 345] on input "1.5" at bounding box center [162, 348] width 24 height 17
type input "1"
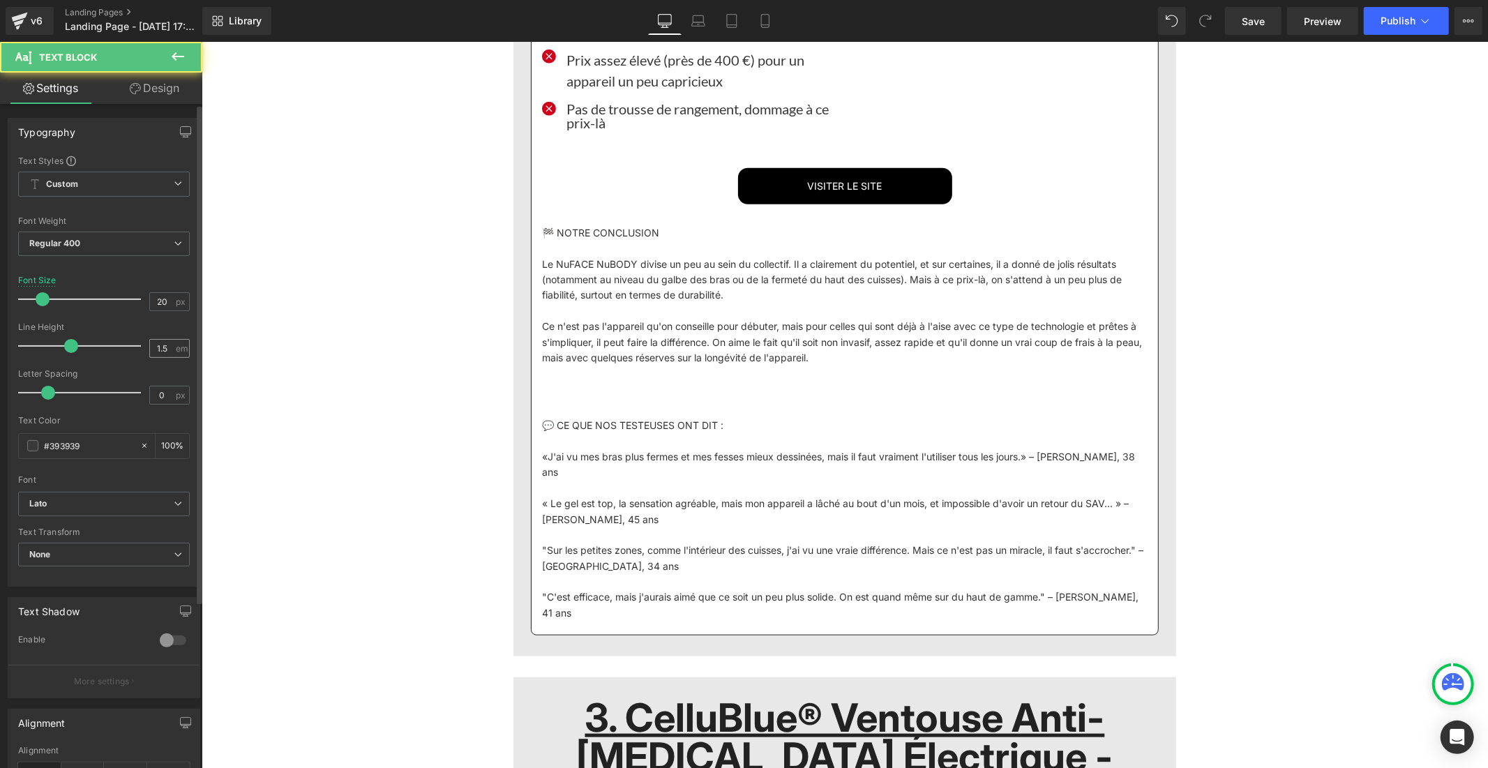
click at [170, 347] on div "1.5 em" at bounding box center [169, 348] width 40 height 19
click at [163, 349] on input "1.5" at bounding box center [162, 348] width 24 height 17
type input "1"
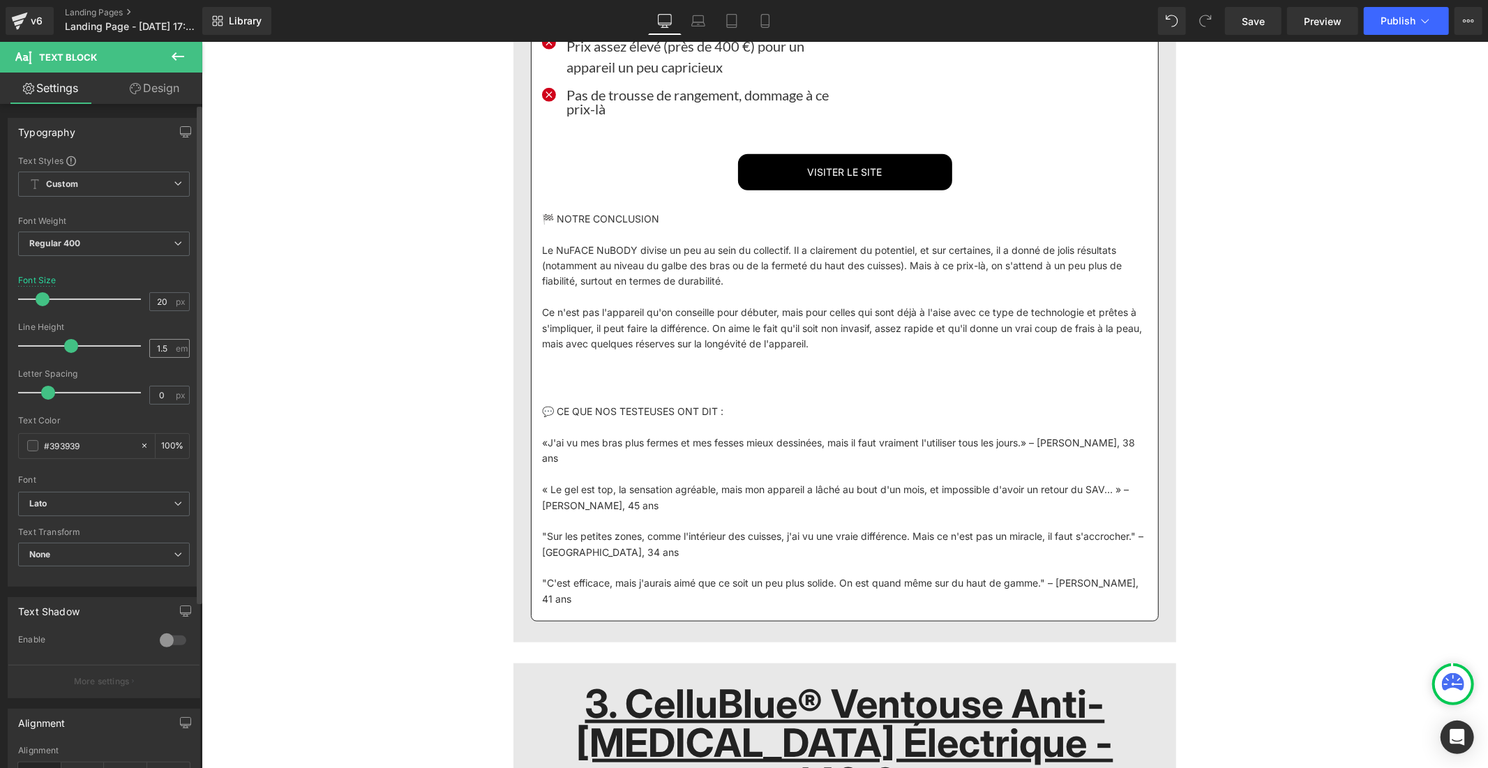
click at [171, 345] on div "1.5 em" at bounding box center [169, 348] width 40 height 19
click at [165, 351] on input "1.5" at bounding box center [162, 348] width 24 height 17
type input "1"
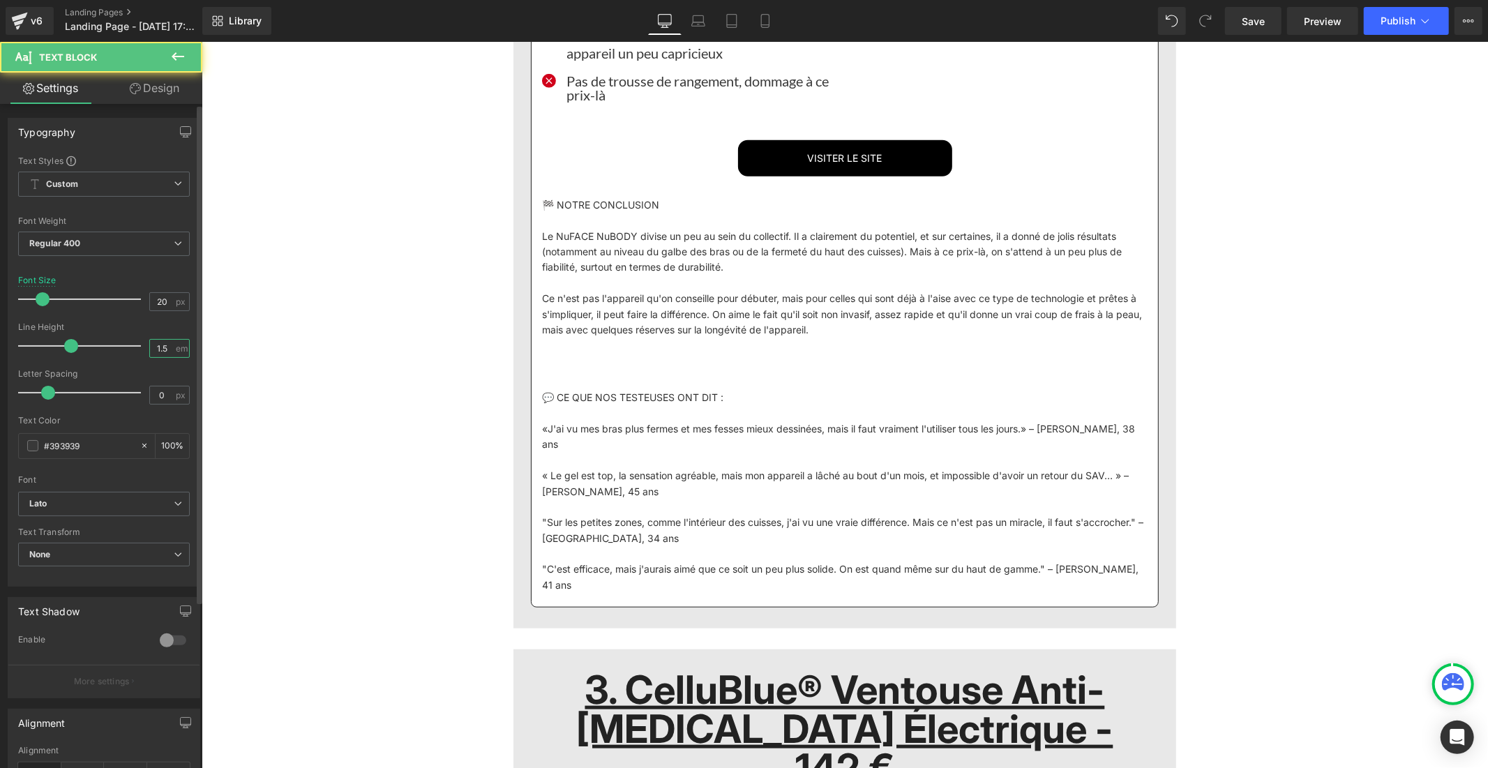
click at [160, 354] on input "1.5" at bounding box center [162, 348] width 24 height 17
type input "1"
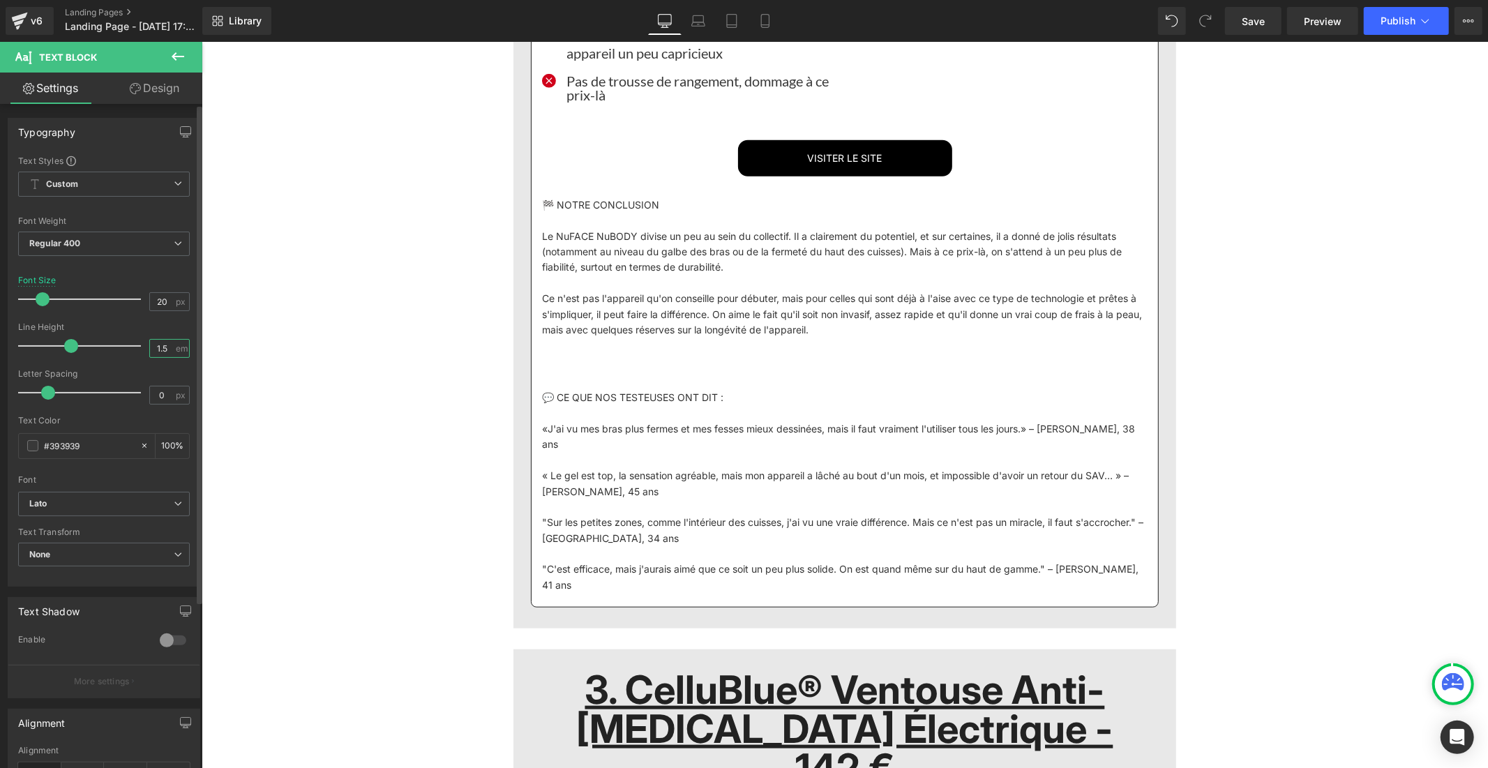
click at [161, 348] on input "1.5" at bounding box center [162, 348] width 24 height 17
type input "1"
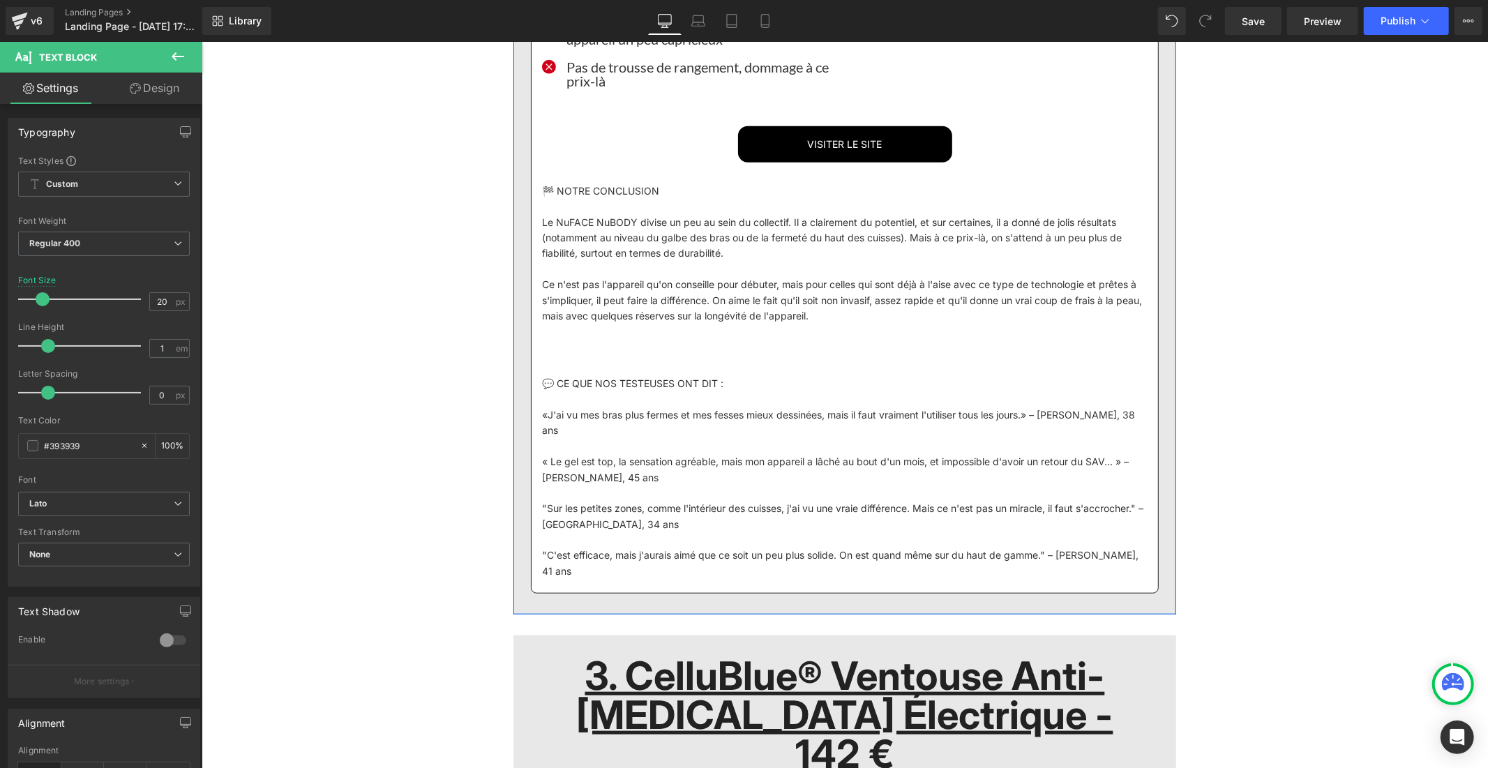
click at [160, 348] on input "1.5" at bounding box center [162, 348] width 24 height 17
type input "1"
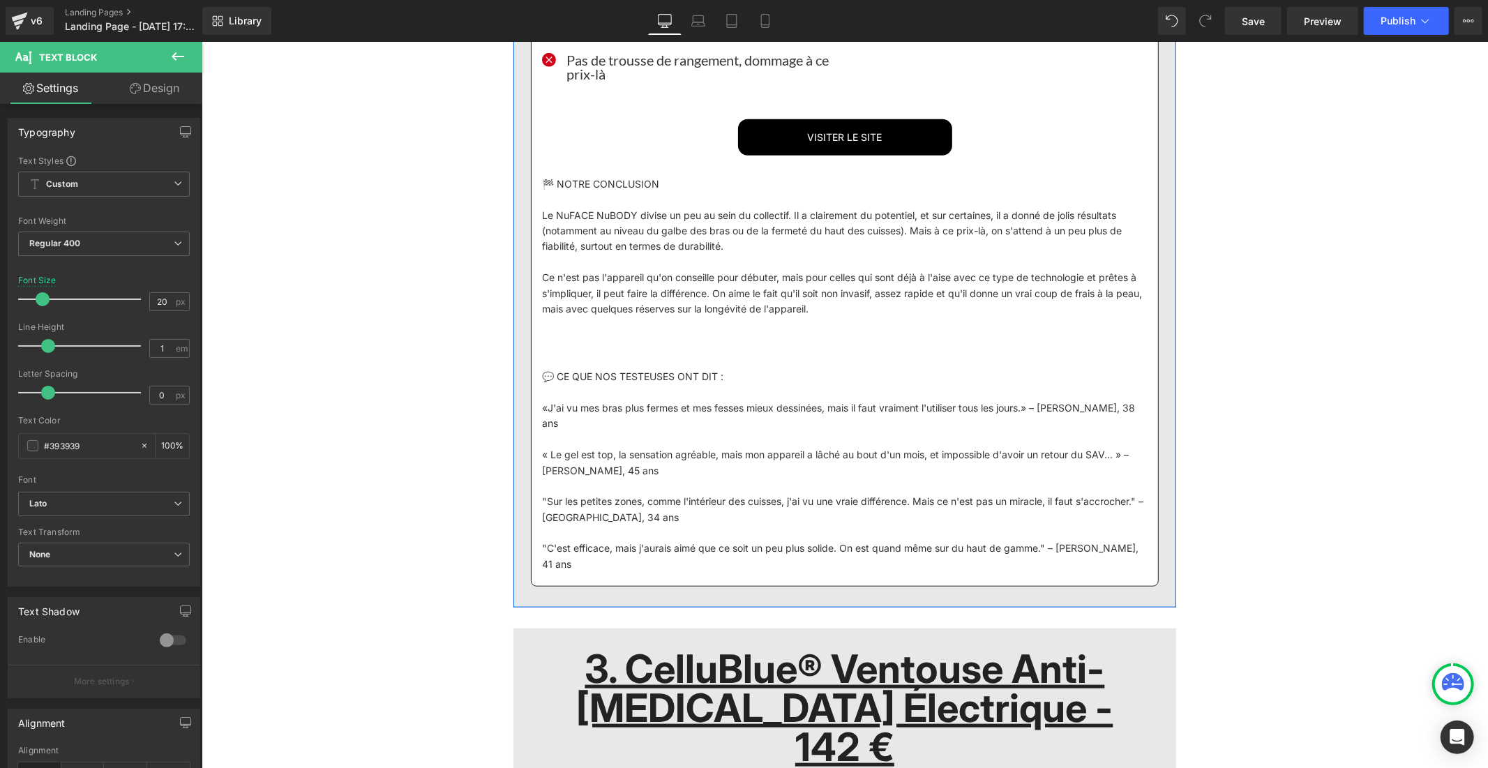
click at [166, 350] on input "1.5" at bounding box center [162, 348] width 24 height 17
type input "1"
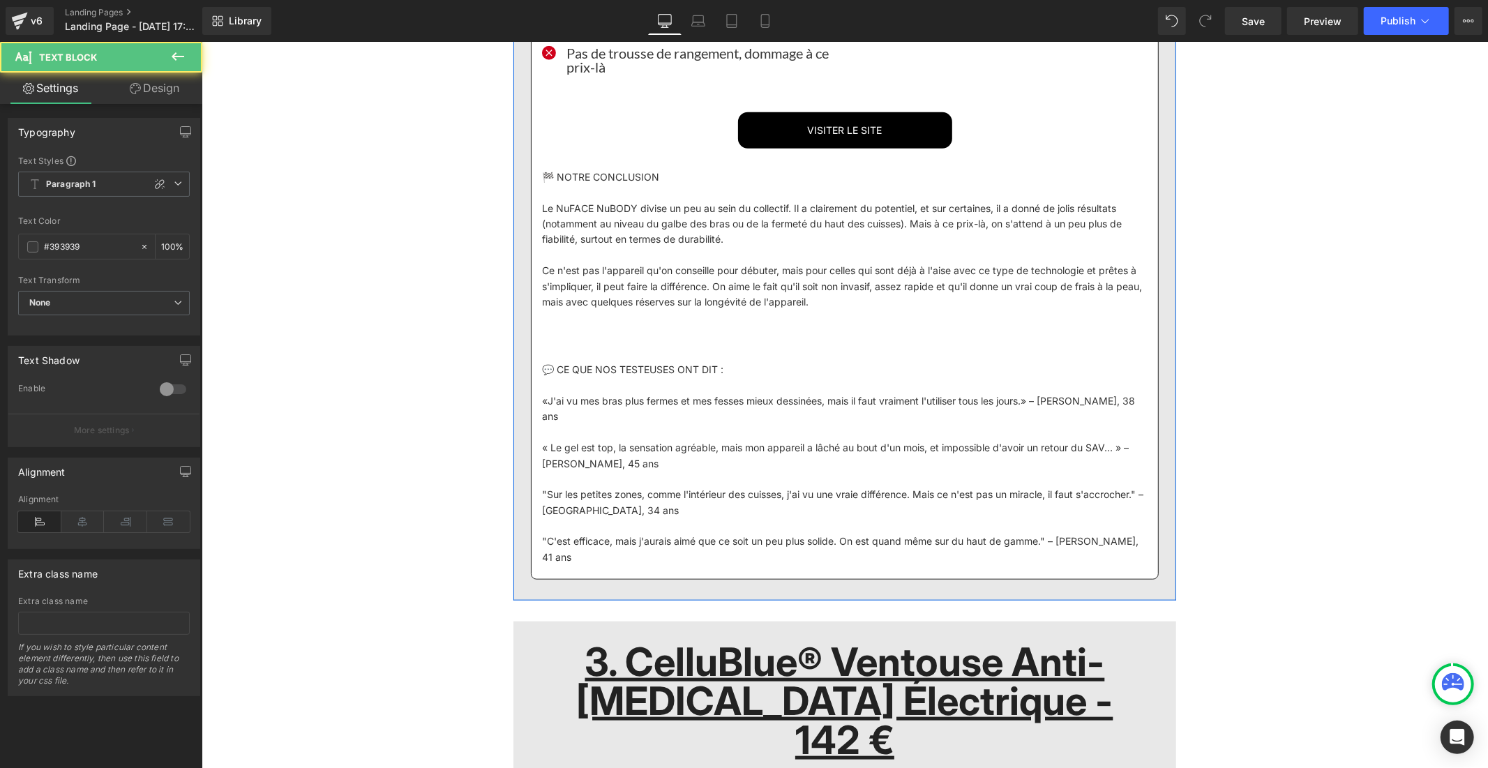
click at [112, 182] on span "Paragraph 1" at bounding box center [104, 184] width 172 height 25
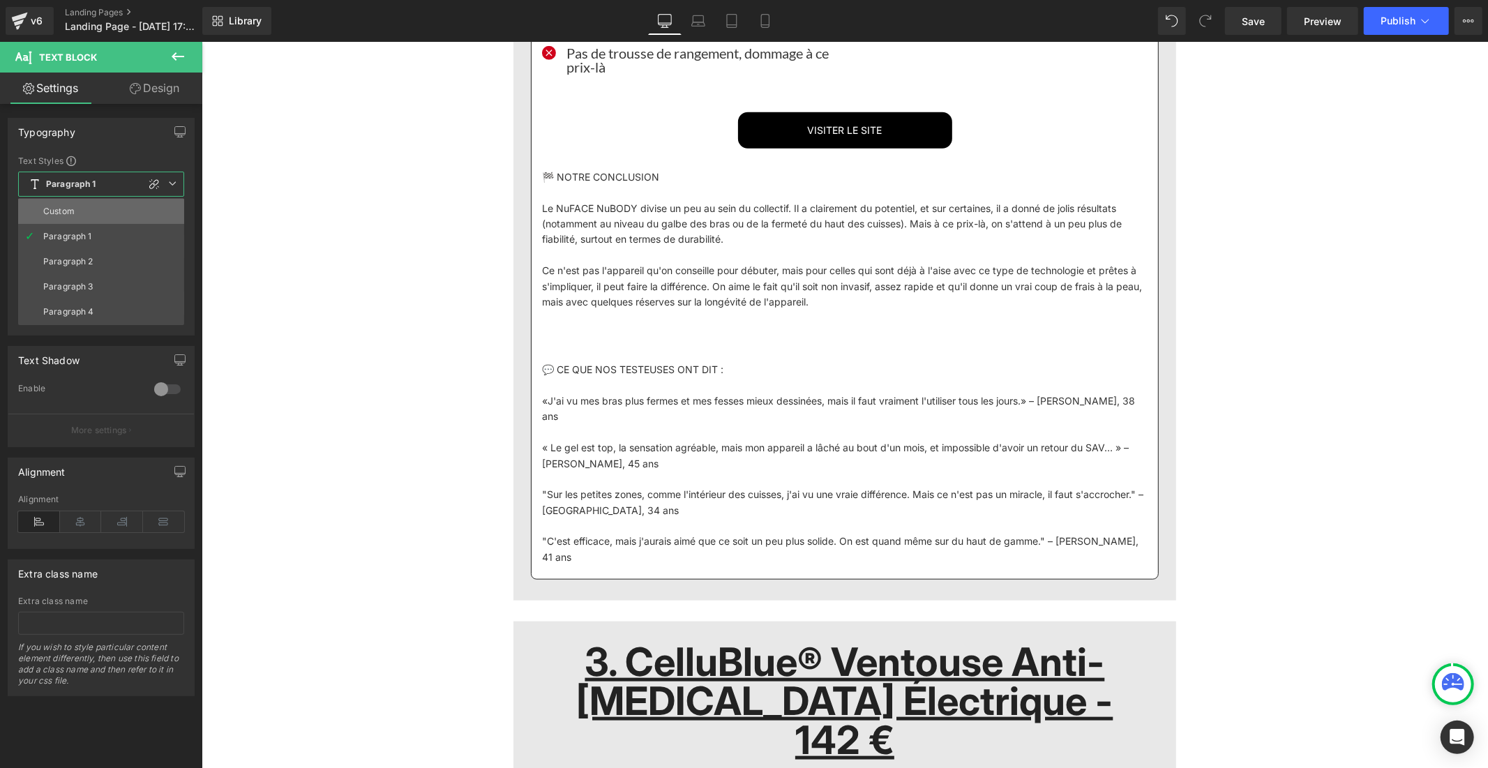
click at [105, 214] on li "Custom" at bounding box center [101, 211] width 166 height 25
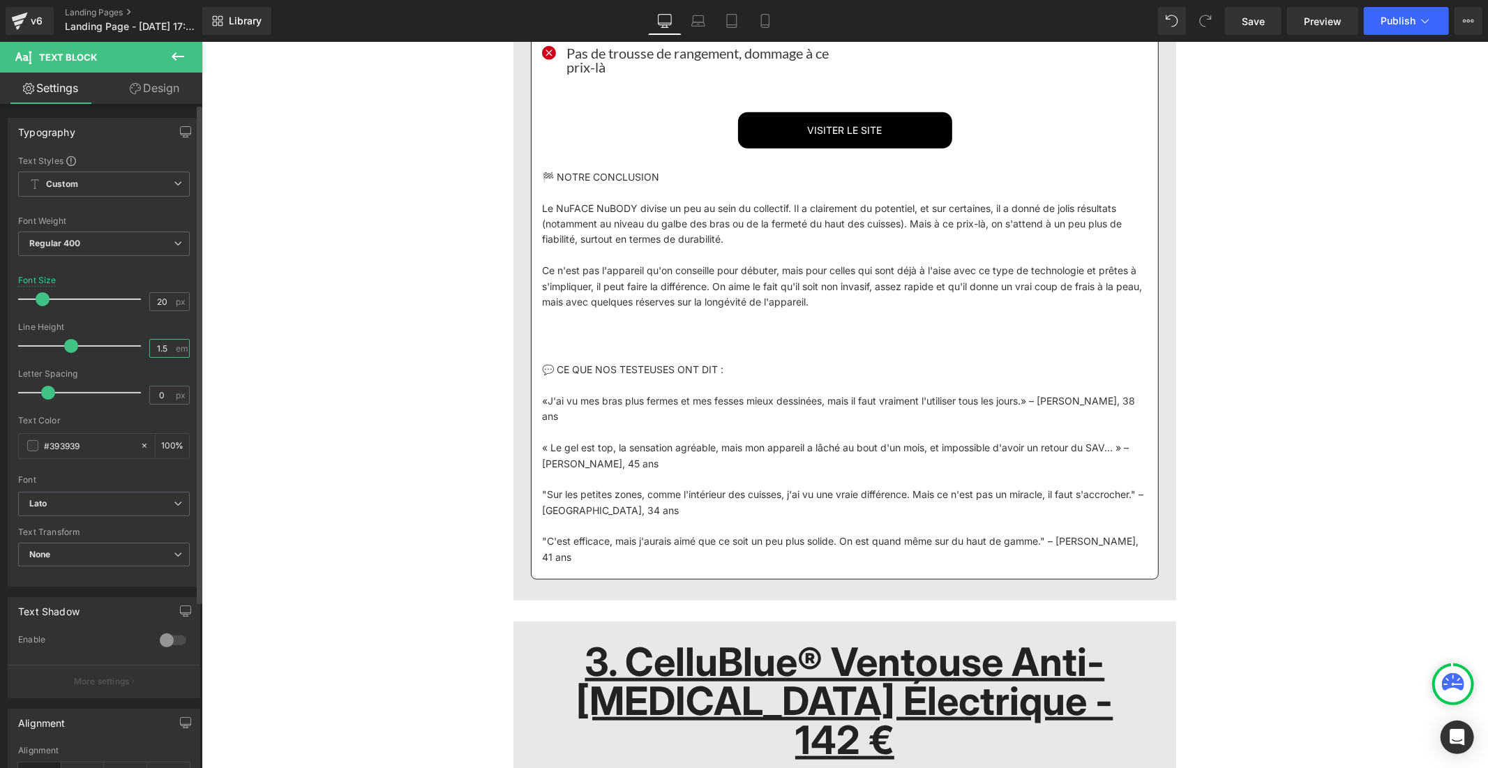
click at [163, 349] on input "1.5" at bounding box center [162, 348] width 24 height 17
type input "1"
click at [165, 350] on input "1.5" at bounding box center [162, 348] width 24 height 17
type input "1"
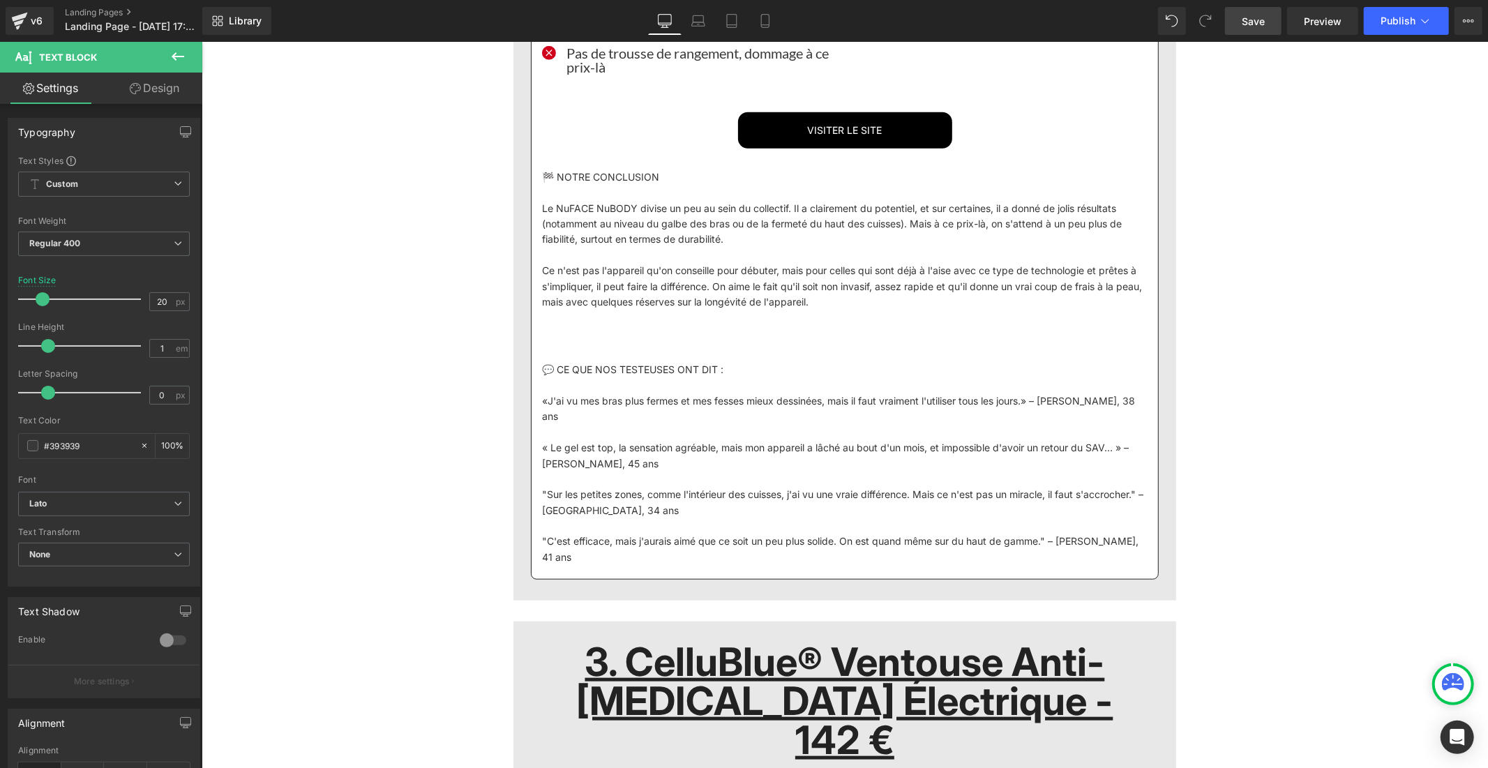
click at [1250, 29] on link "Save" at bounding box center [1253, 21] width 57 height 28
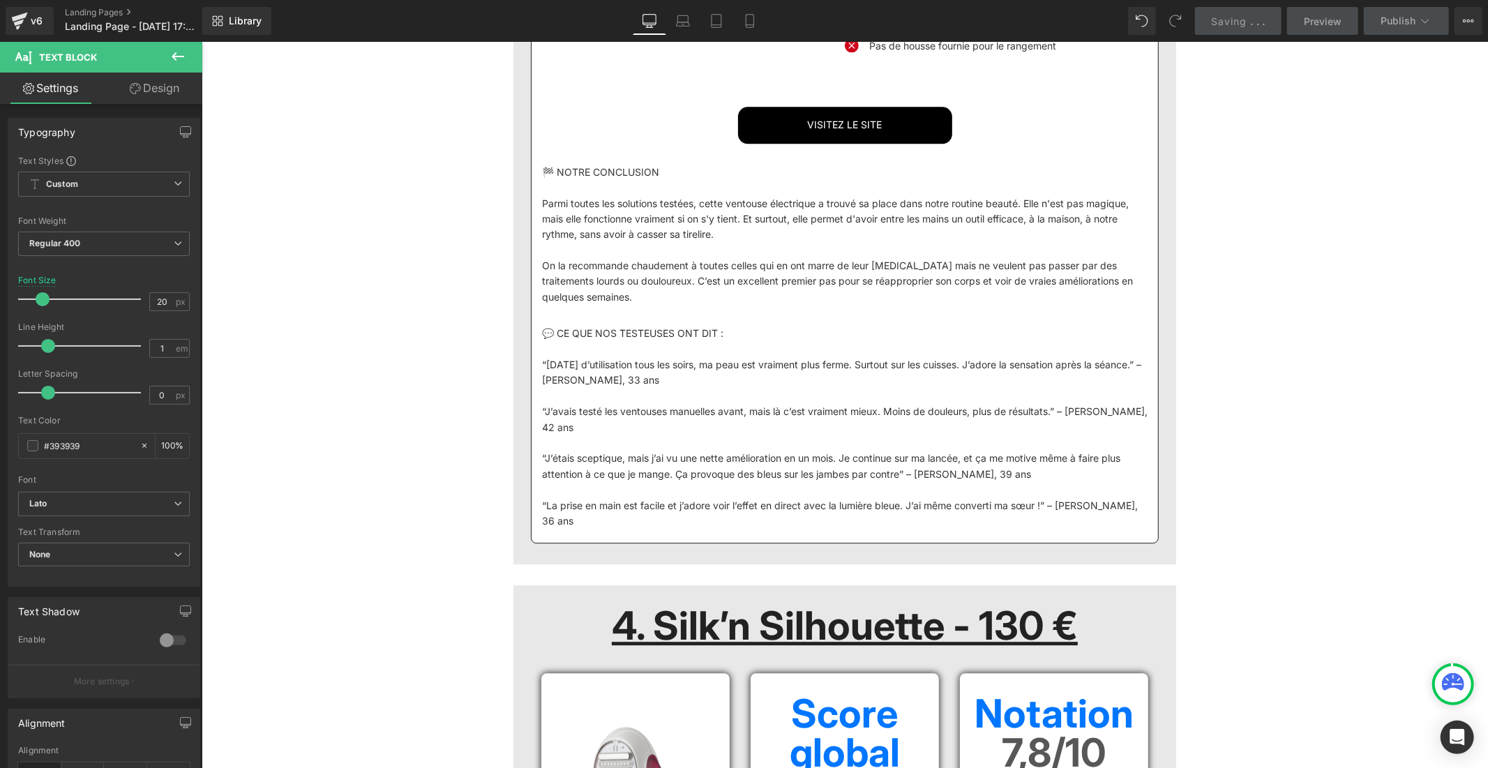
scroll to position [7847, 0]
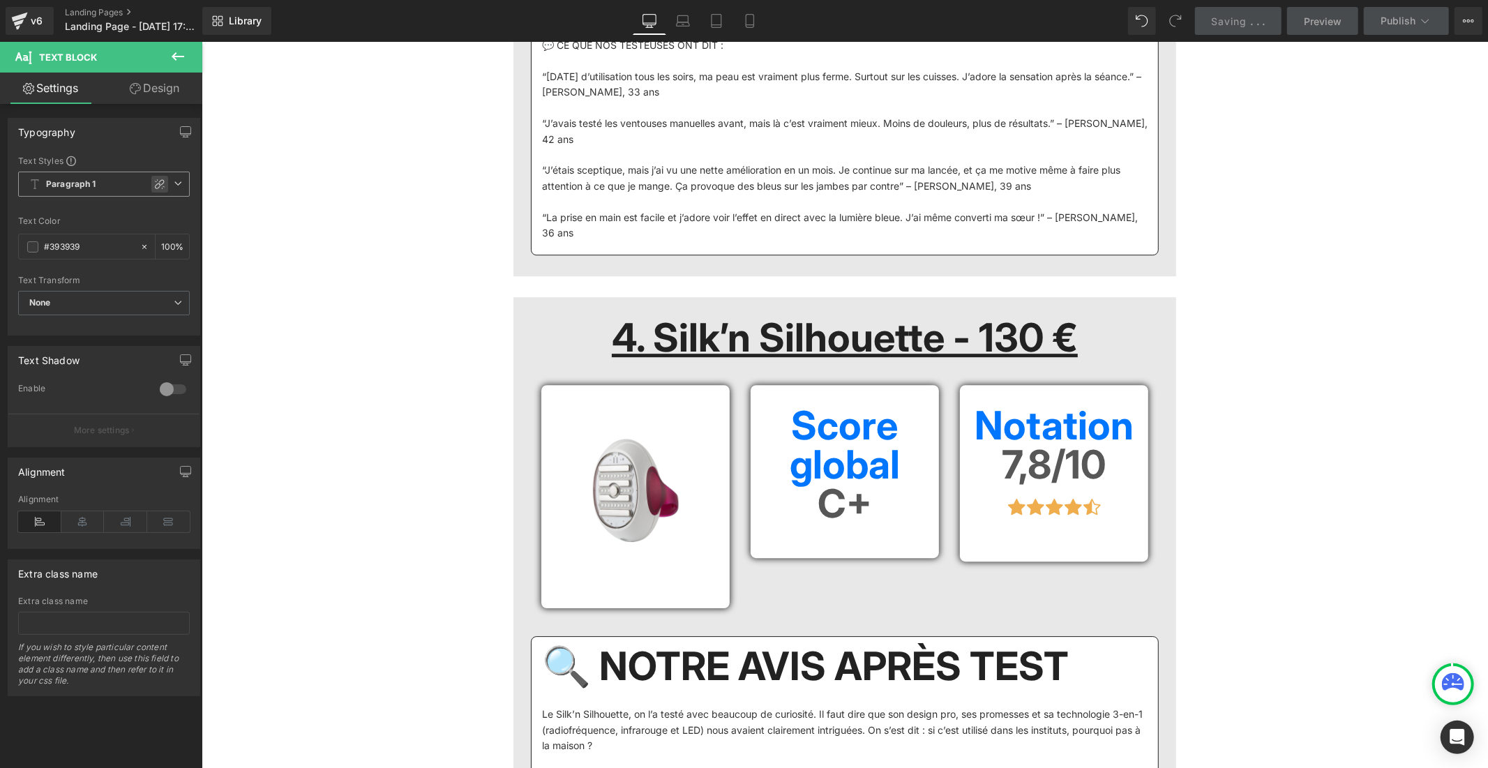
click at [156, 185] on icon at bounding box center [160, 184] width 10 height 10
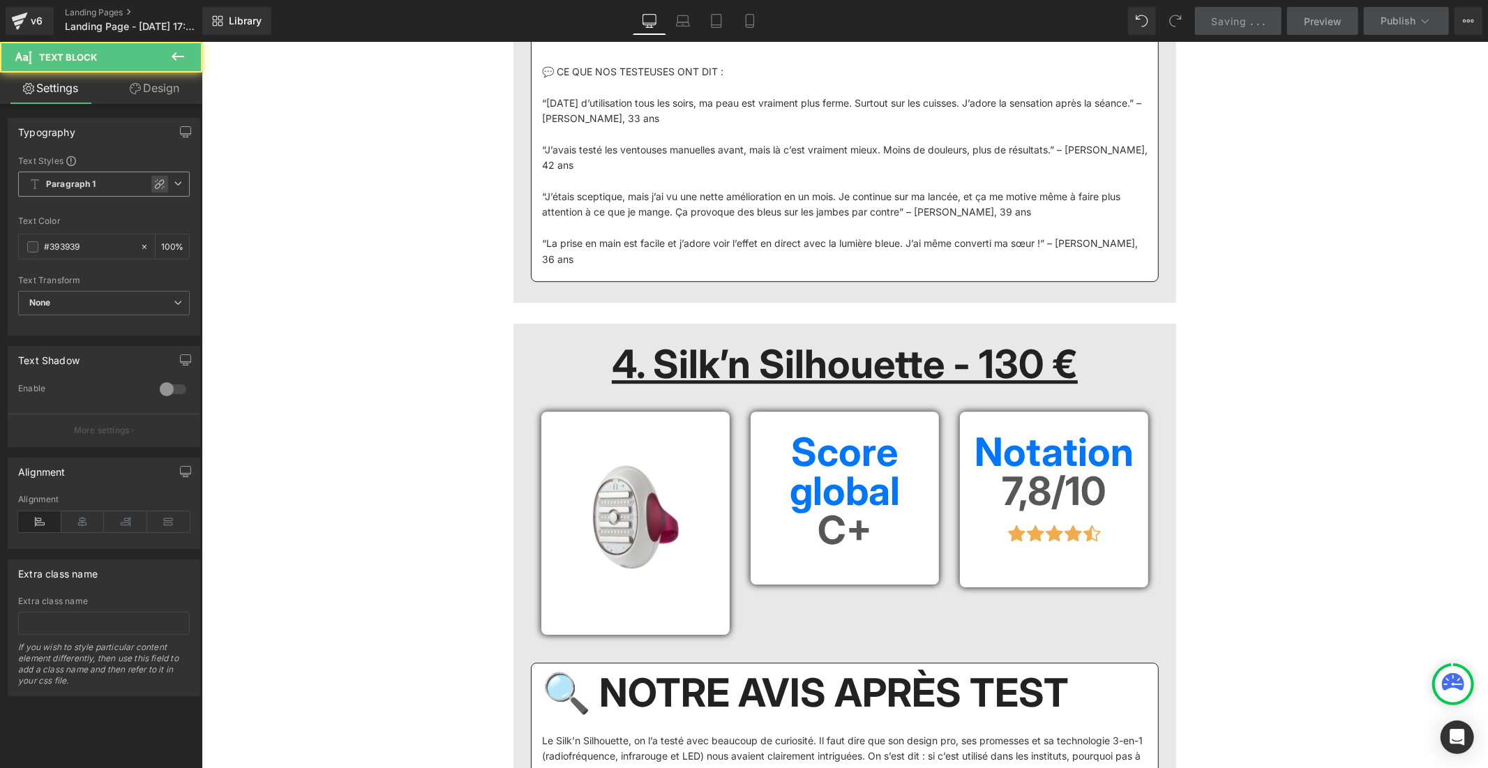
drag, startPoint x: 151, startPoint y: 190, endPoint x: 344, endPoint y: 310, distance: 226.9
click at [154, 190] on icon at bounding box center [159, 184] width 11 height 11
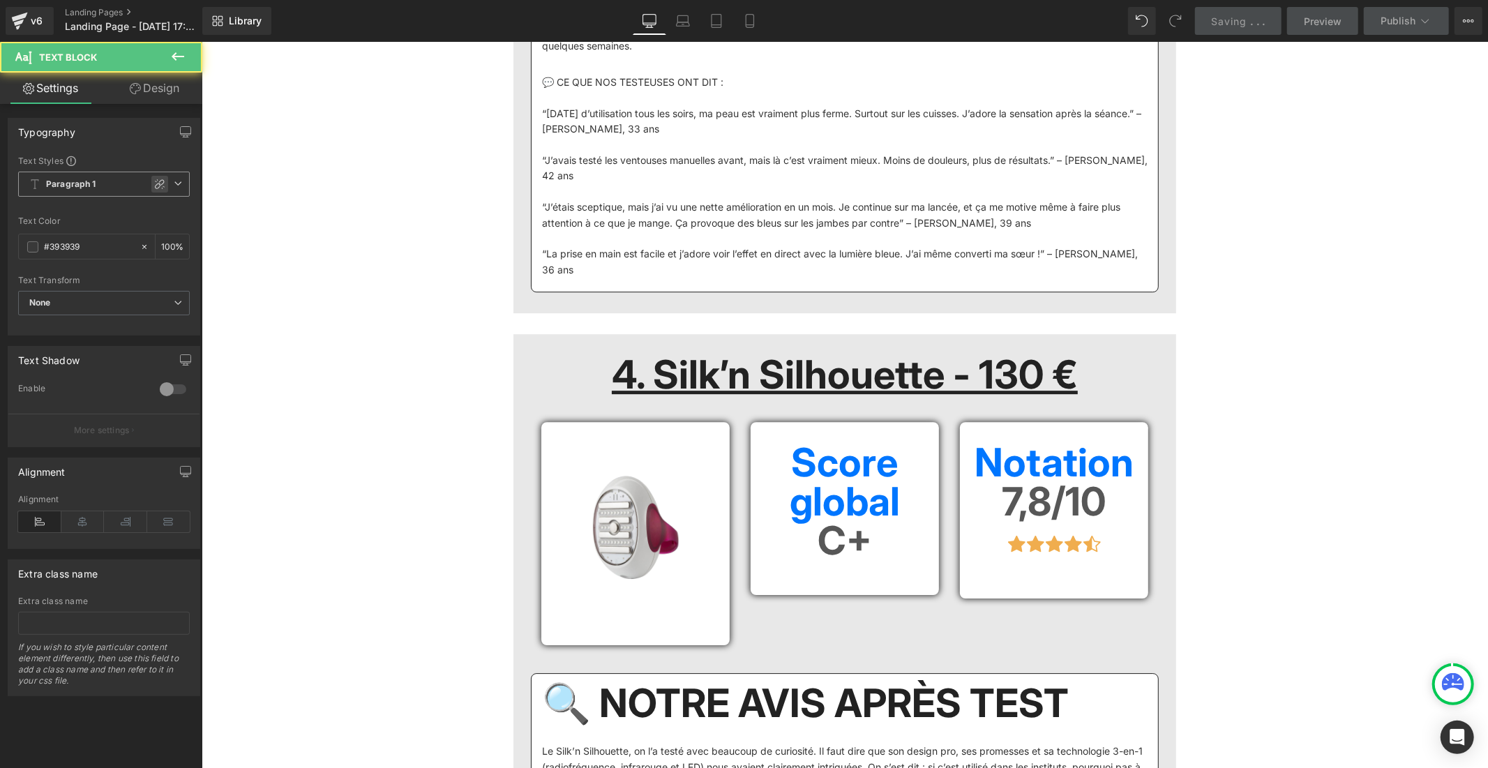
drag, startPoint x: 151, startPoint y: 187, endPoint x: 336, endPoint y: 321, distance: 227.8
click at [154, 187] on icon at bounding box center [159, 184] width 11 height 11
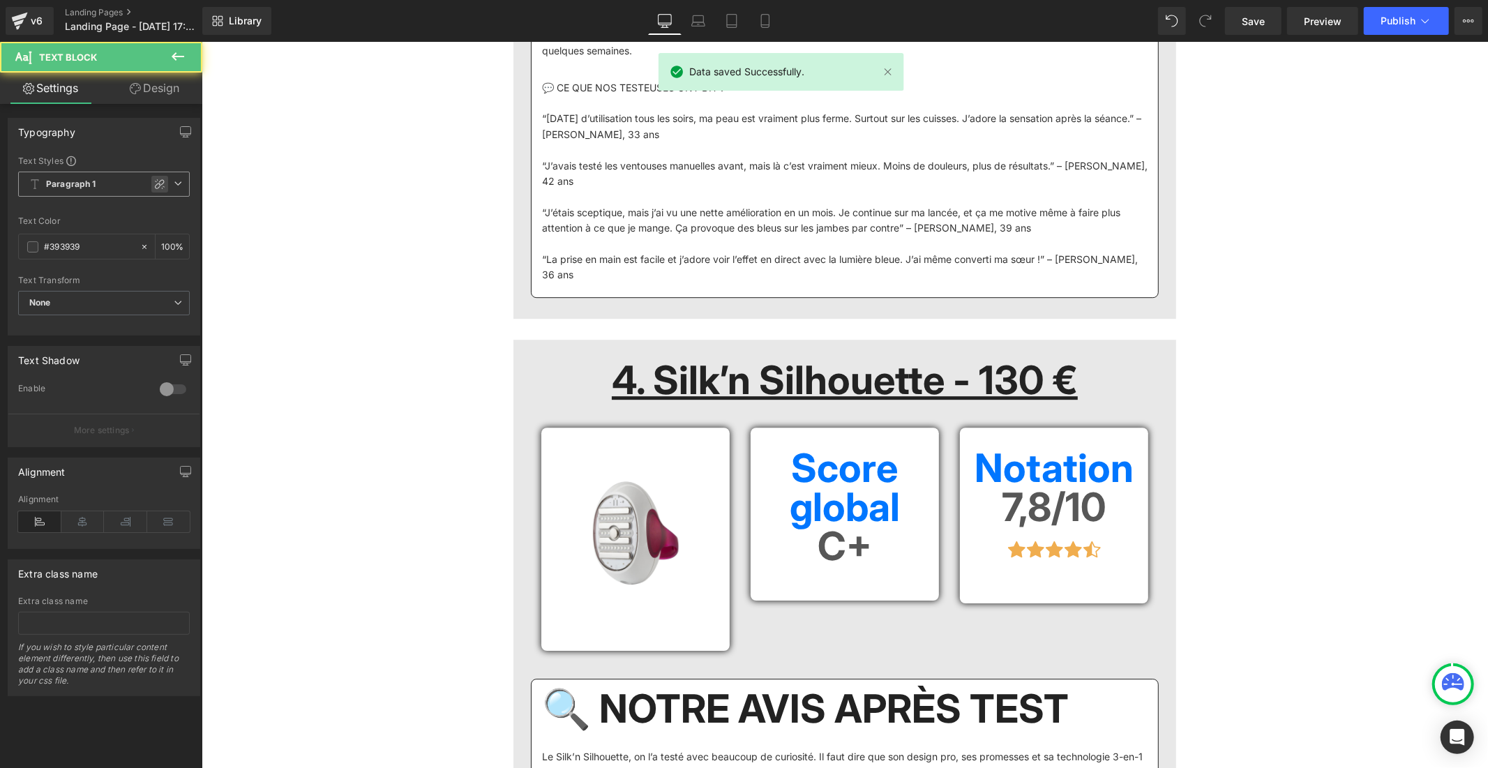
click at [154, 179] on icon at bounding box center [159, 184] width 11 height 11
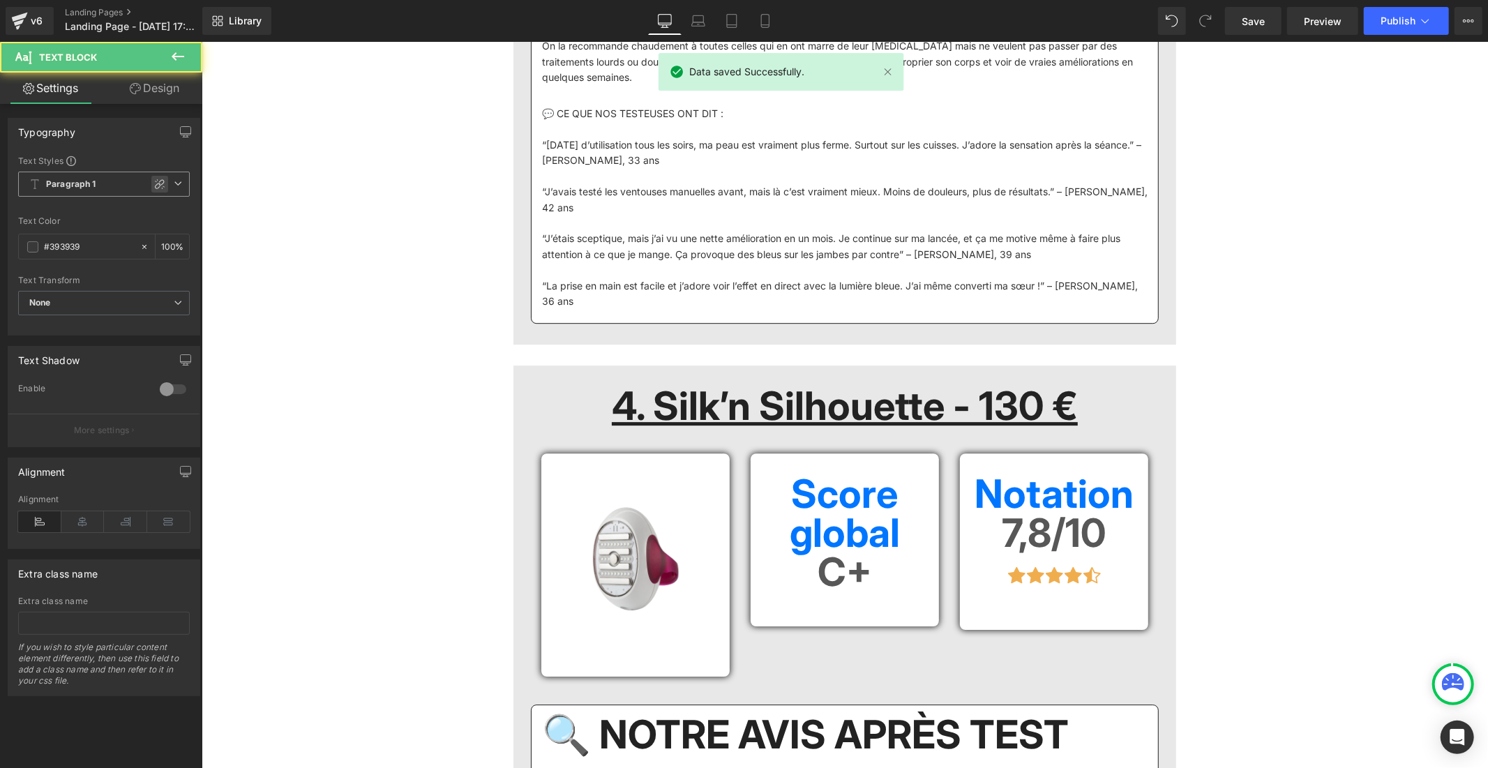
drag, startPoint x: 155, startPoint y: 190, endPoint x: 676, endPoint y: 257, distance: 525.5
click at [155, 190] on icon at bounding box center [159, 184] width 11 height 11
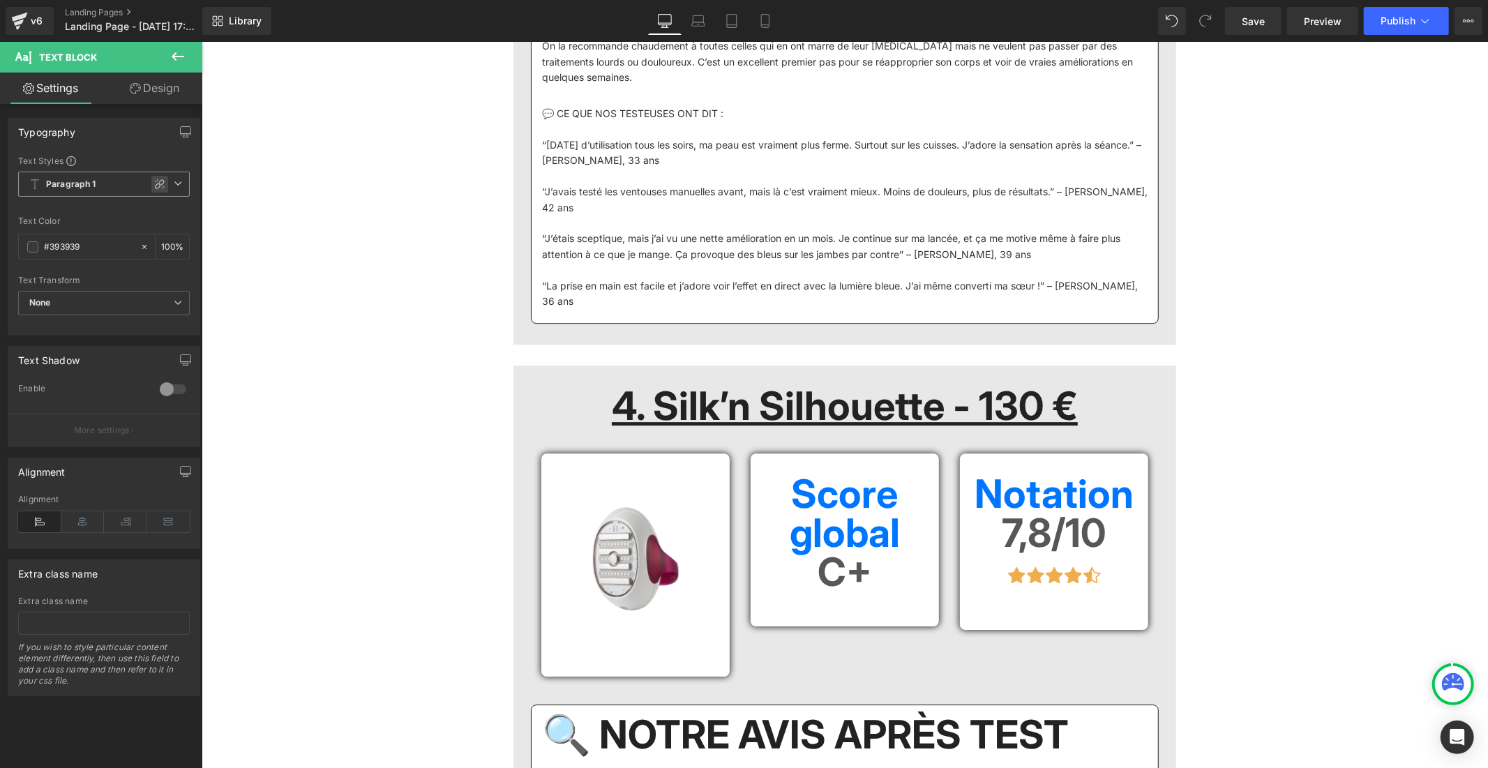
drag, startPoint x: 154, startPoint y: 179, endPoint x: 682, endPoint y: 291, distance: 539.9
click at [154, 179] on icon at bounding box center [159, 184] width 11 height 11
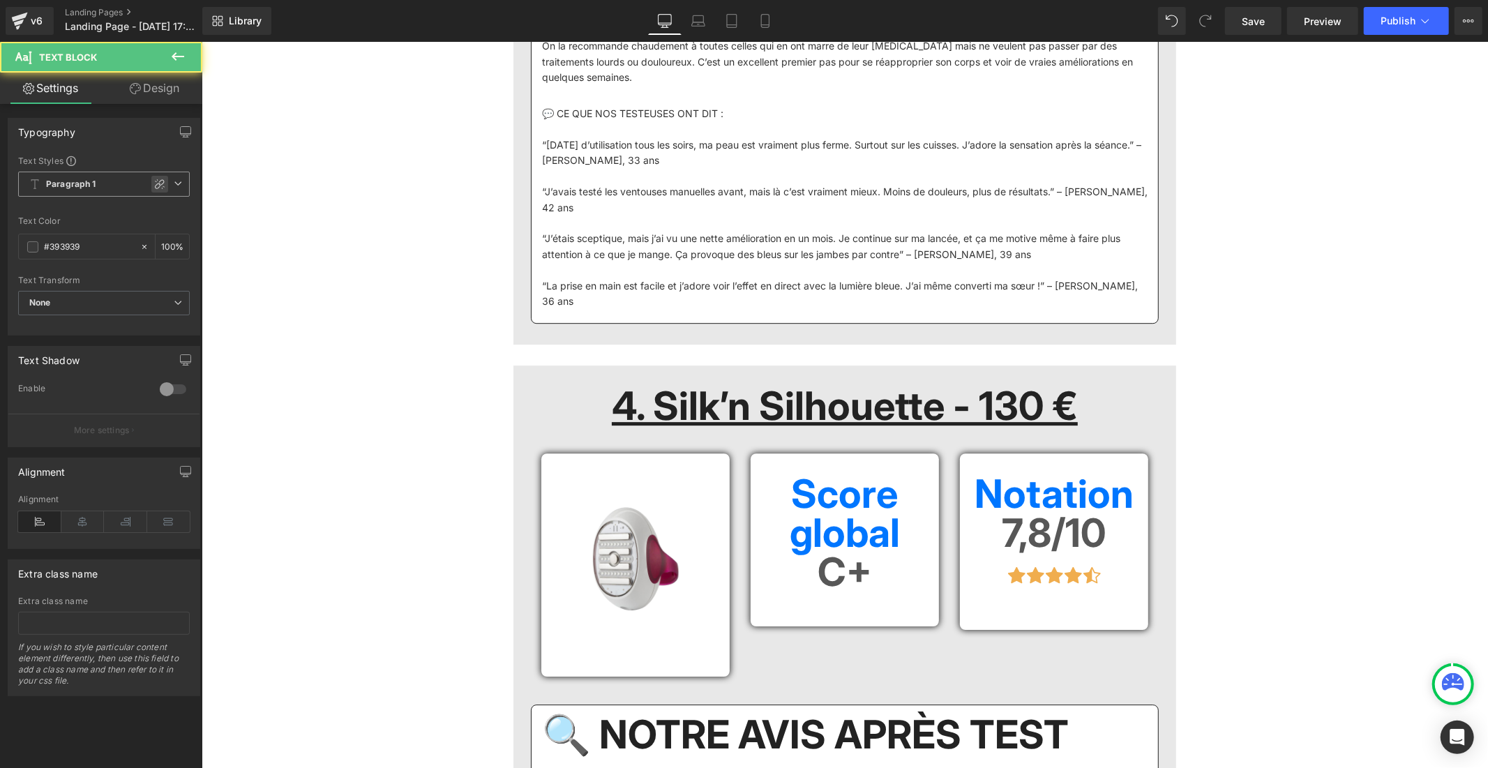
click at [155, 185] on icon at bounding box center [160, 184] width 10 height 10
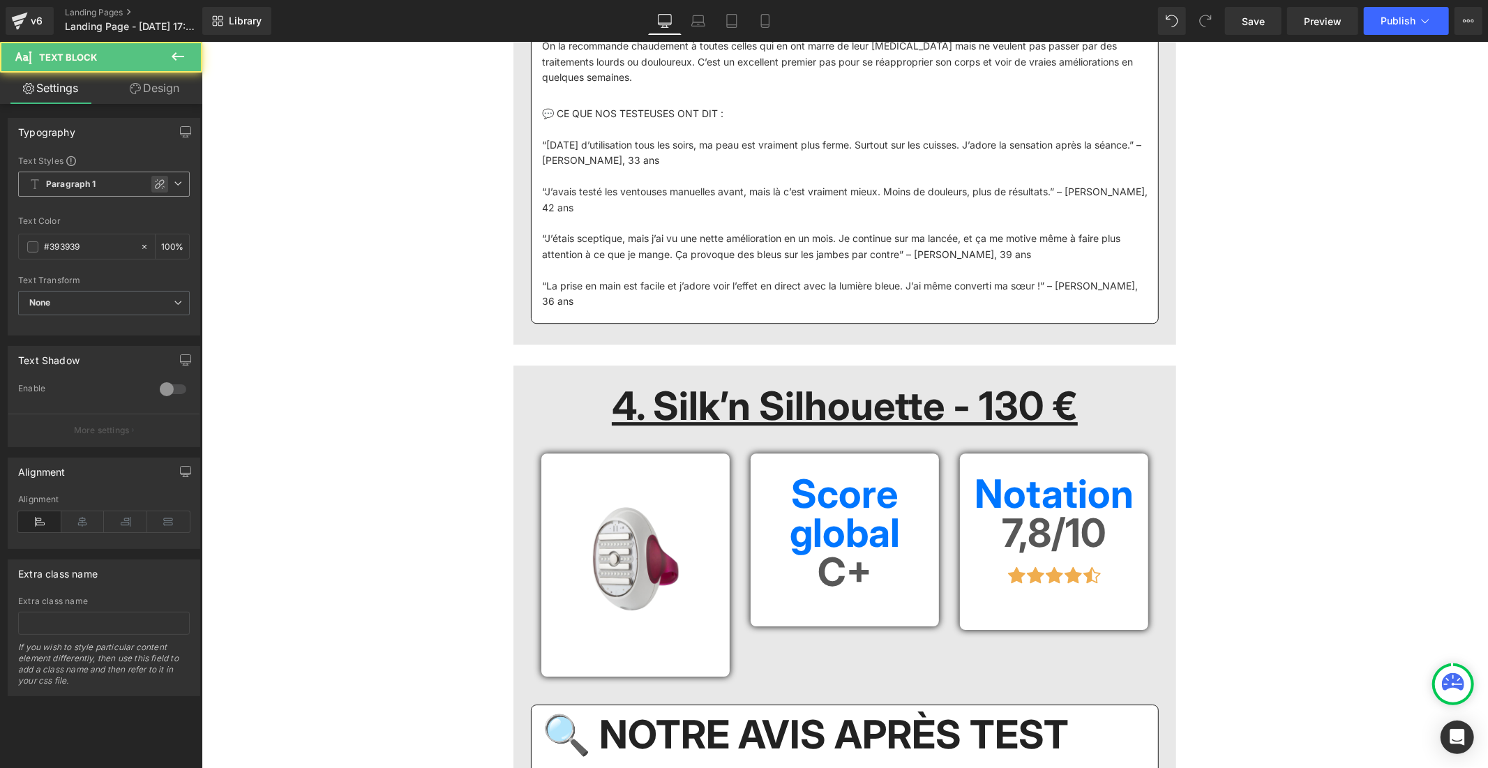
click at [155, 184] on icon at bounding box center [159, 184] width 11 height 11
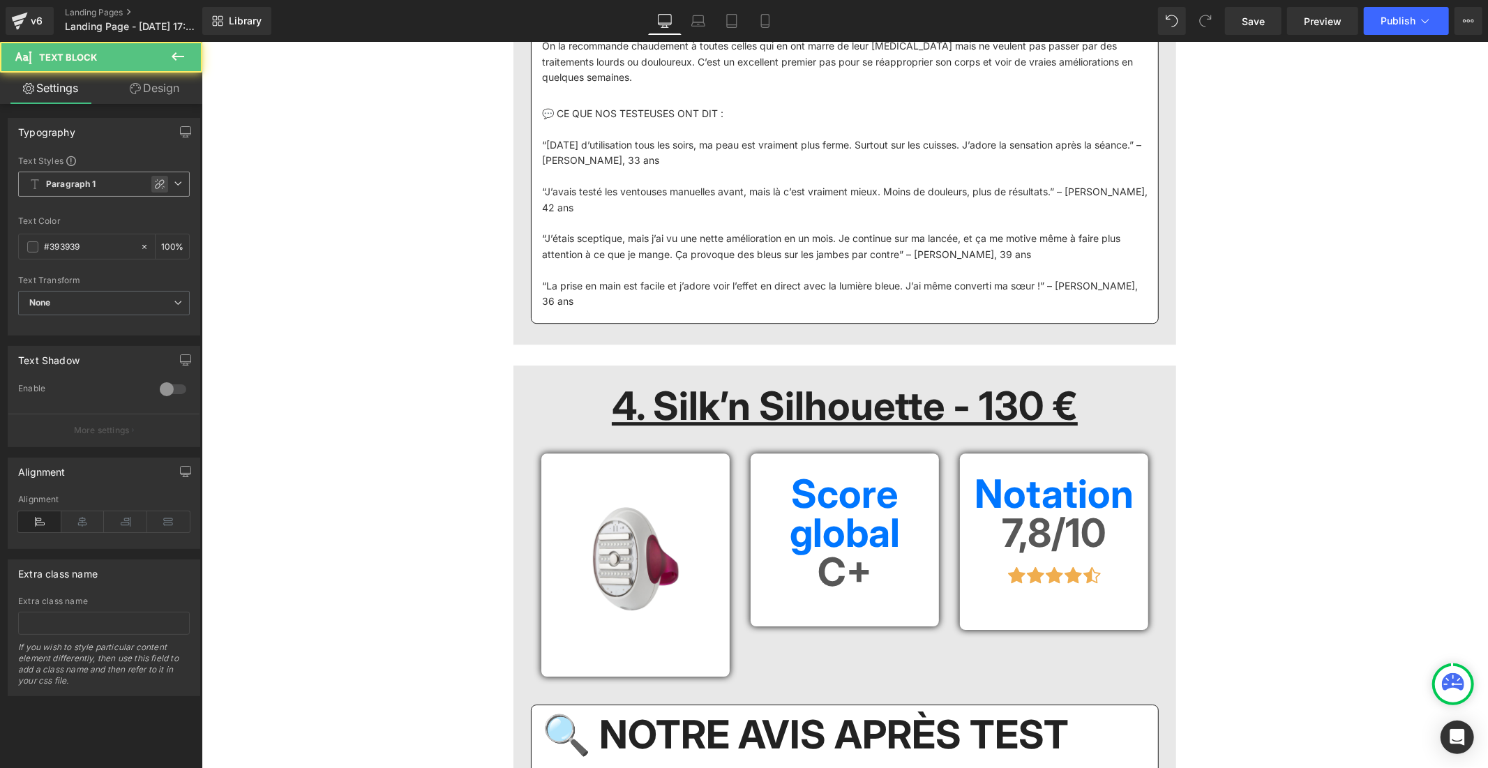
drag, startPoint x: 154, startPoint y: 182, endPoint x: 315, endPoint y: 481, distance: 339.7
click at [154, 183] on icon at bounding box center [159, 184] width 11 height 11
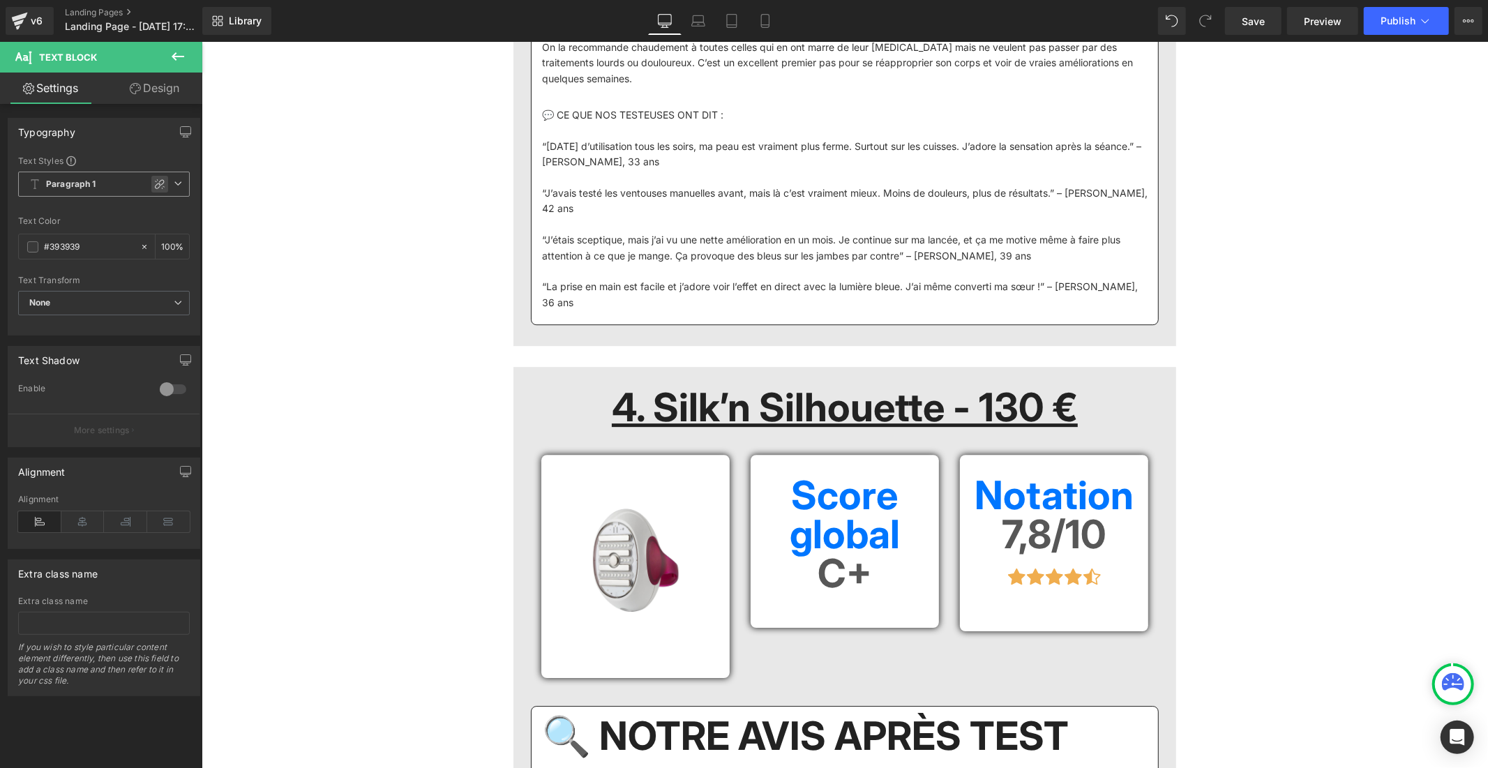
click at [154, 182] on icon at bounding box center [159, 184] width 11 height 11
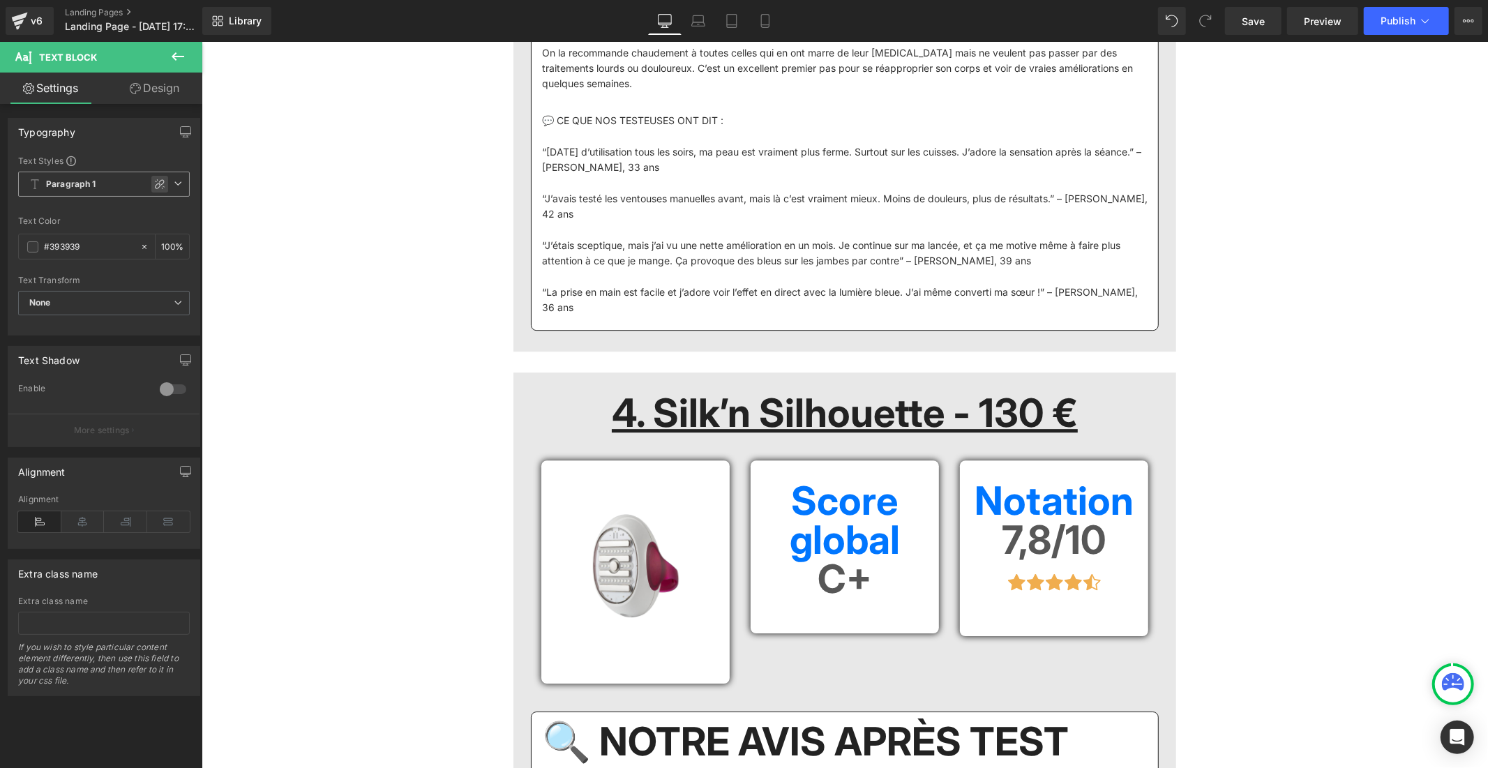
drag, startPoint x: 155, startPoint y: 182, endPoint x: 677, endPoint y: 428, distance: 576.9
click at [155, 182] on icon at bounding box center [159, 184] width 11 height 11
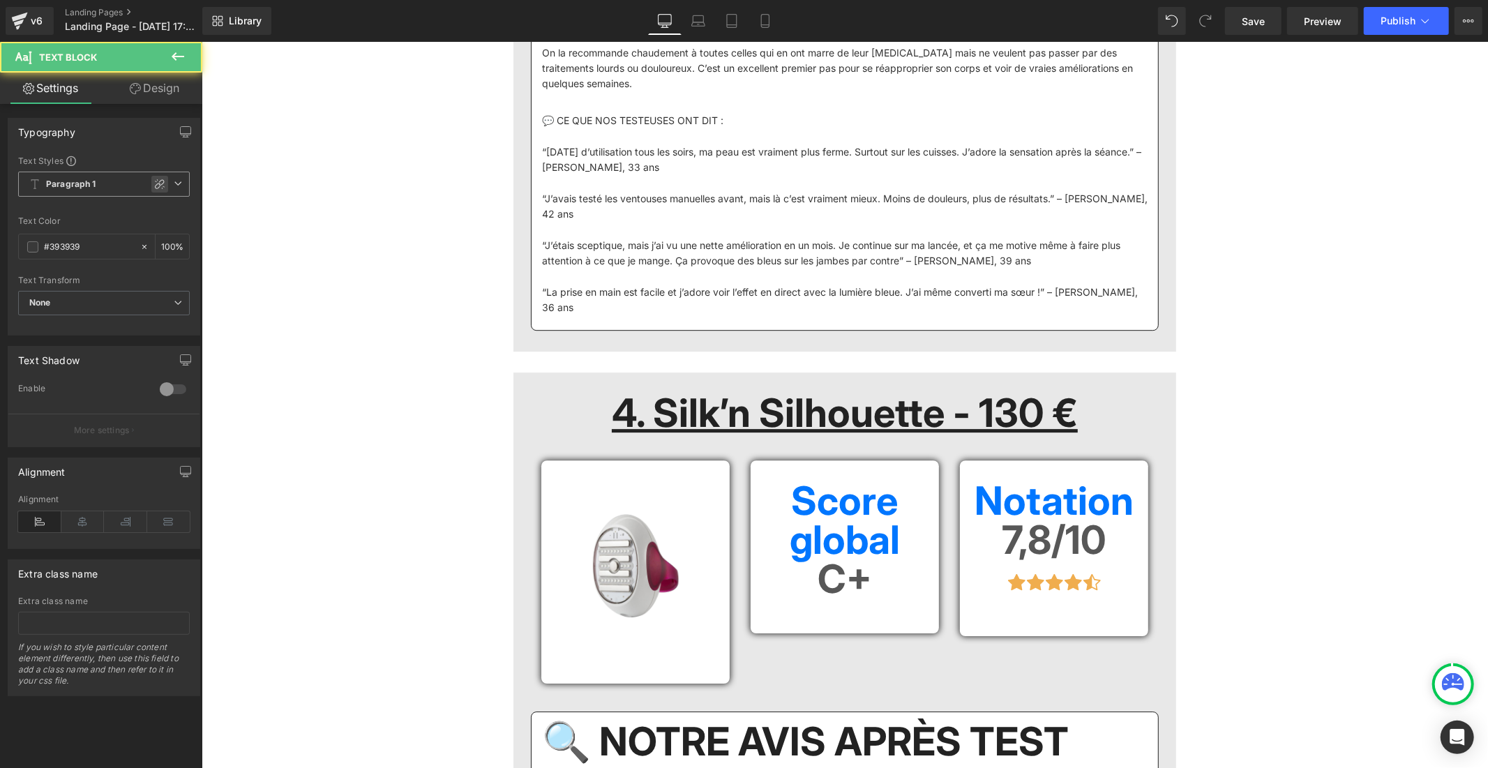
drag, startPoint x: 161, startPoint y: 184, endPoint x: 694, endPoint y: 475, distance: 607.0
click at [161, 184] on div at bounding box center [159, 184] width 17 height 17
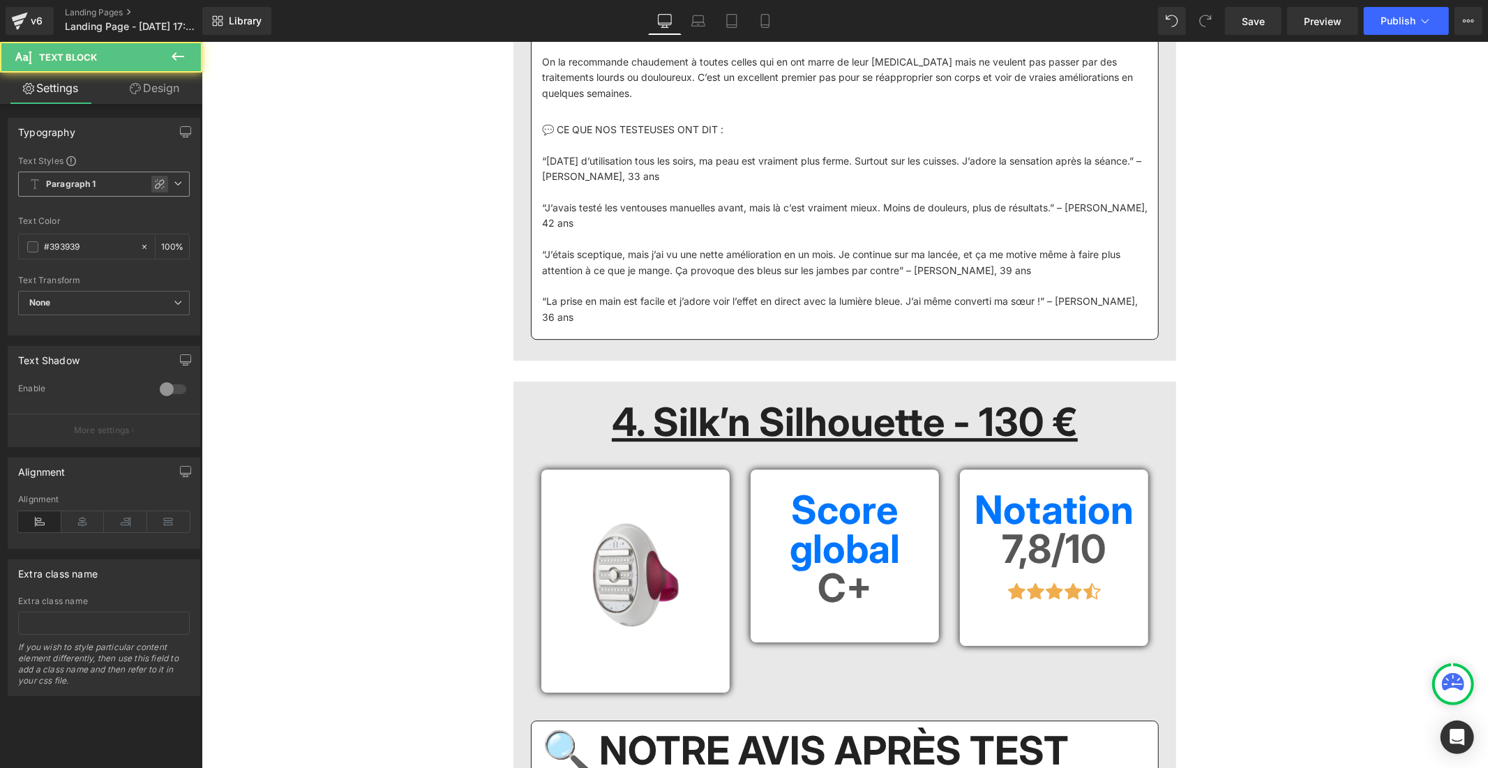
click at [154, 186] on icon at bounding box center [159, 184] width 11 height 11
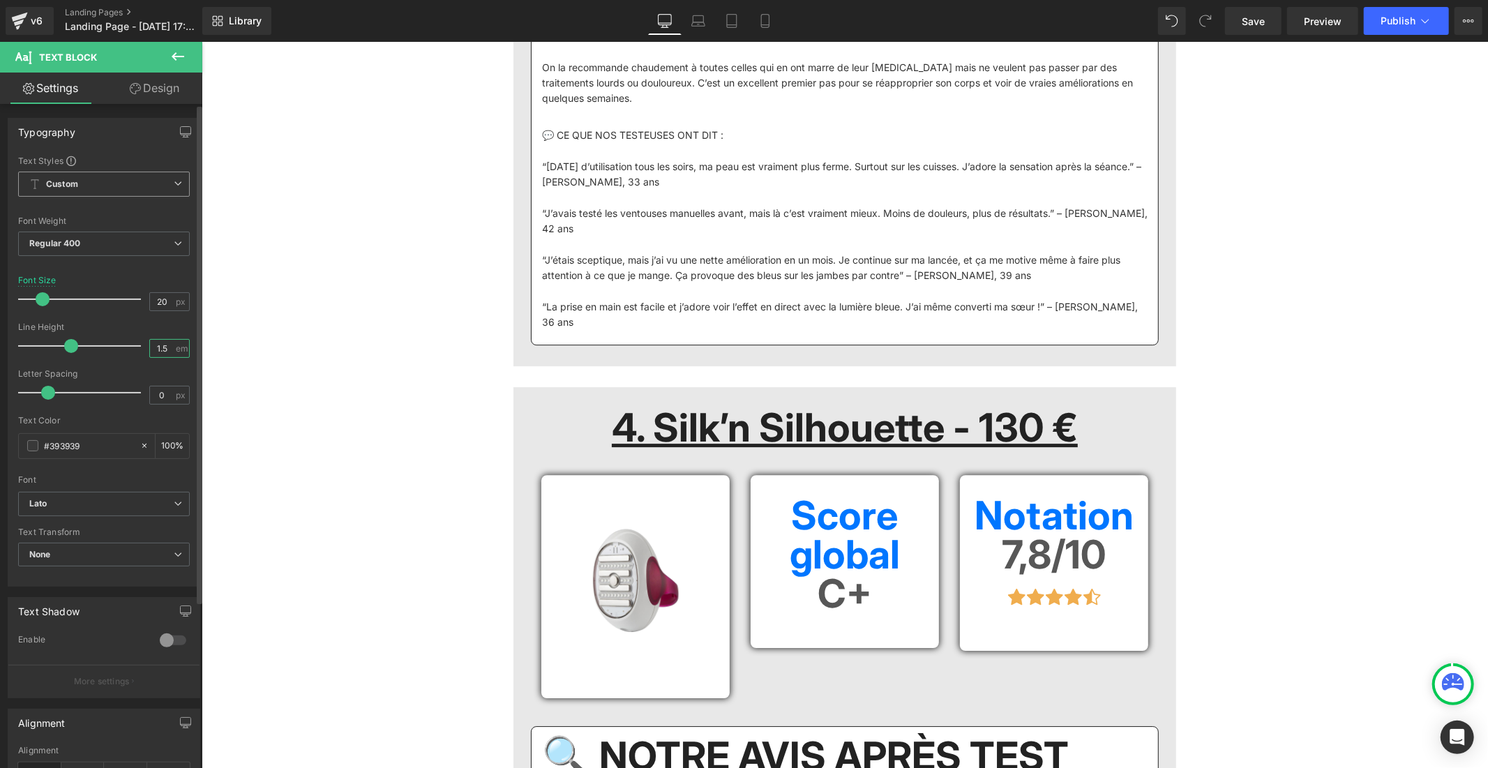
click at [169, 347] on input "1.5" at bounding box center [162, 348] width 24 height 17
type input "1"
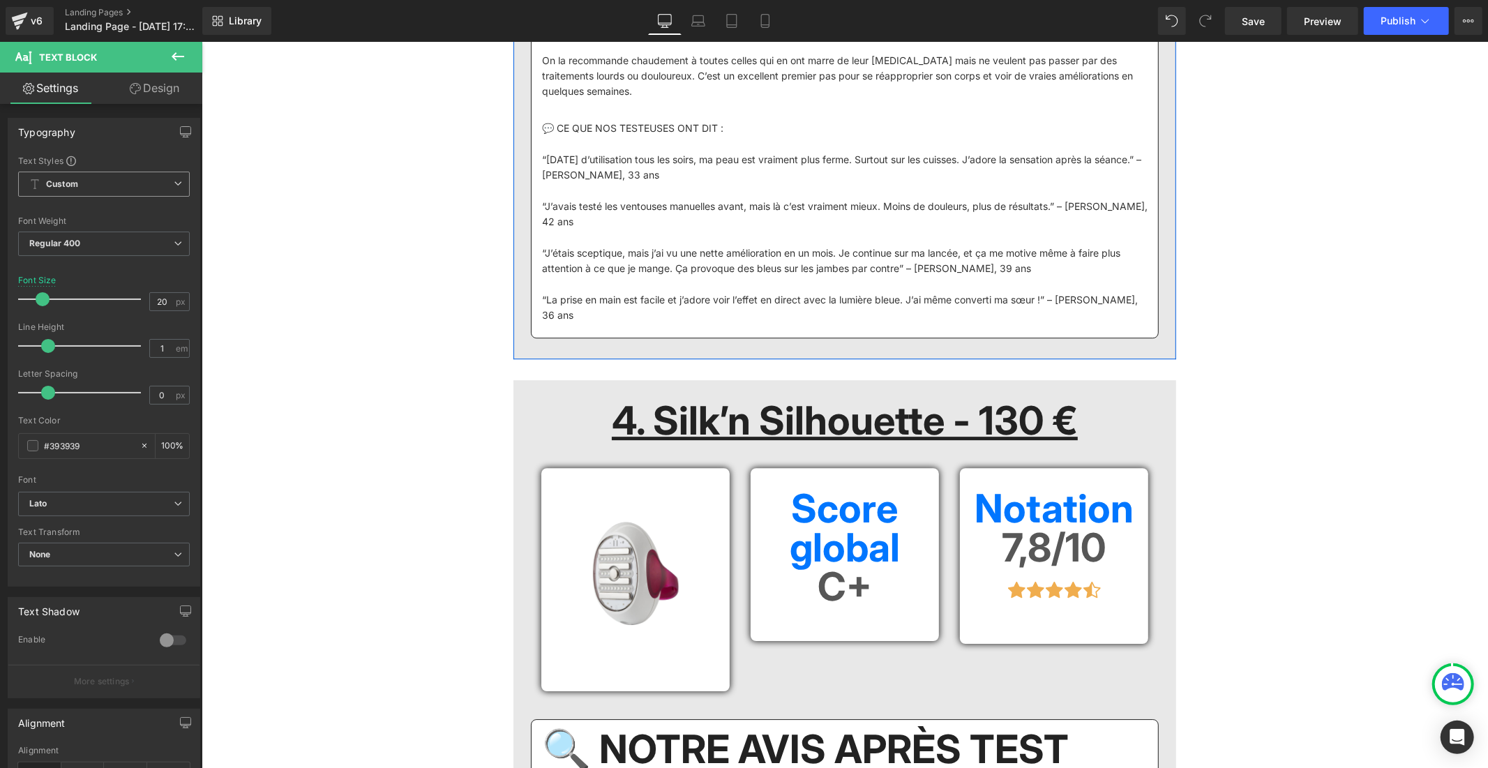
click at [166, 350] on input "1.5" at bounding box center [162, 348] width 24 height 17
type input "1"
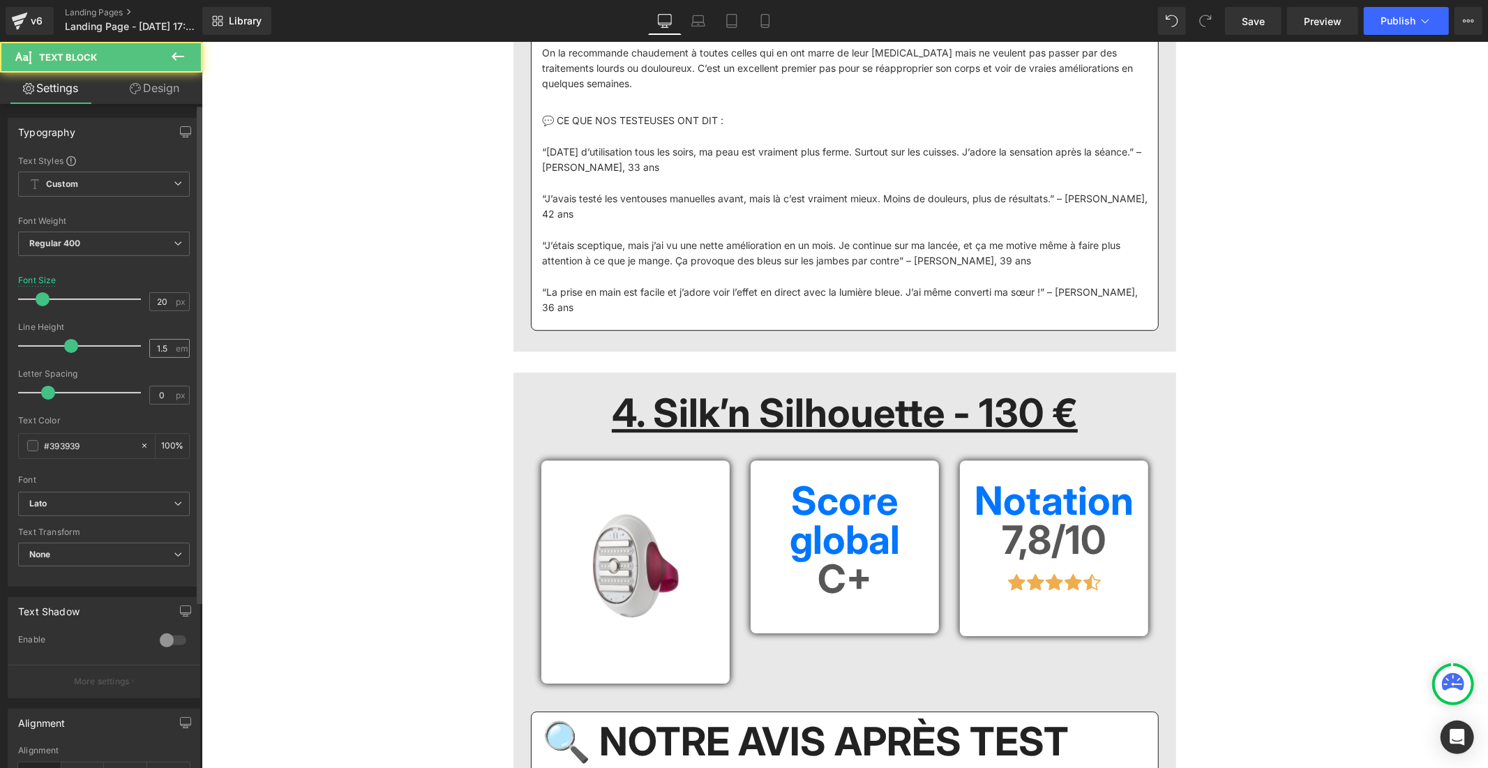
click at [170, 354] on div "1.5 em" at bounding box center [169, 348] width 40 height 19
click at [169, 342] on input "1.5" at bounding box center [162, 348] width 24 height 17
type input "1"
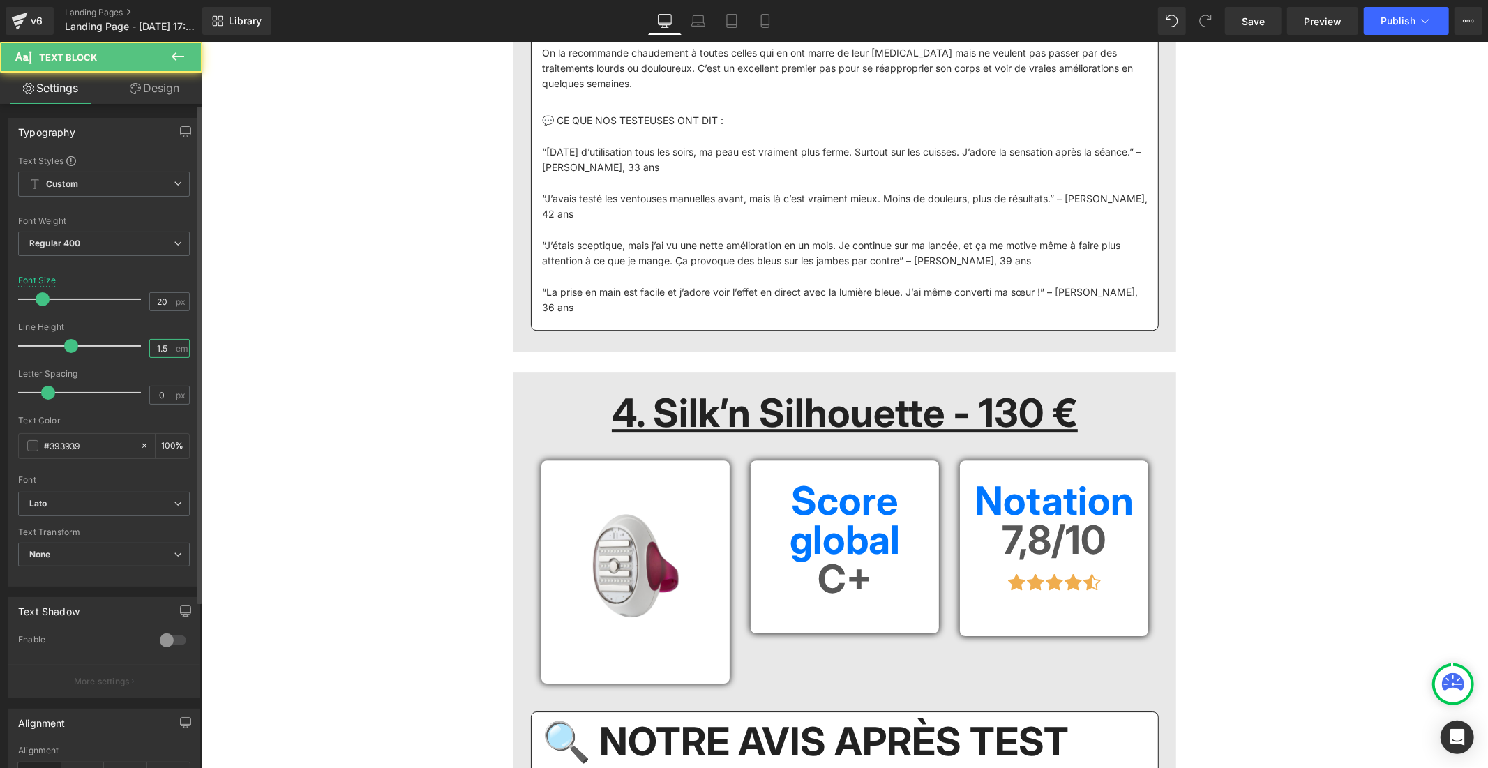
click at [166, 350] on input "1.5" at bounding box center [162, 348] width 24 height 17
type input "1"
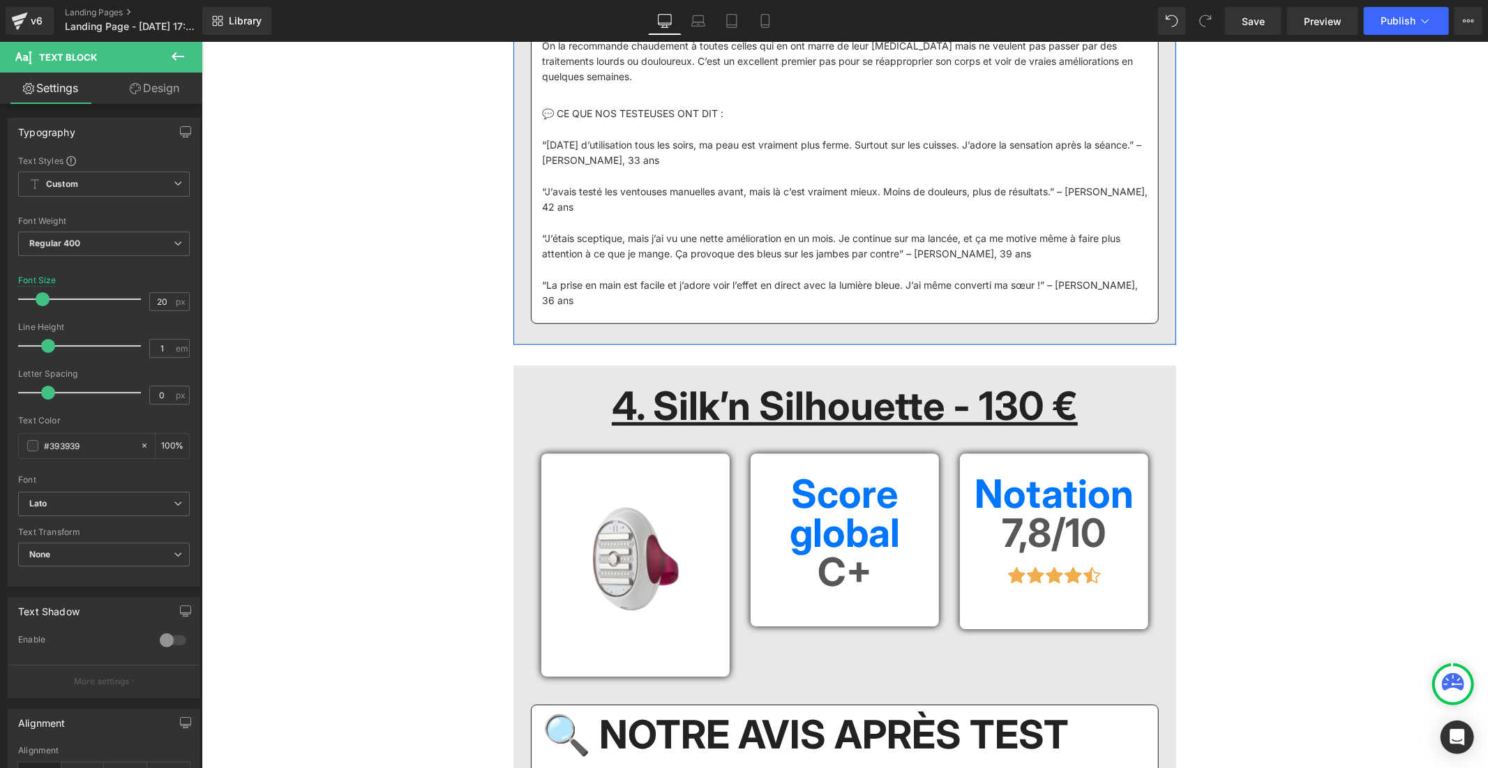
click at [173, 346] on div "1.5 em" at bounding box center [169, 348] width 40 height 19
click at [168, 346] on input "1.5" at bounding box center [162, 348] width 24 height 17
type input "1"
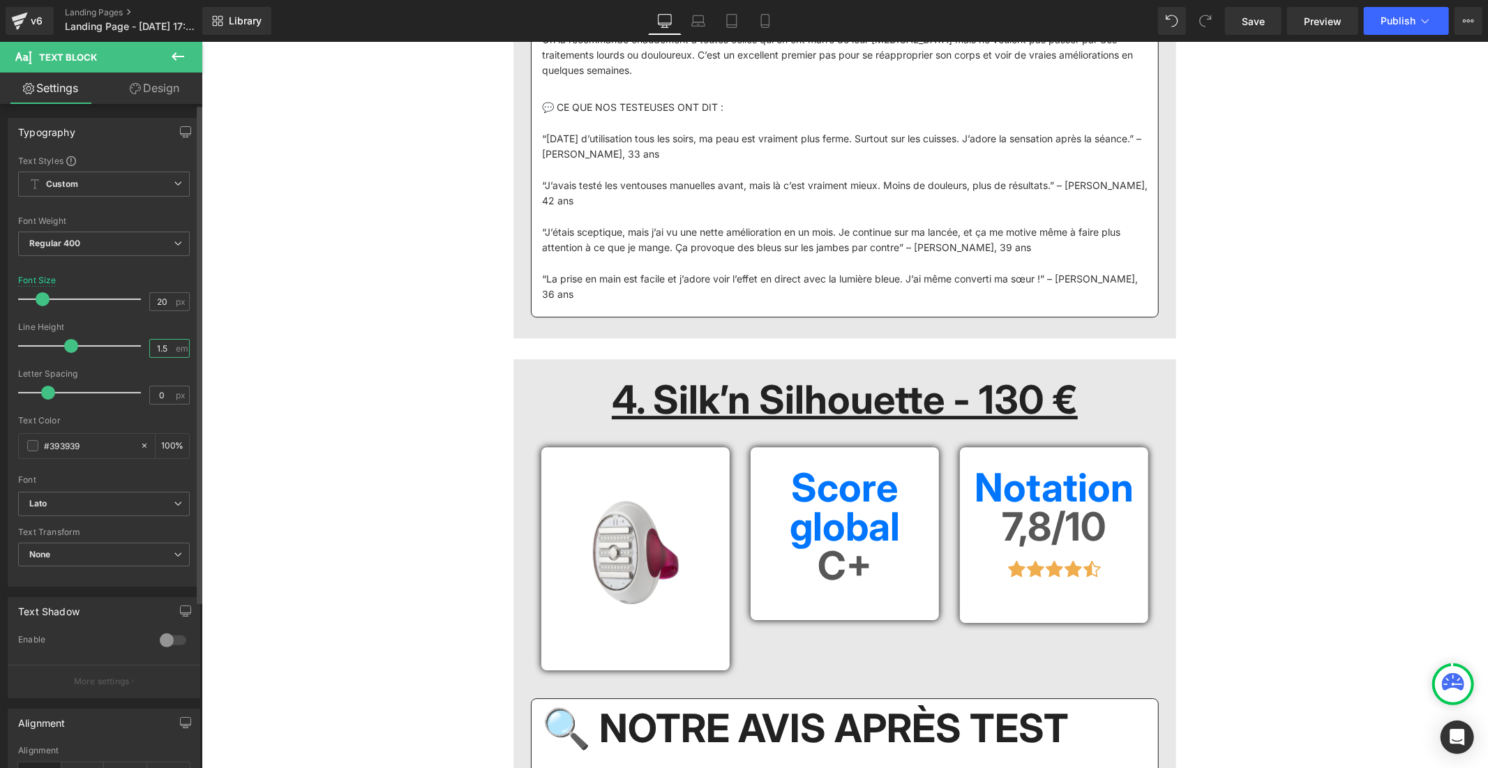
click at [161, 350] on input "1.5" at bounding box center [162, 348] width 24 height 17
type input "1"
click at [166, 345] on input "1.5" at bounding box center [162, 348] width 24 height 17
type input "1"
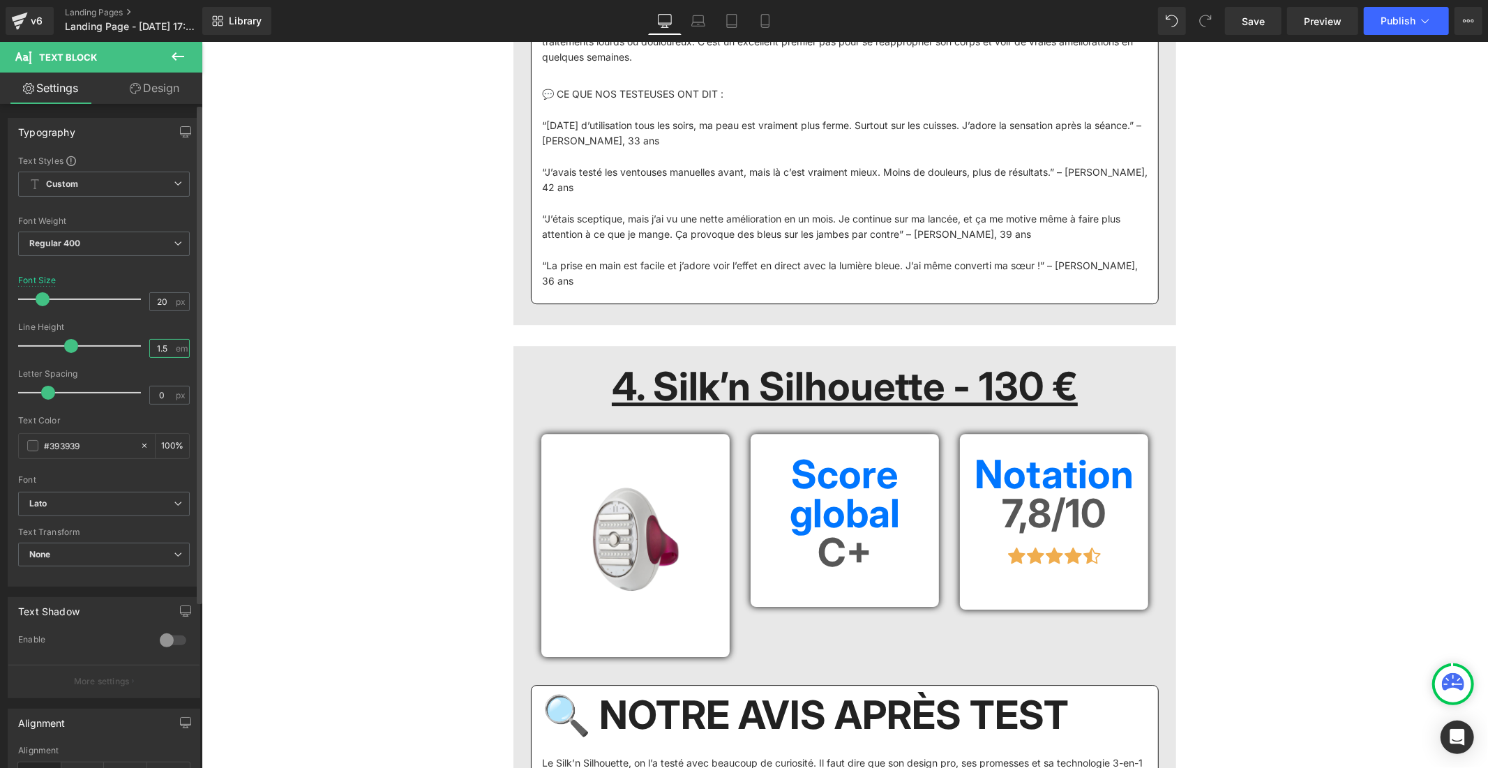
click at [163, 350] on input "1.5" at bounding box center [162, 348] width 24 height 17
type input "1"
click at [165, 352] on input "1.5" at bounding box center [162, 348] width 24 height 17
